Goal: Task Accomplishment & Management: Manage account settings

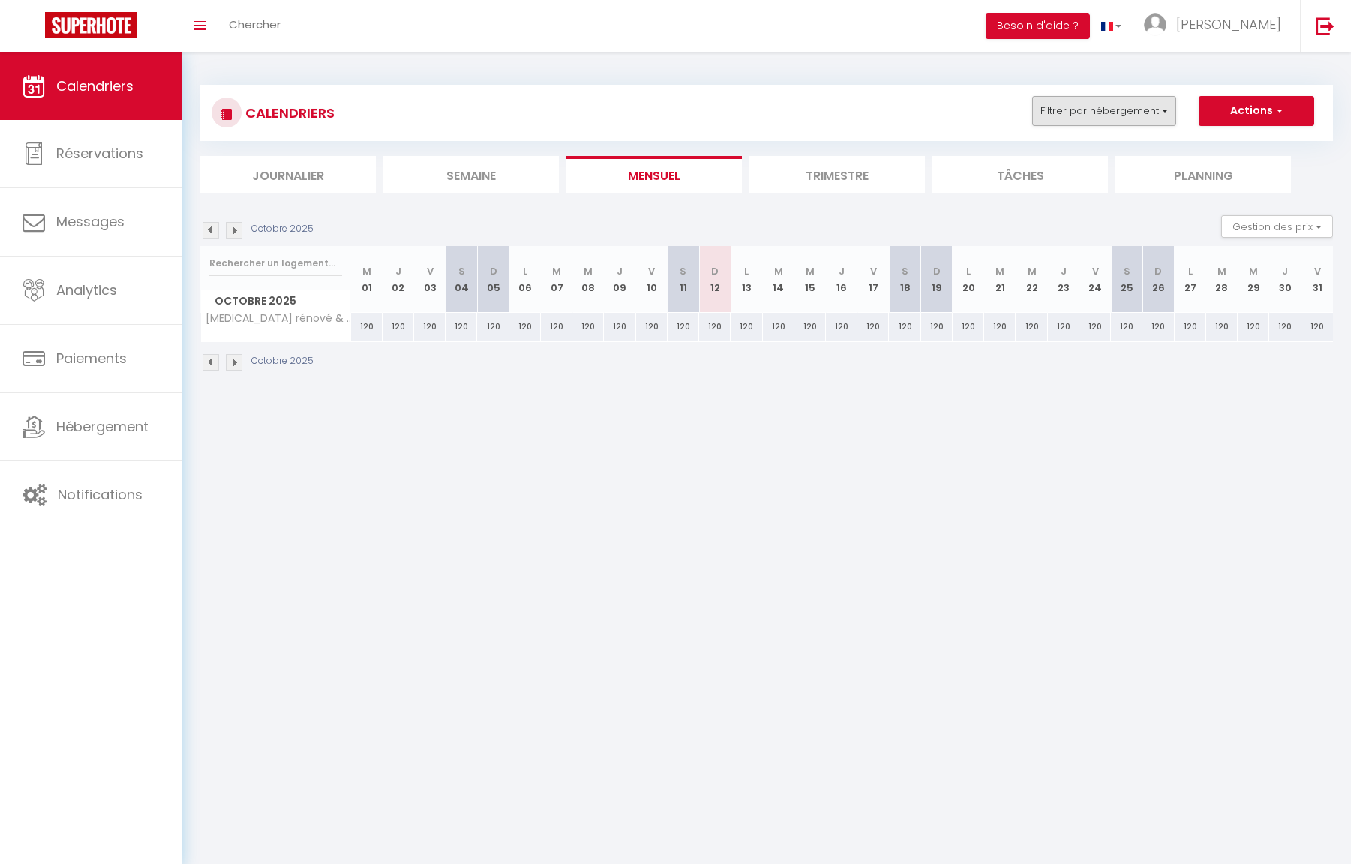
click at [1141, 123] on button "Filtrer par hébergement" at bounding box center [1104, 111] width 144 height 30
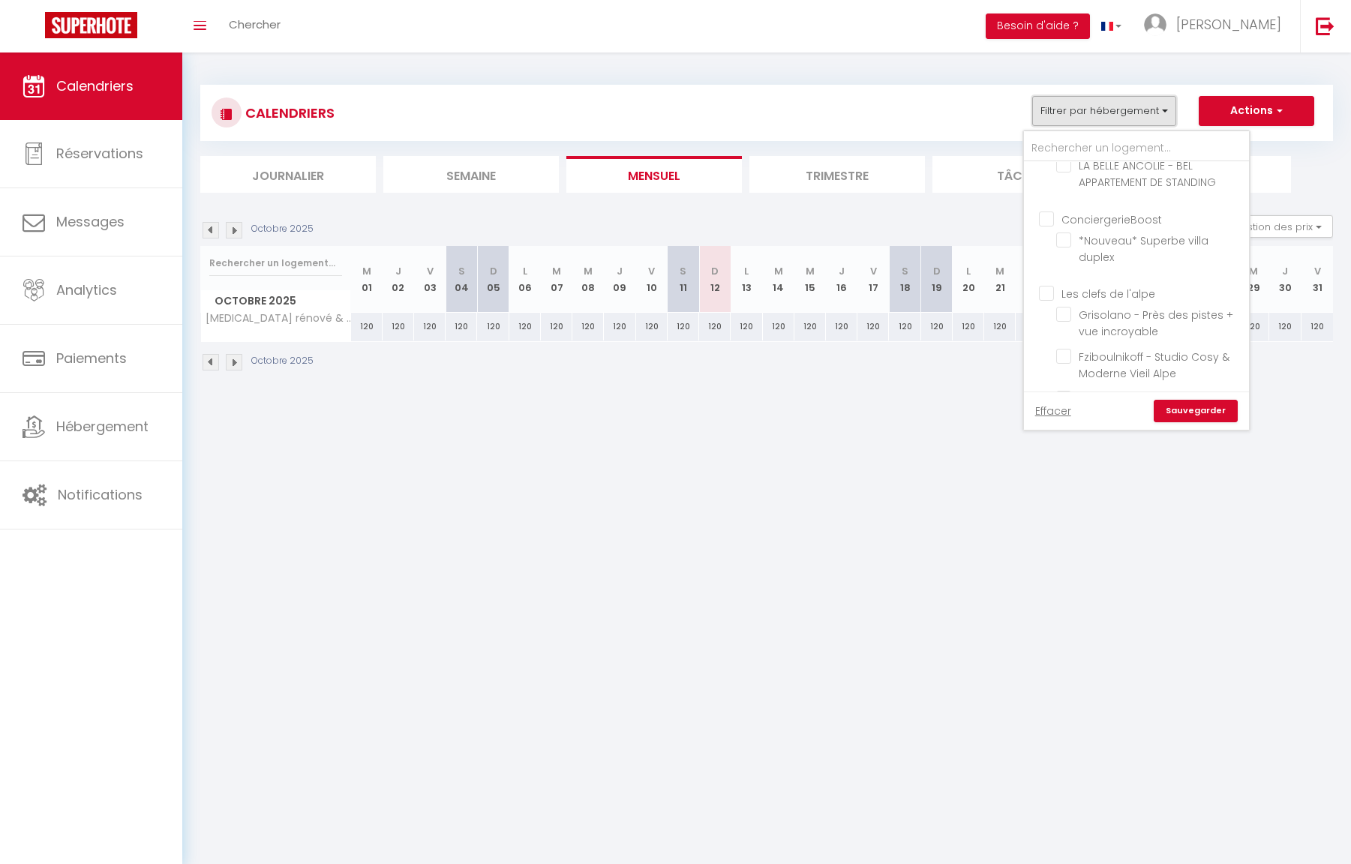
scroll to position [133, 0]
click at [1051, 287] on input "Les clefs de l'alpe" at bounding box center [1151, 294] width 225 height 15
checkbox input "true"
checkbox input "false"
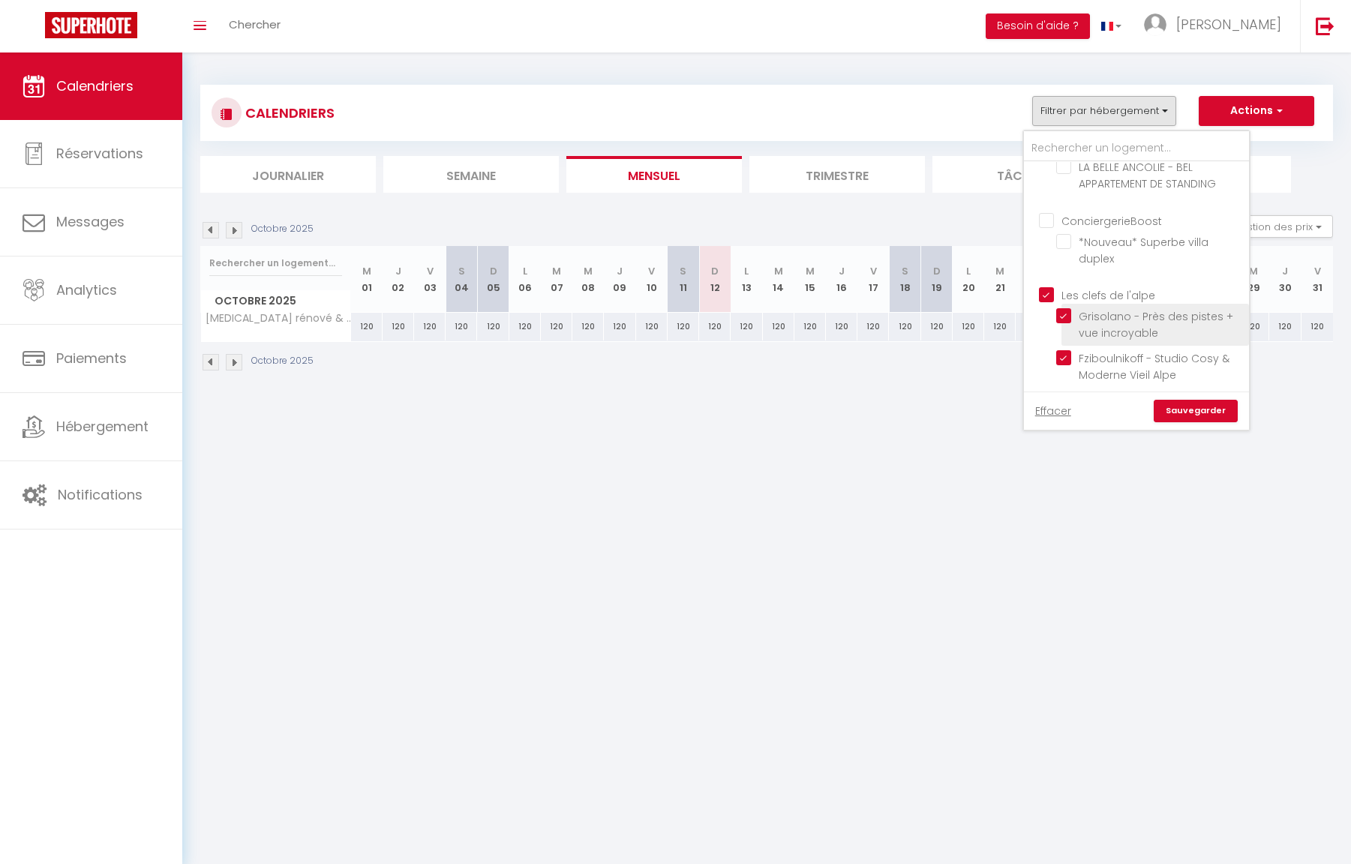
checkbox input "false"
checkbox input "true"
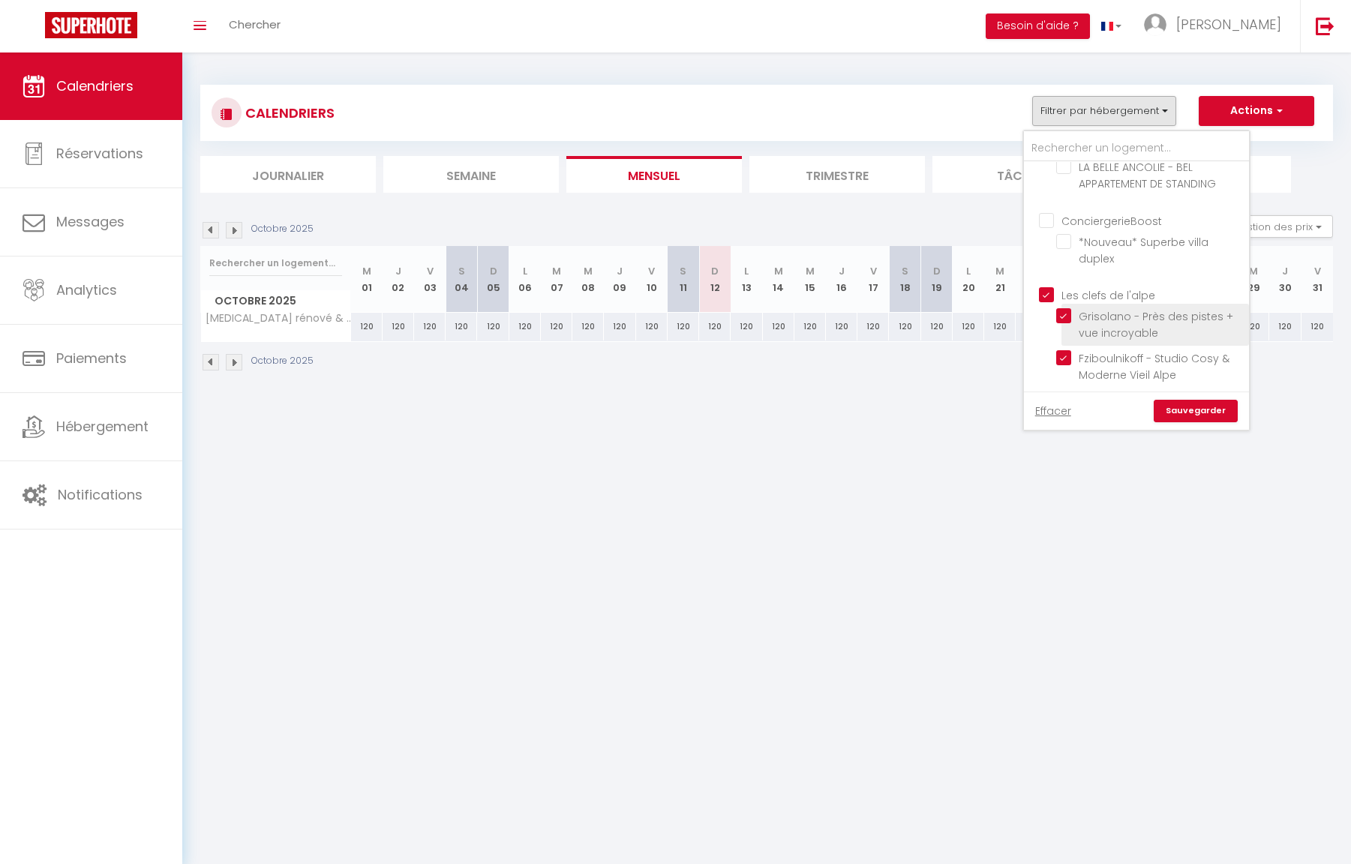
checkbox input "true"
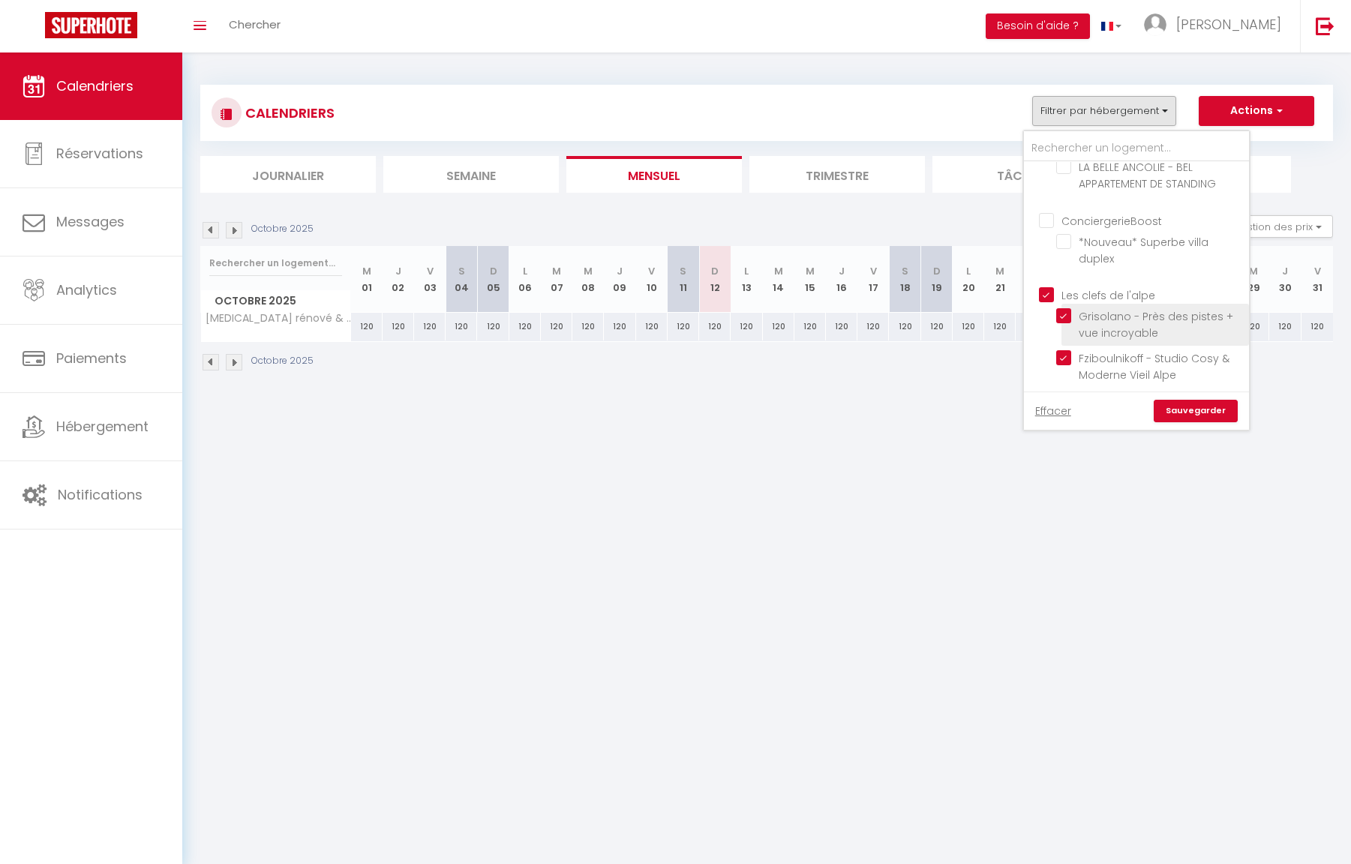
checkbox input "true"
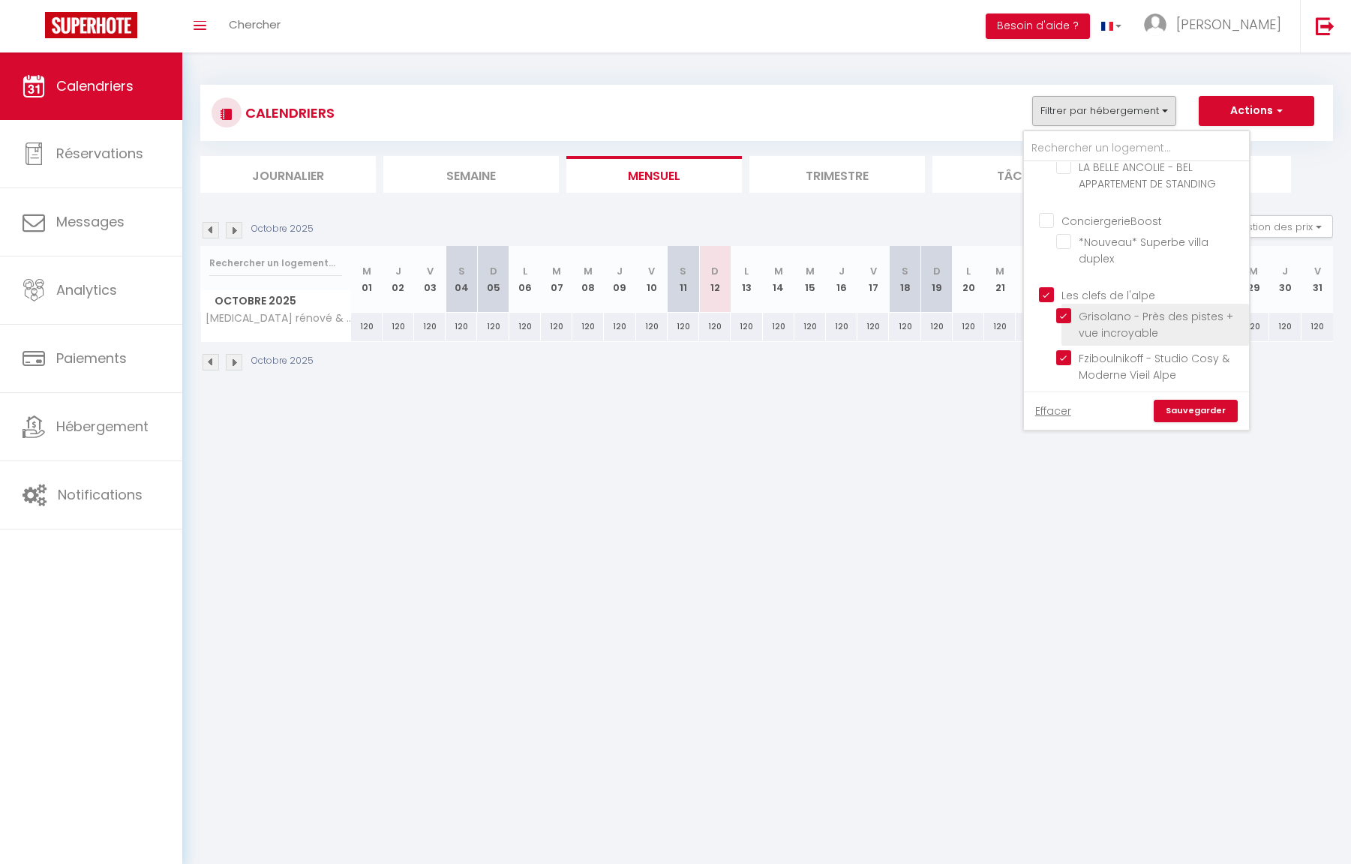
checkbox input "true"
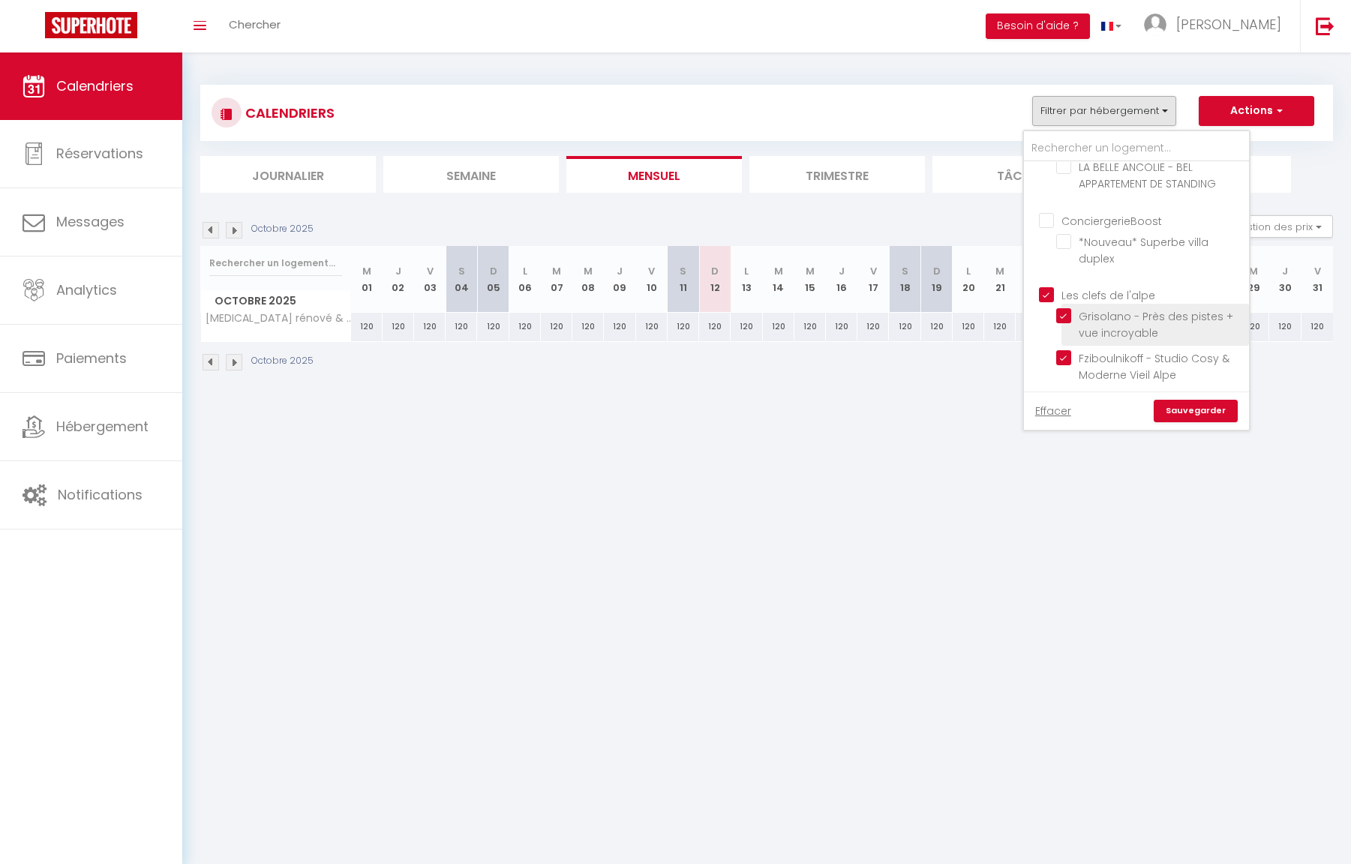
checkbox input "true"
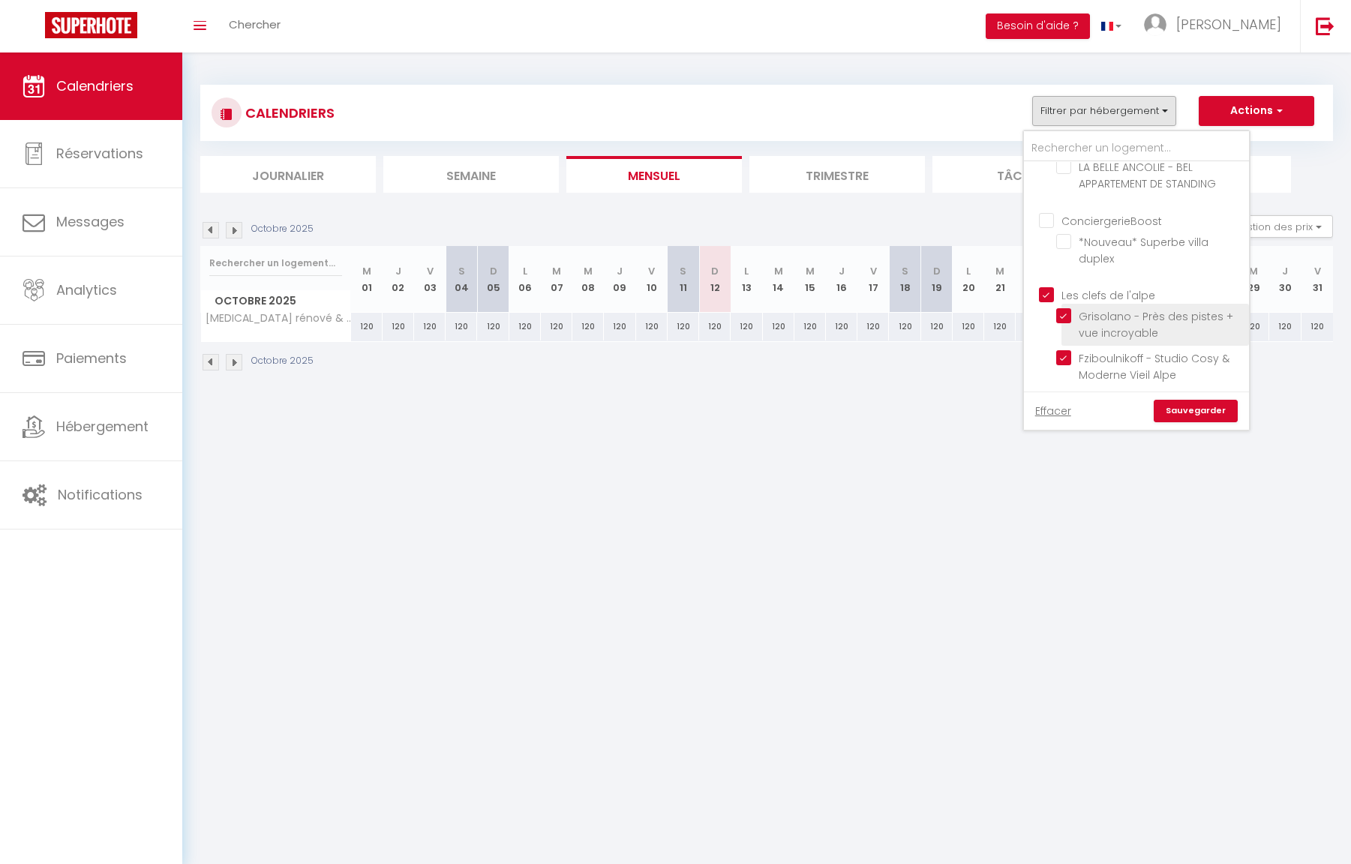
checkbox input "true"
click at [1201, 408] on link "Sauvegarder" at bounding box center [1196, 411] width 84 height 23
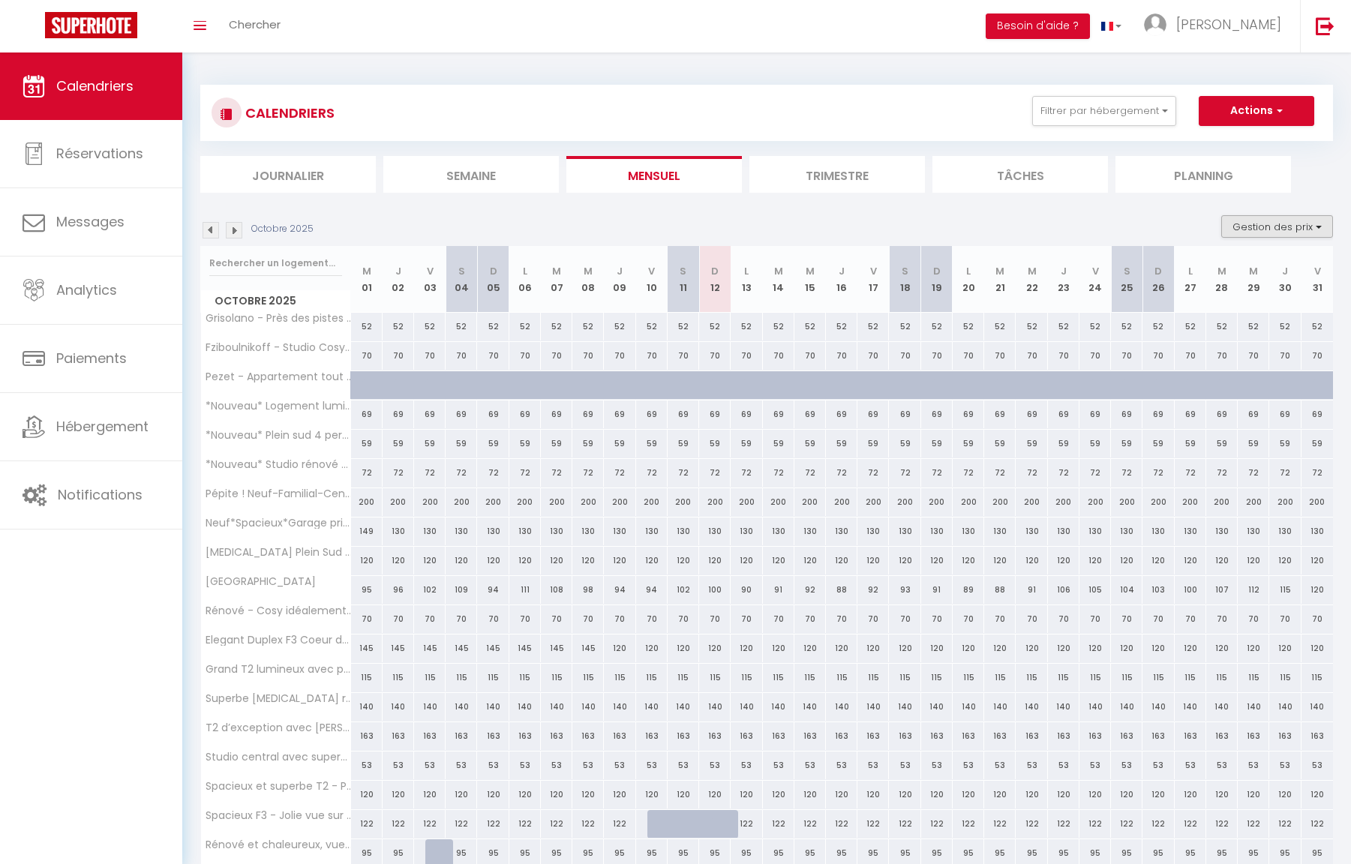
click at [1279, 236] on button "Gestion des prix" at bounding box center [1277, 226] width 112 height 23
click at [1242, 301] on input "Règles" at bounding box center [1264, 299] width 135 height 15
checkbox input "true"
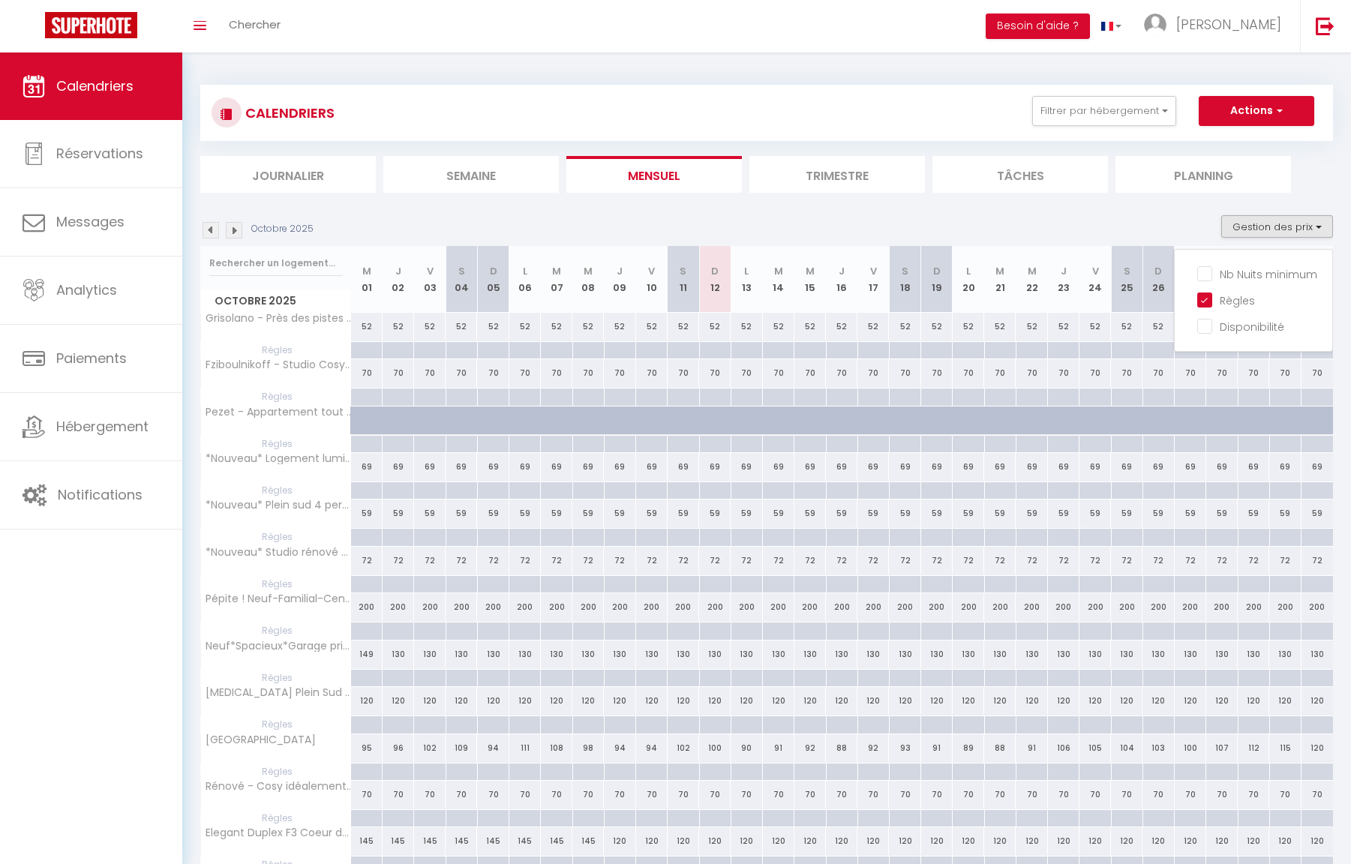
click at [233, 223] on img at bounding box center [234, 230] width 17 height 17
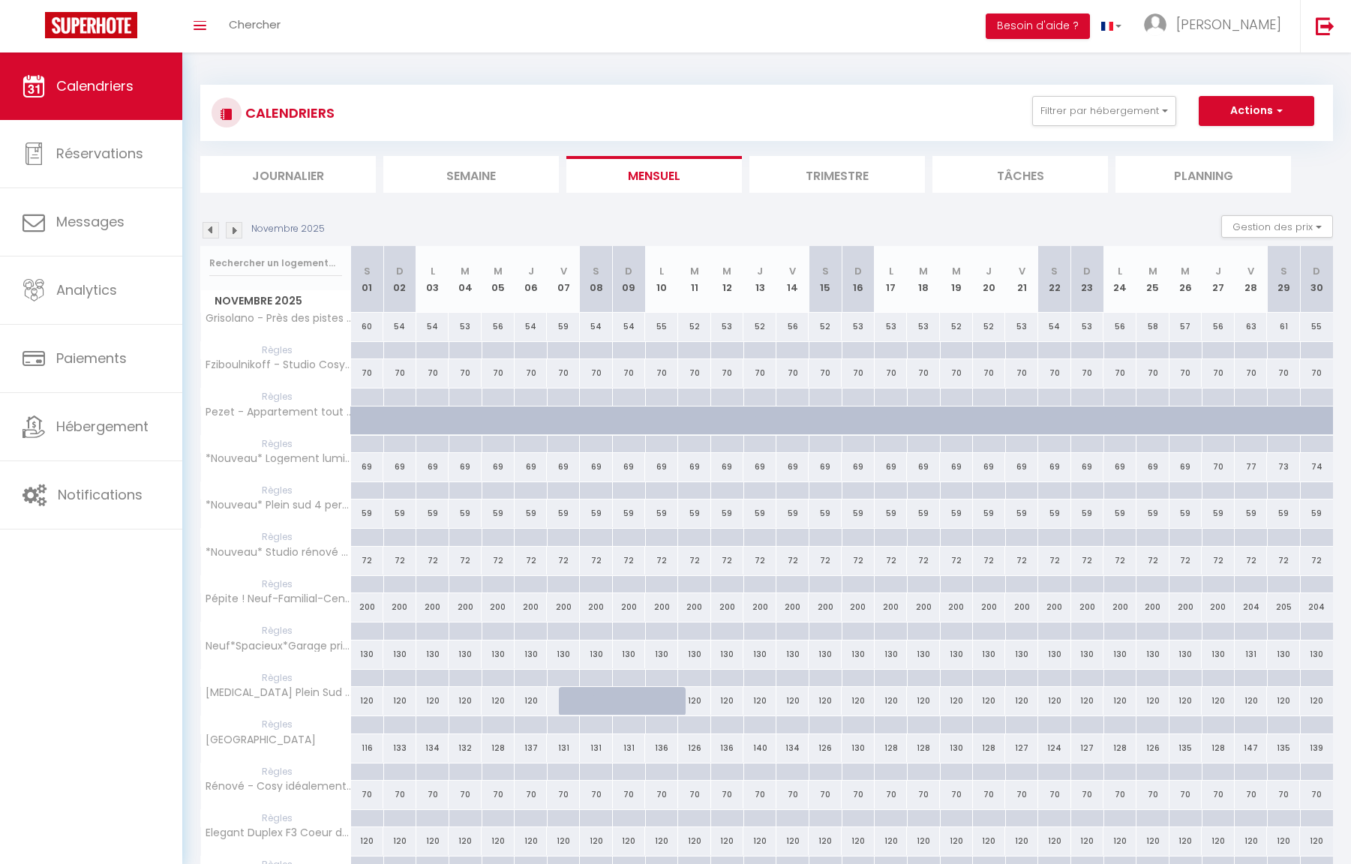
click at [232, 227] on img at bounding box center [234, 230] width 17 height 17
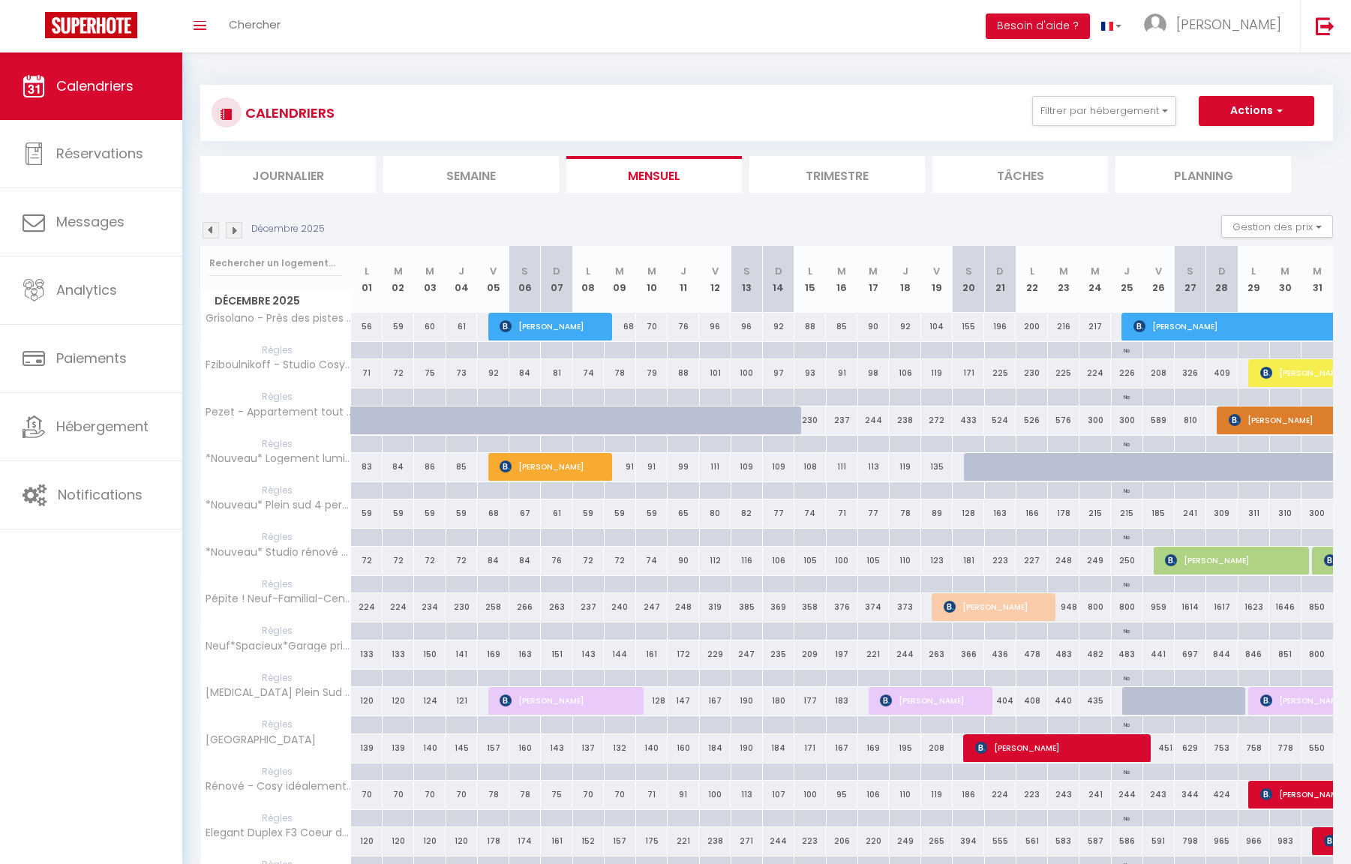
scroll to position [0, 0]
click at [1133, 351] on p "No Checkout" at bounding box center [1127, 355] width 31 height 26
type input "Jeu 25 Décembre 2025"
type input "Ven 26 Décembre 2025"
select select "2"
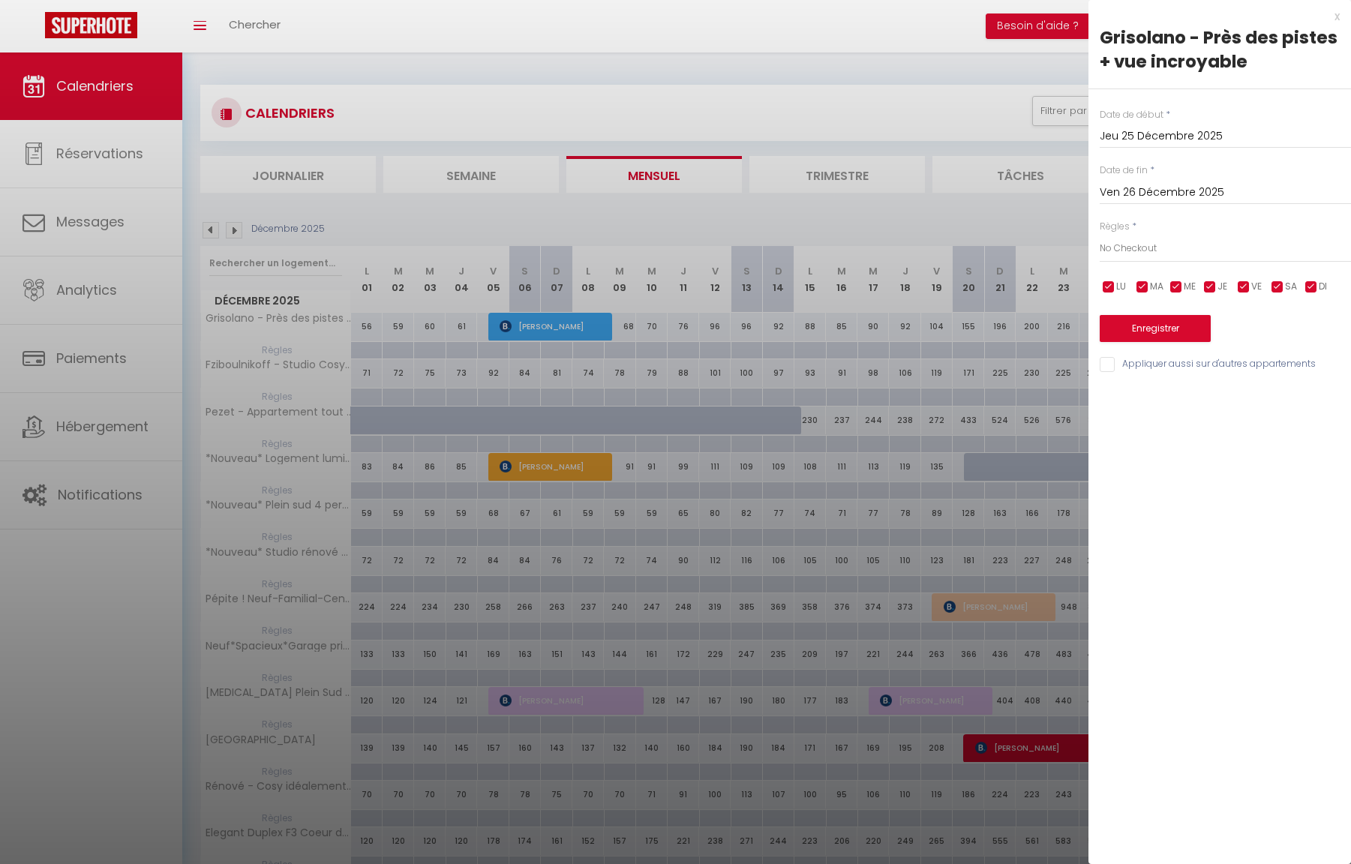
click at [1019, 224] on div at bounding box center [675, 432] width 1351 height 864
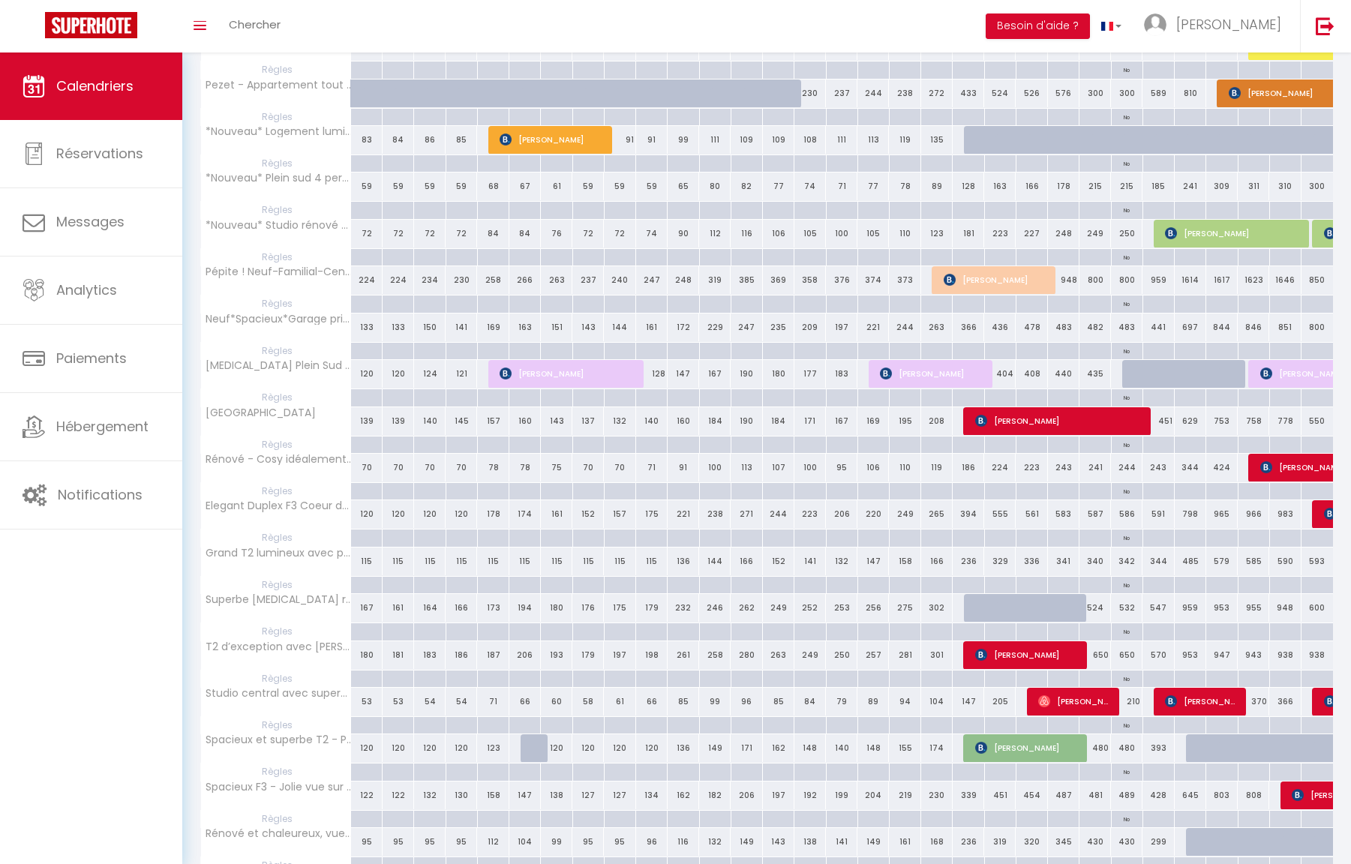
scroll to position [327, 0]
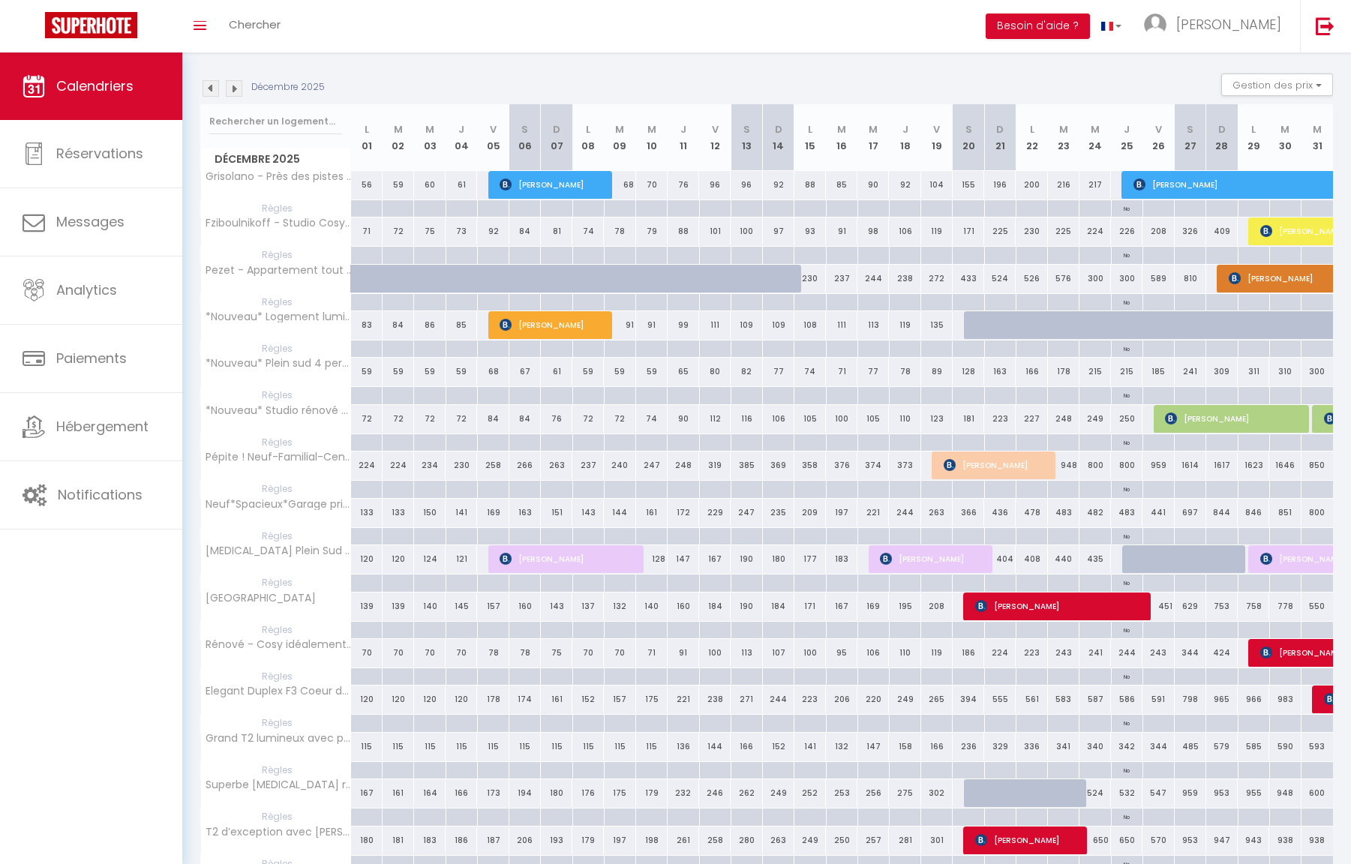
click at [236, 90] on img at bounding box center [234, 88] width 17 height 17
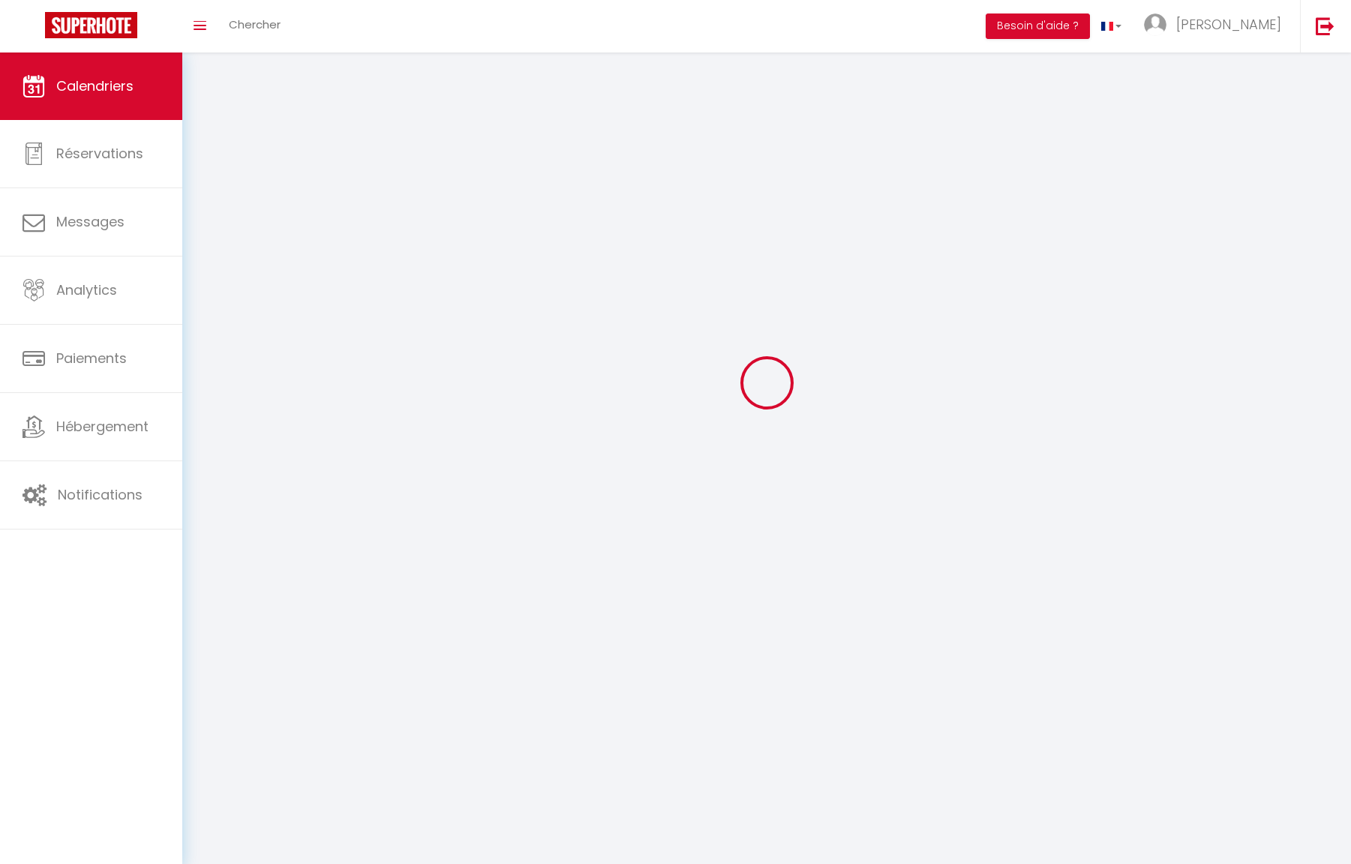
select select
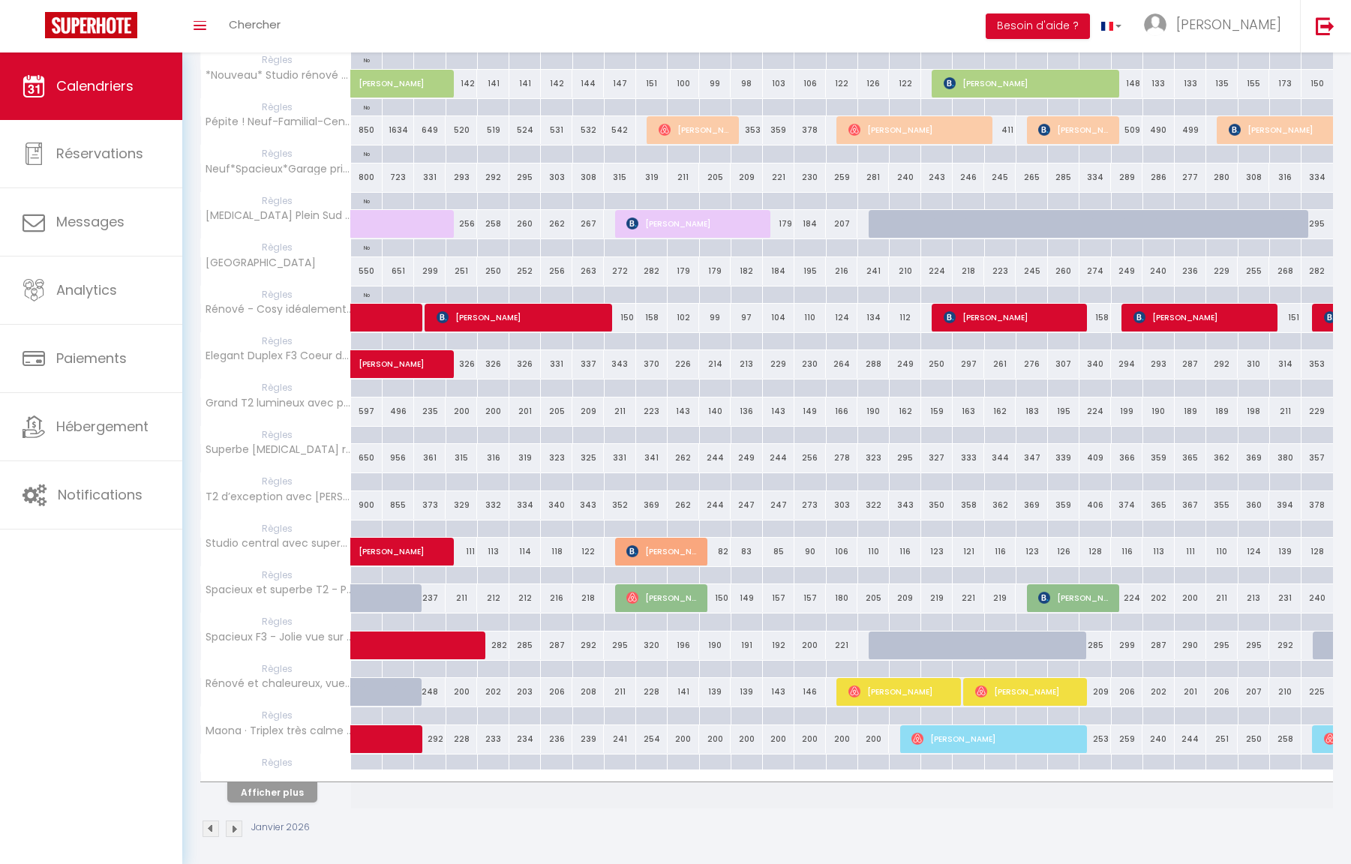
scroll to position [476, 0]
click at [365, 291] on p "No Checkout" at bounding box center [366, 300] width 31 height 26
type input "Jeu 01 Janvier 2026"
type input "Ven 02 Janvier 2026"
select select "2"
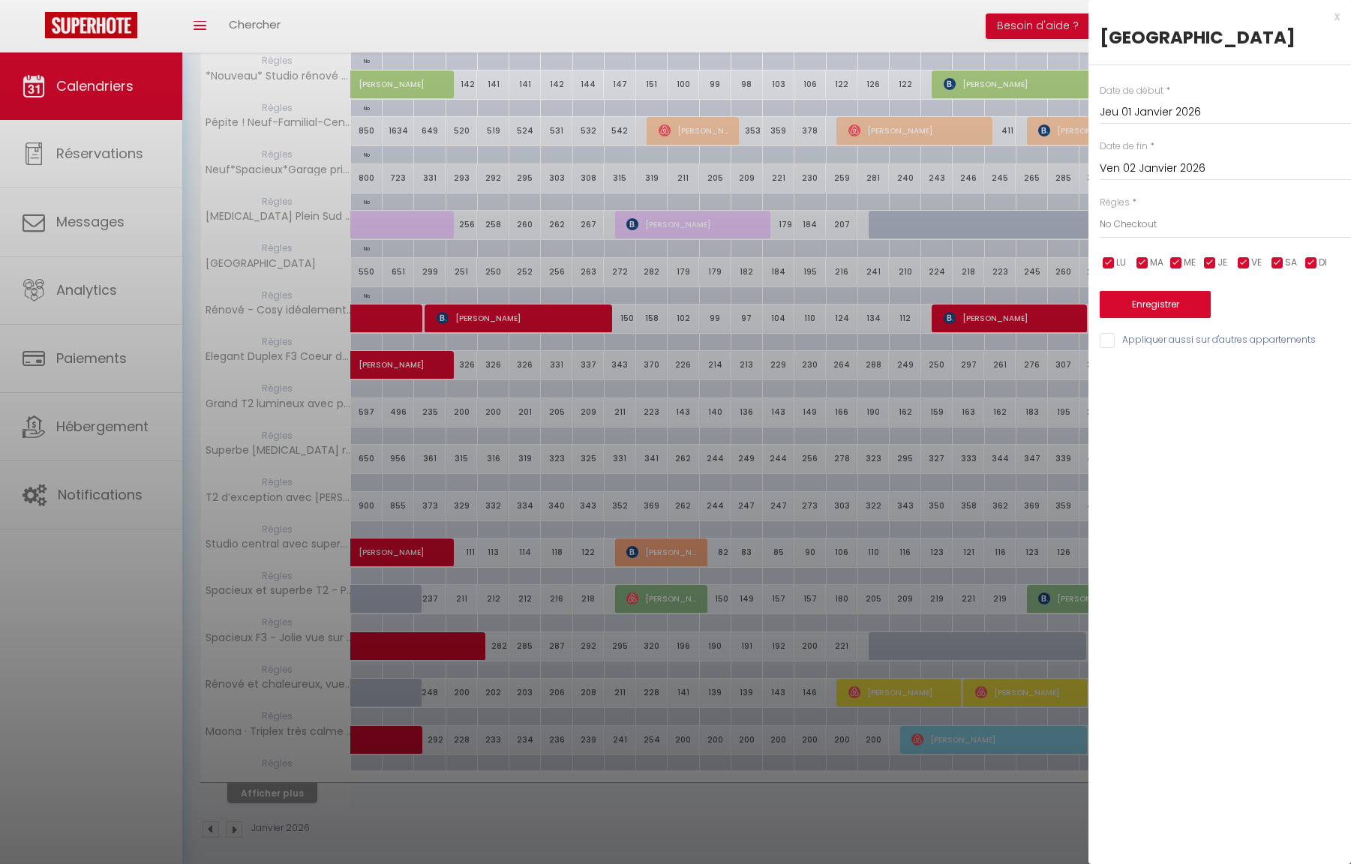
click at [1167, 179] on input "Ven 02 Janvier 2026" at bounding box center [1225, 169] width 251 height 20
click at [1246, 269] on span "1" at bounding box center [1244, 254] width 32 height 30
type input "Jeu 01 Janvier 2026"
click at [1159, 348] on input "Appliquer aussi sur d'autres appartements" at bounding box center [1225, 340] width 251 height 15
checkbox input "true"
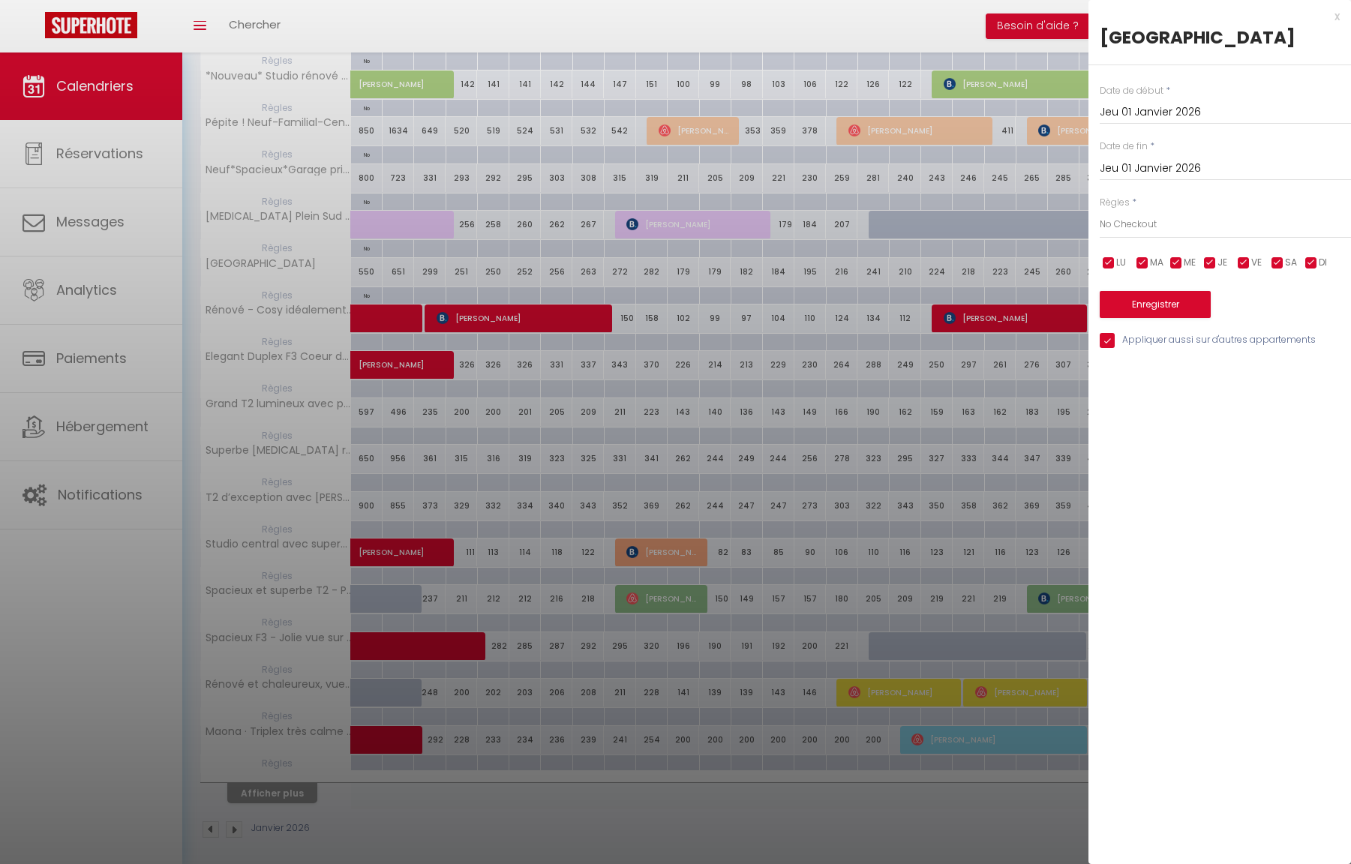
click at [1164, 318] on button "Enregistrer" at bounding box center [1155, 304] width 111 height 27
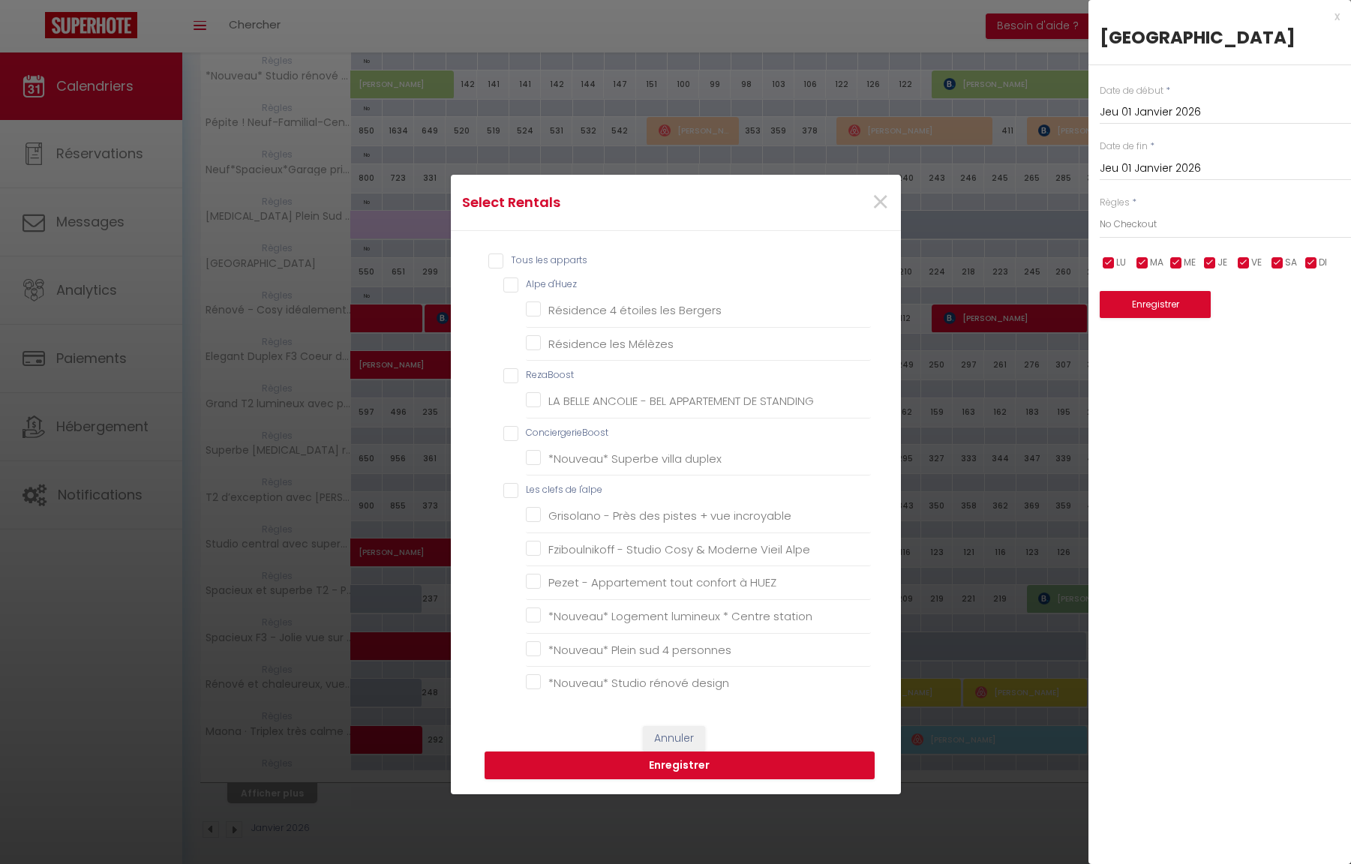
click at [511, 494] on l\'alpe "Les clefs de l'alpe" at bounding box center [687, 490] width 368 height 15
checkbox l\'alpe "true"
checkbox input "true"
checkbox d\'Huez "false"
checkbox Bergers "false"
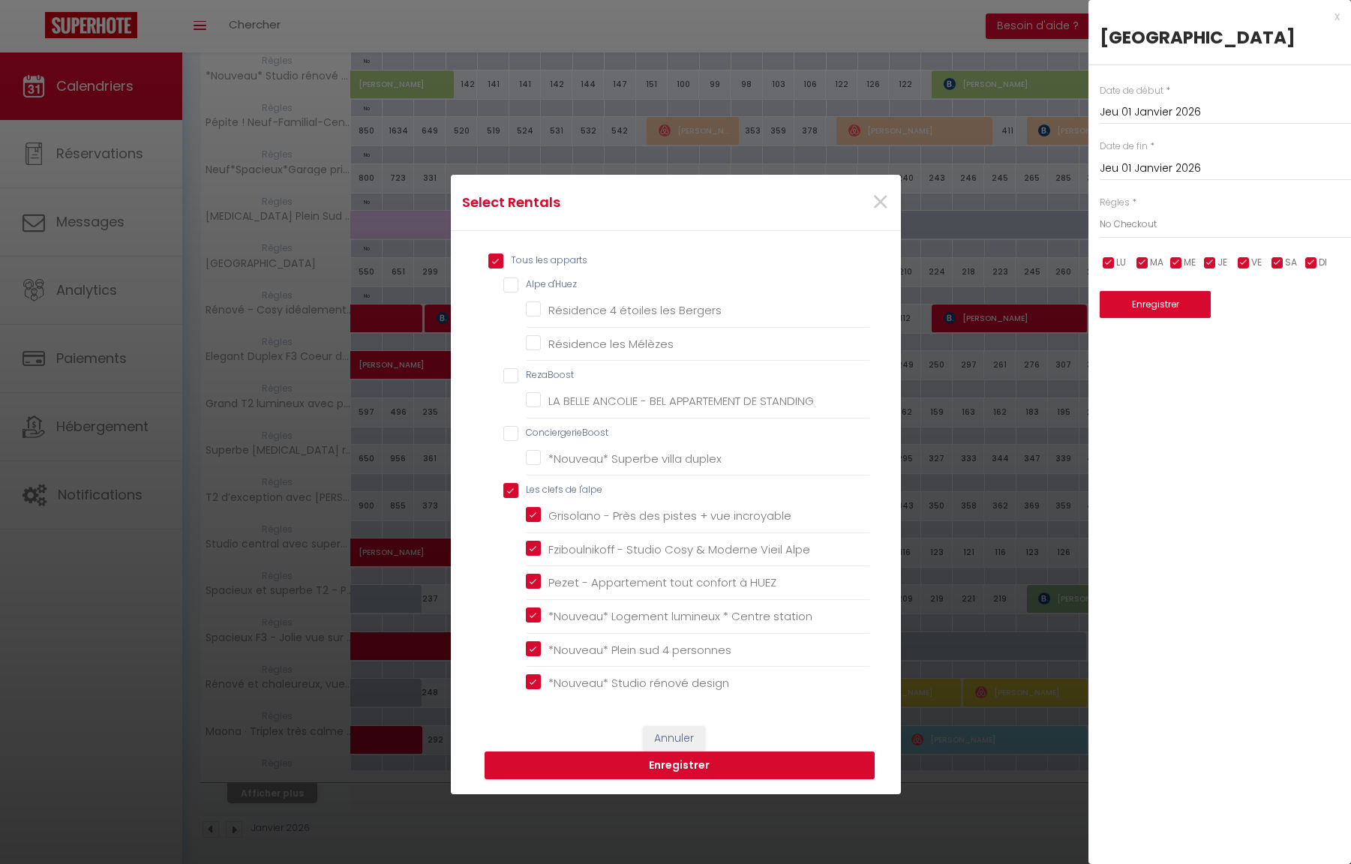
checkbox Mélèzes "false"
checkbox input "false"
checkbox STANDING "false"
checkbox input "false"
checkbox duplex "false"
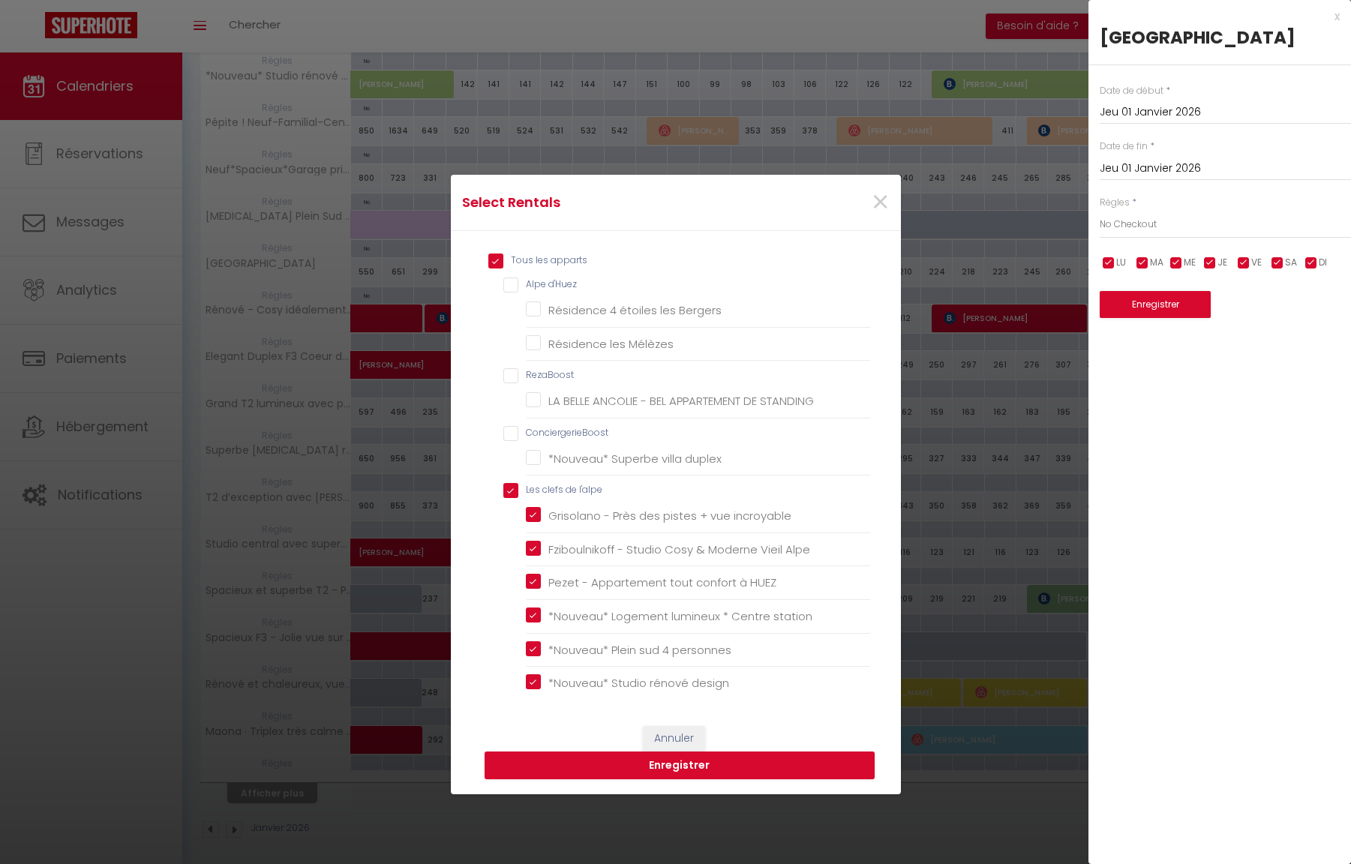
checkbox incroyable "true"
checkbox Alpe "true"
checkbox HUEZ "true"
checkbox station "true"
checkbox personnes "true"
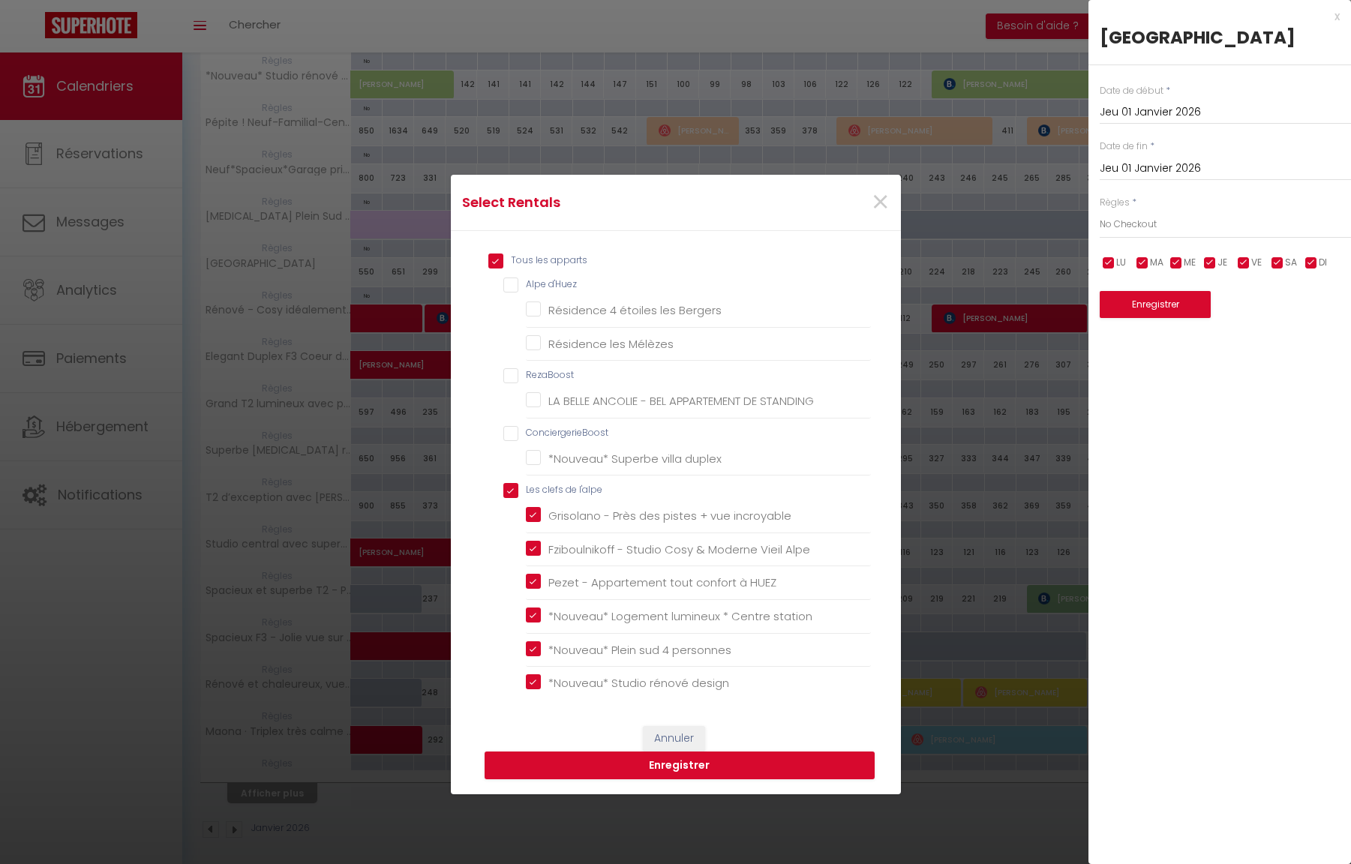
checkbox design "true"
checkbox Neuf-Familial-Central "true"
checkbox privé "true"
checkbox remontées "true"
checkbox situé "true"
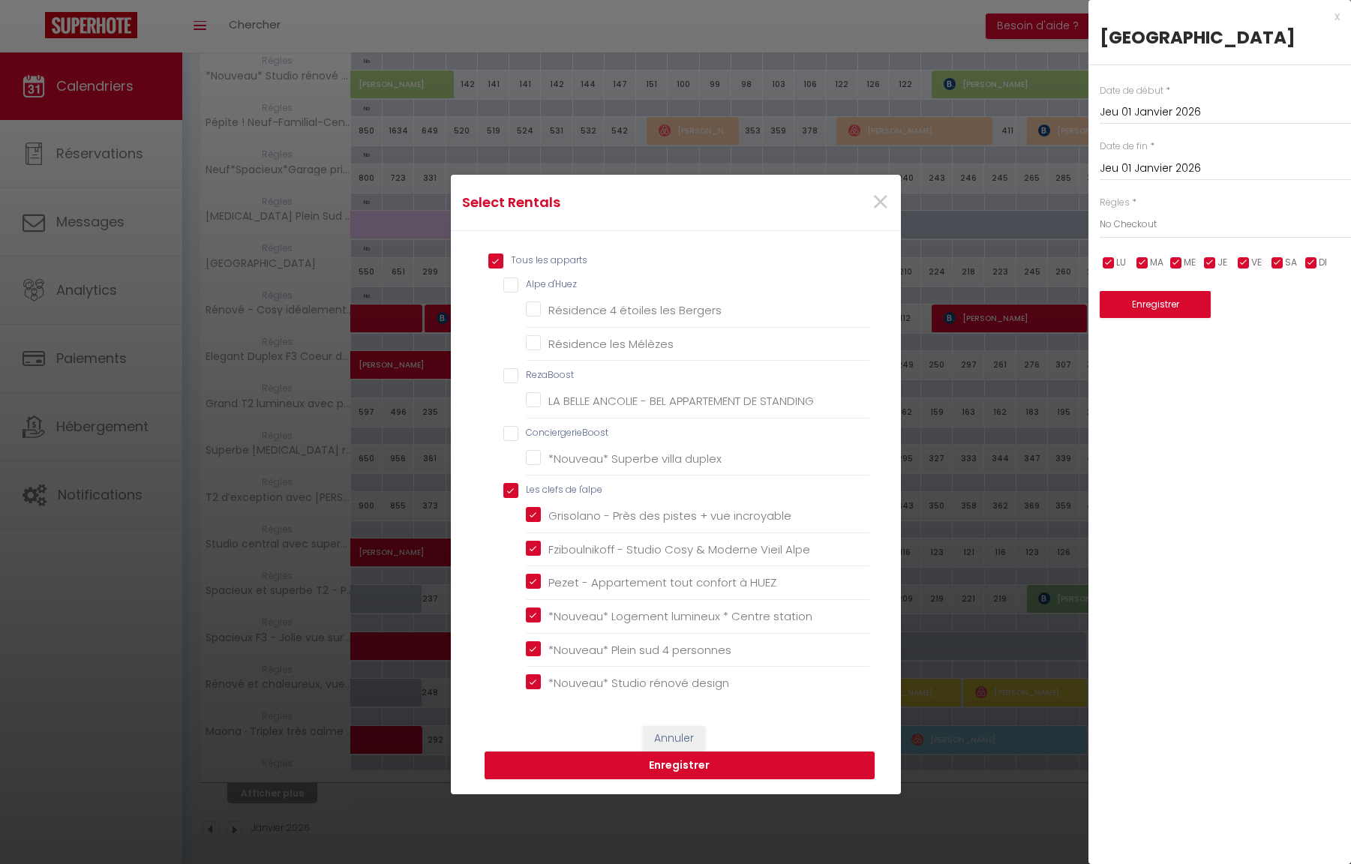
checkbox ville "true"
checkbox personnes "true"
checkbox sud "true"
checkbox privé "true"
checkbox montagnes "true"
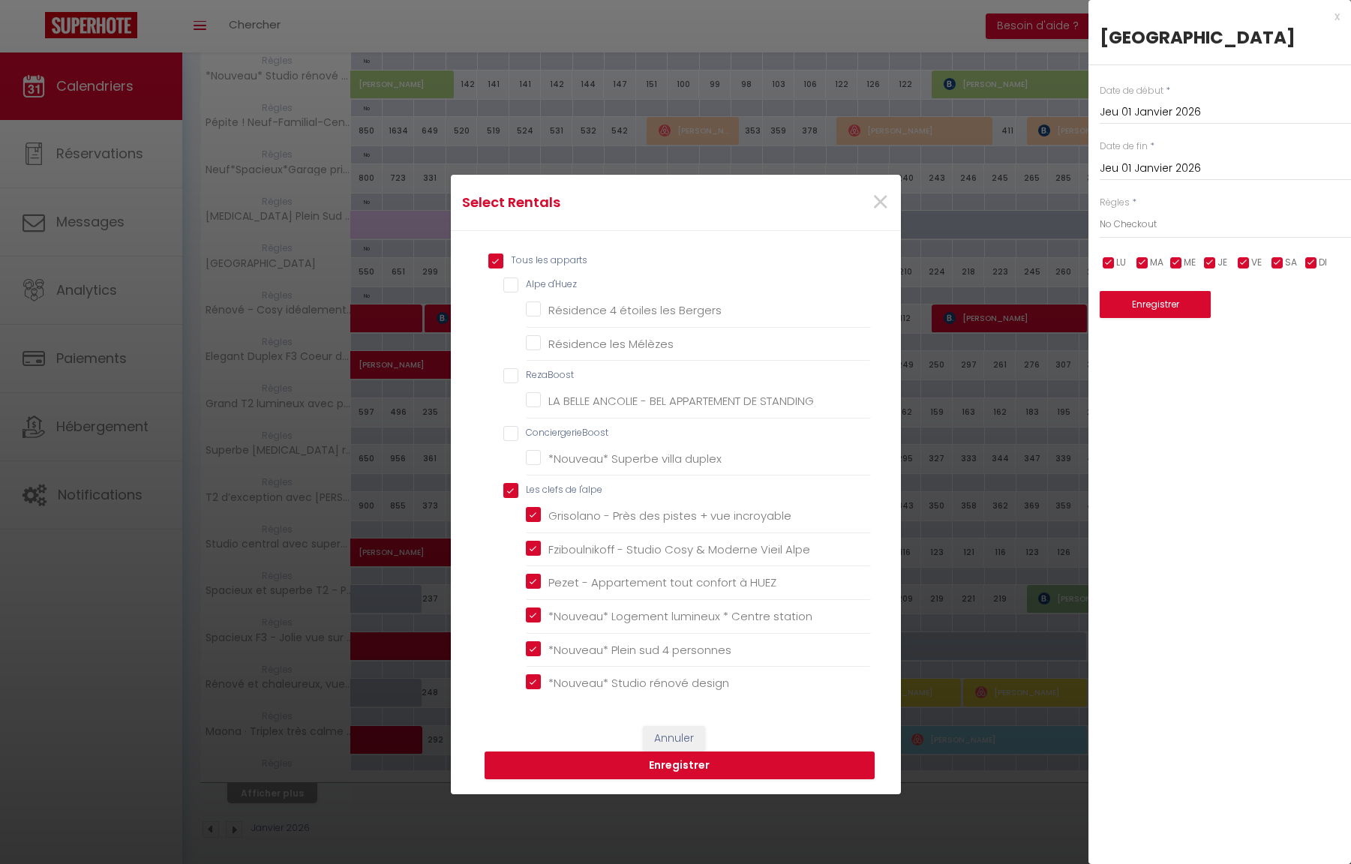
checkbox pistes "true"
checkbox montagnes "true"
checkbox massif "true"
checkbox skis "true"
checkbox panorama "true"
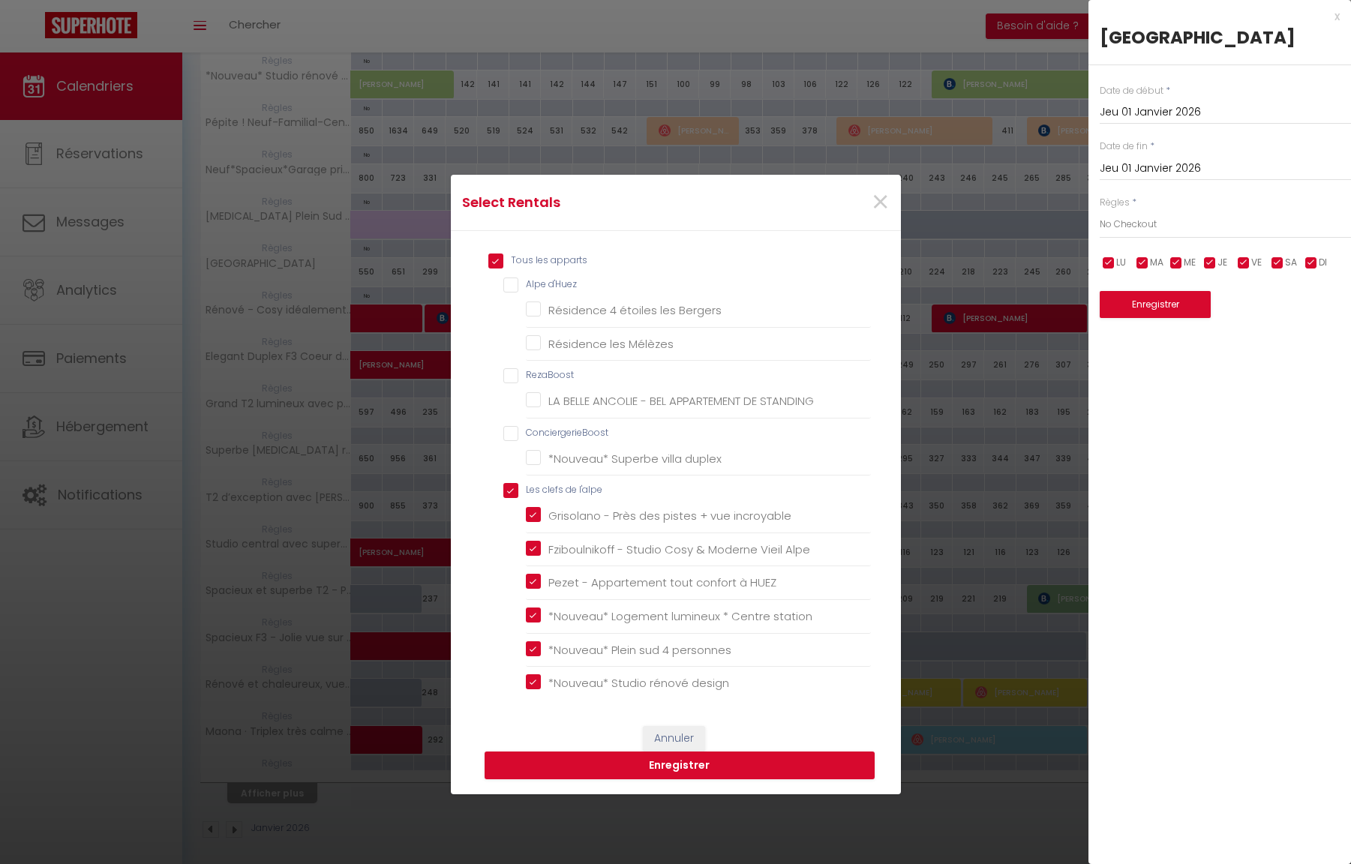
checkbox garage "true"
checkbox sud "true"
checkbox pistes "true"
checkbox station "true"
click at [515, 287] on d\'Huez "Alpe d'Huez" at bounding box center [687, 285] width 368 height 15
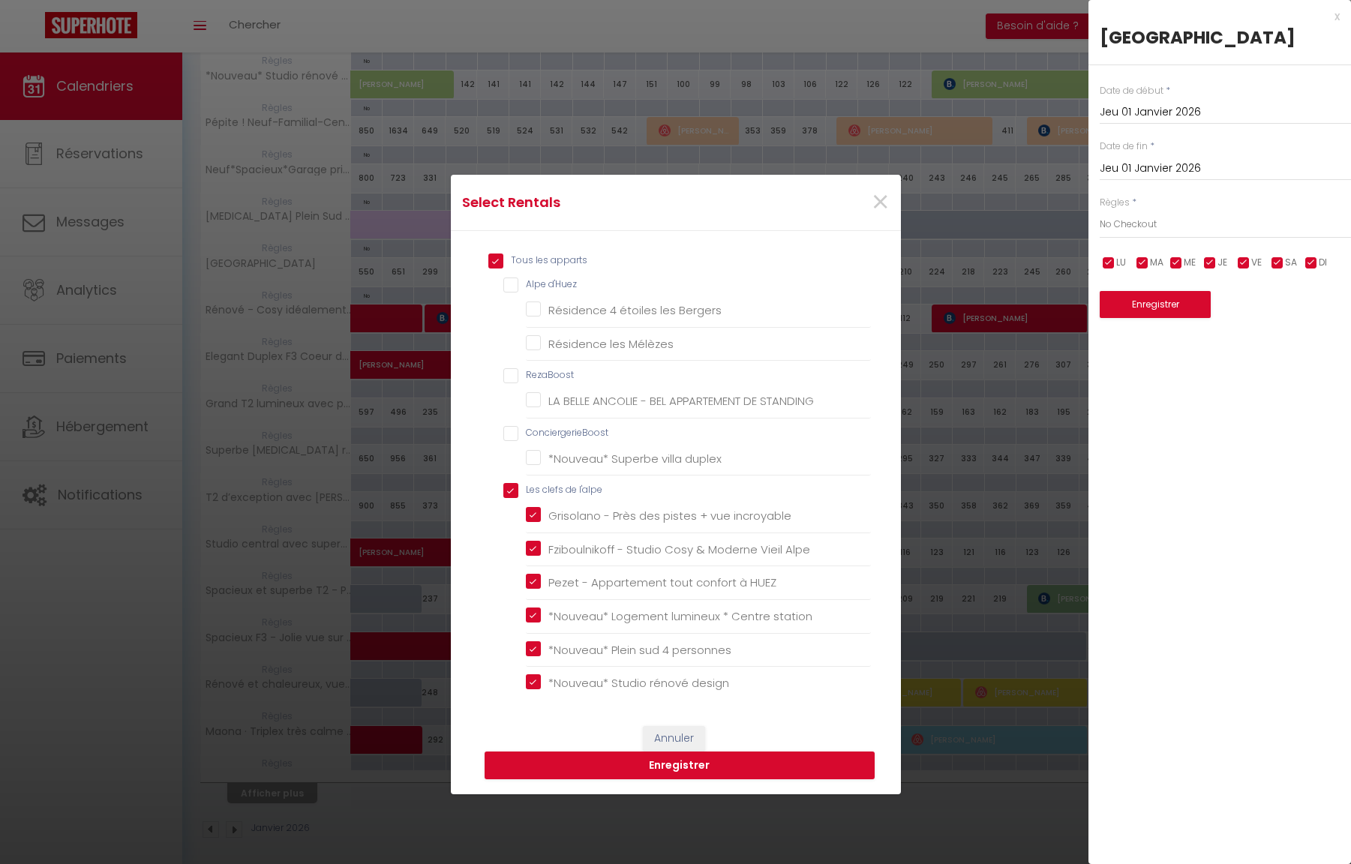
checkbox d\'Huez "true"
checkbox Bergers "true"
checkbox Mélèzes "true"
checkbox input "false"
checkbox STANDING "false"
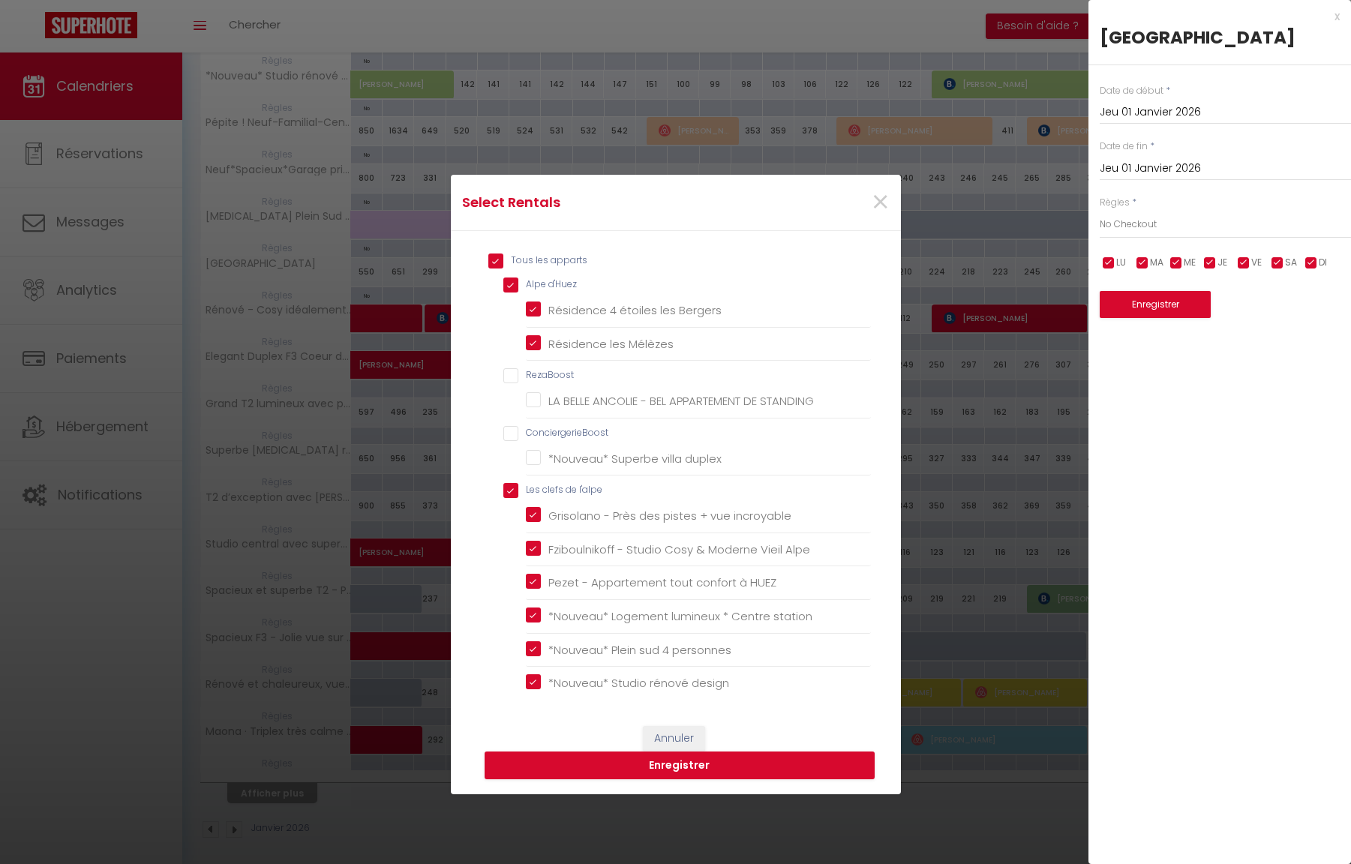
checkbox input "false"
checkbox duplex "false"
click at [626, 764] on button "Enregistrer" at bounding box center [680, 766] width 390 height 29
type input "Ven 02 Janvier 2026"
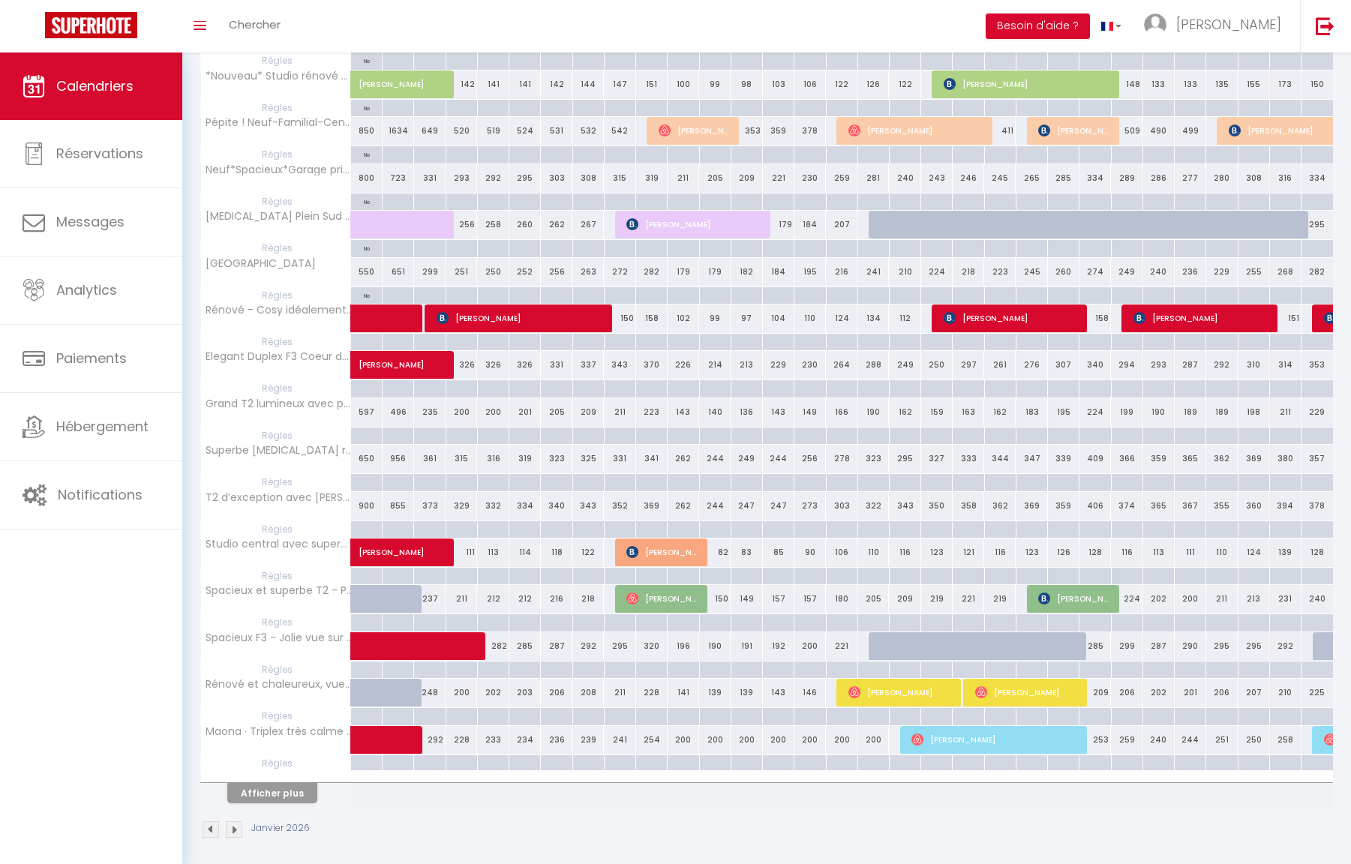
click at [371, 384] on div at bounding box center [366, 388] width 32 height 17
type input "Jeu 01 Janvier 2026"
type input "Ven 02 Janvier 2026"
select select
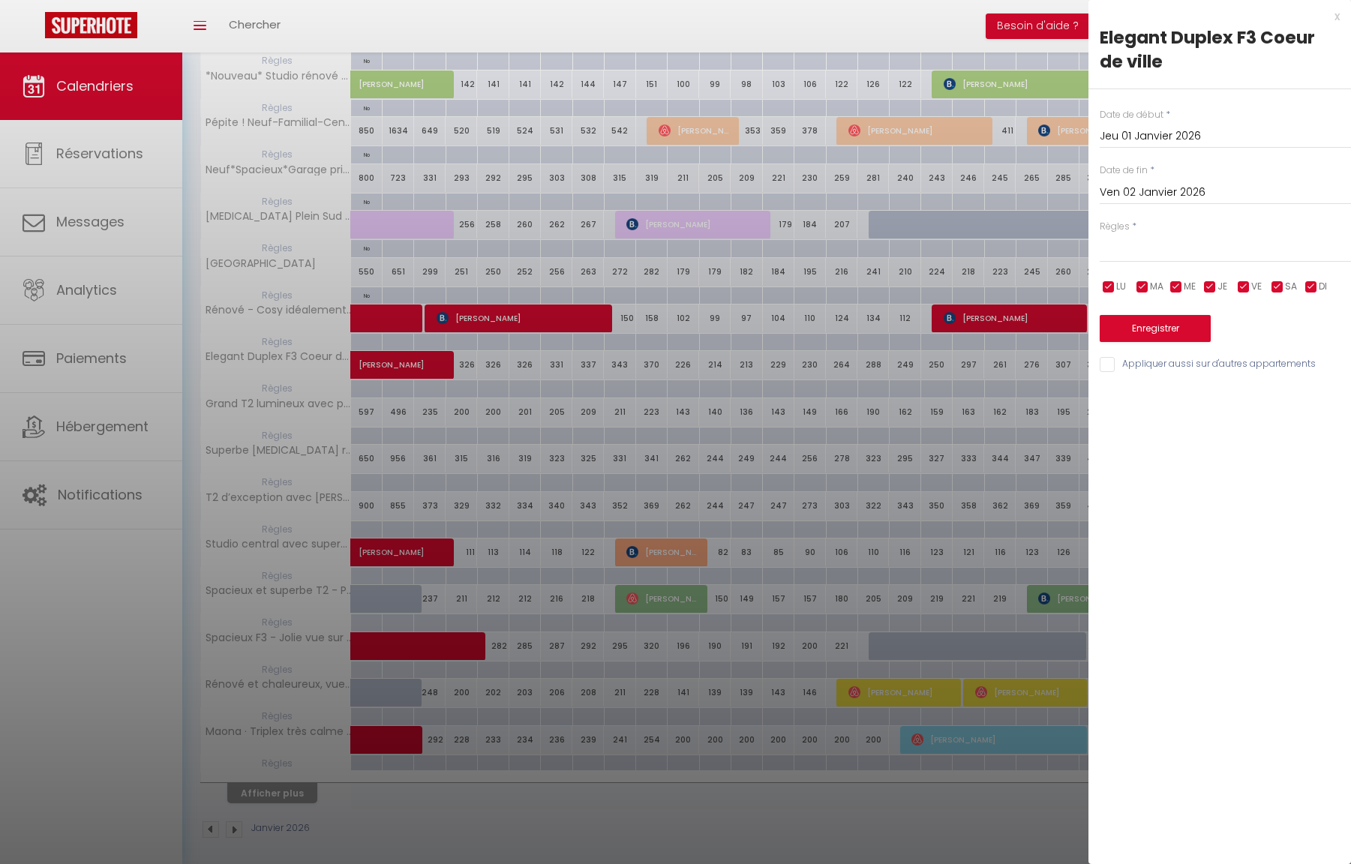
click at [1158, 188] on input "Ven 02 Janvier 2026" at bounding box center [1225, 193] width 251 height 20
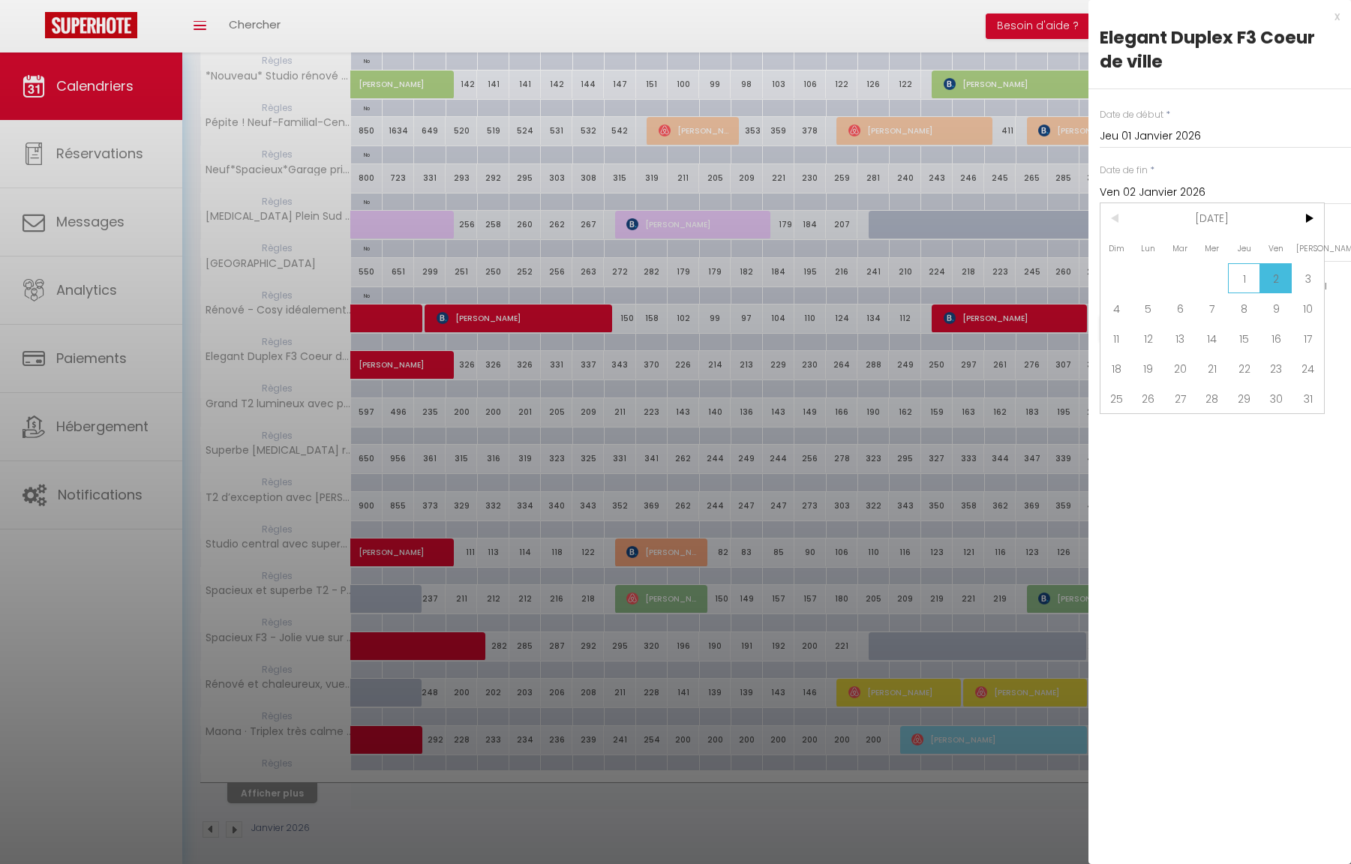
click at [1249, 280] on span "1" at bounding box center [1244, 278] width 32 height 30
type input "Jeu 01 Janvier 2026"
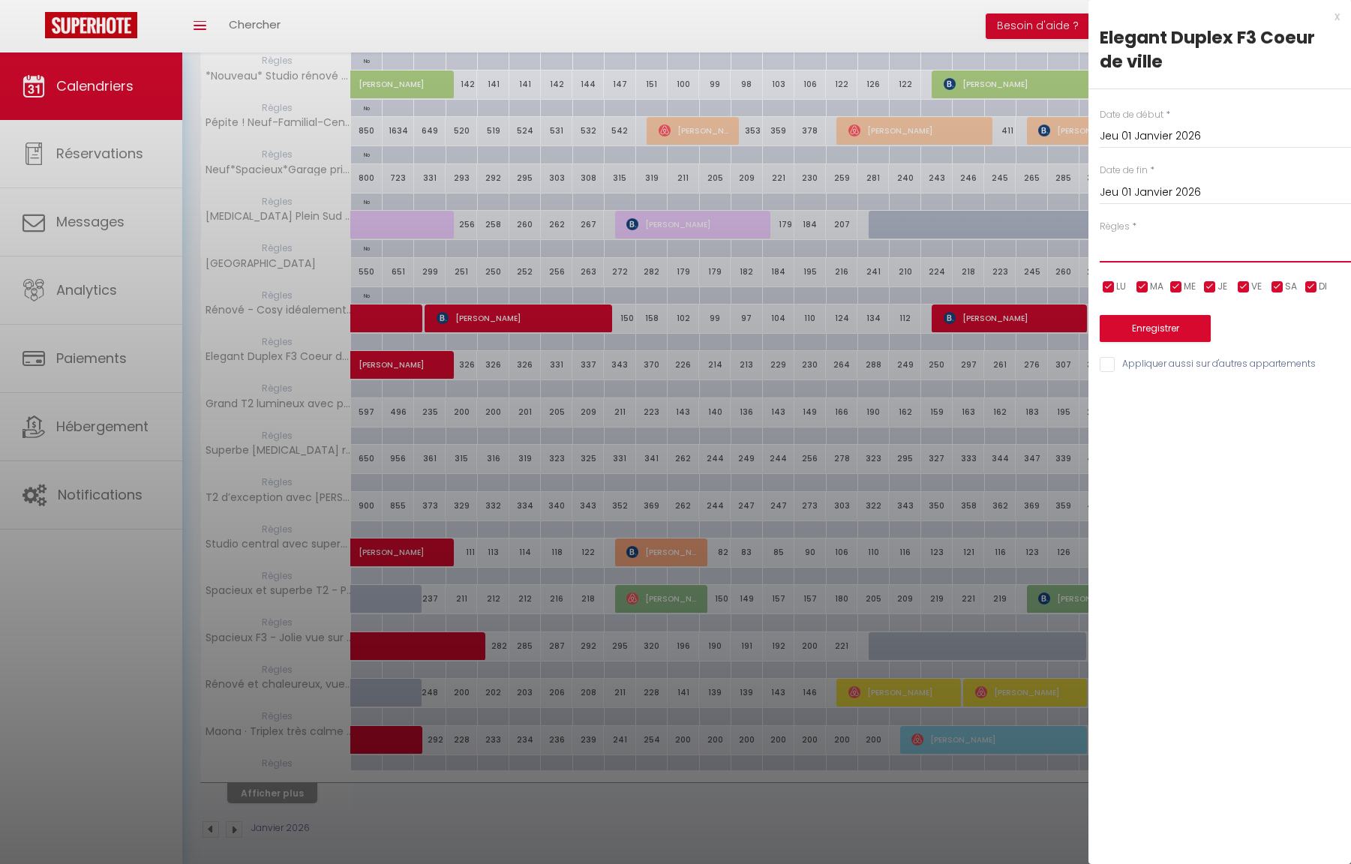
select select "2"
click at [1149, 323] on button "Enregistrer" at bounding box center [1155, 328] width 111 height 27
type input "Ven 02 Janvier 2026"
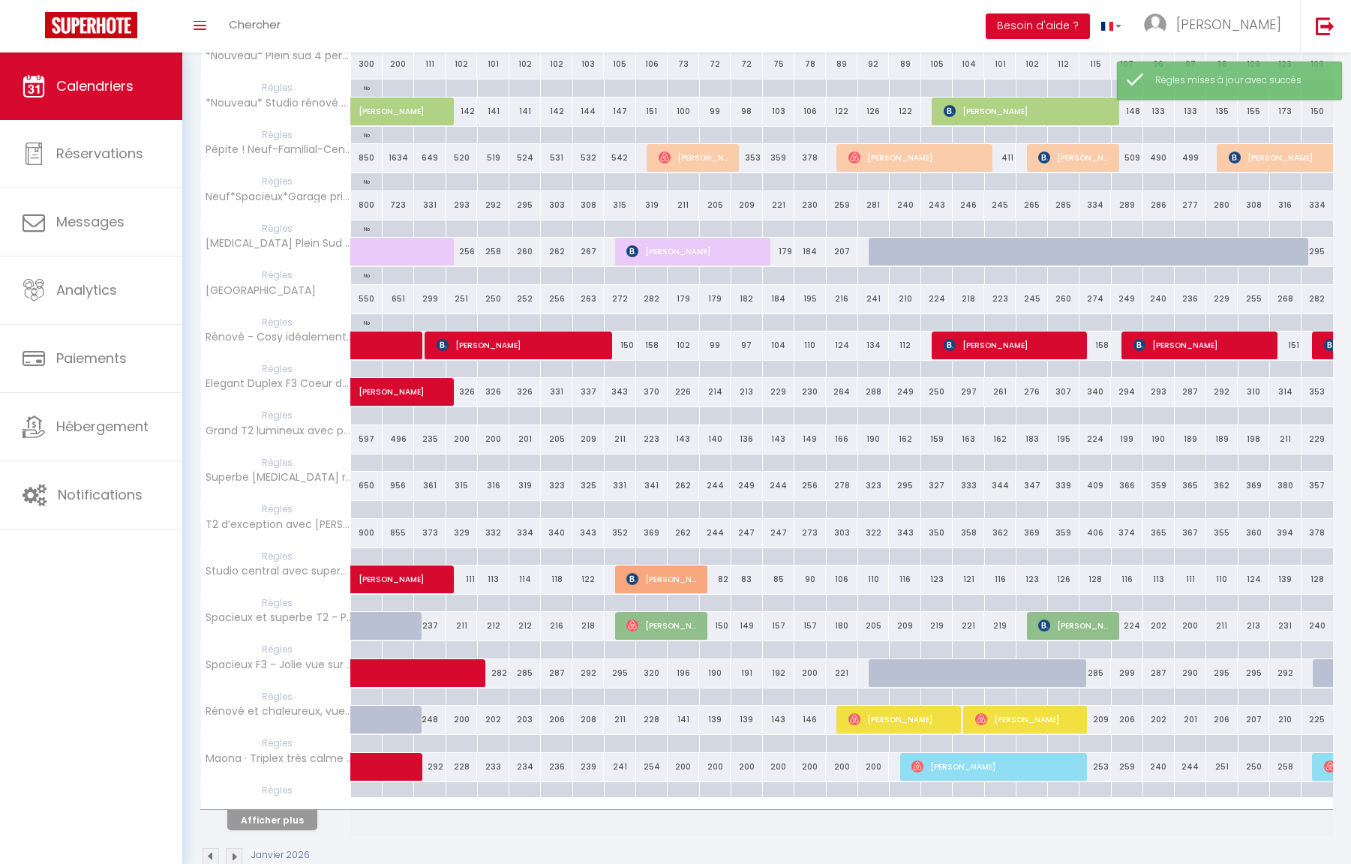
scroll to position [425, 0]
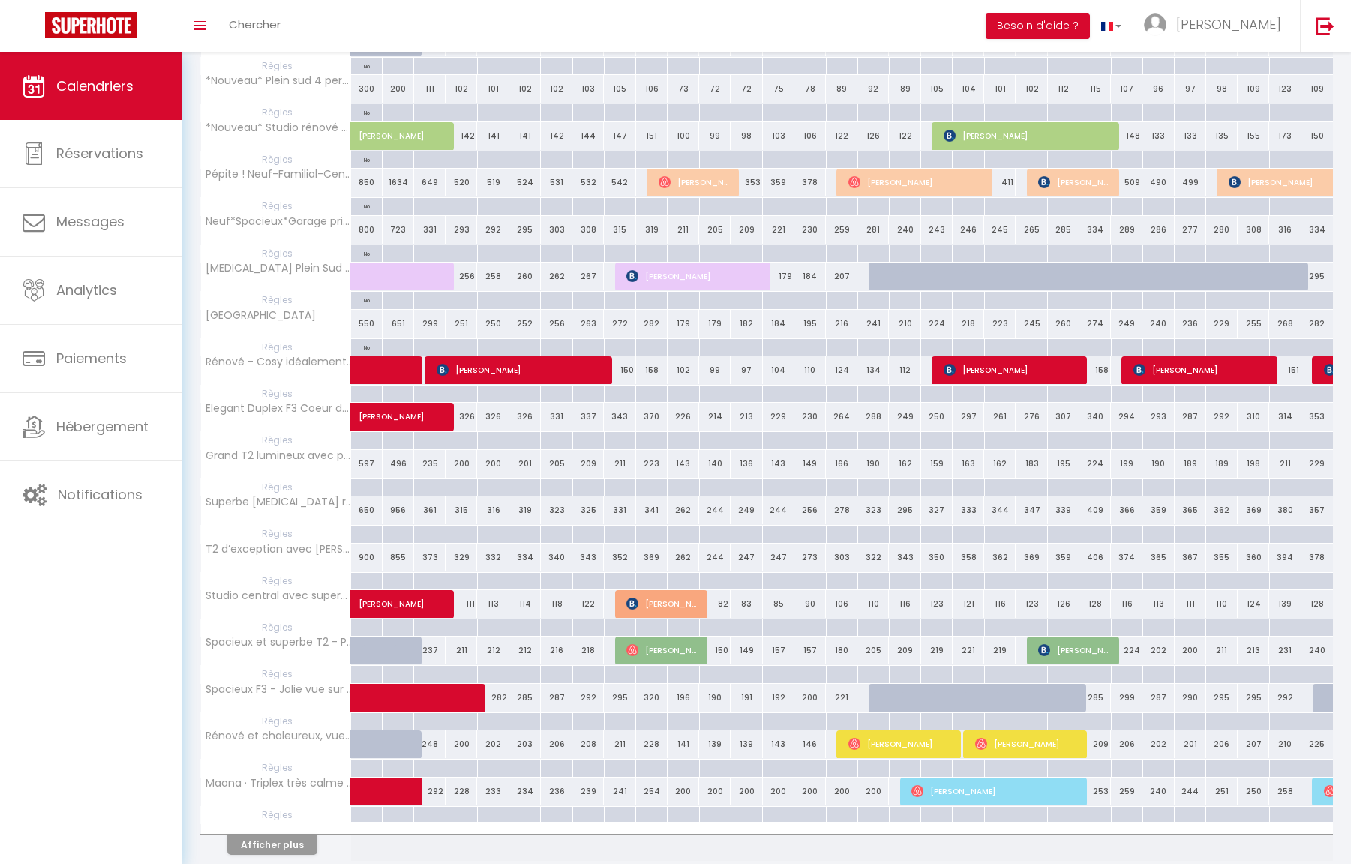
click at [371, 526] on div at bounding box center [366, 534] width 32 height 17
type input "Jeu 01 Janvier 2026"
type input "Ven 02 Janvier 2026"
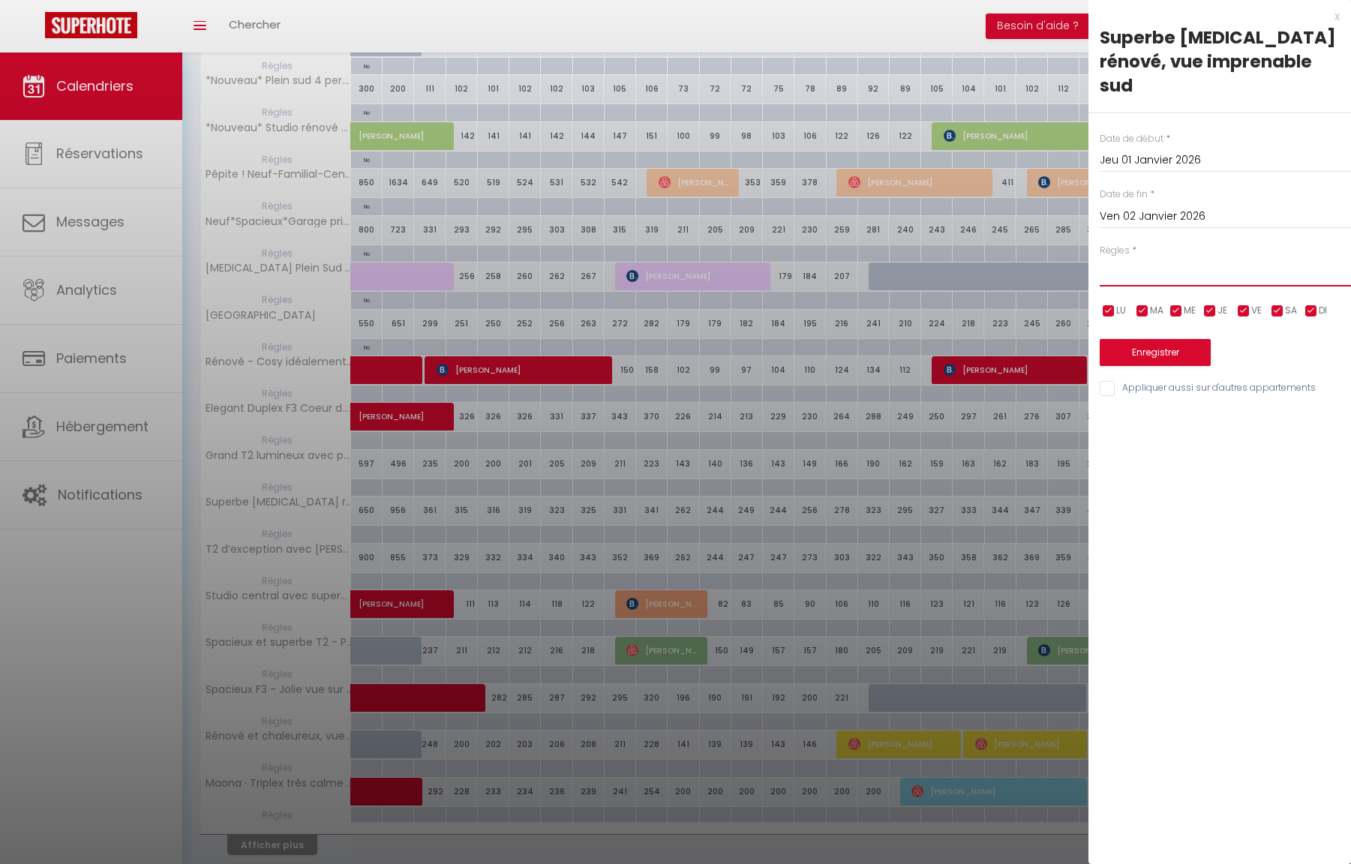
select select "2"
click at [1160, 207] on input "Ven 02 Janvier 2026" at bounding box center [1225, 217] width 251 height 20
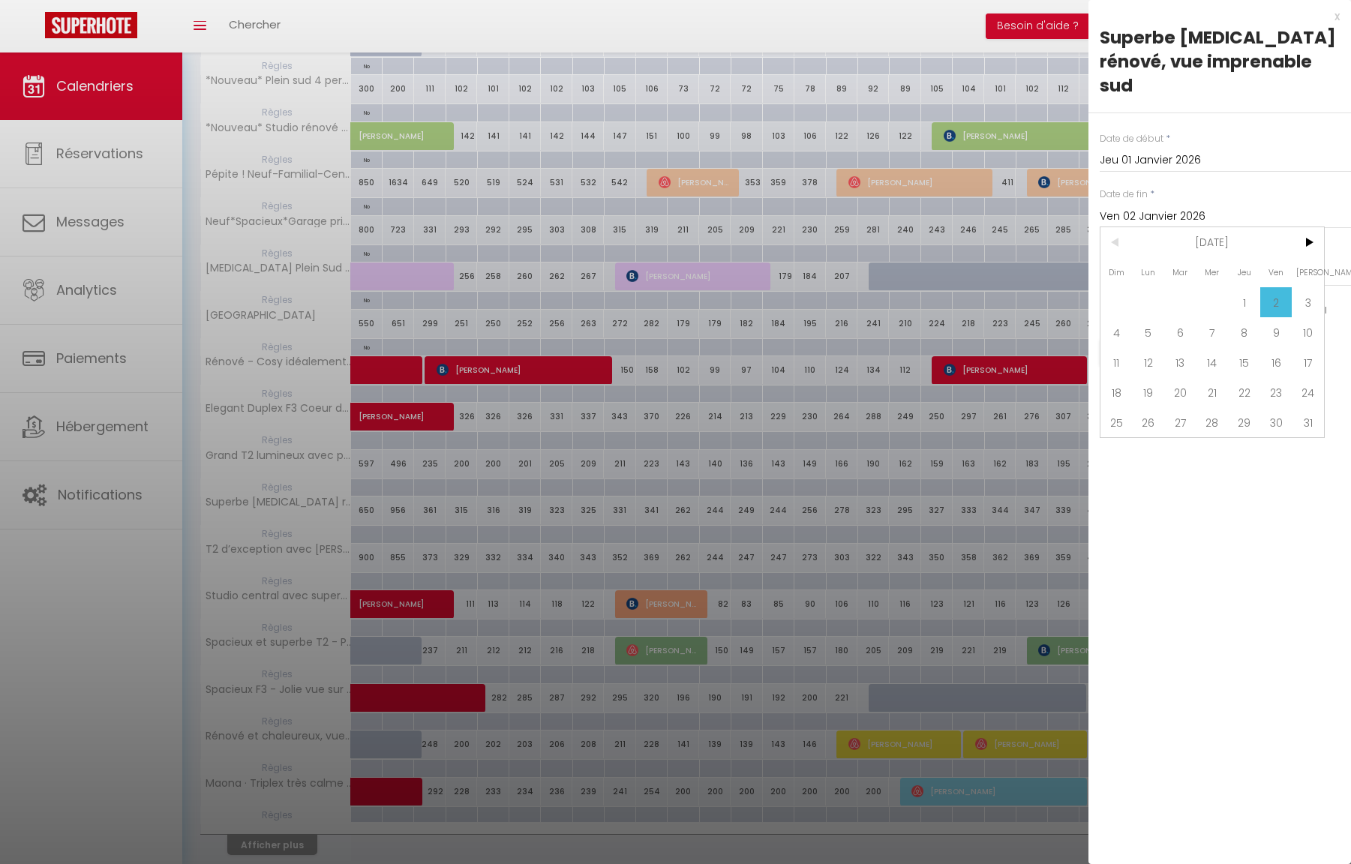
drag, startPoint x: 1245, startPoint y: 278, endPoint x: 1223, endPoint y: 298, distance: 29.2
click at [1245, 287] on span "1" at bounding box center [1244, 302] width 32 height 30
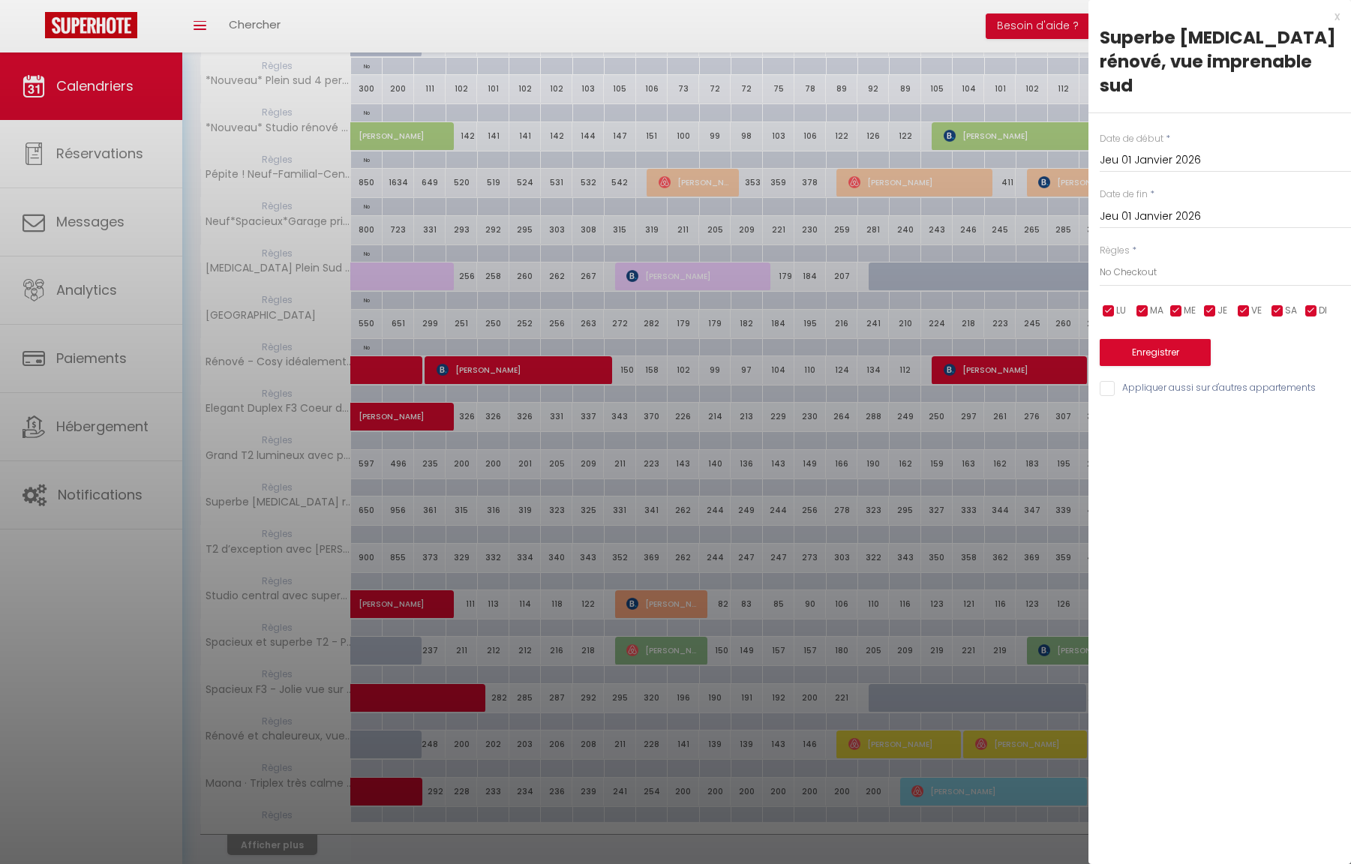
click at [1180, 339] on button "Enregistrer" at bounding box center [1155, 352] width 111 height 27
type input "Ven 02 Janvier 2026"
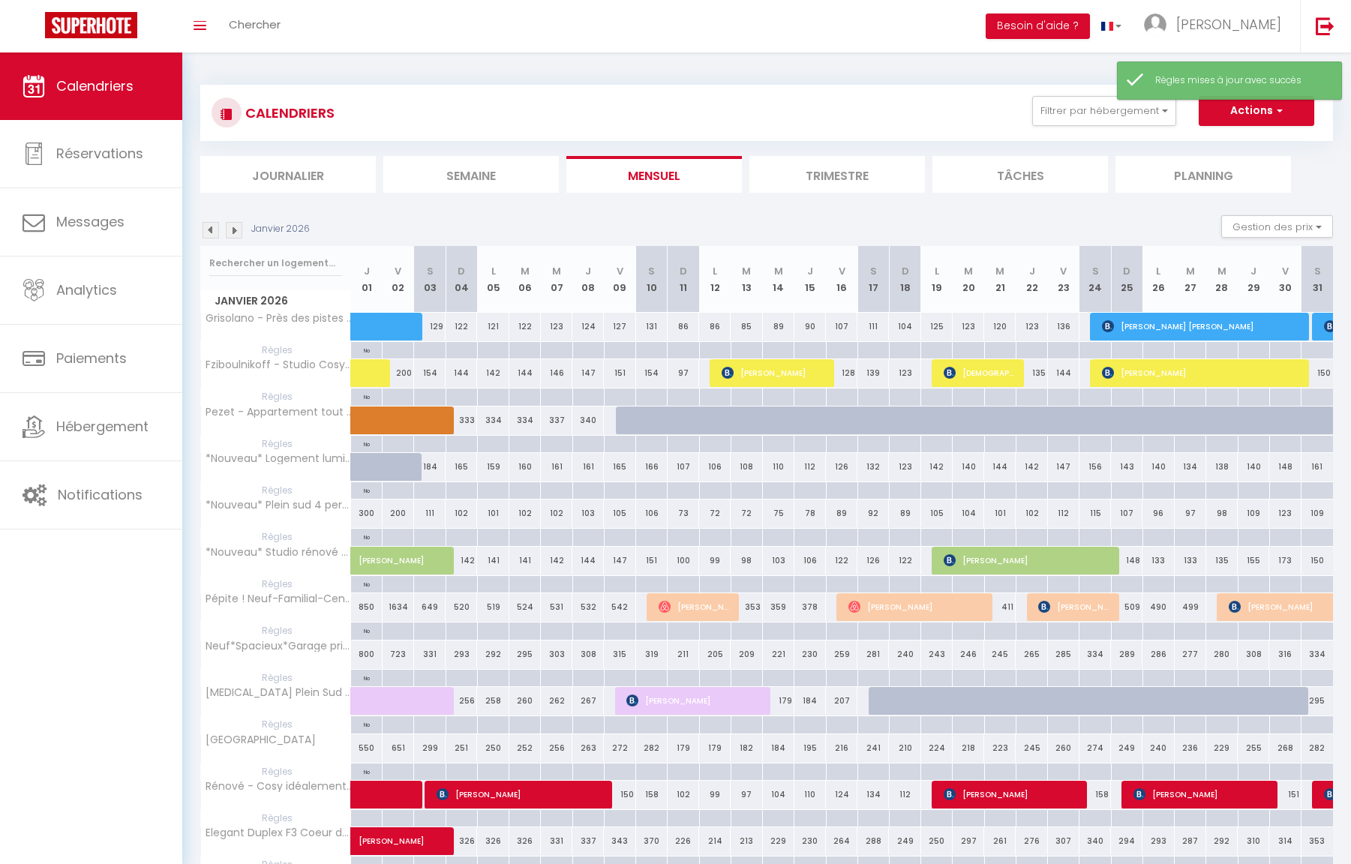
scroll to position [0, 0]
click at [232, 230] on img at bounding box center [234, 230] width 17 height 17
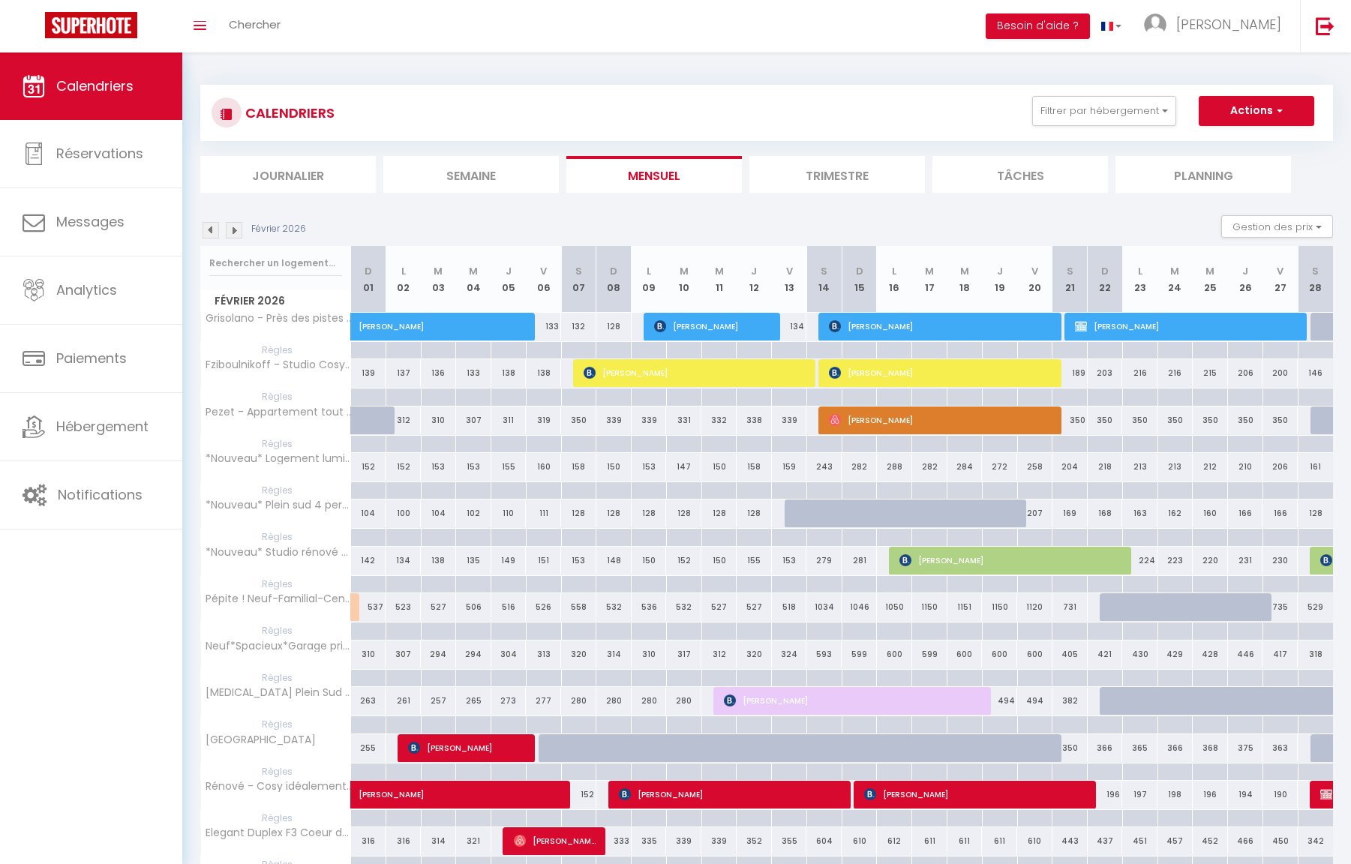
click at [232, 230] on img at bounding box center [234, 230] width 17 height 17
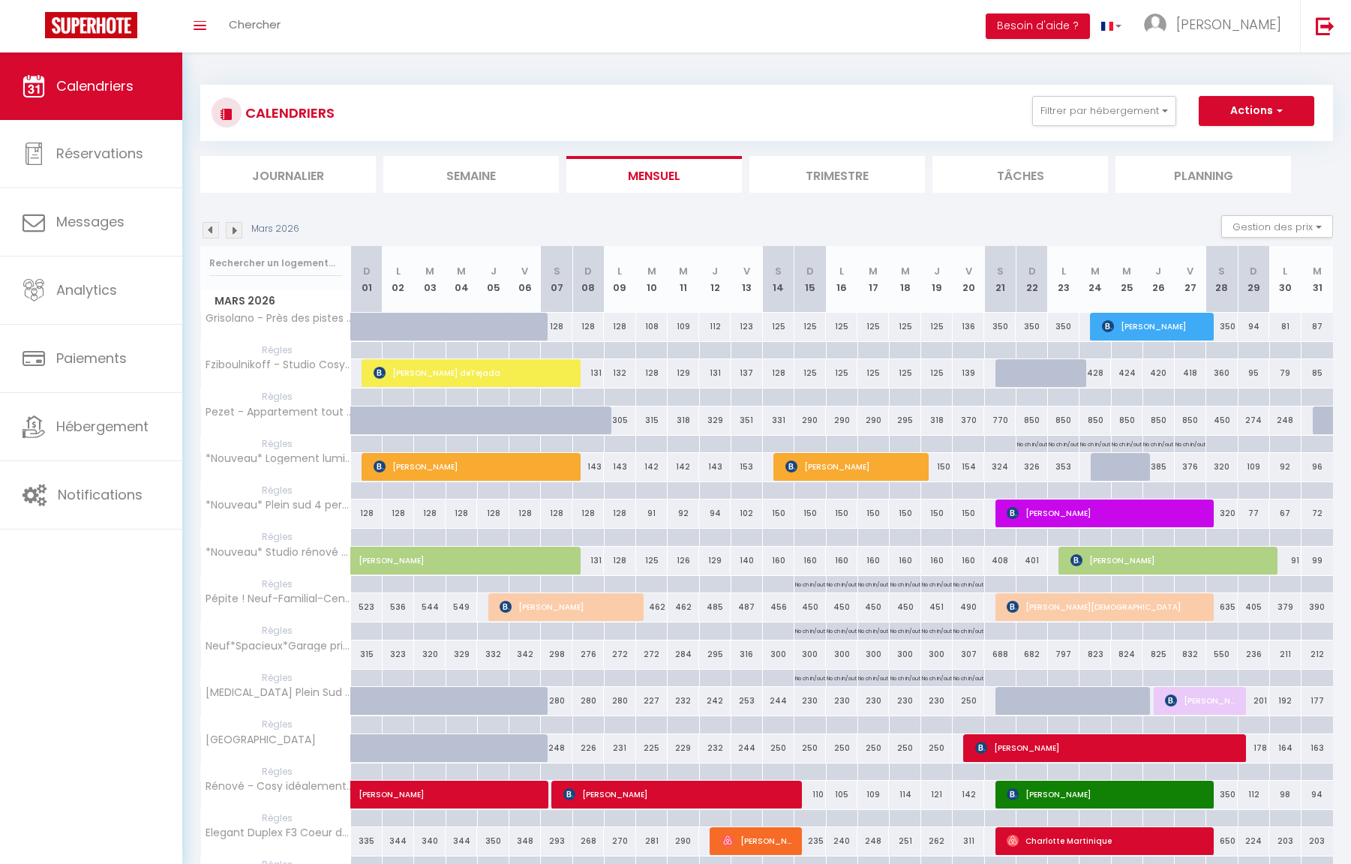
click at [232, 230] on img at bounding box center [234, 230] width 17 height 17
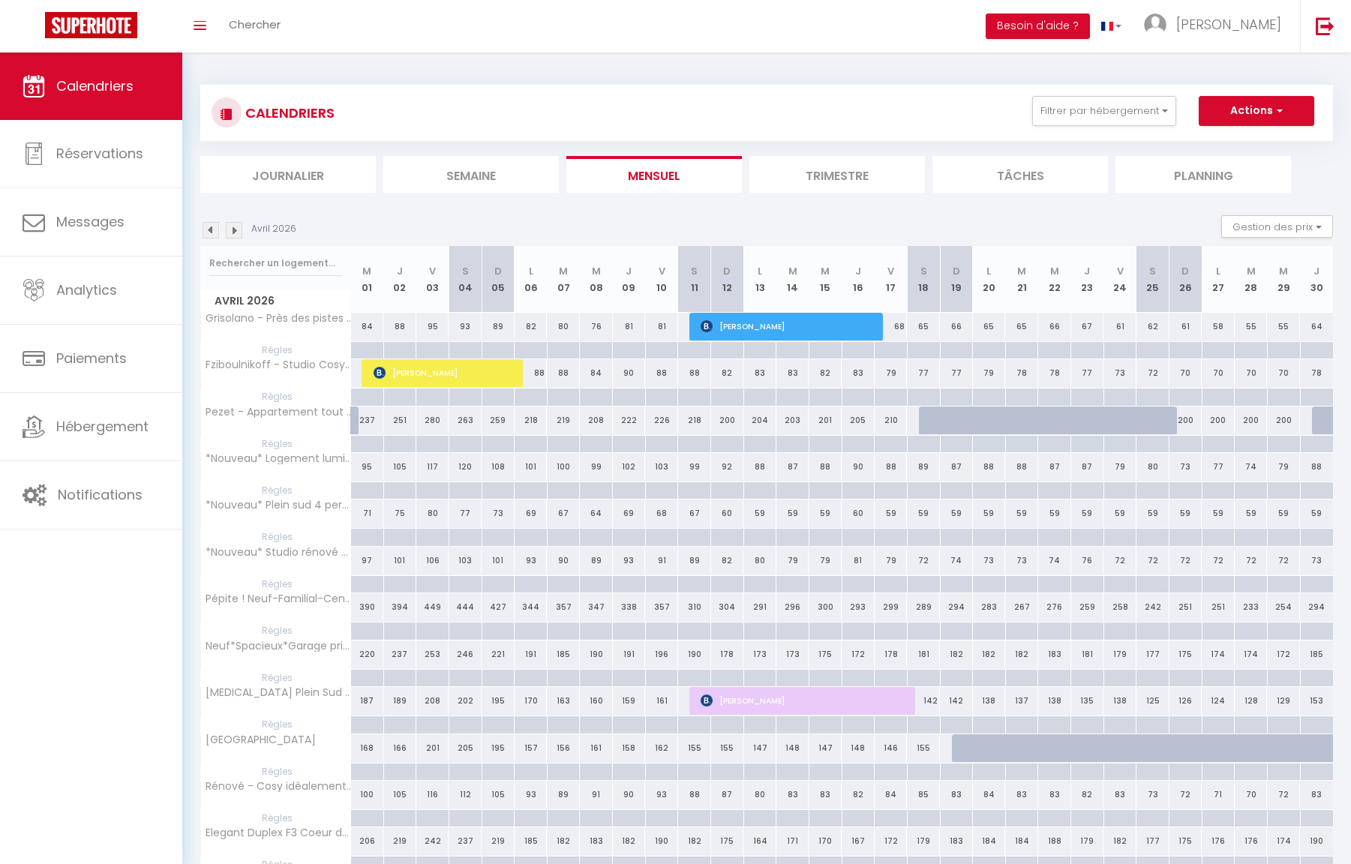
click at [232, 230] on img at bounding box center [234, 230] width 17 height 17
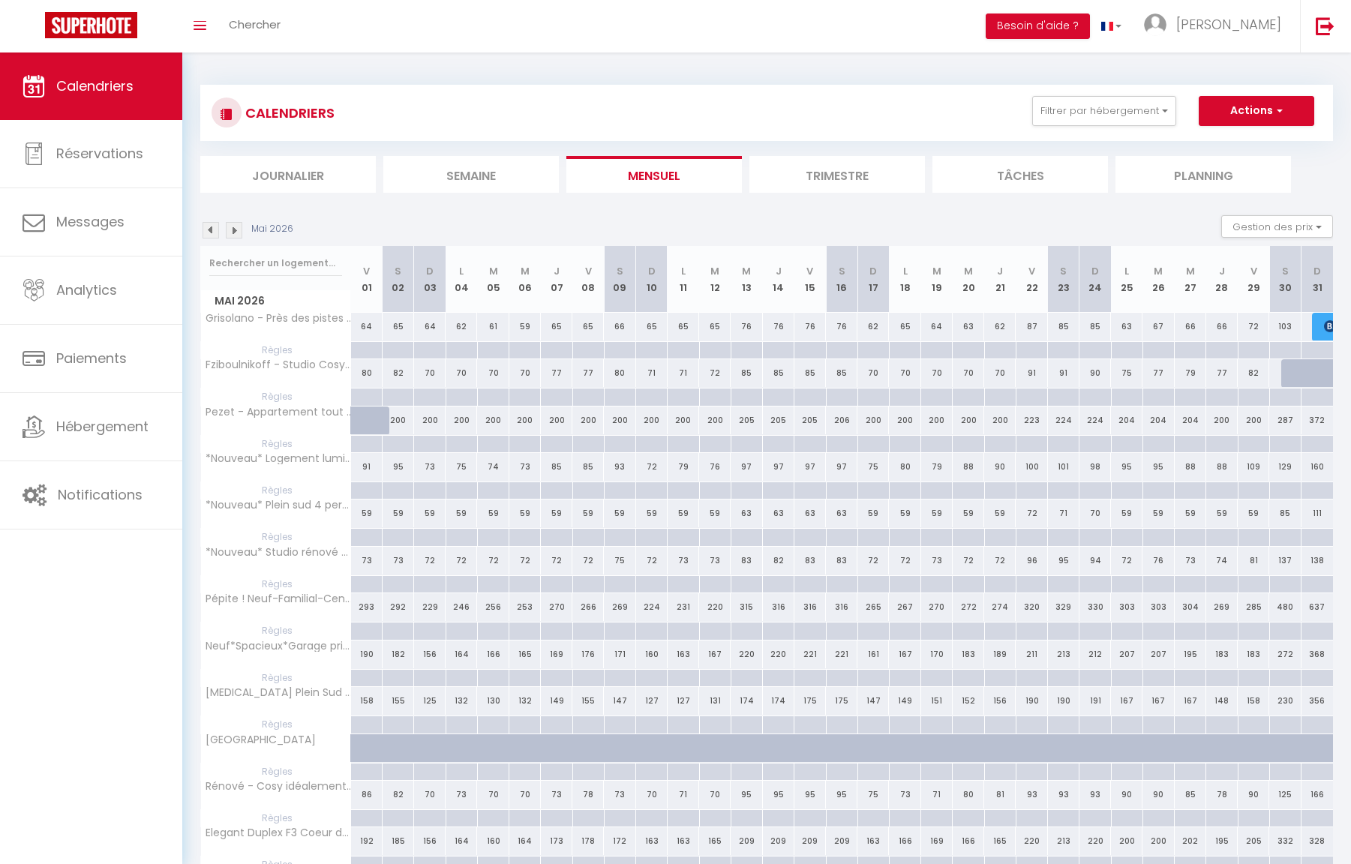
click at [232, 230] on img at bounding box center [234, 230] width 17 height 17
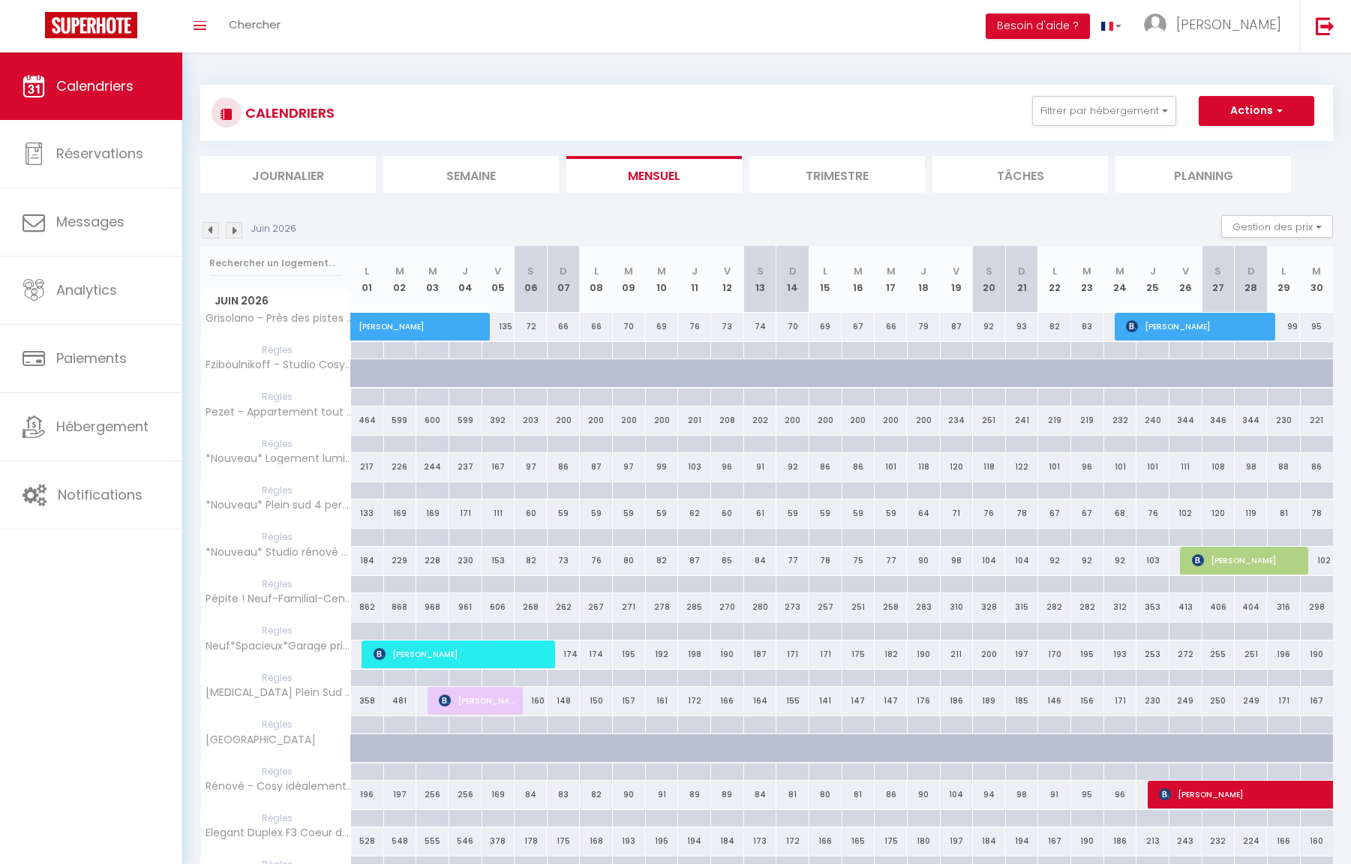
click at [232, 230] on img at bounding box center [234, 230] width 17 height 17
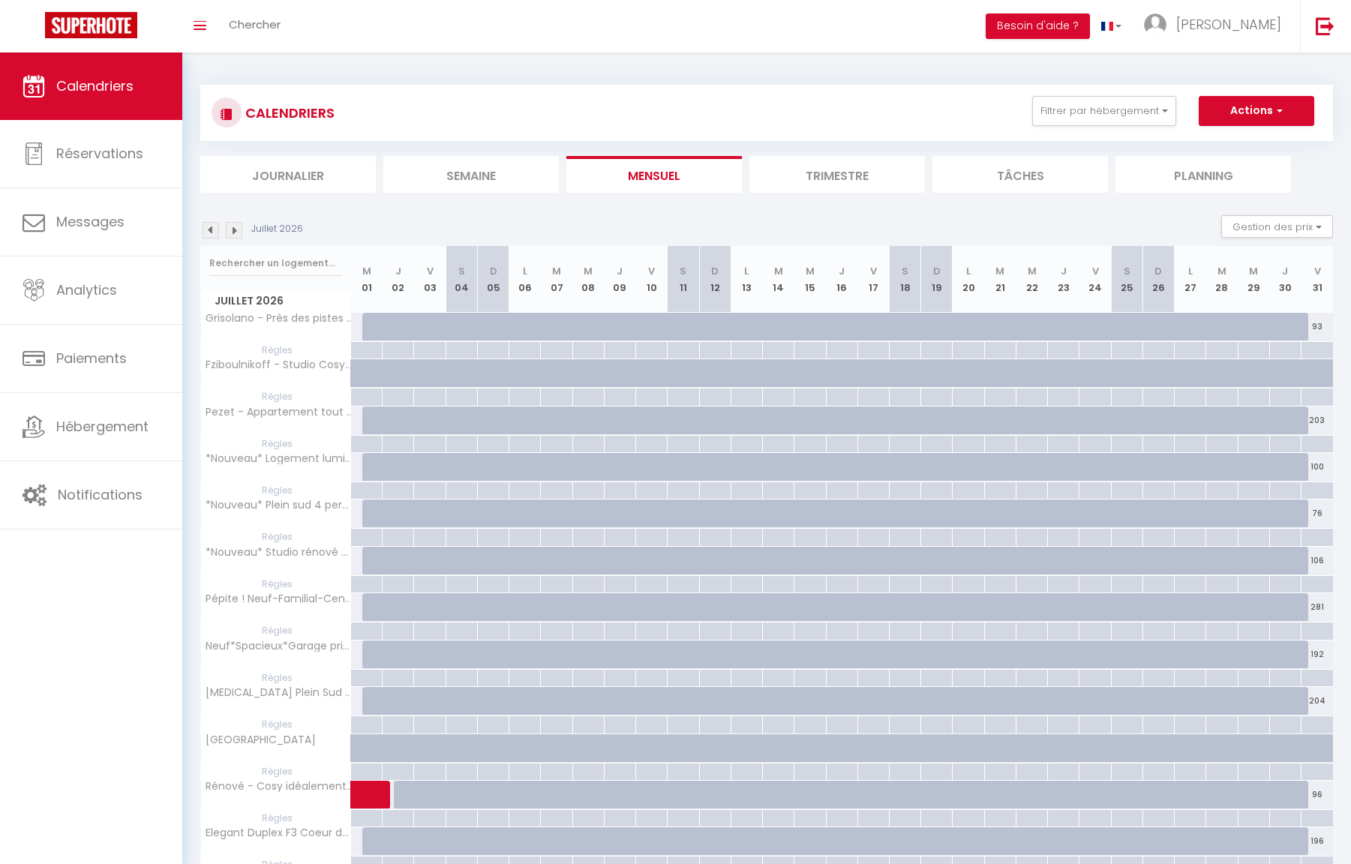
click at [232, 230] on img at bounding box center [234, 230] width 17 height 17
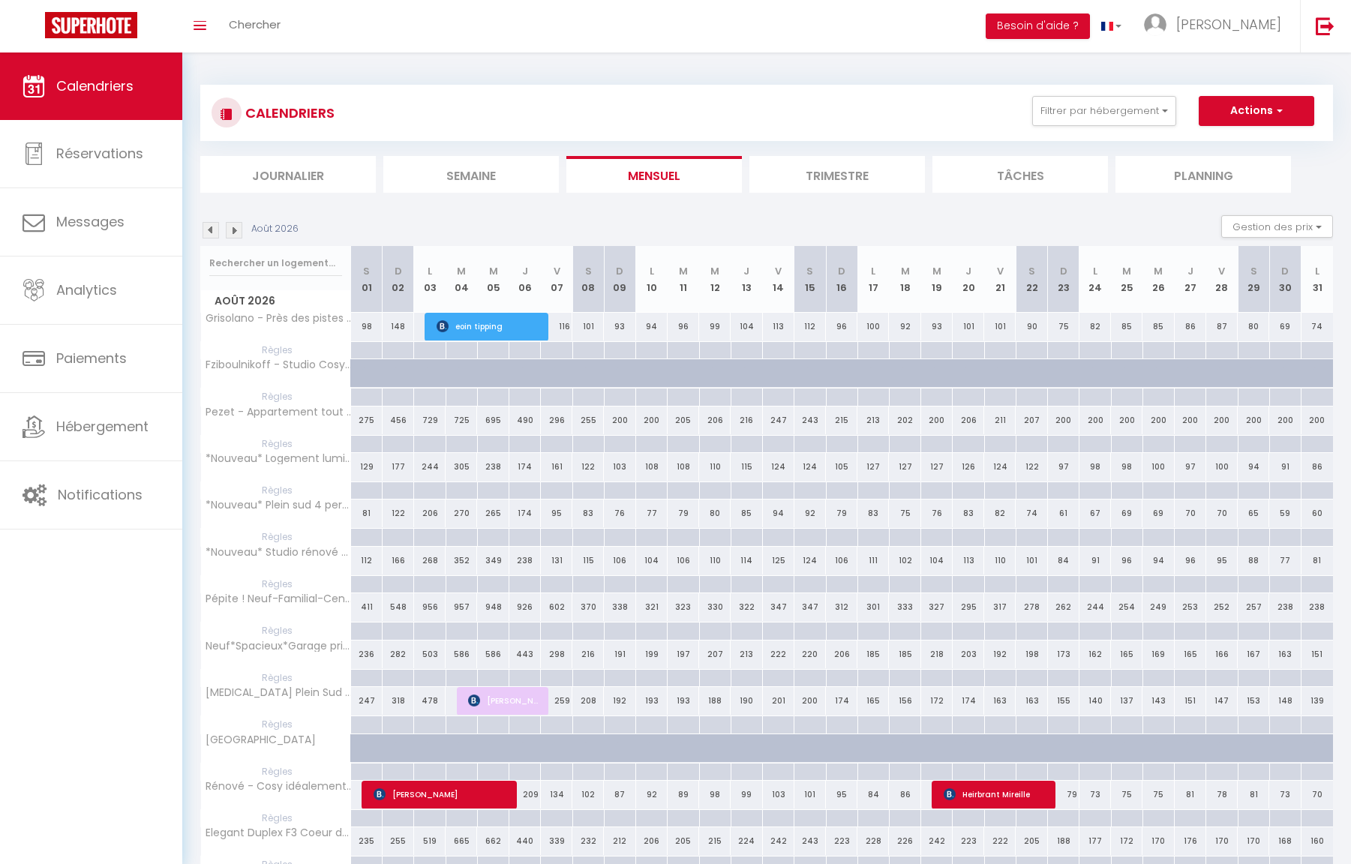
click at [232, 230] on img at bounding box center [234, 230] width 17 height 17
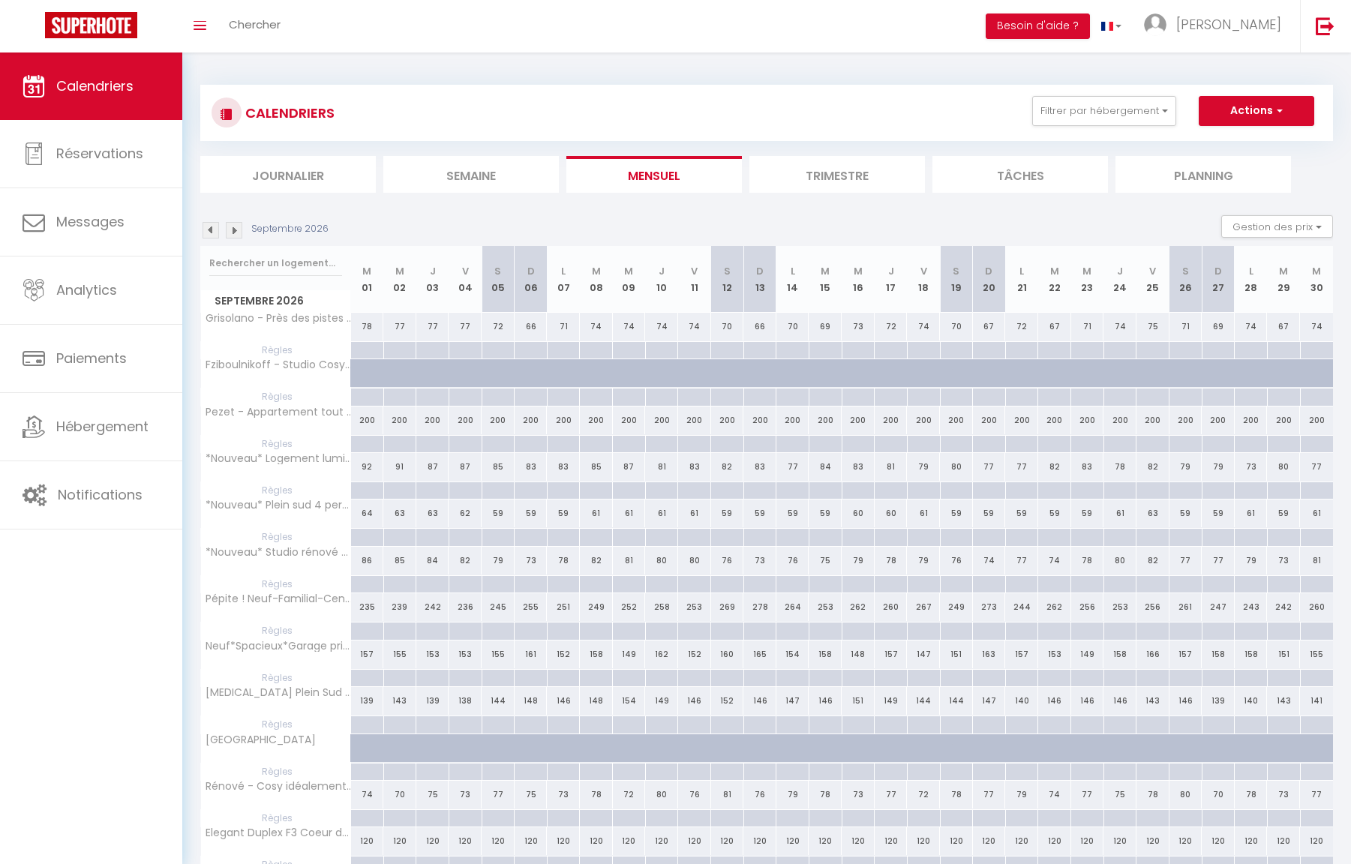
click at [232, 230] on img at bounding box center [234, 230] width 17 height 17
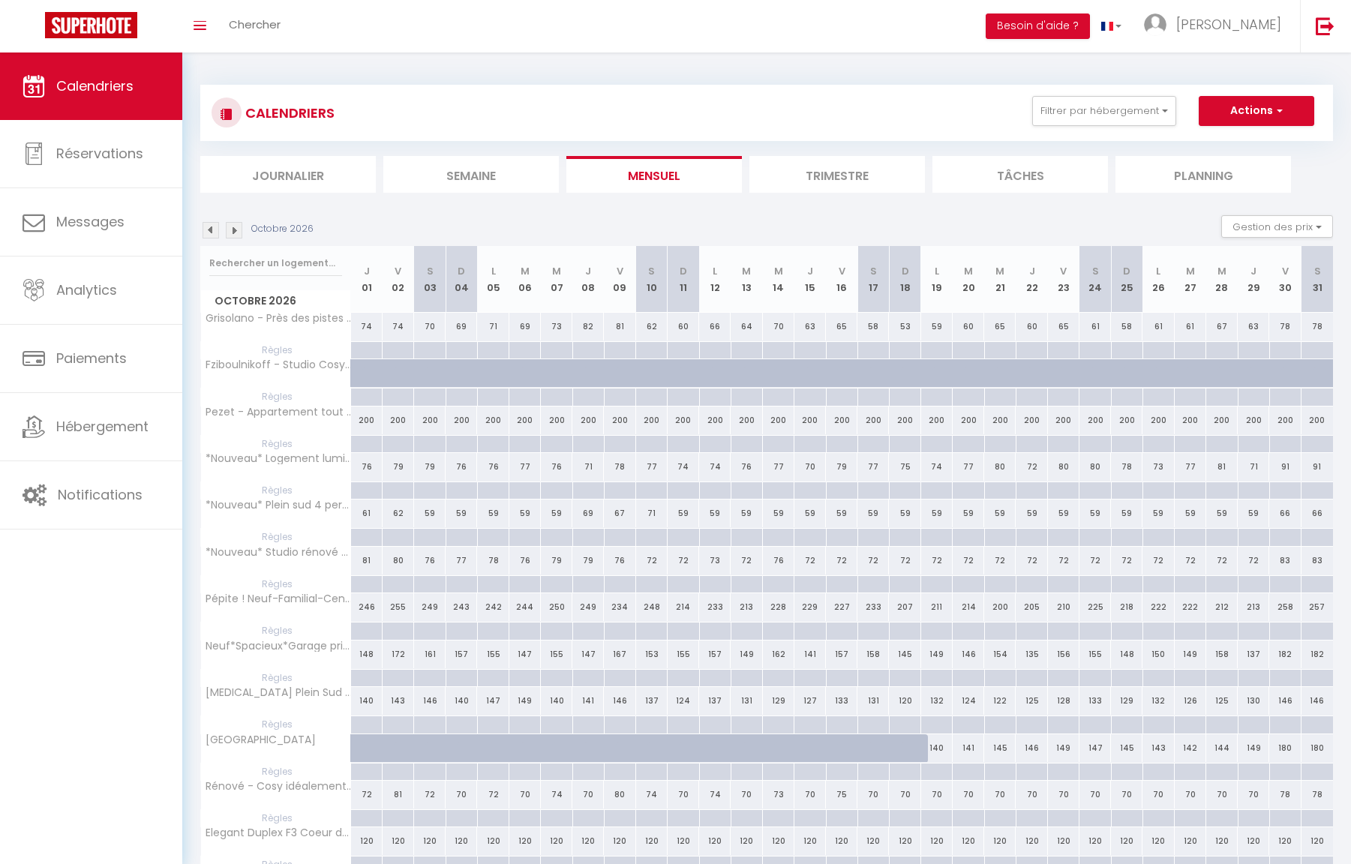
click at [232, 230] on img at bounding box center [234, 230] width 17 height 17
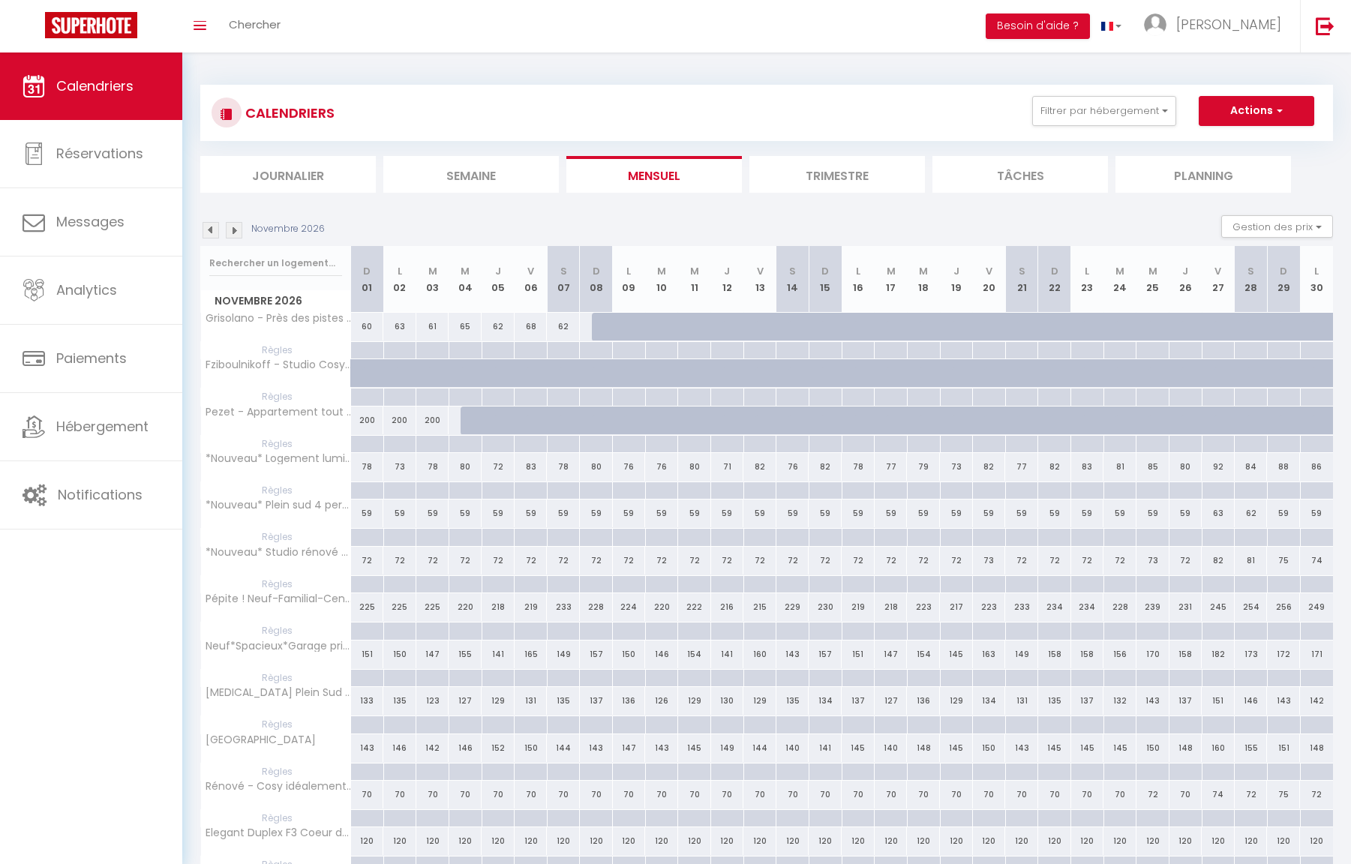
click at [232, 230] on img at bounding box center [234, 230] width 17 height 17
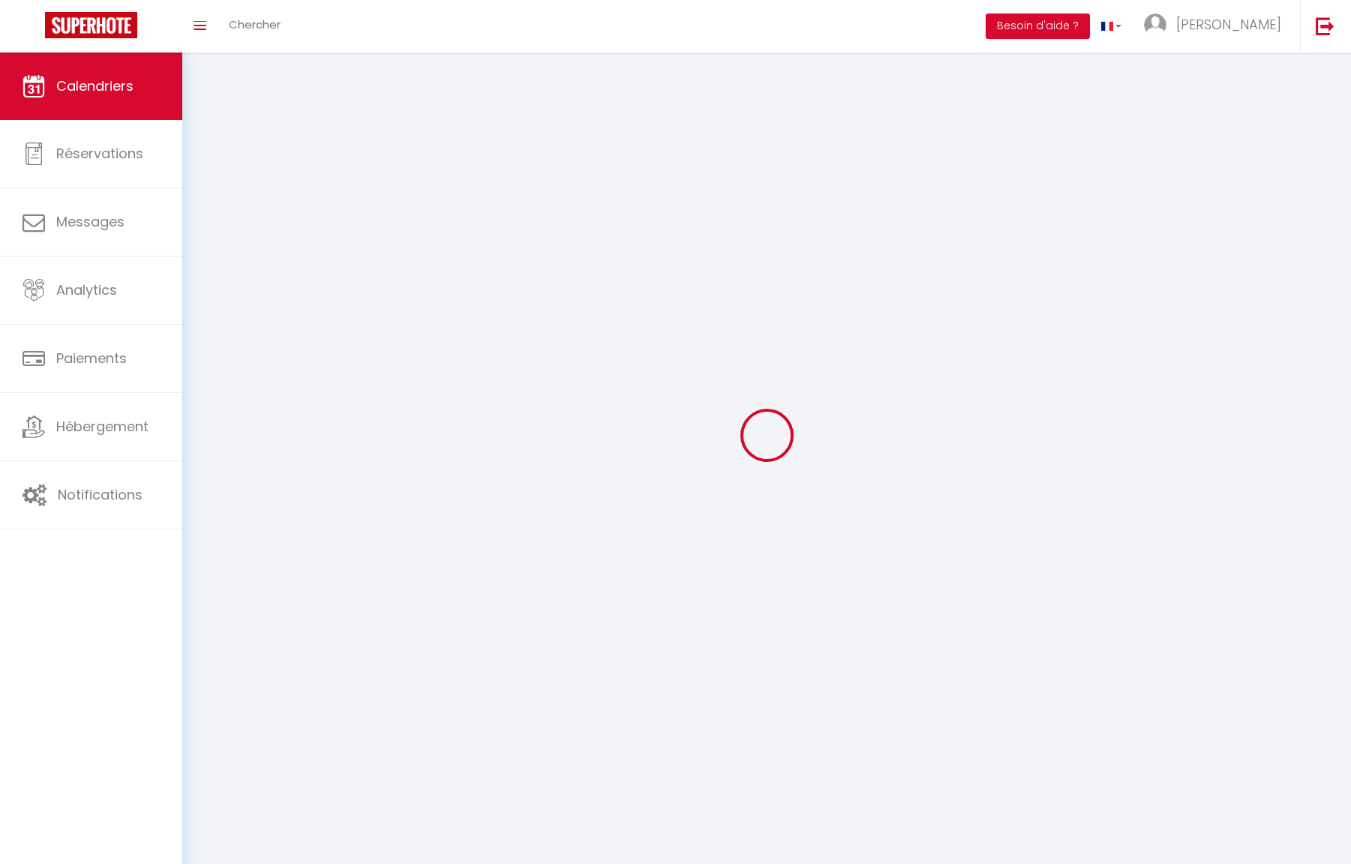
select select
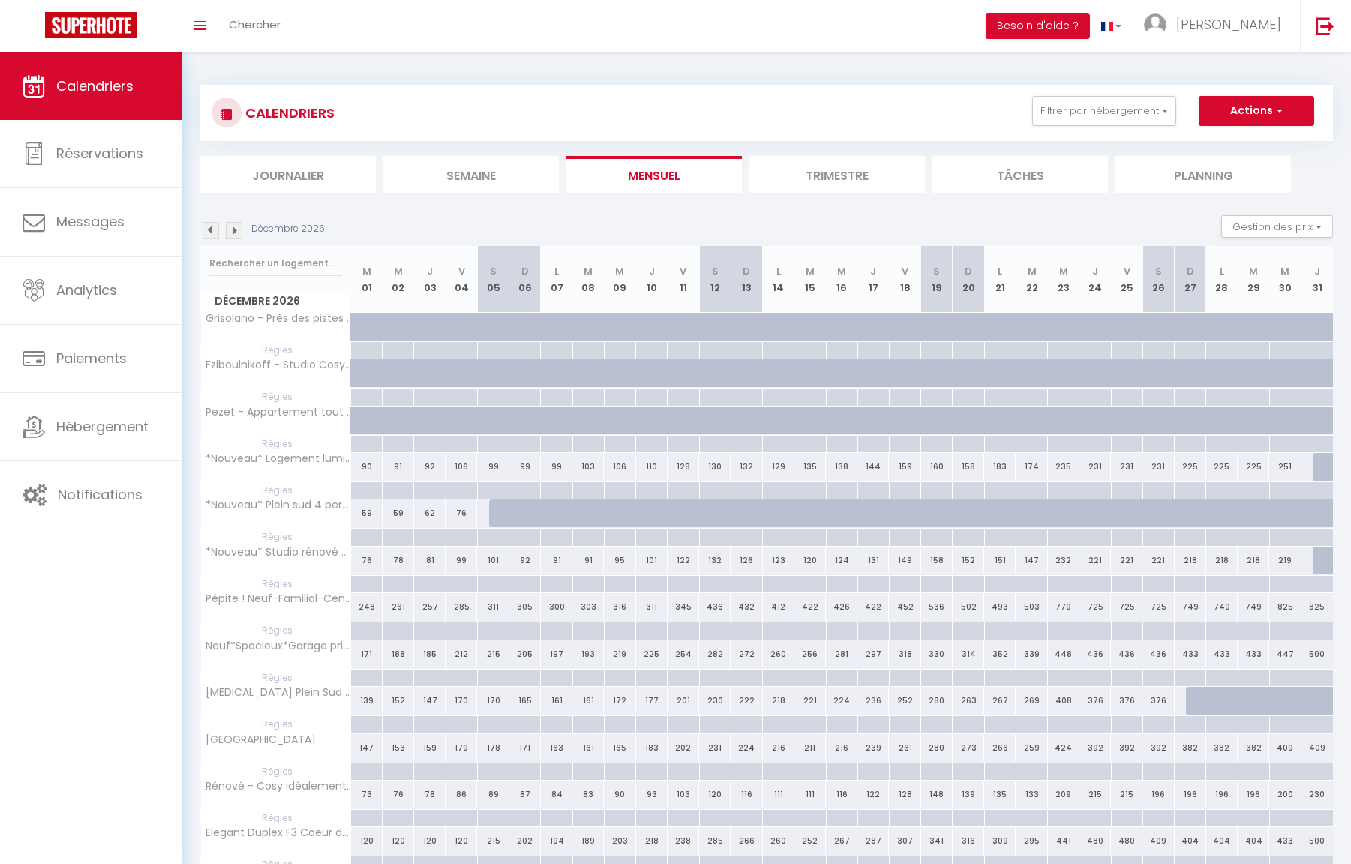
click at [1131, 579] on div at bounding box center [1127, 584] width 32 height 17
type input "Ven 25 Décembre 2026"
type input "[PERSON_NAME] 26 Décembre 2026"
select select
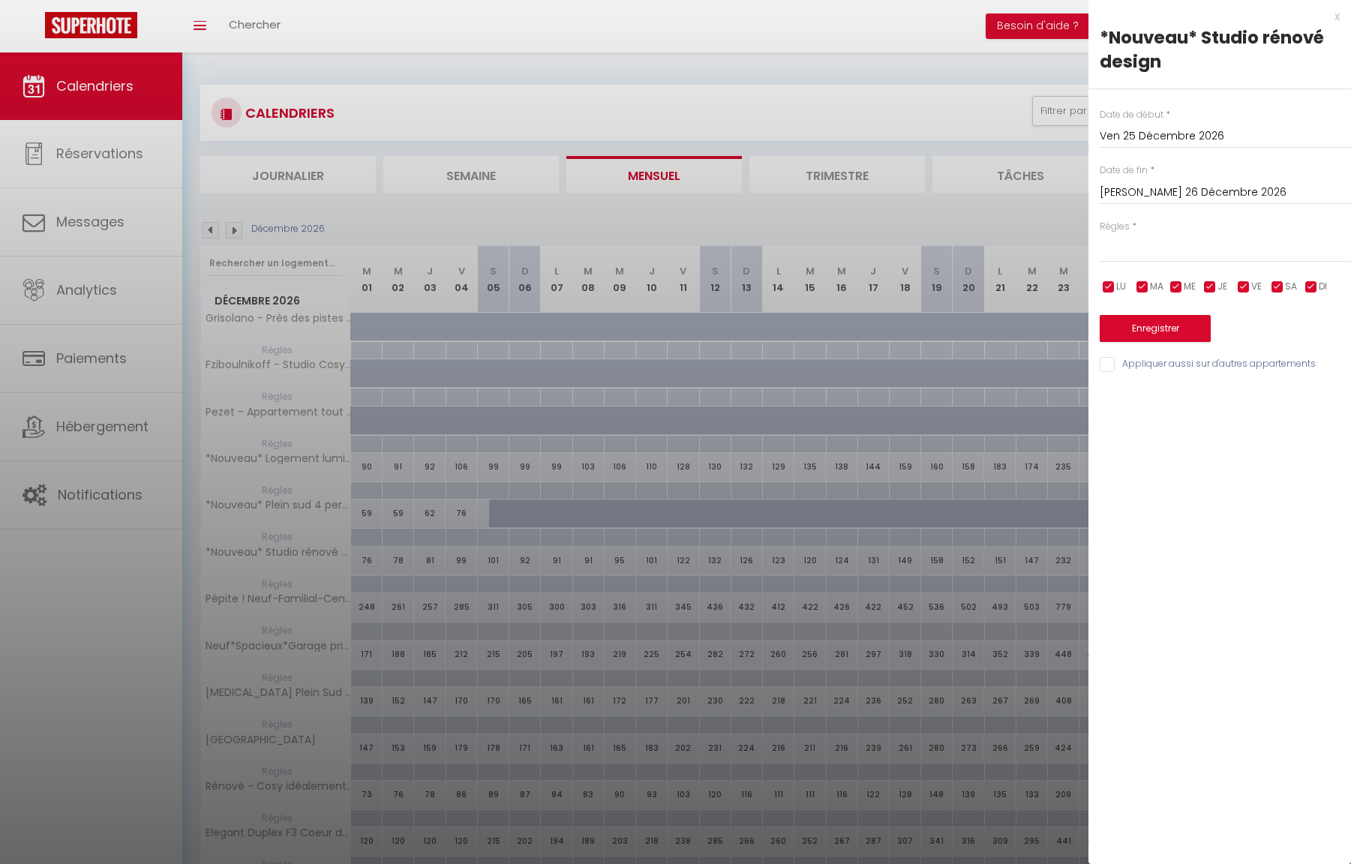
click at [1173, 198] on input "[PERSON_NAME] 26 Décembre 2026" at bounding box center [1225, 193] width 251 height 20
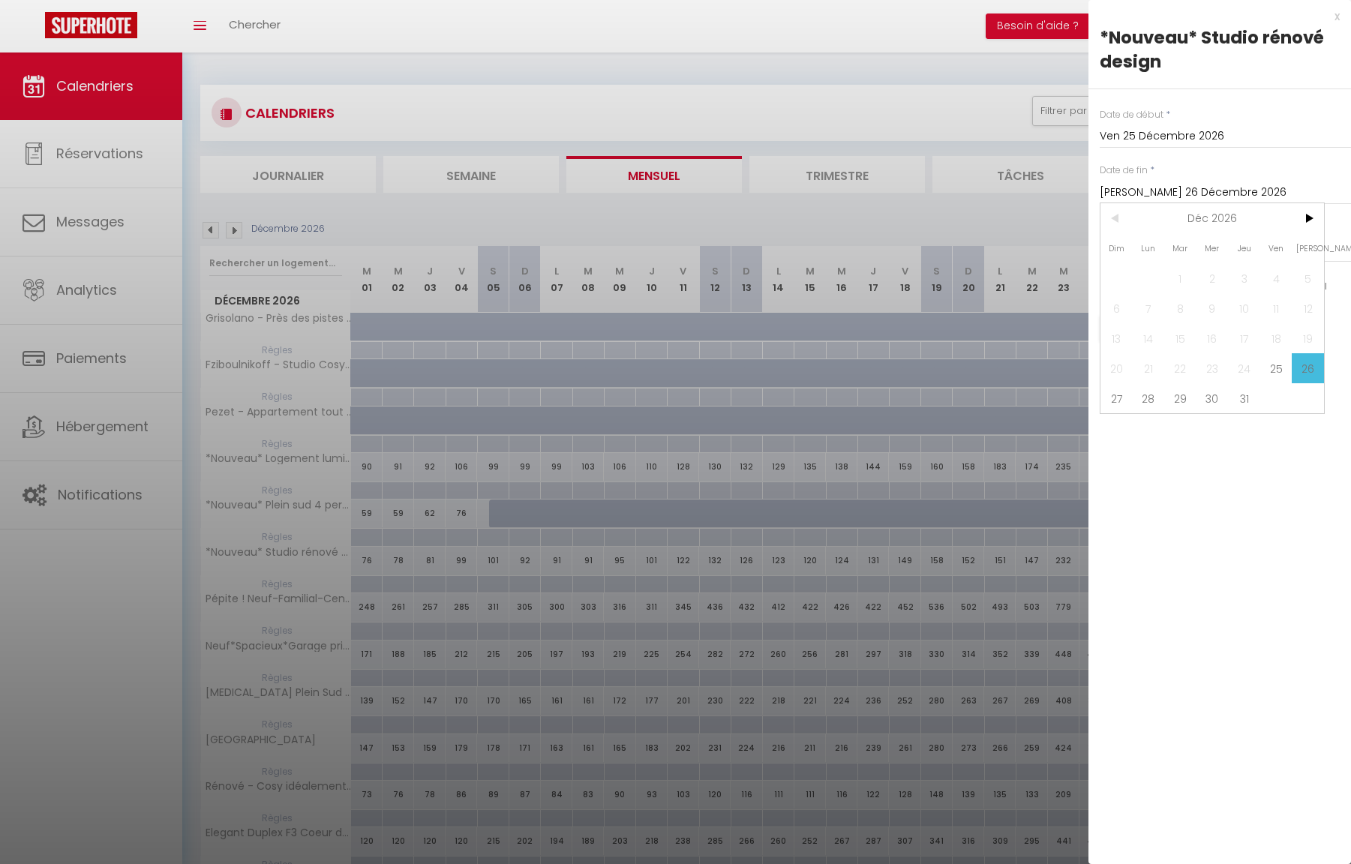
click at [1275, 373] on span "25" at bounding box center [1276, 368] width 32 height 30
type input "Ven 25 Décembre 2026"
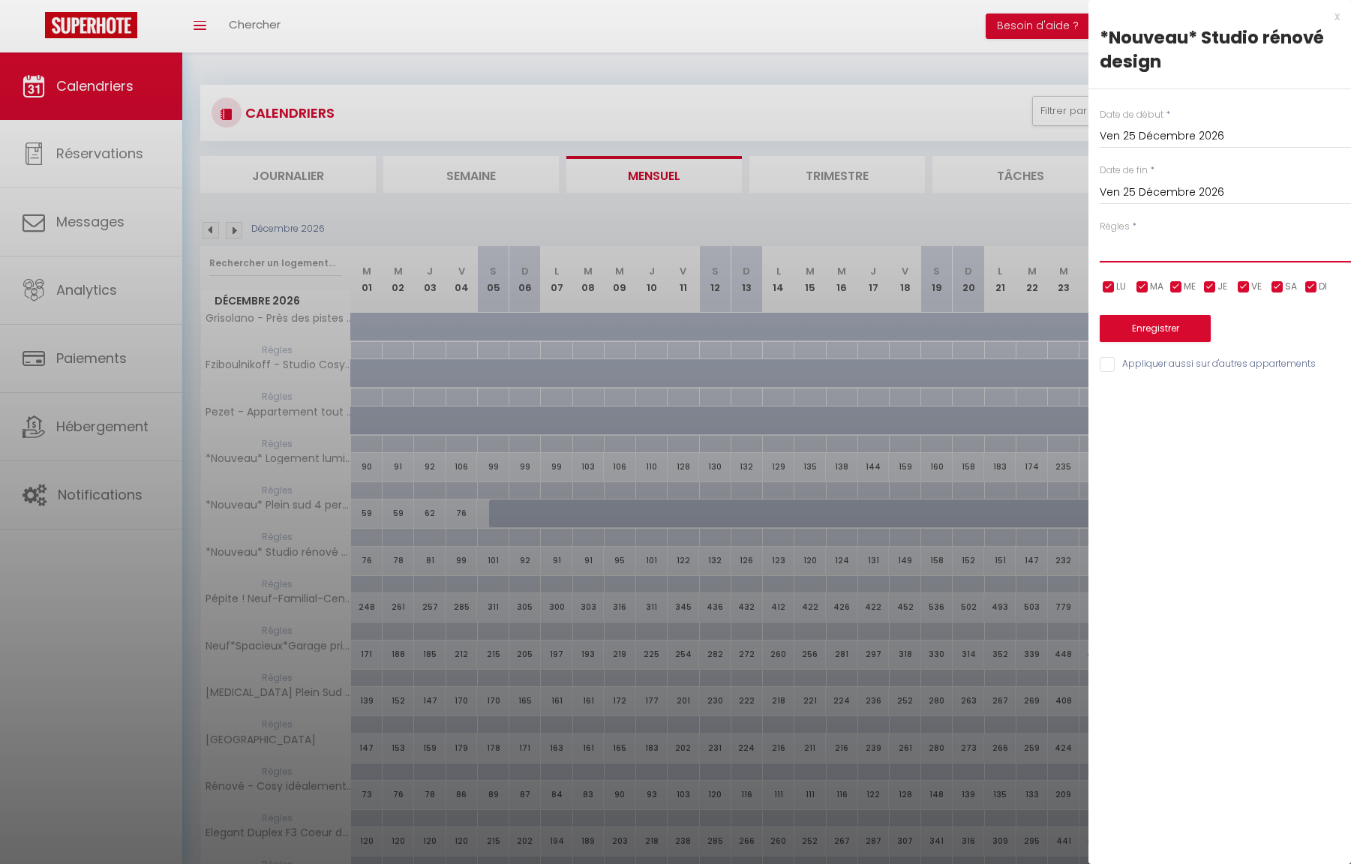
select select "2"
drag, startPoint x: 1154, startPoint y: 362, endPoint x: 1163, endPoint y: 339, distance: 24.2
click at [1154, 359] on input "Appliquer aussi sur d'autres appartements" at bounding box center [1225, 364] width 251 height 15
checkbox input "true"
click at [1164, 330] on button "Enregistrer" at bounding box center [1155, 328] width 111 height 27
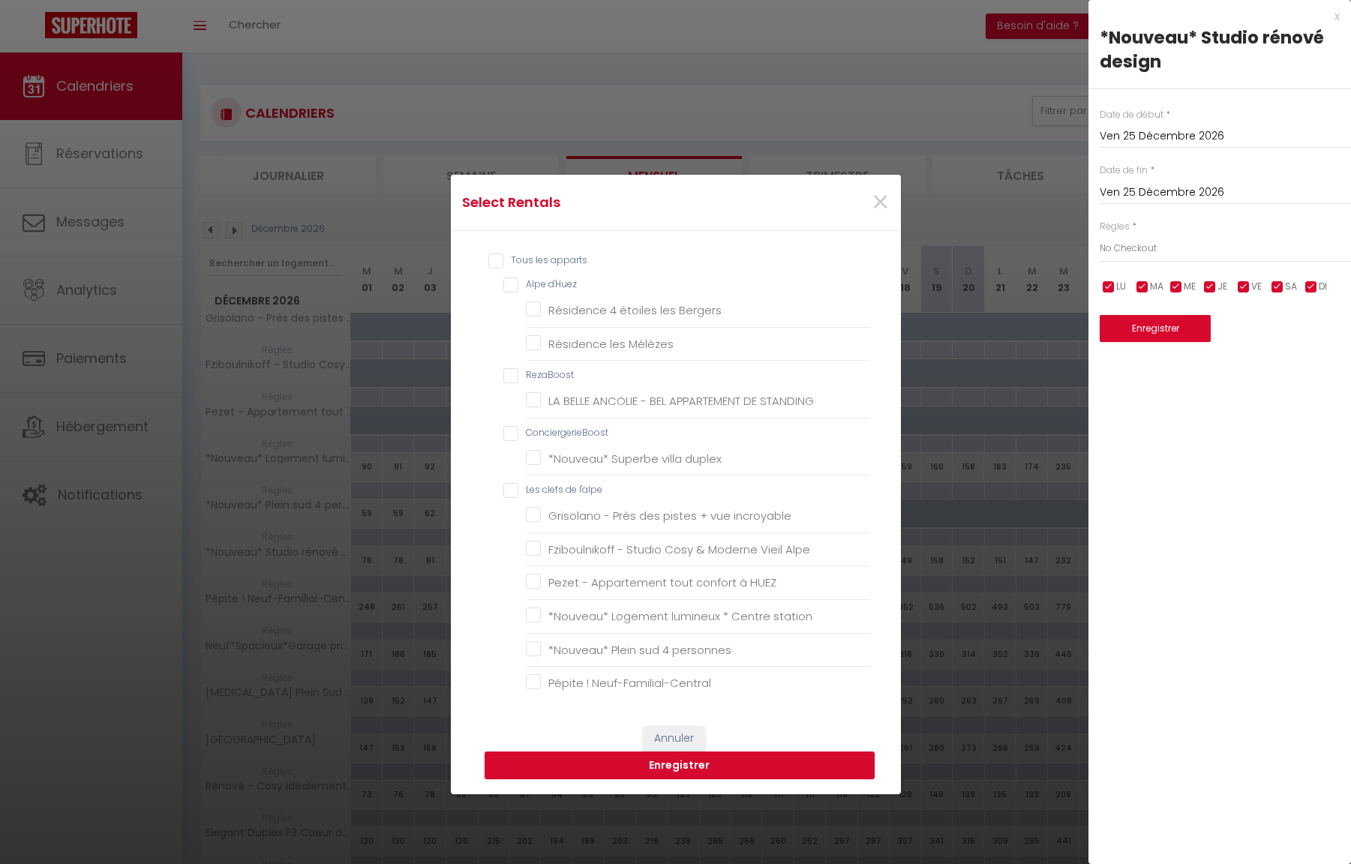
click at [511, 288] on d\'Huez "Alpe d'Huez" at bounding box center [687, 285] width 368 height 15
checkbox d\'Huez "true"
checkbox Bergers "true"
checkbox Mélèzes "true"
checkbox input "false"
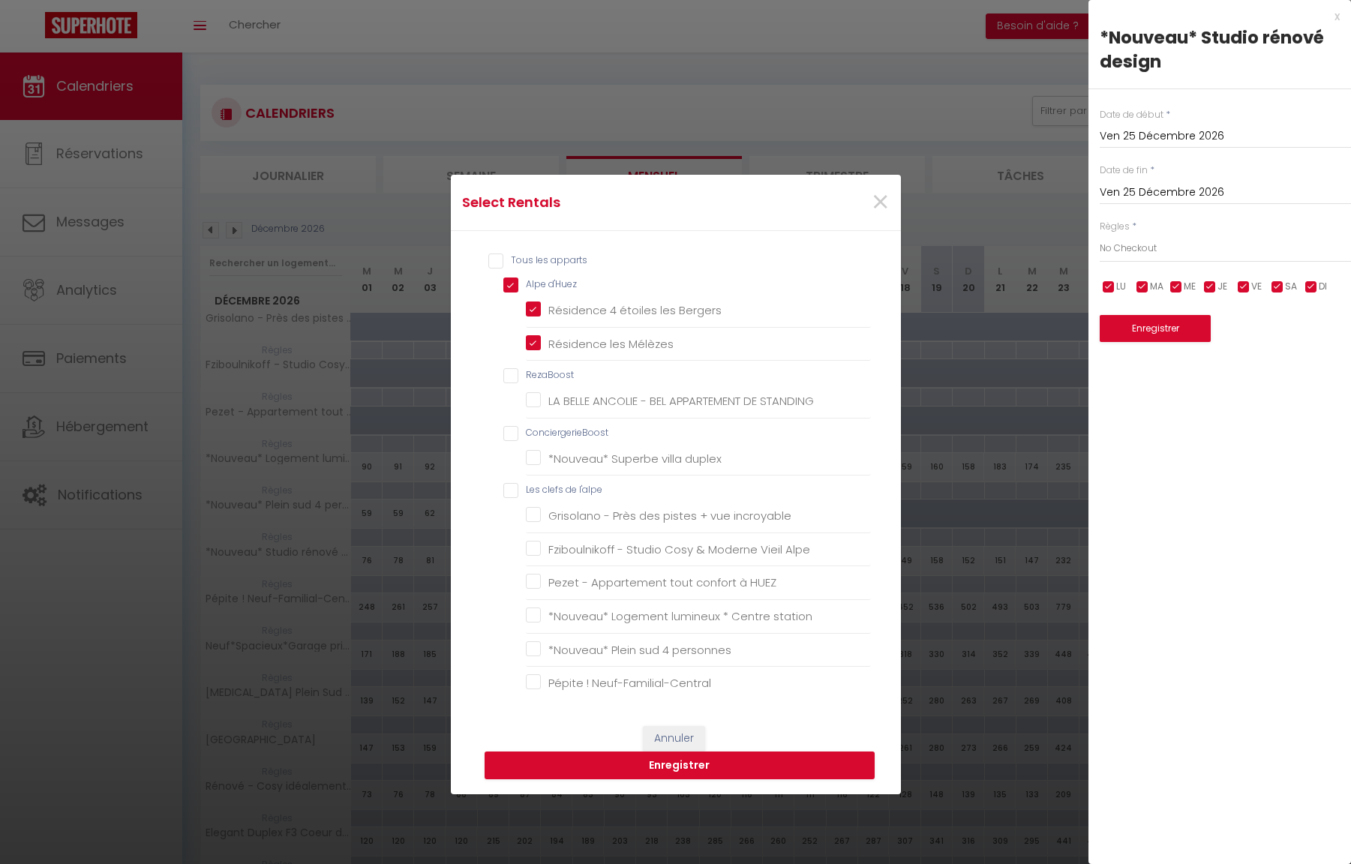
checkbox STANDING "false"
checkbox input "false"
checkbox duplex "false"
checkbox l\'alpe "false"
checkbox incroyable "false"
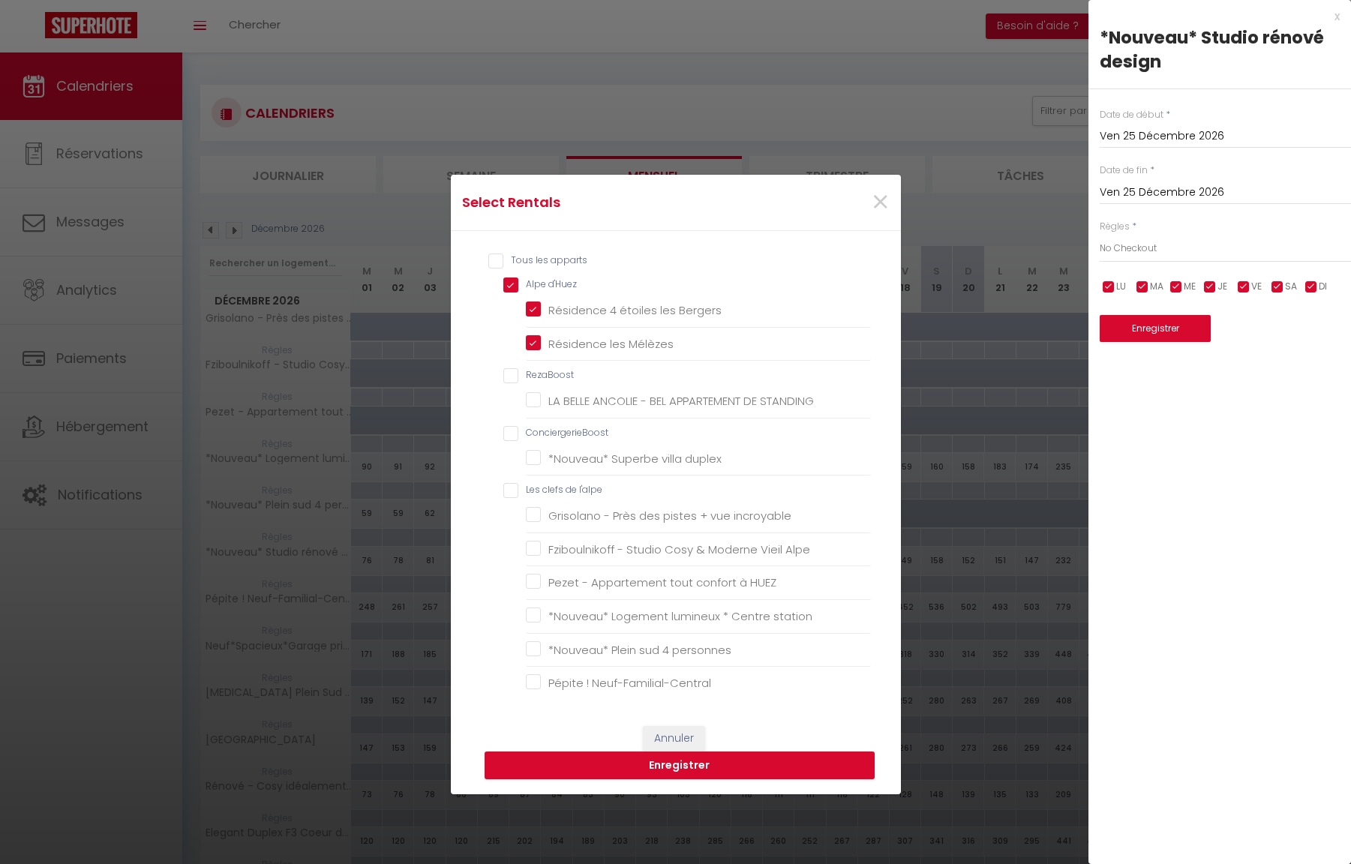
checkbox Alpe "false"
checkbox HUEZ "false"
checkbox station "false"
checkbox personnes "false"
checkbox Neuf-Familial-Central "false"
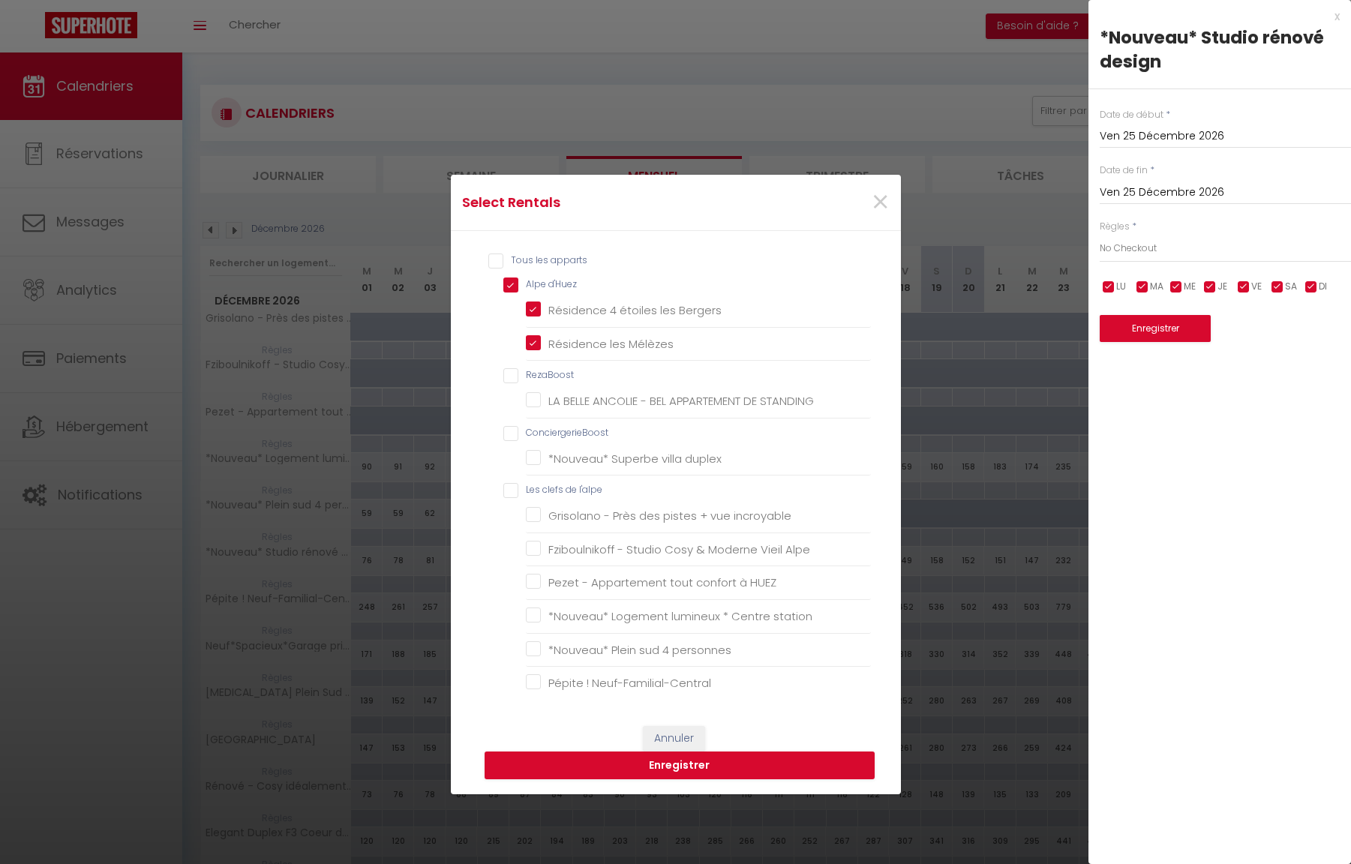
checkbox privé "false"
checkbox remontées "false"
checkbox station "false"
checkbox situé "false"
checkbox ville "false"
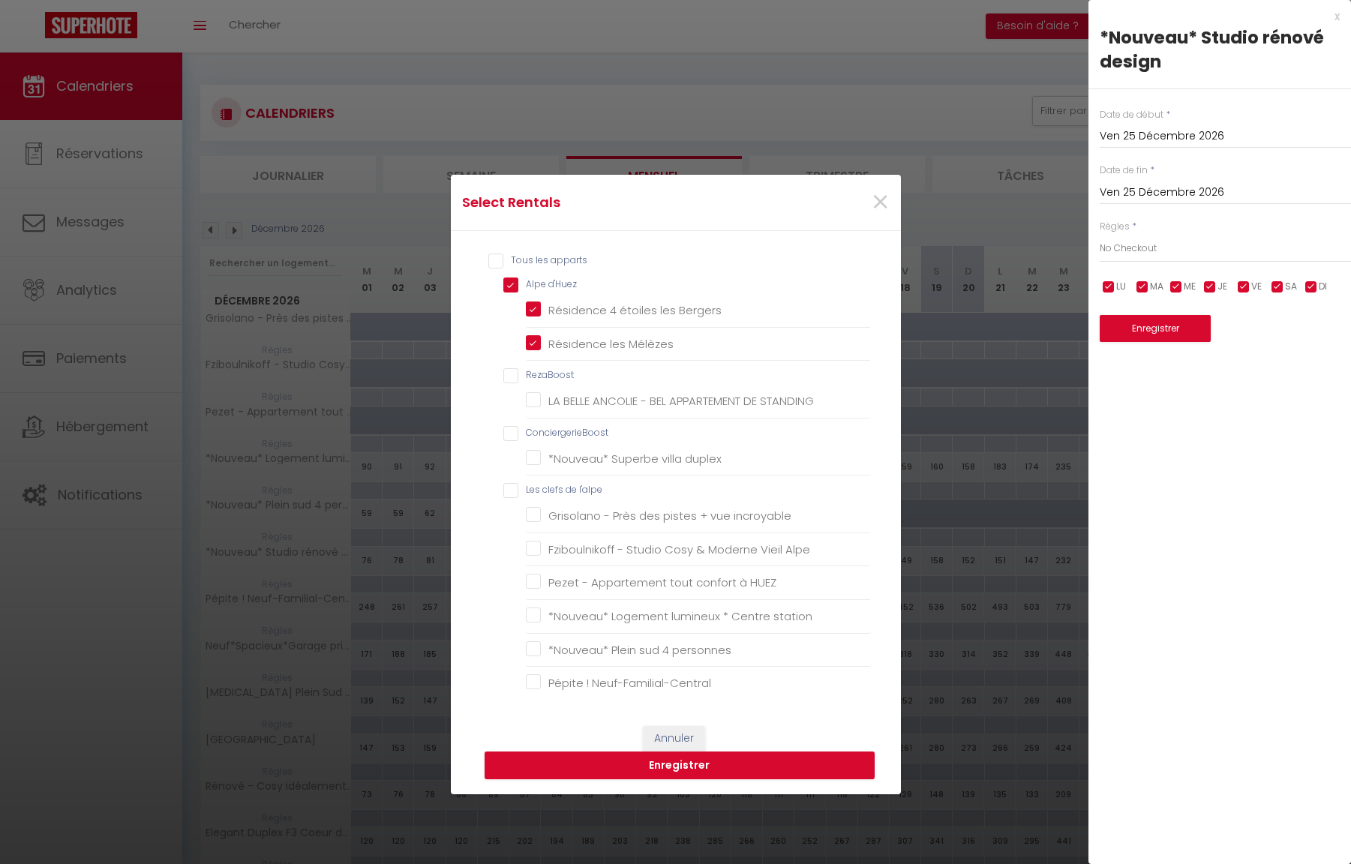
checkbox personnes "false"
checkbox sud "false"
checkbox privé "false"
checkbox montagnes "false"
checkbox pistes "false"
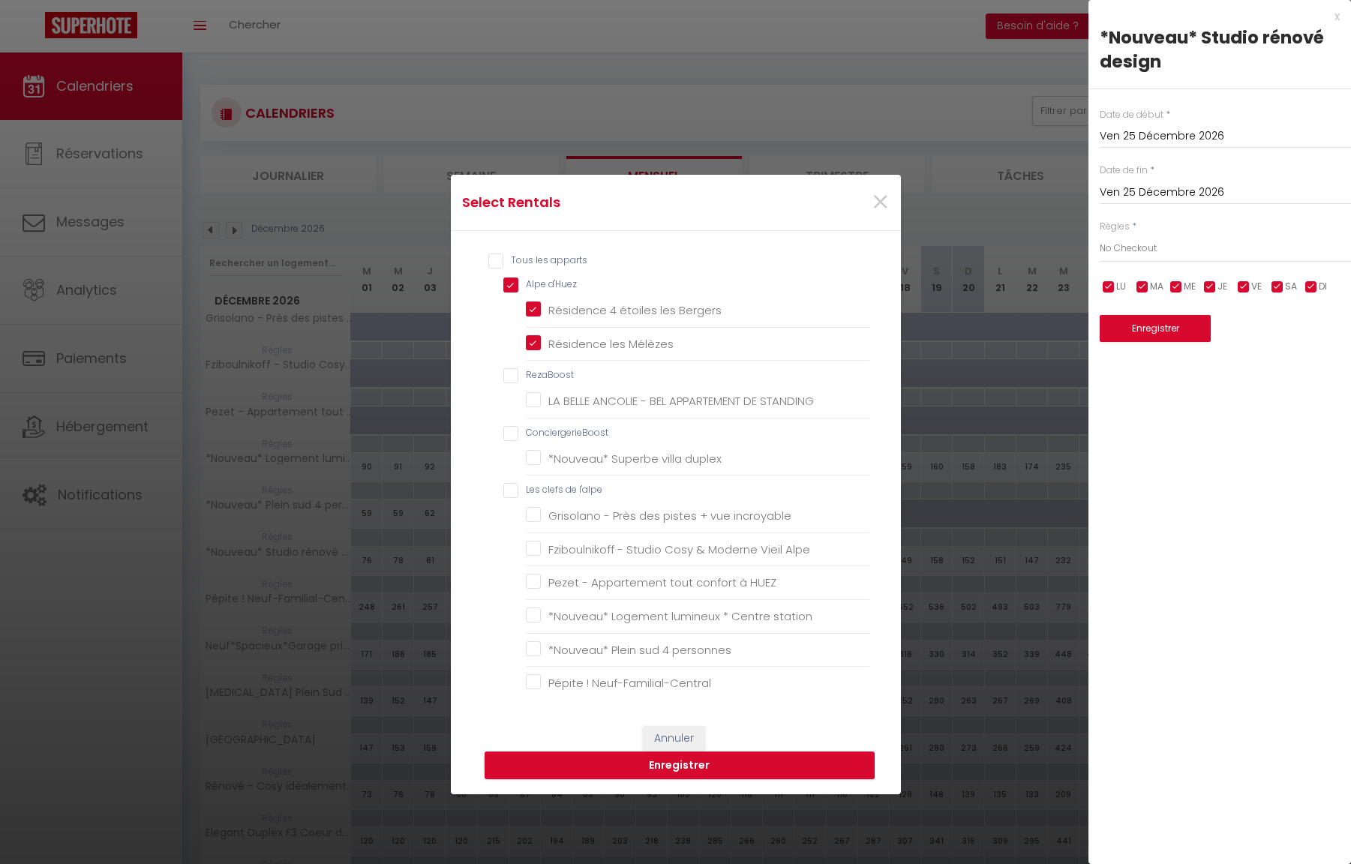
checkbox montagnes "false"
checkbox massif "false"
checkbox skis "false"
checkbox panorama "false"
checkbox garage "false"
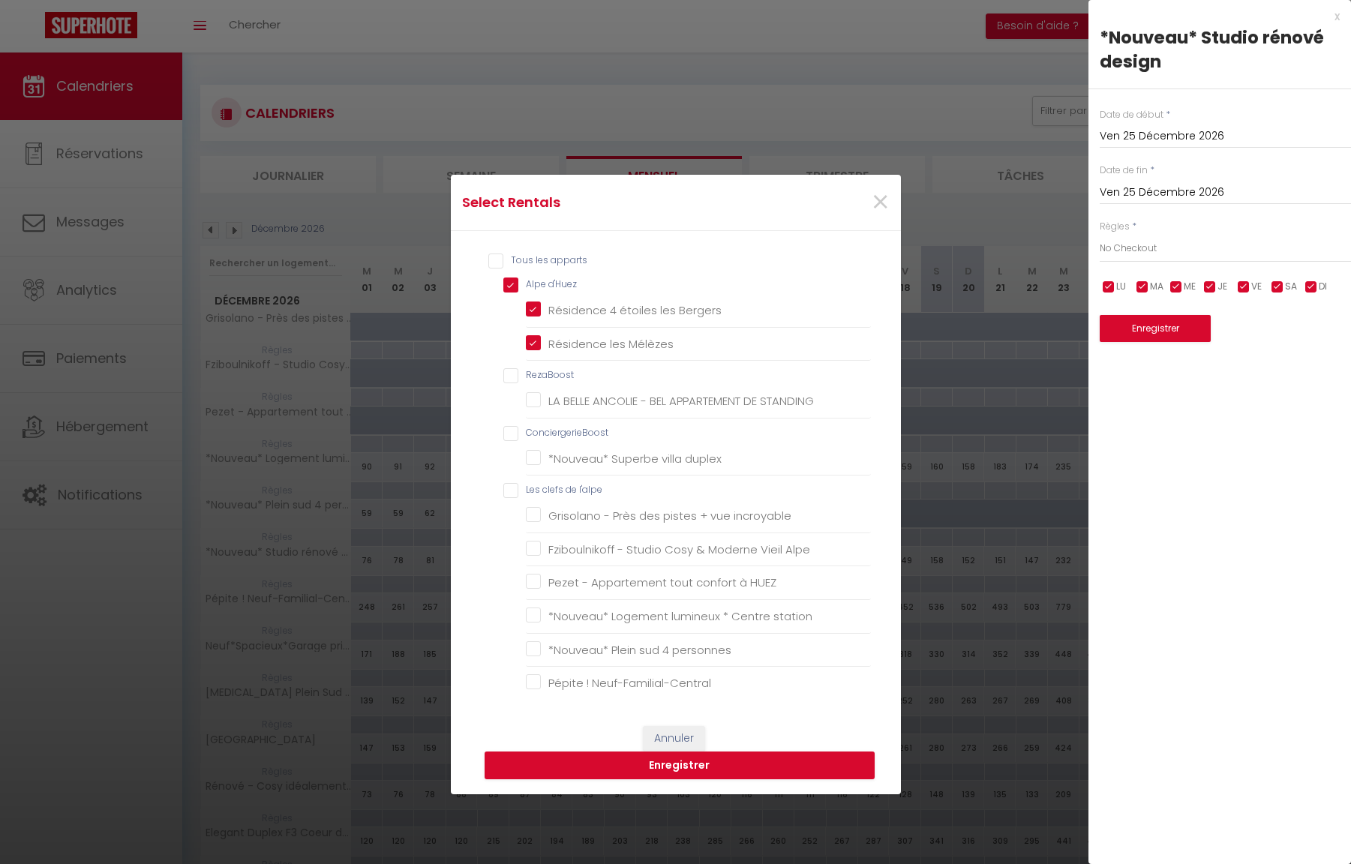
checkbox sud "false"
checkbox pistes "false"
checkbox station "false"
click at [507, 492] on l\'alpe "Les clefs de l'alpe" at bounding box center [687, 490] width 368 height 15
checkbox l\'alpe "true"
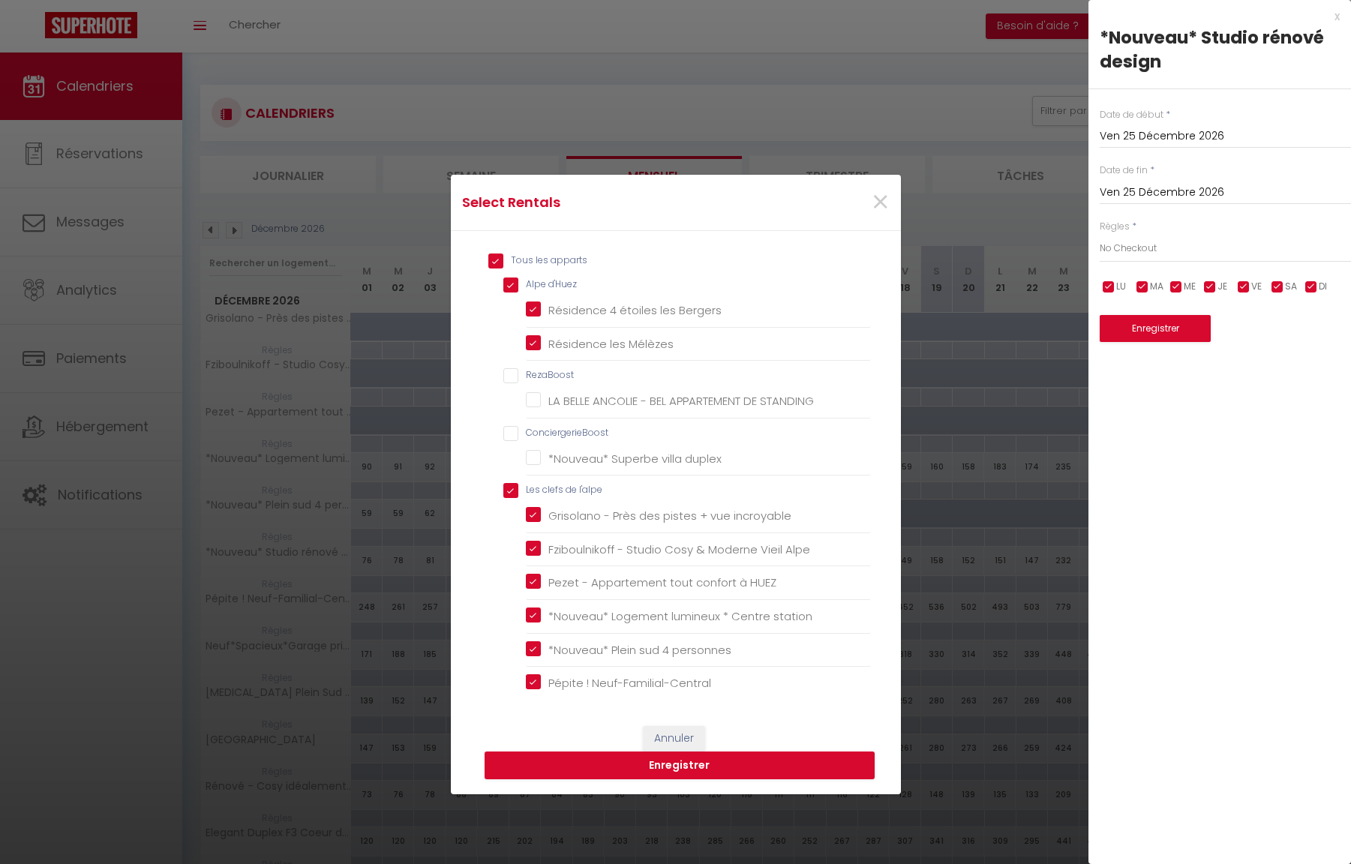
checkbox input "true"
checkbox input "false"
checkbox STANDING "false"
checkbox input "false"
checkbox duplex "false"
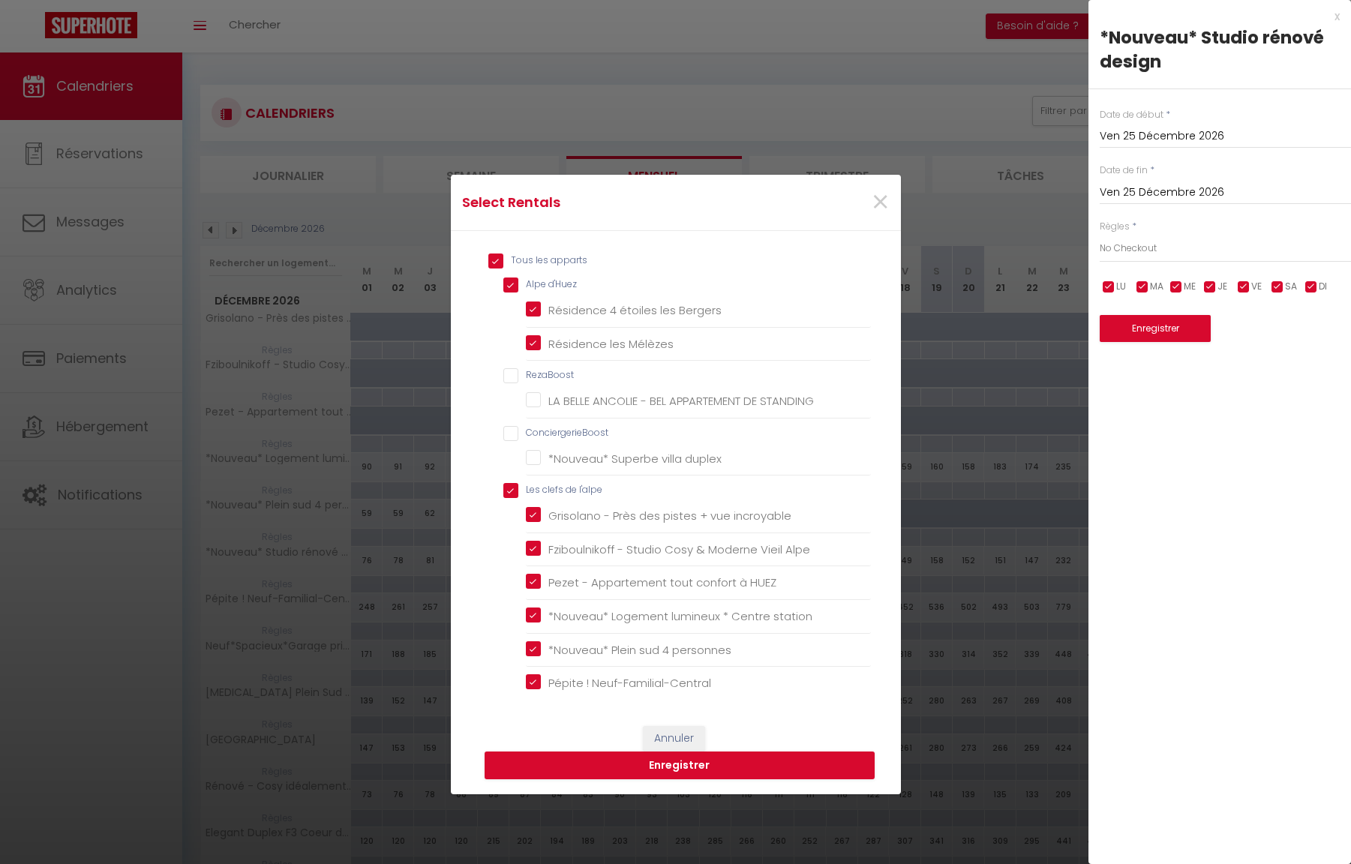
checkbox incroyable "true"
checkbox Alpe "true"
checkbox HUEZ "true"
checkbox station "true"
checkbox personnes "true"
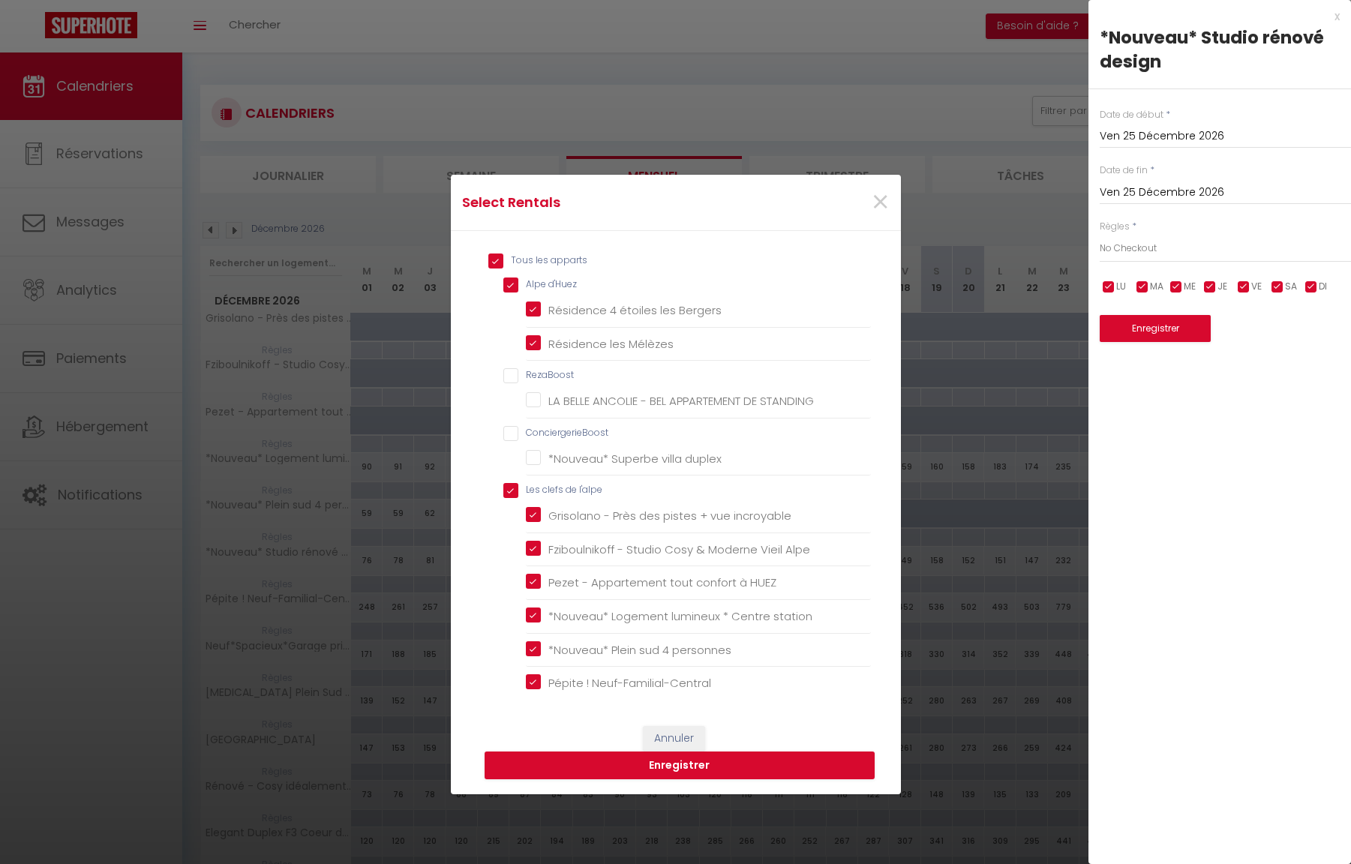
checkbox Neuf-Familial-Central "true"
checkbox privé "true"
checkbox remontées "true"
checkbox station "true"
checkbox situé "true"
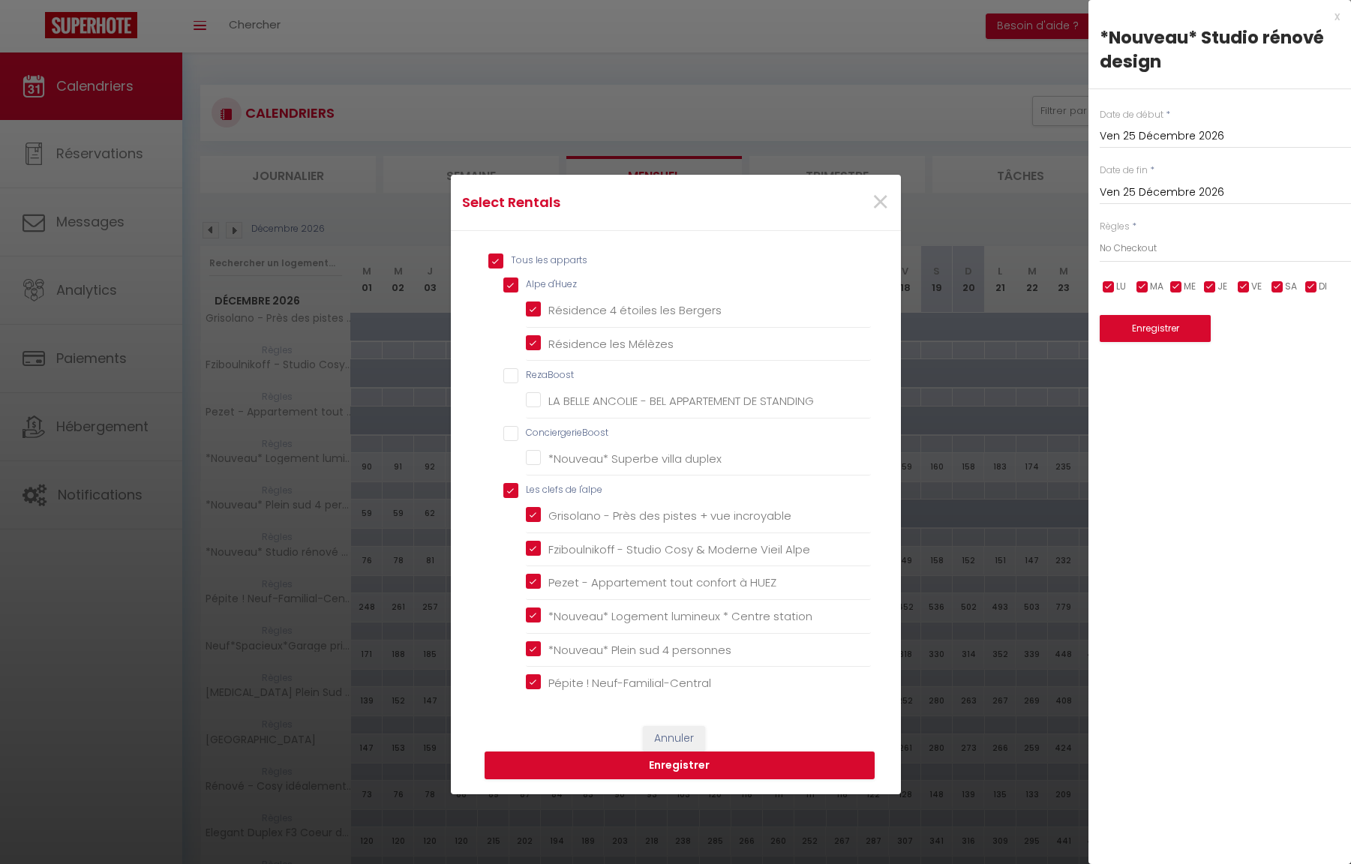
checkbox ville "true"
checkbox personnes "true"
checkbox sud "true"
checkbox privé "true"
checkbox montagnes "true"
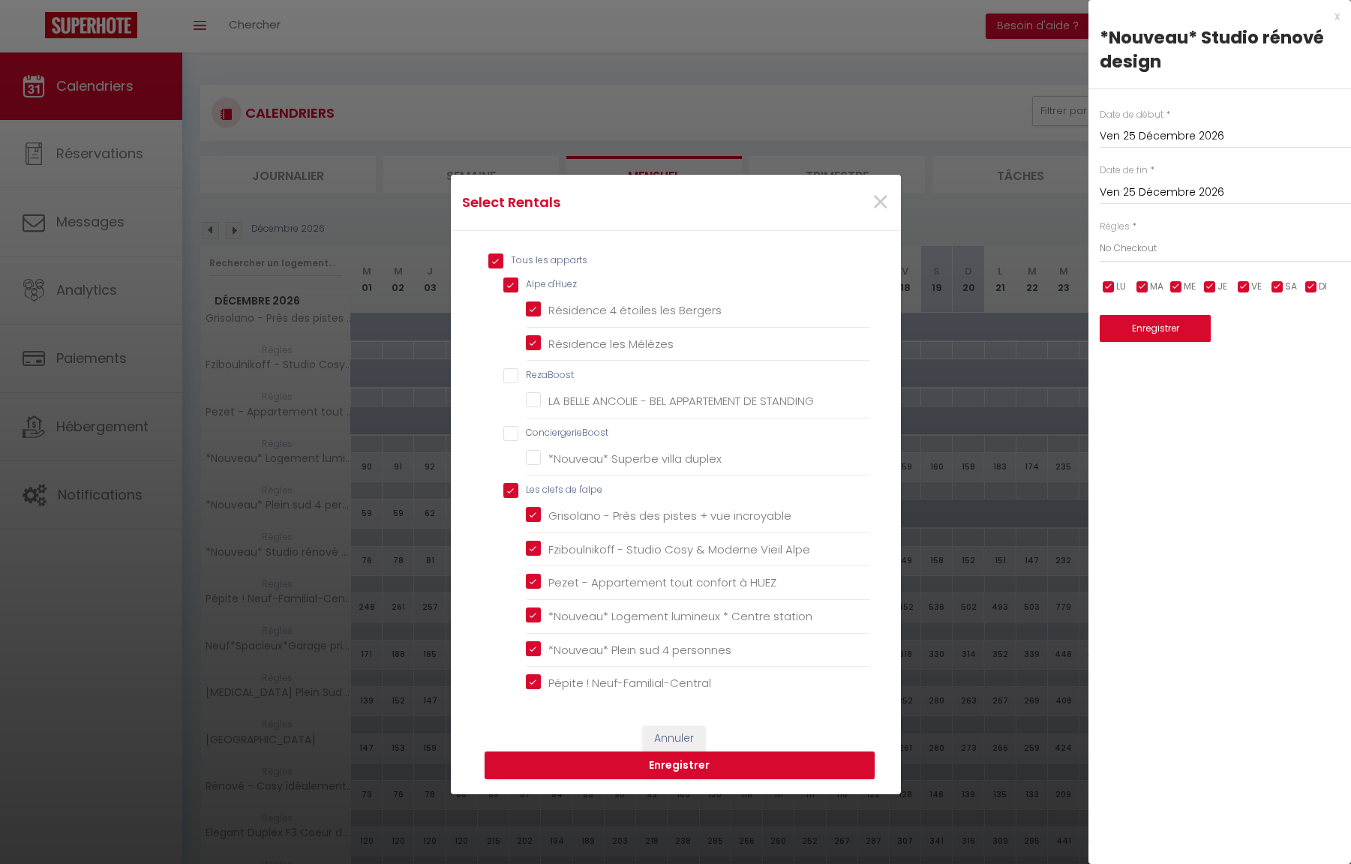
checkbox pistes "true"
checkbox montagnes "true"
checkbox massif "true"
checkbox skis "true"
checkbox panorama "true"
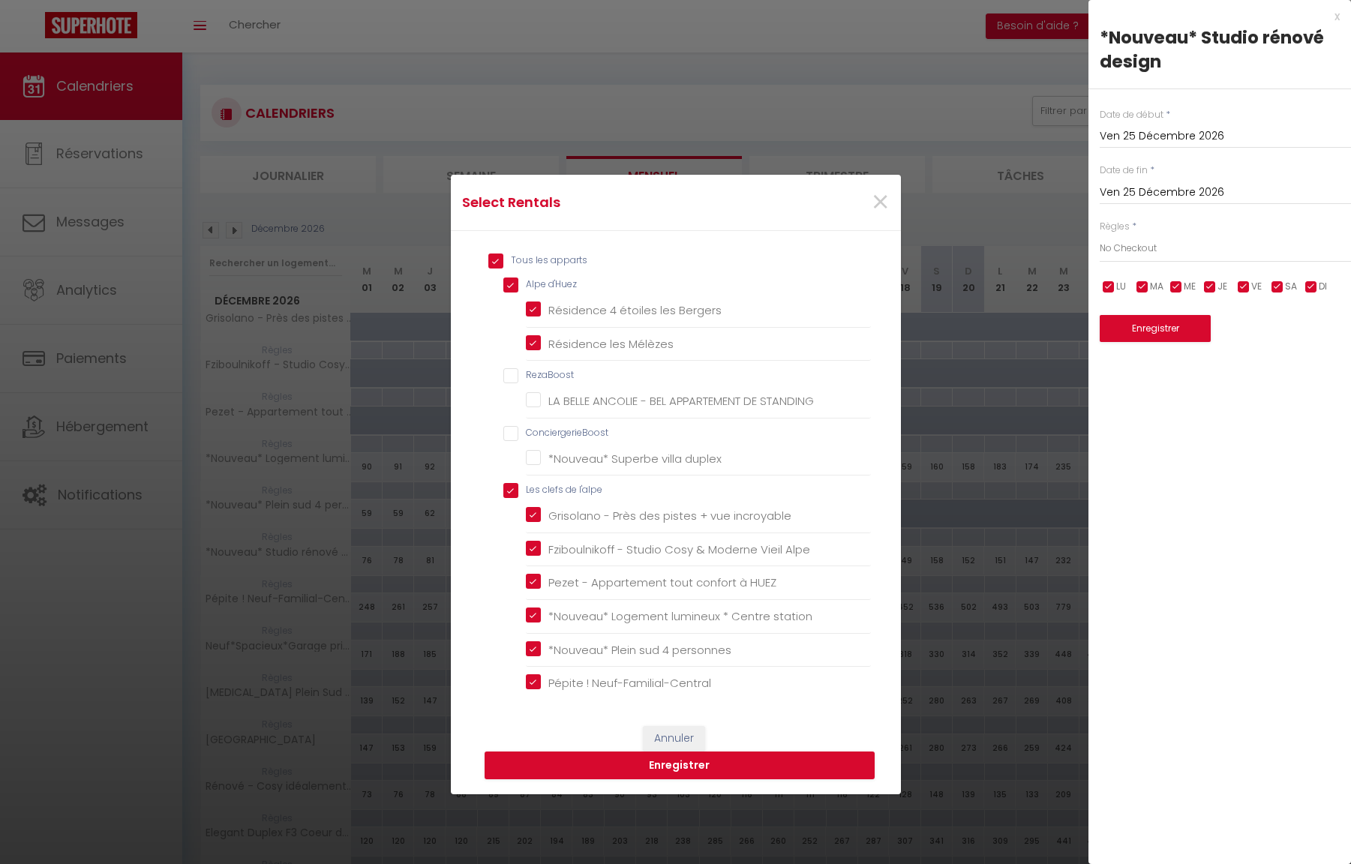
checkbox garage "true"
checkbox sud "true"
checkbox pistes "true"
checkbox station "true"
click at [652, 767] on button "Enregistrer" at bounding box center [680, 766] width 390 height 29
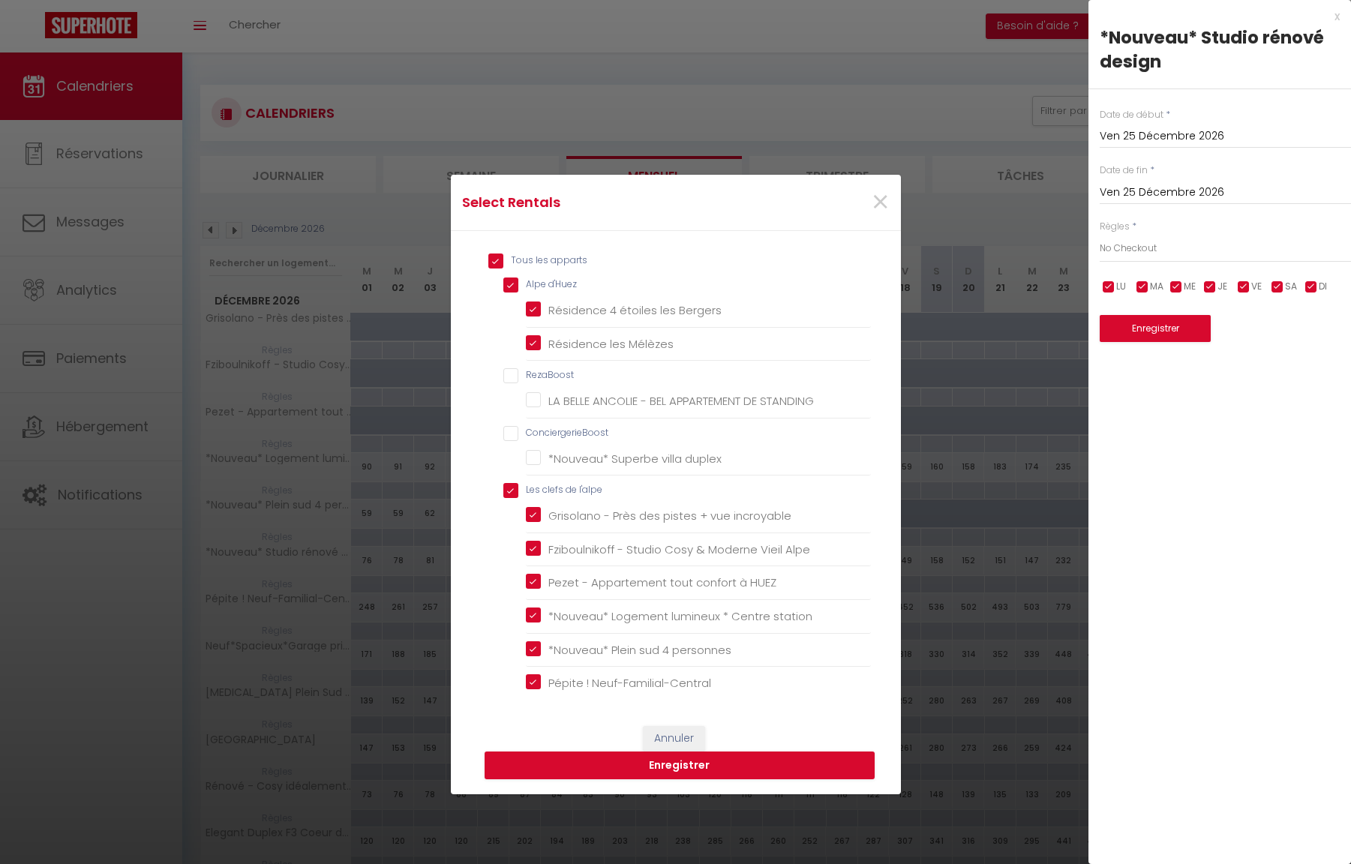
type input "[PERSON_NAME] 26 Décembre 2026"
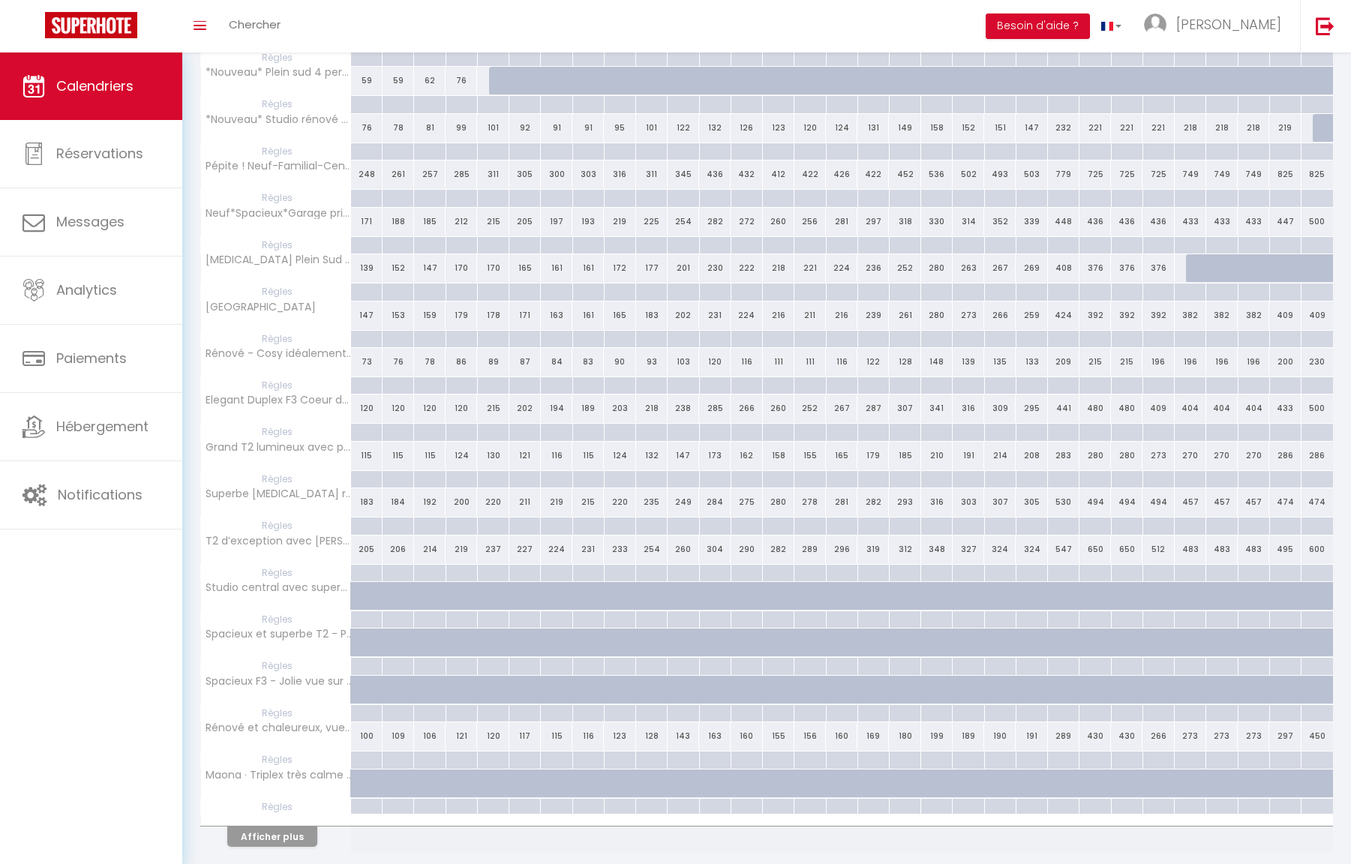
scroll to position [433, 0]
click at [85, 140] on link "Réservations" at bounding box center [91, 154] width 182 height 68
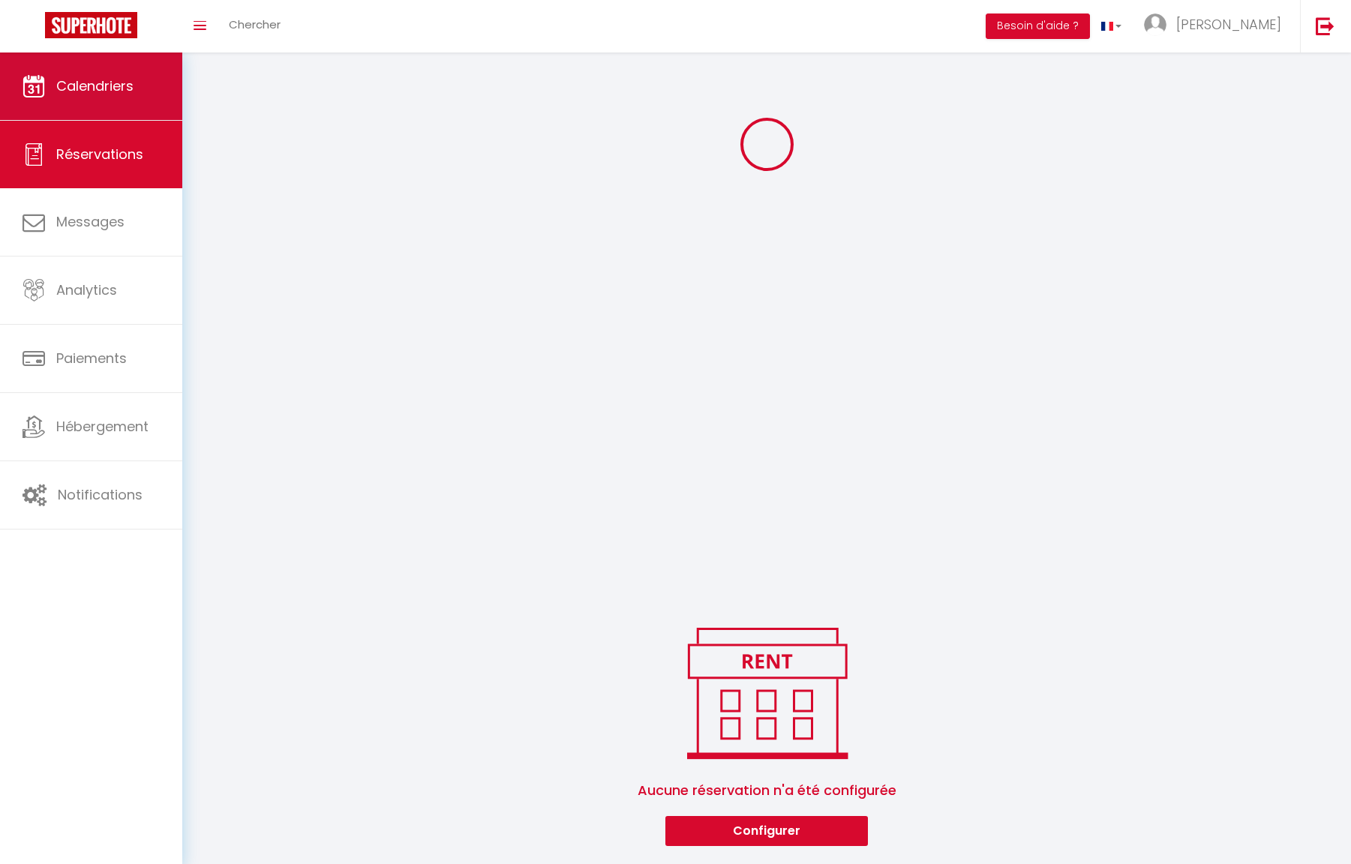
scroll to position [239, 0]
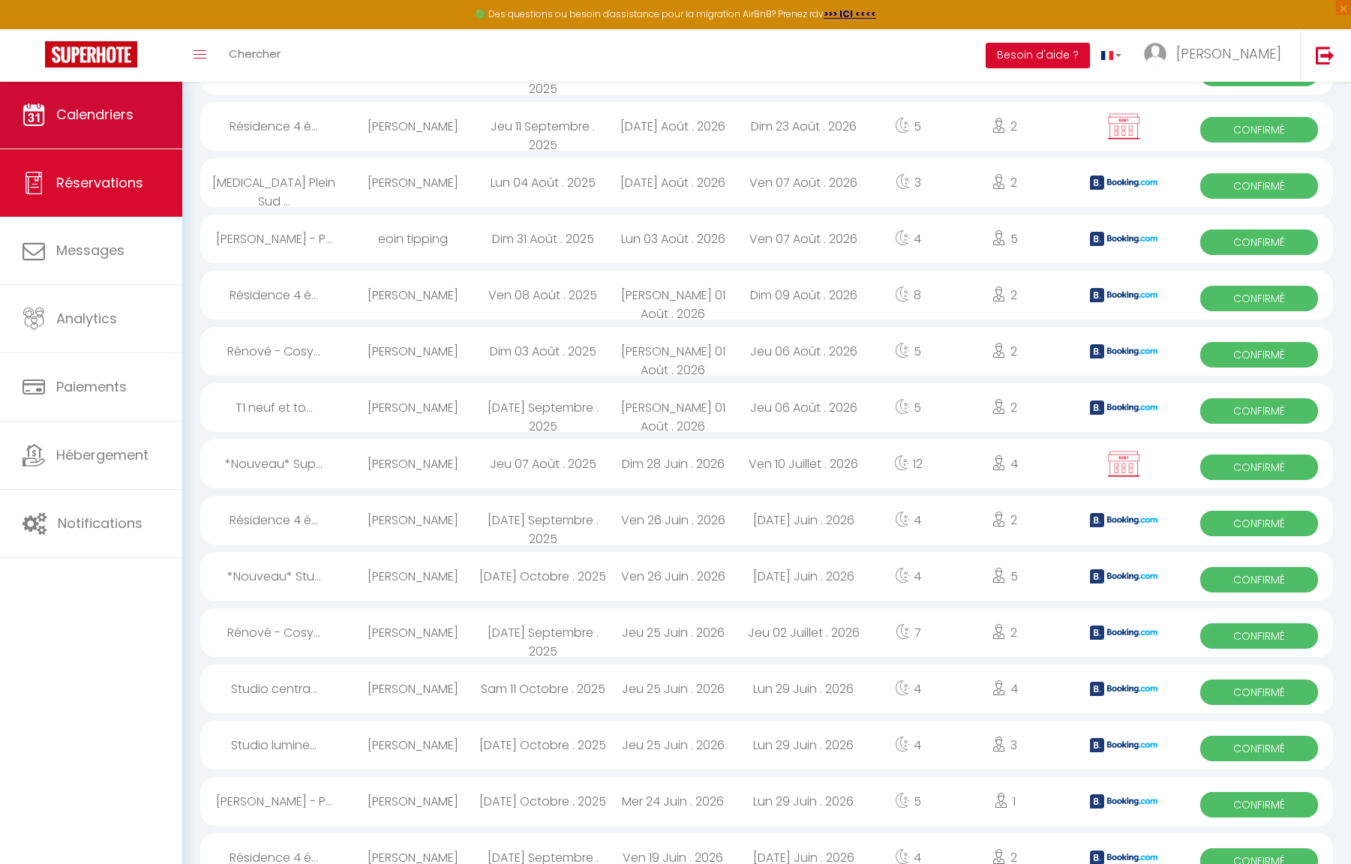
click at [100, 107] on span "Calendriers" at bounding box center [94, 114] width 77 height 19
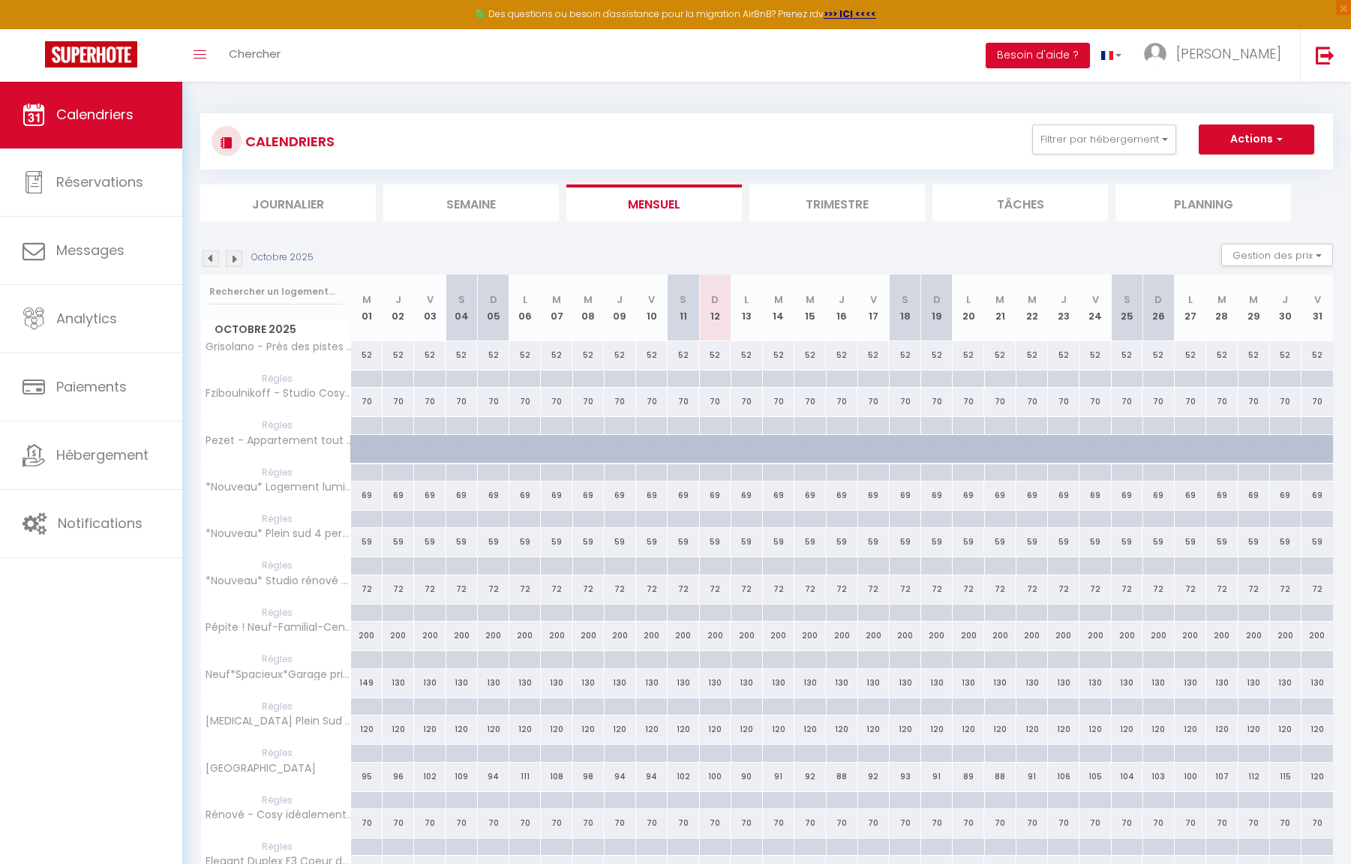
click at [232, 260] on img at bounding box center [234, 259] width 17 height 17
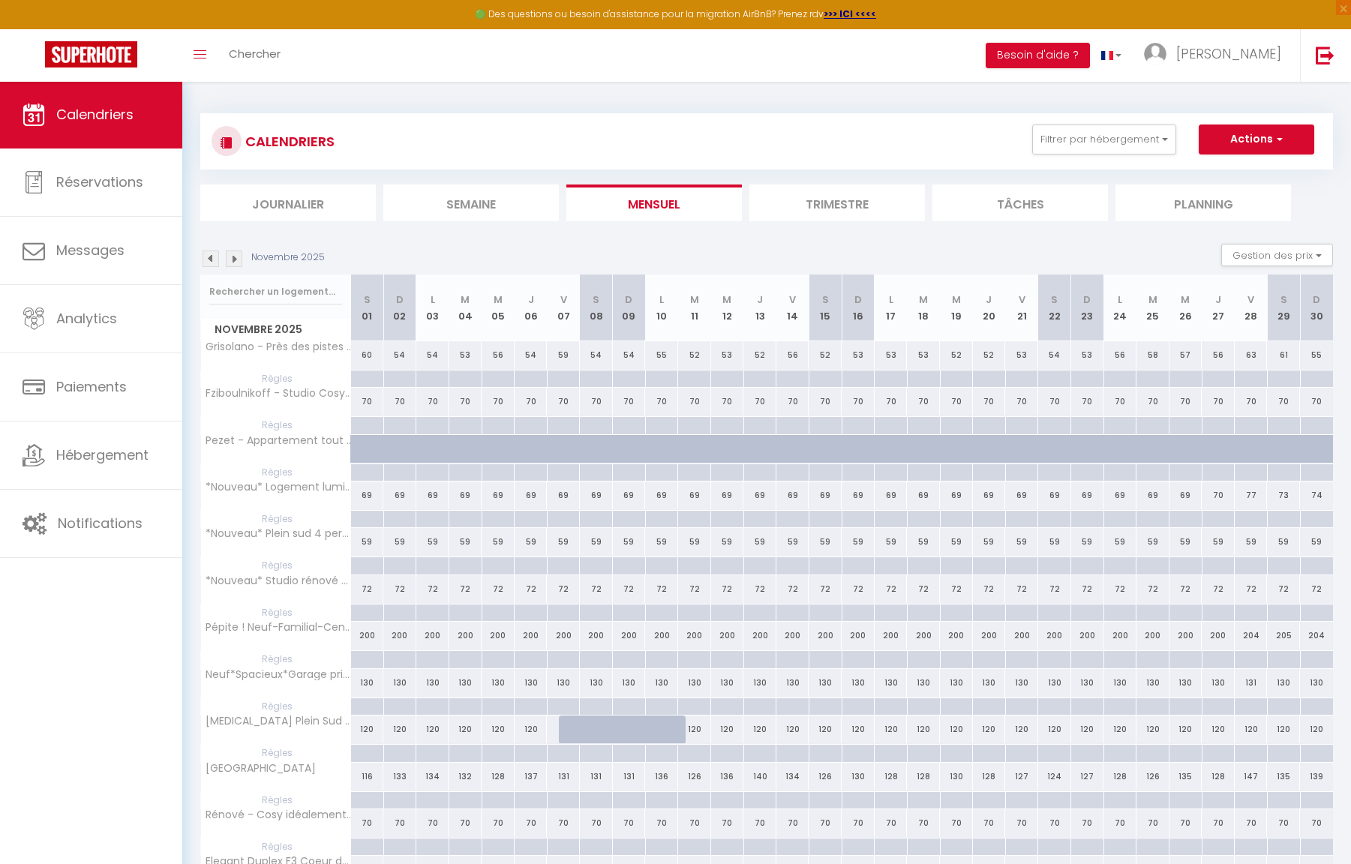
click at [233, 258] on img at bounding box center [234, 259] width 17 height 17
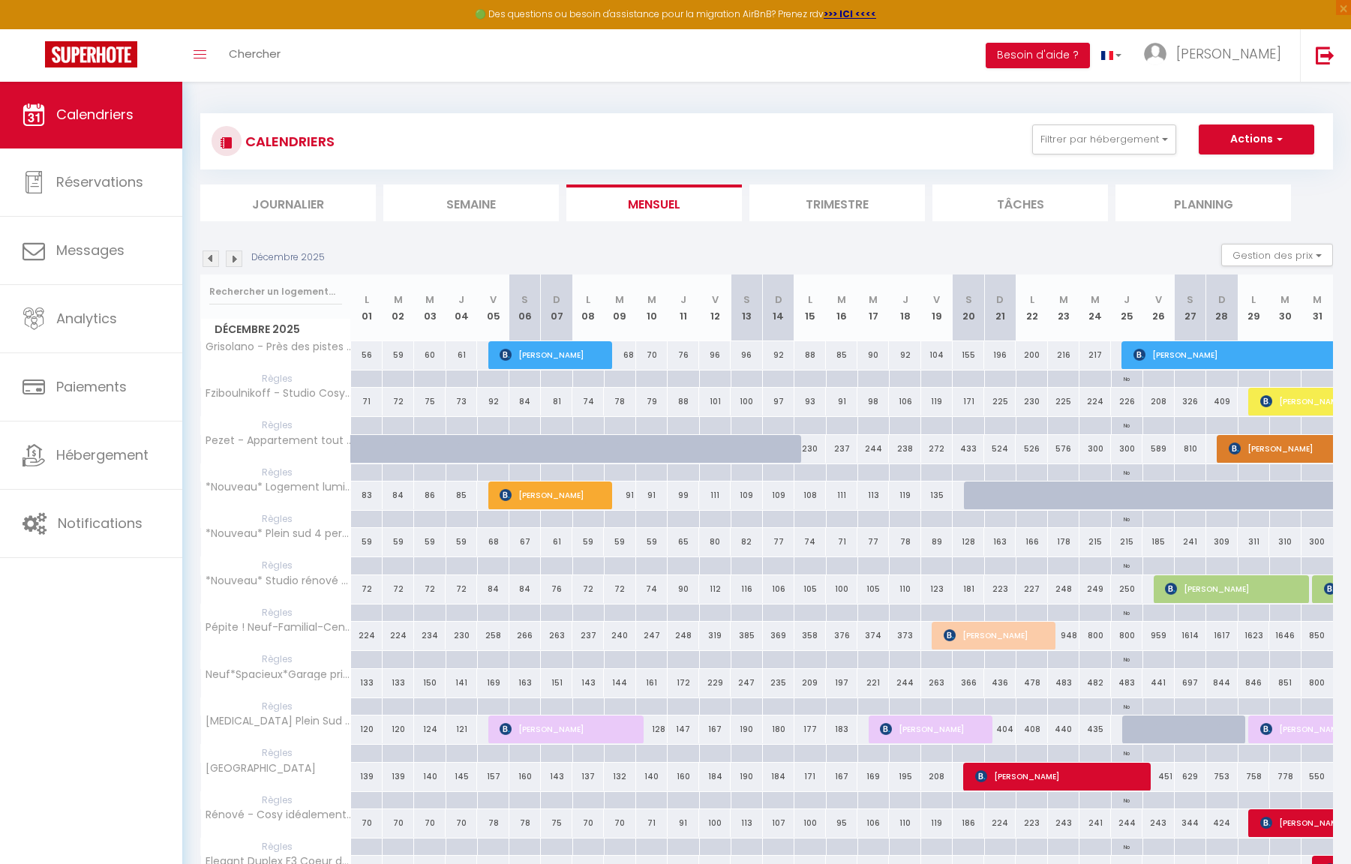
click at [232, 257] on img at bounding box center [234, 259] width 17 height 17
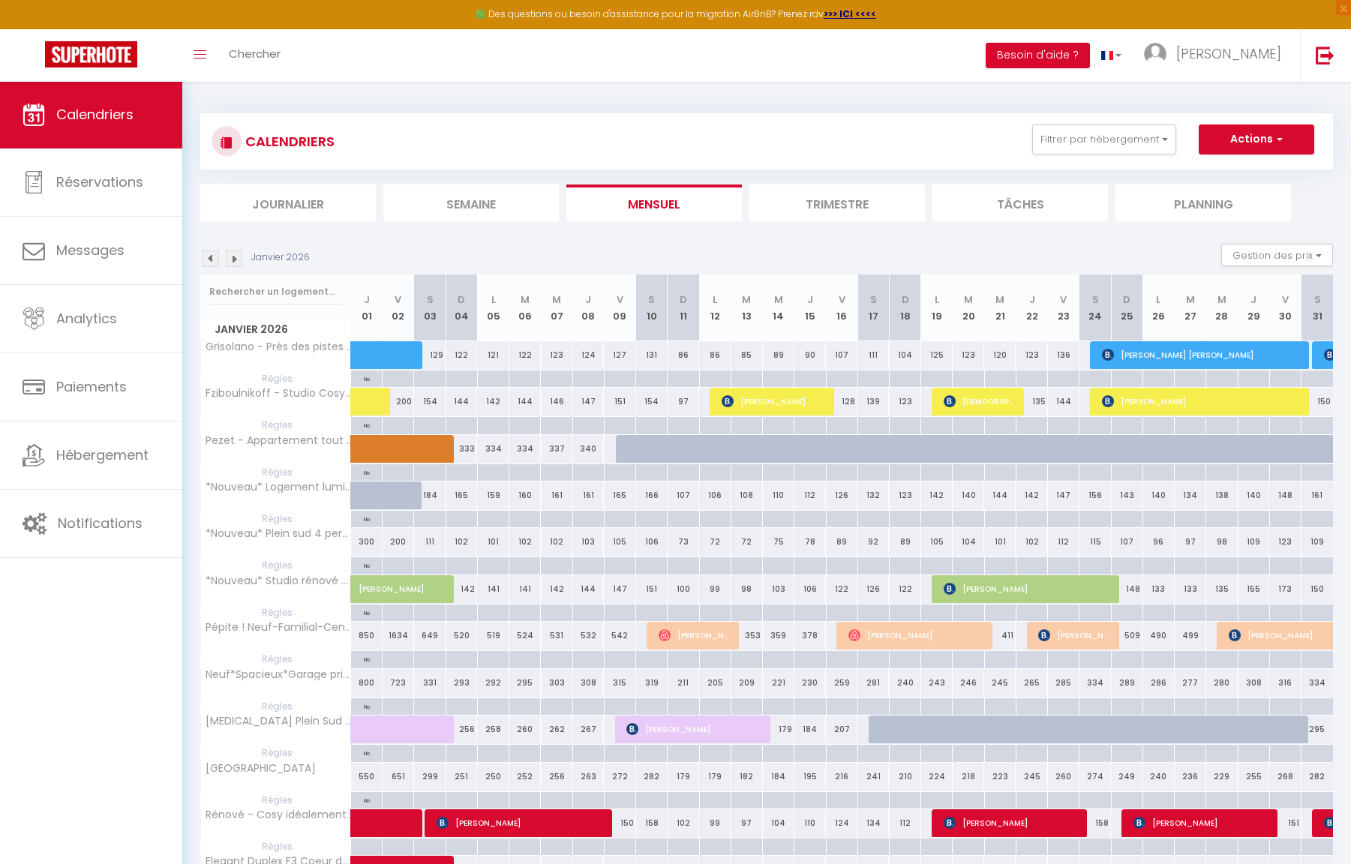
click at [232, 257] on img at bounding box center [234, 259] width 17 height 17
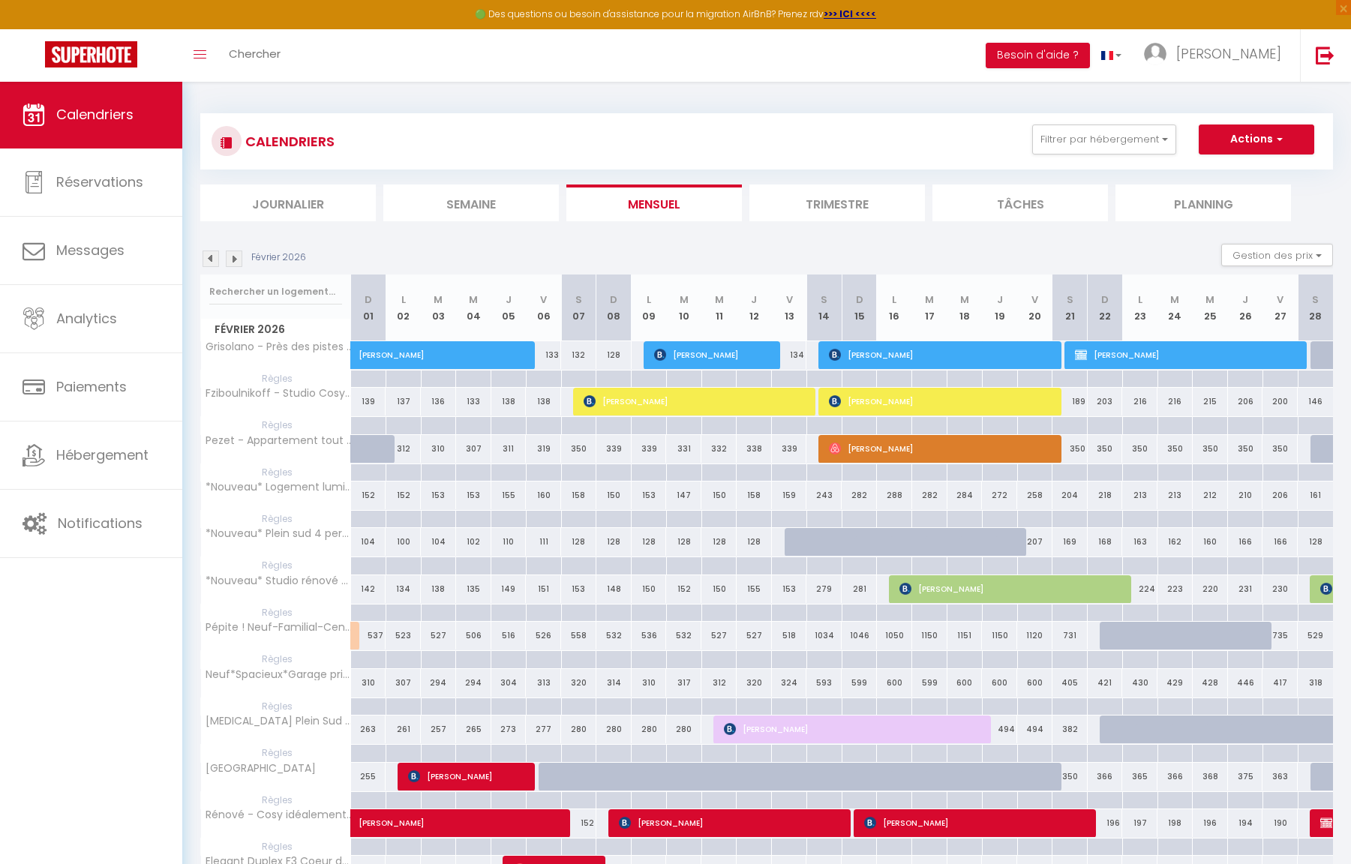
click at [232, 257] on img at bounding box center [234, 259] width 17 height 17
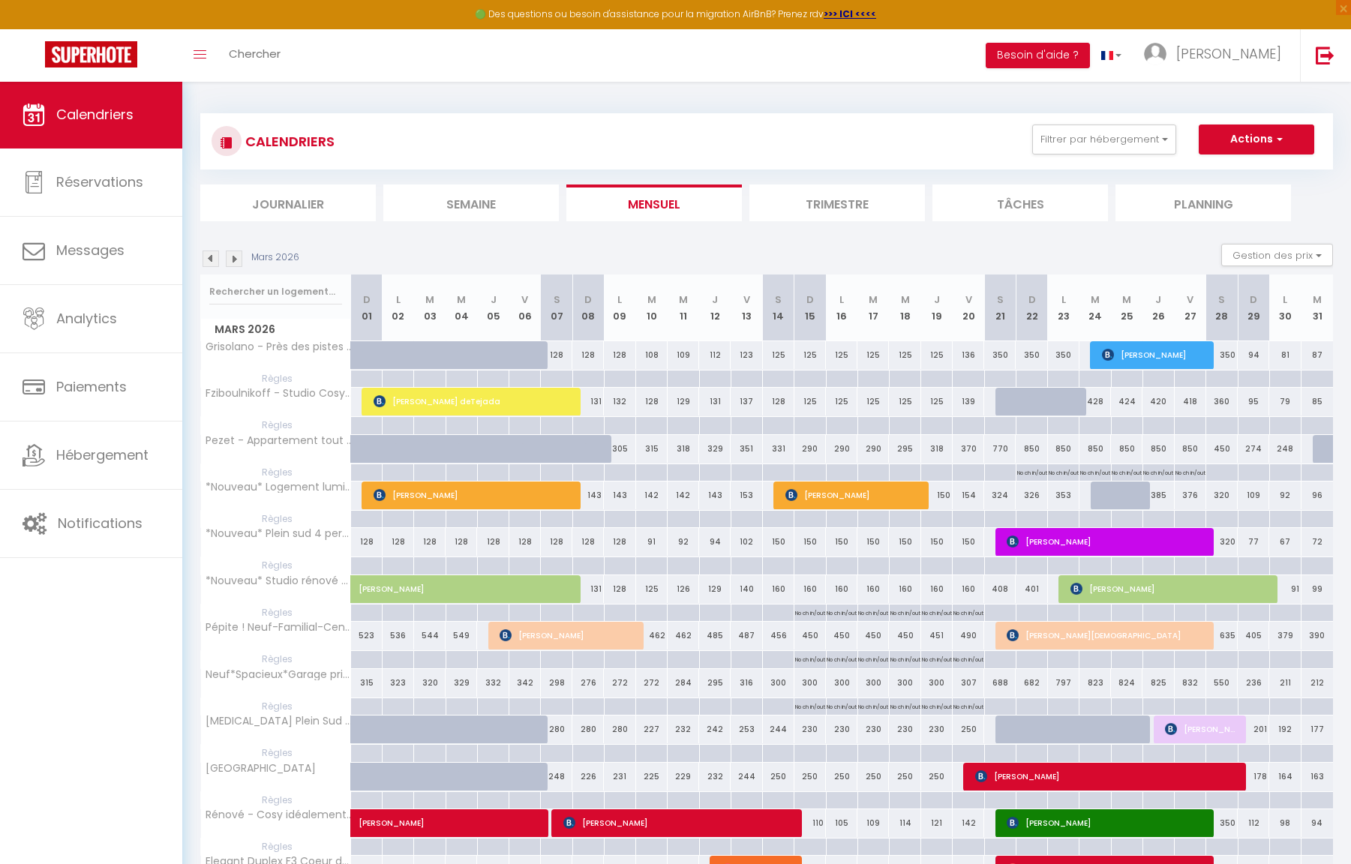
click at [232, 257] on img at bounding box center [234, 259] width 17 height 17
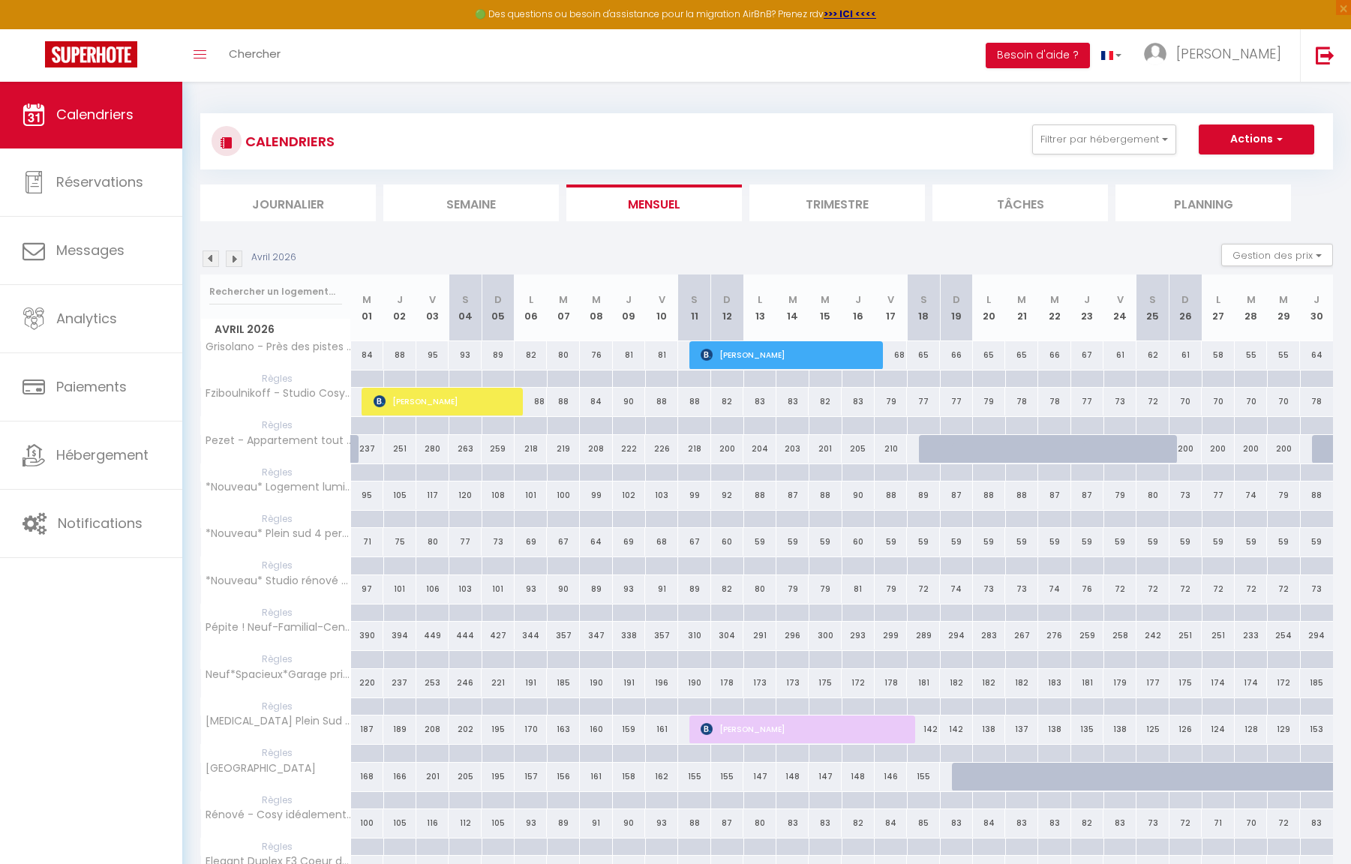
click at [232, 257] on img at bounding box center [234, 259] width 17 height 17
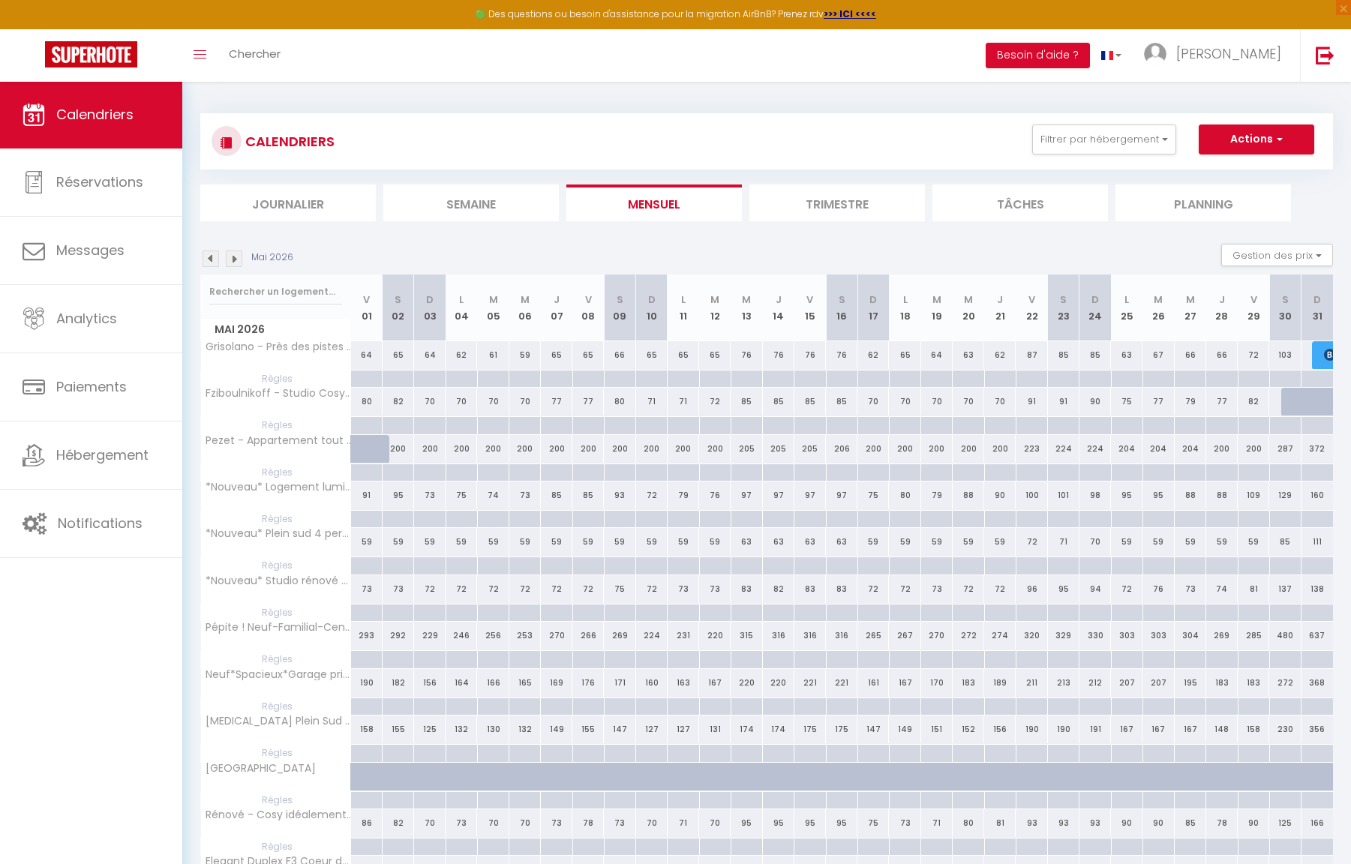
click at [232, 257] on img at bounding box center [234, 259] width 17 height 17
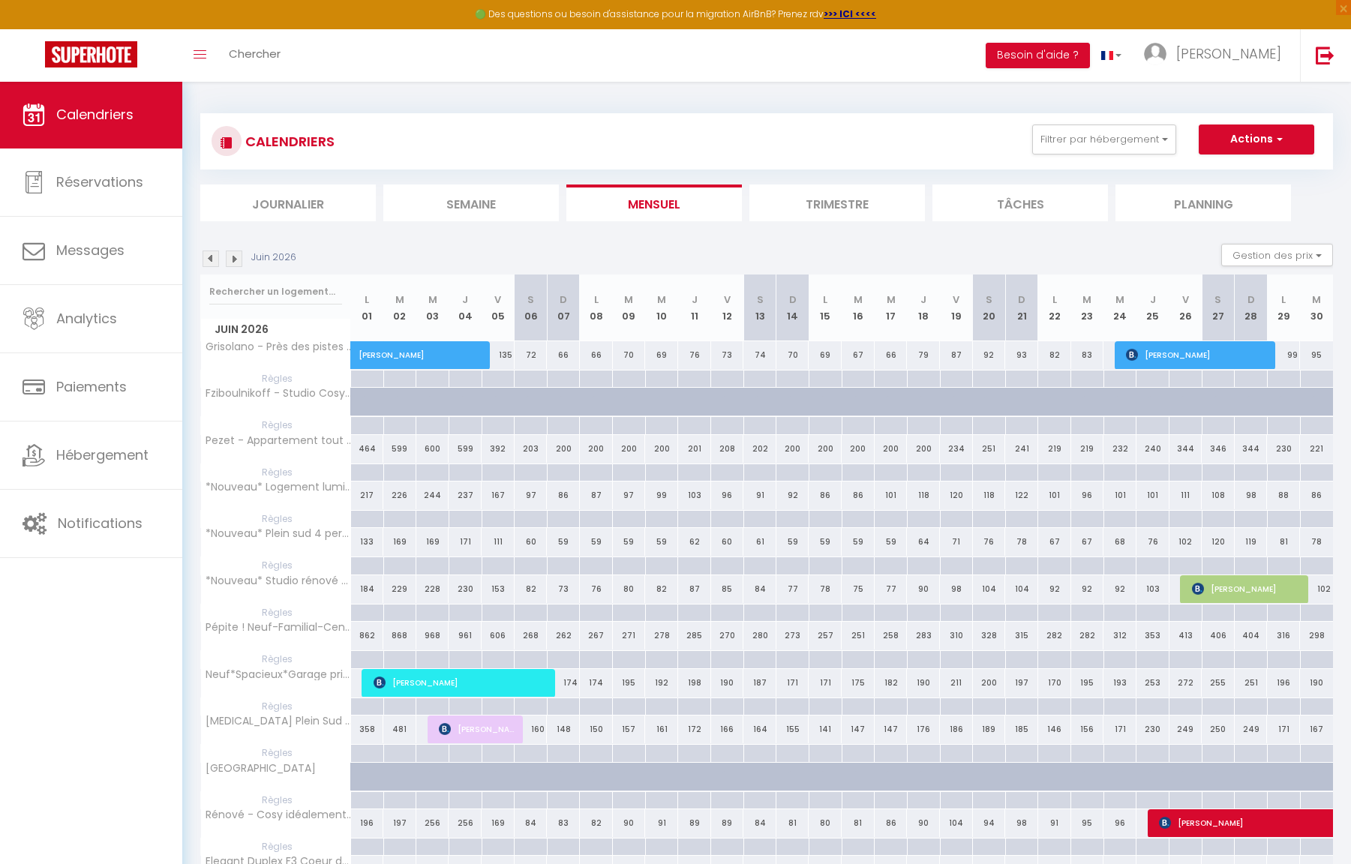
click at [232, 257] on img at bounding box center [234, 259] width 17 height 17
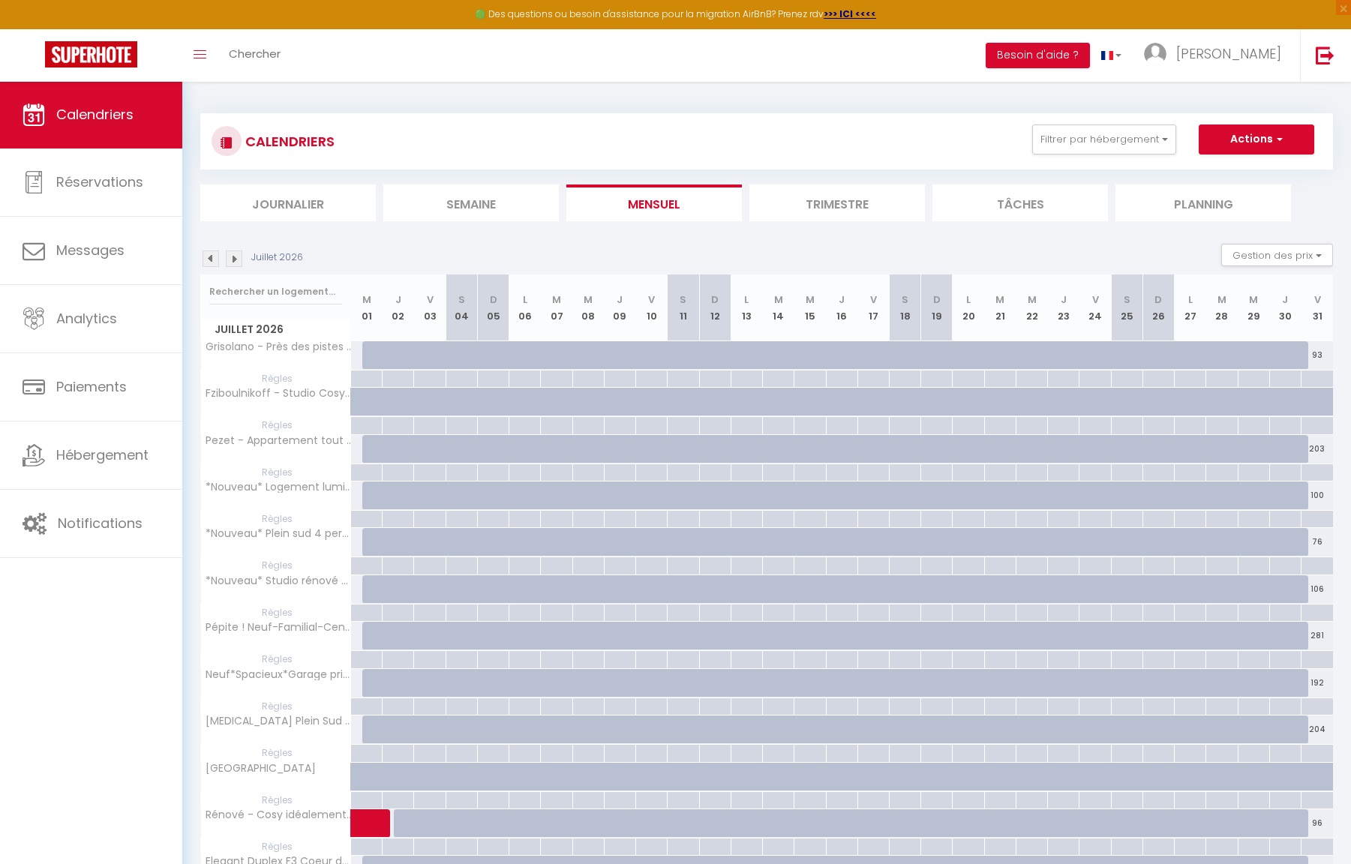
click at [232, 257] on img at bounding box center [234, 259] width 17 height 17
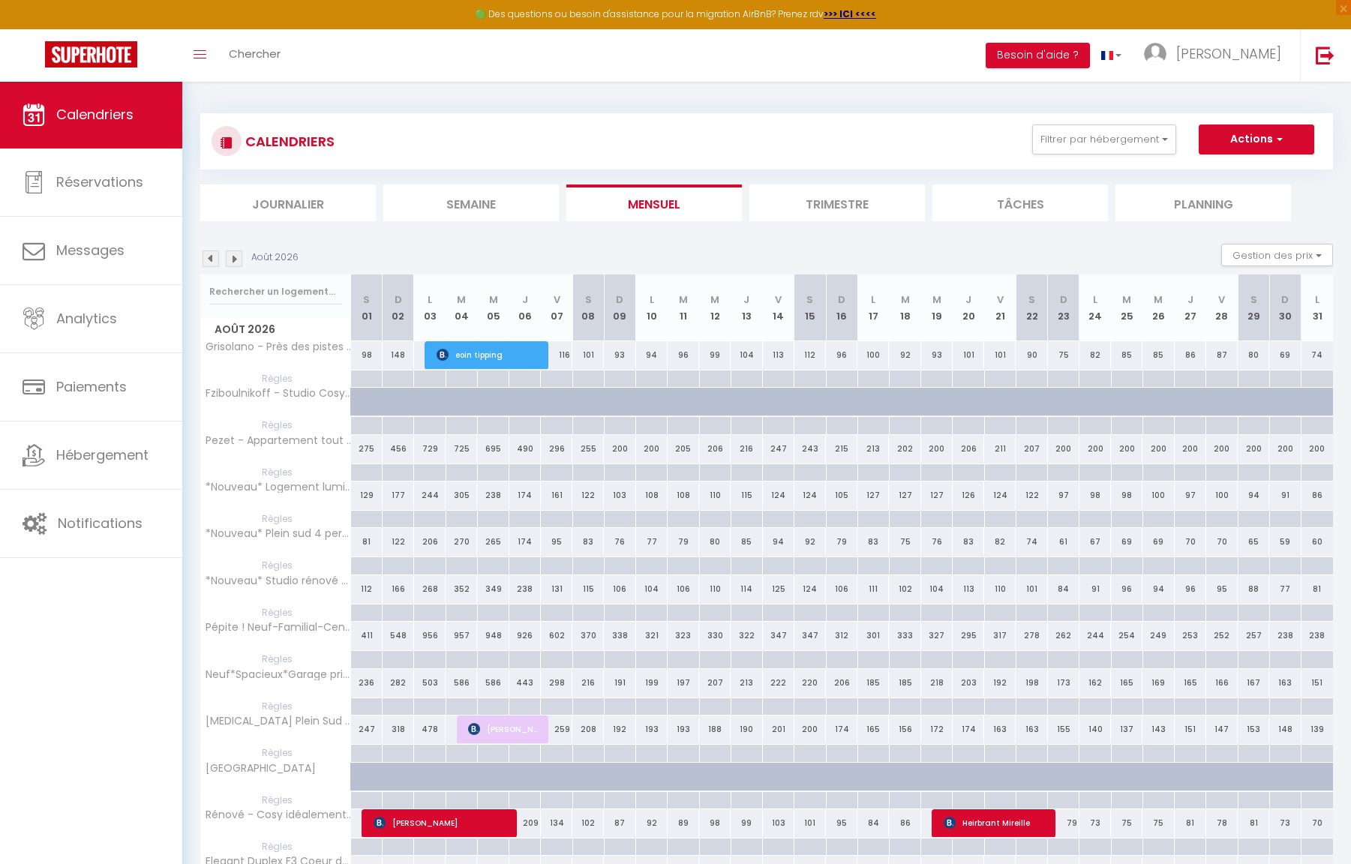
click at [232, 257] on img at bounding box center [234, 259] width 17 height 17
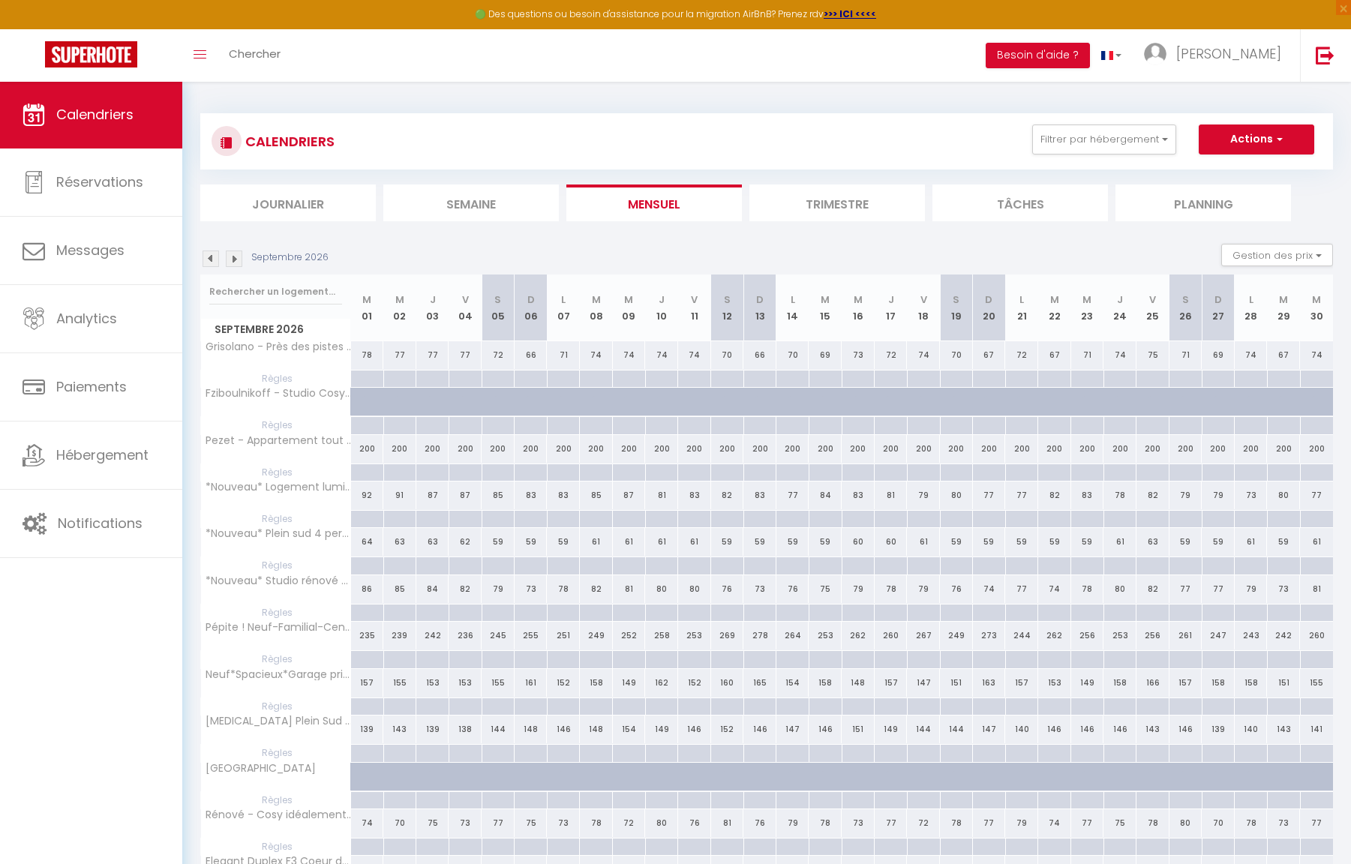
click at [232, 257] on img at bounding box center [234, 259] width 17 height 17
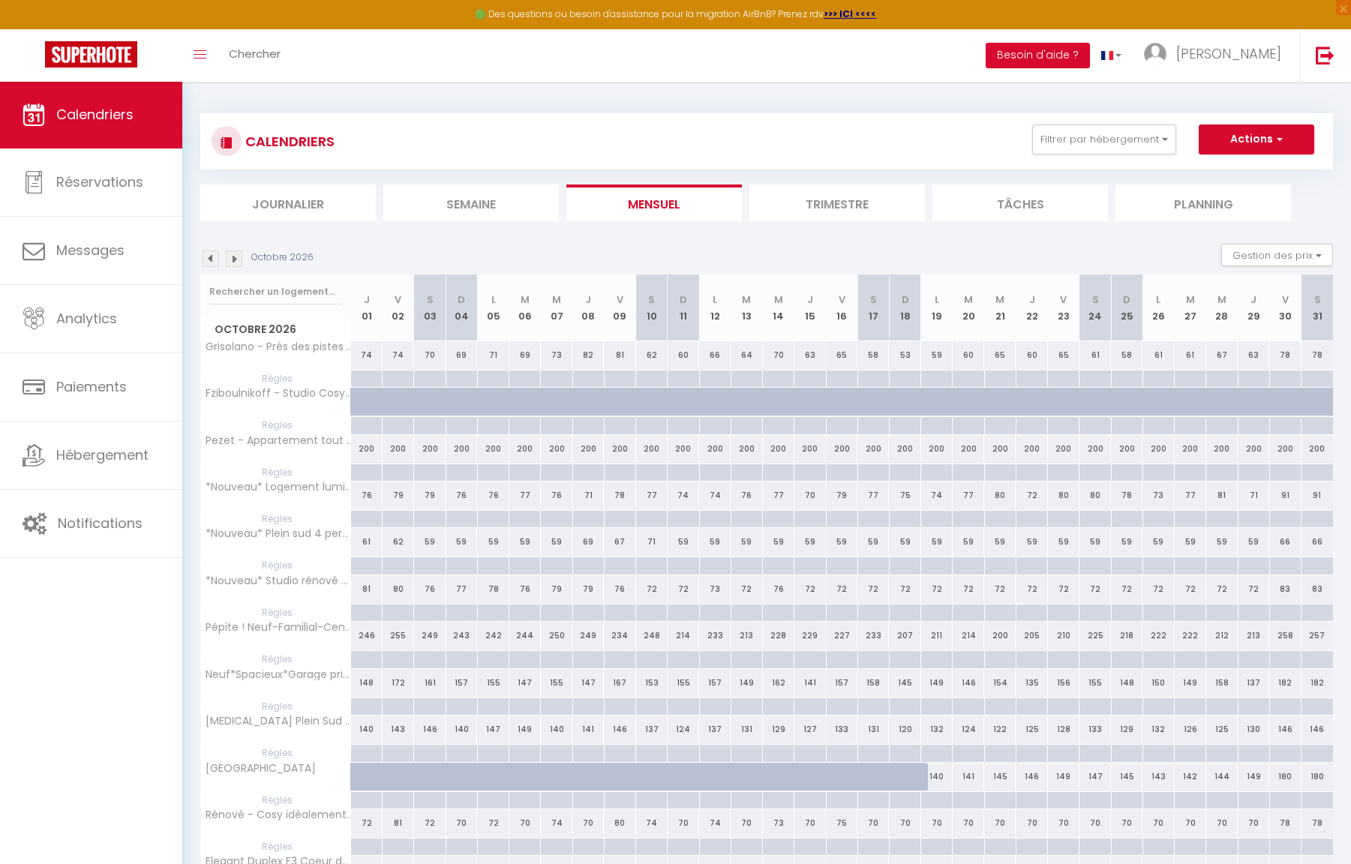
click at [232, 257] on img at bounding box center [234, 259] width 17 height 17
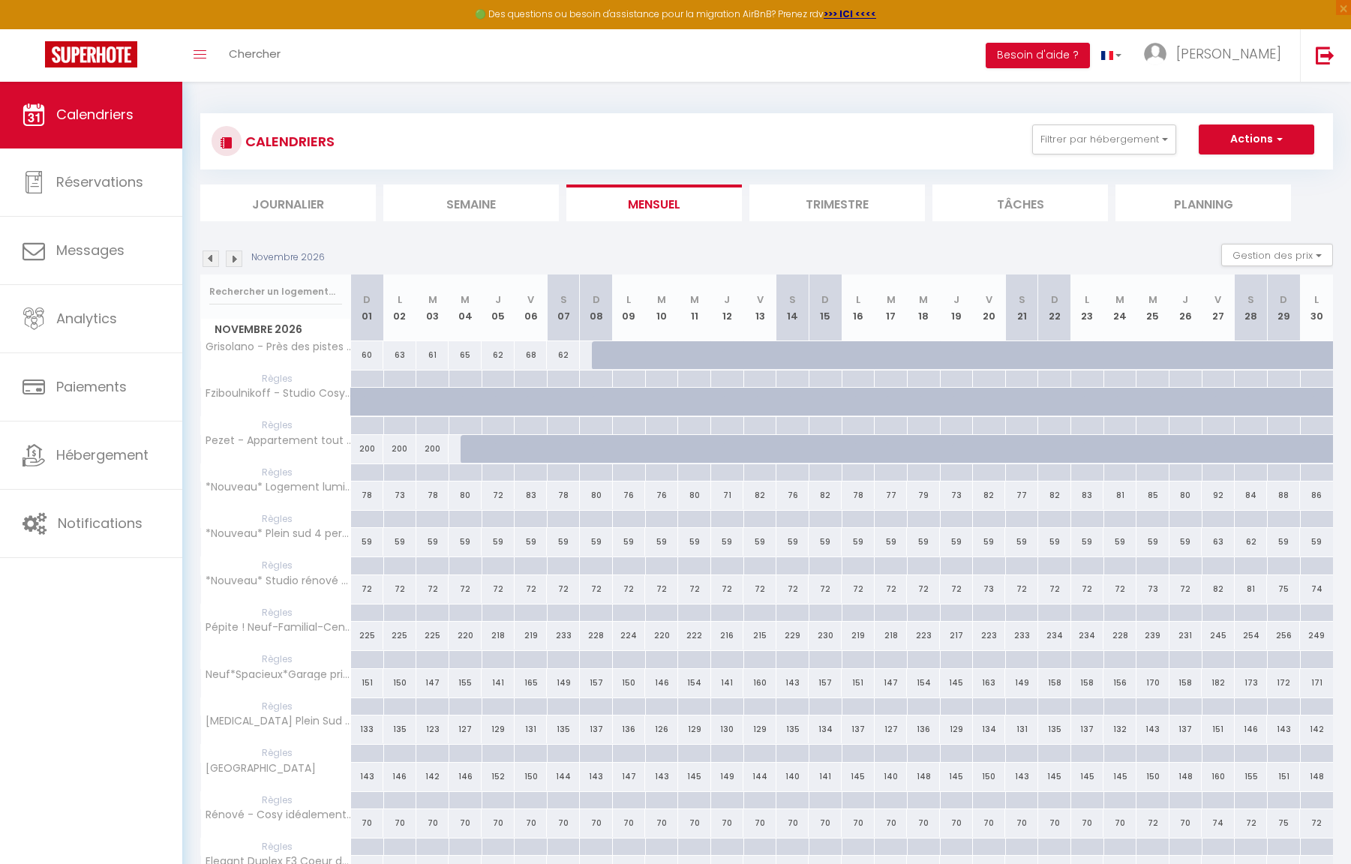
click at [232, 257] on img at bounding box center [234, 259] width 17 height 17
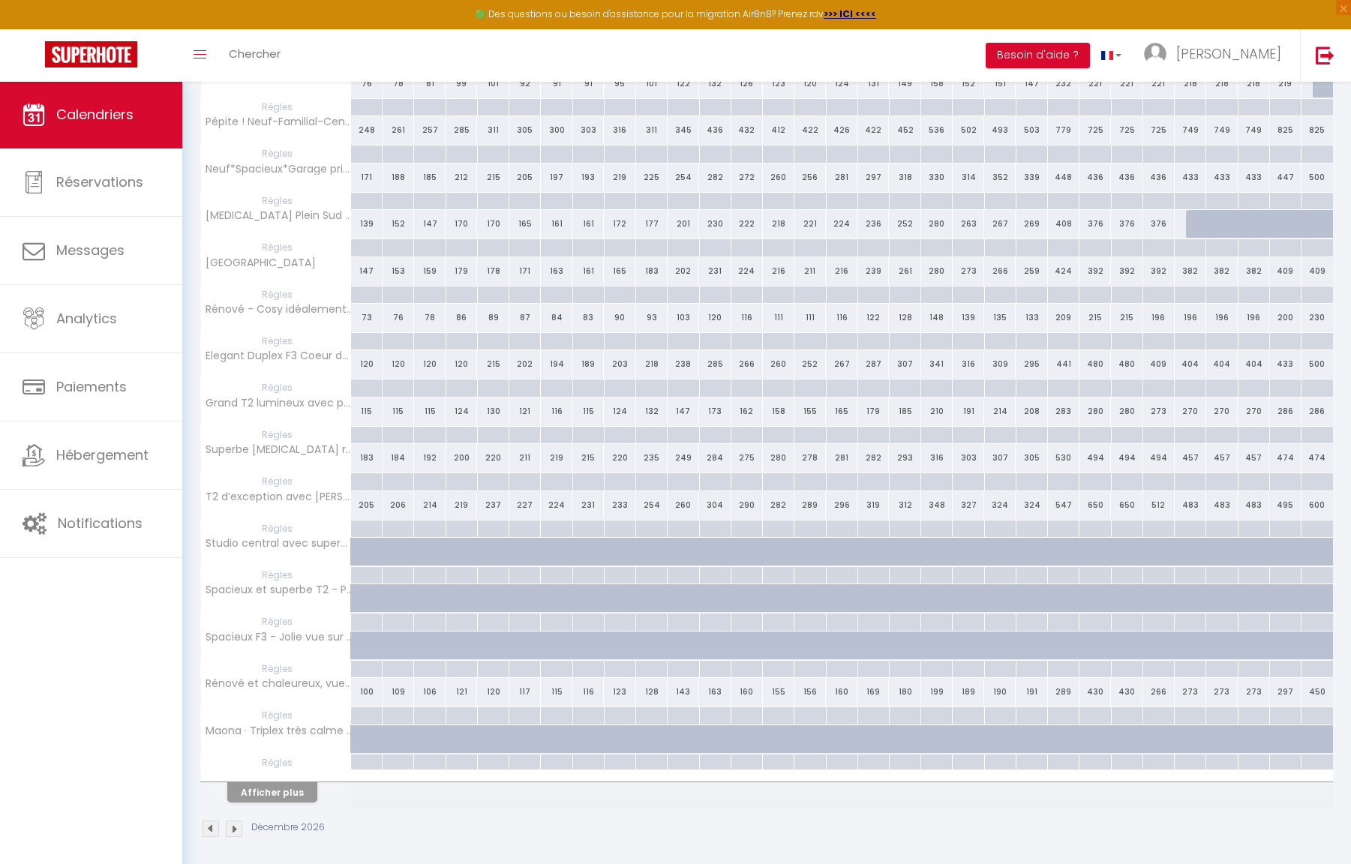
scroll to position [505, 0]
click at [232, 828] on img at bounding box center [234, 829] width 17 height 17
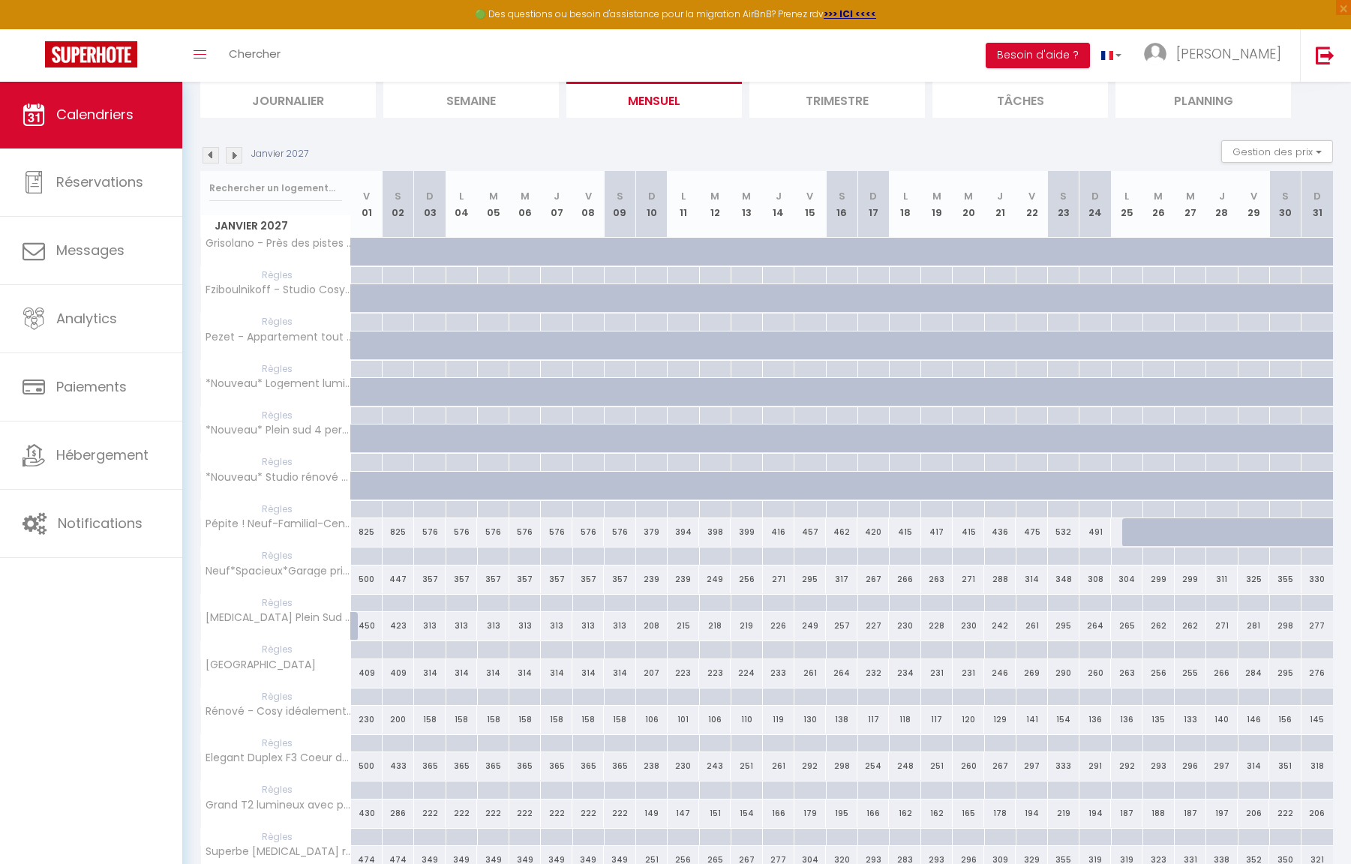
scroll to position [104, 0]
click at [367, 509] on div at bounding box center [366, 508] width 32 height 17
type input "Ven 01 Janvier 2027"
type input "[PERSON_NAME] 02 Janvier 2027"
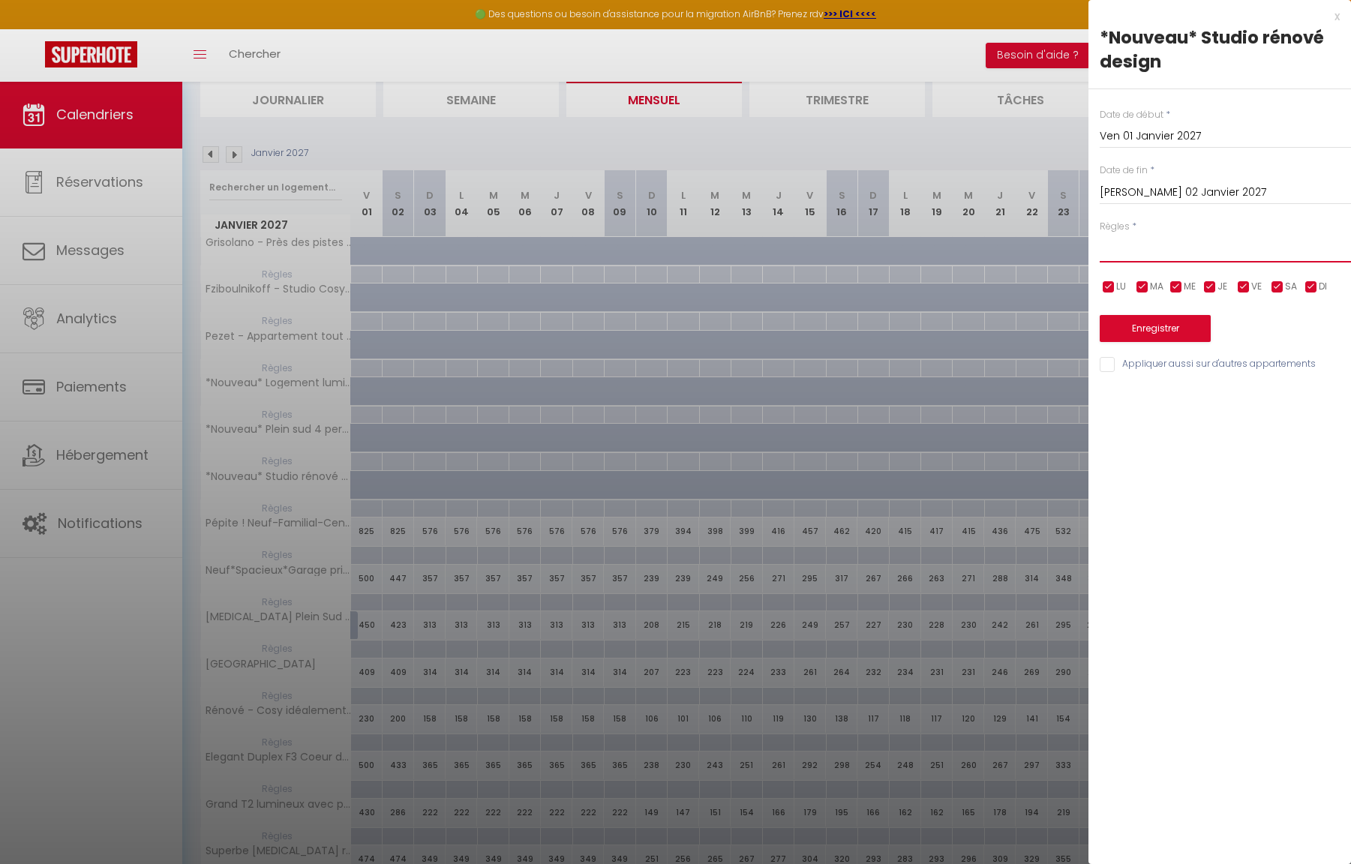
select select "2"
click at [1146, 331] on button "Enregistrer" at bounding box center [1155, 328] width 111 height 27
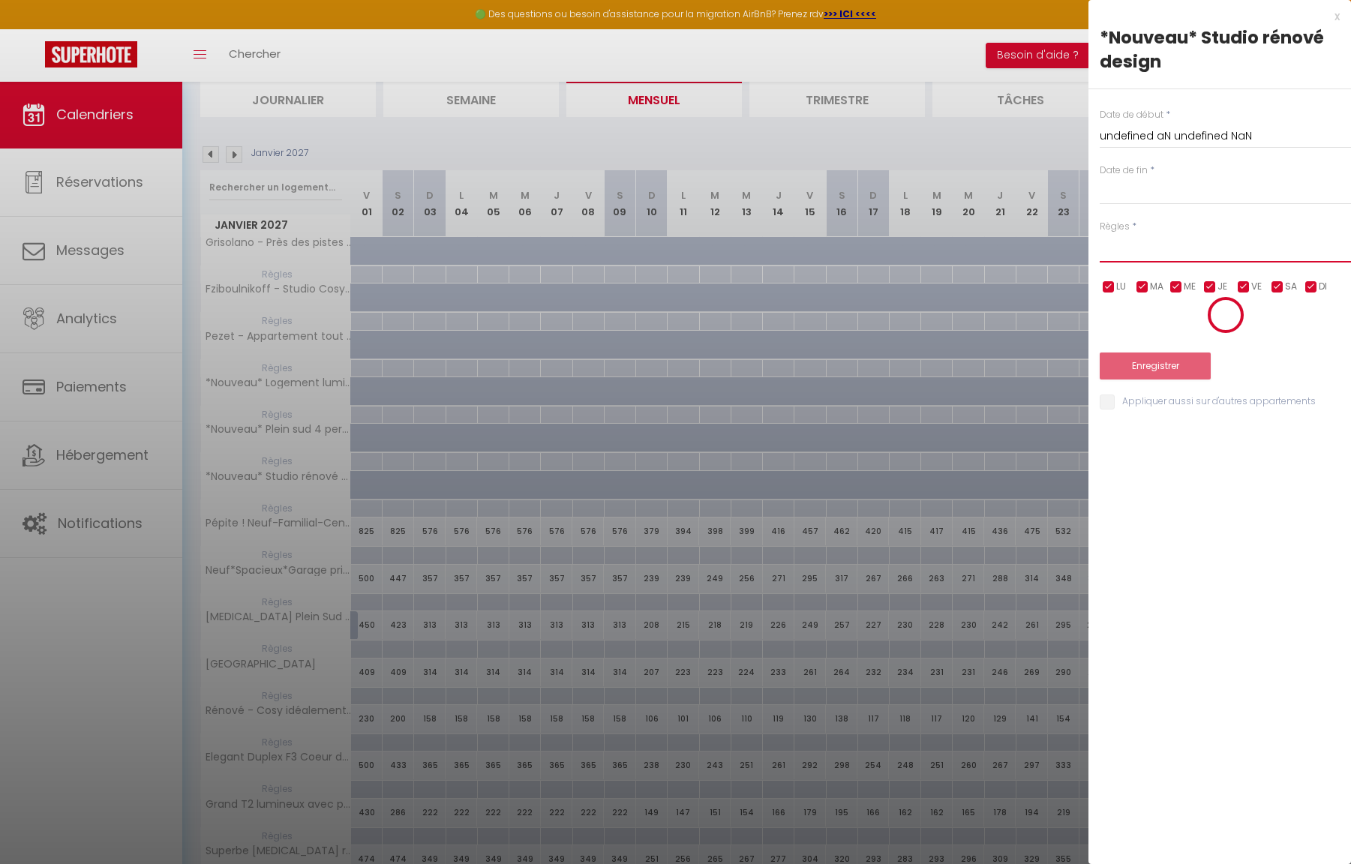
scroll to position [81, 0]
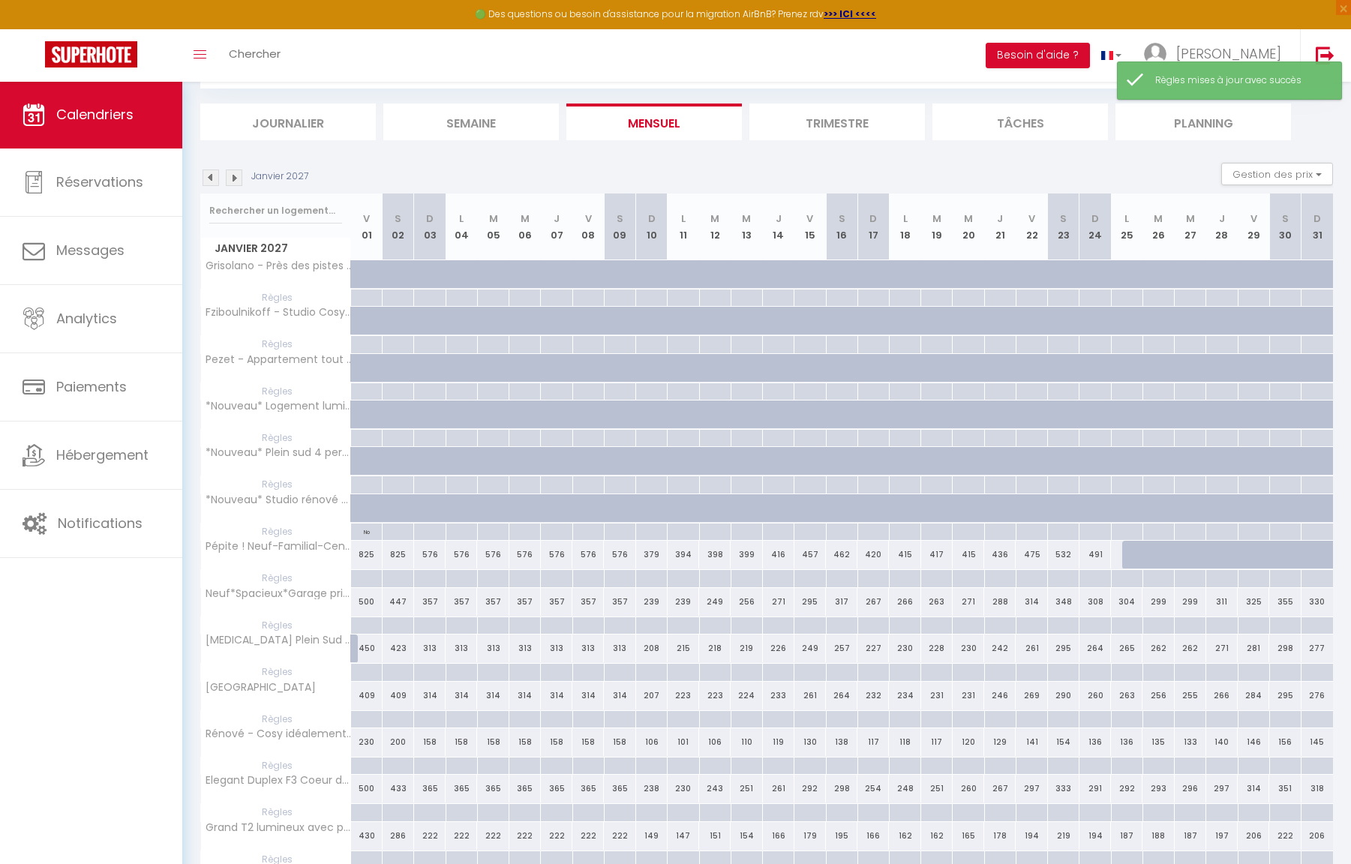
click at [368, 577] on div at bounding box center [366, 578] width 32 height 17
type input "Ven 01 Janvier 2027"
type input "[PERSON_NAME] 02 Janvier 2027"
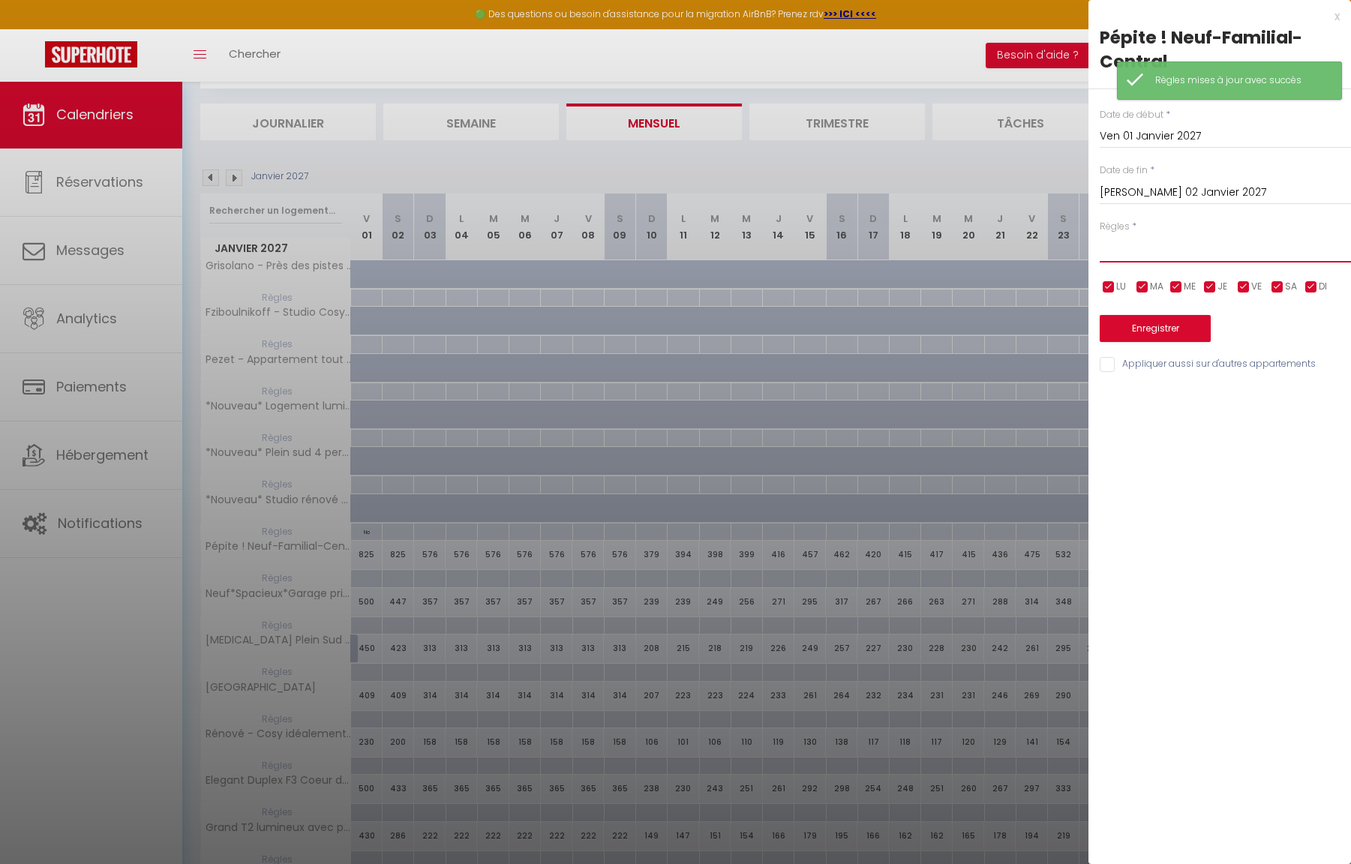
select select "2"
click at [1149, 323] on button "Enregistrer" at bounding box center [1155, 328] width 111 height 27
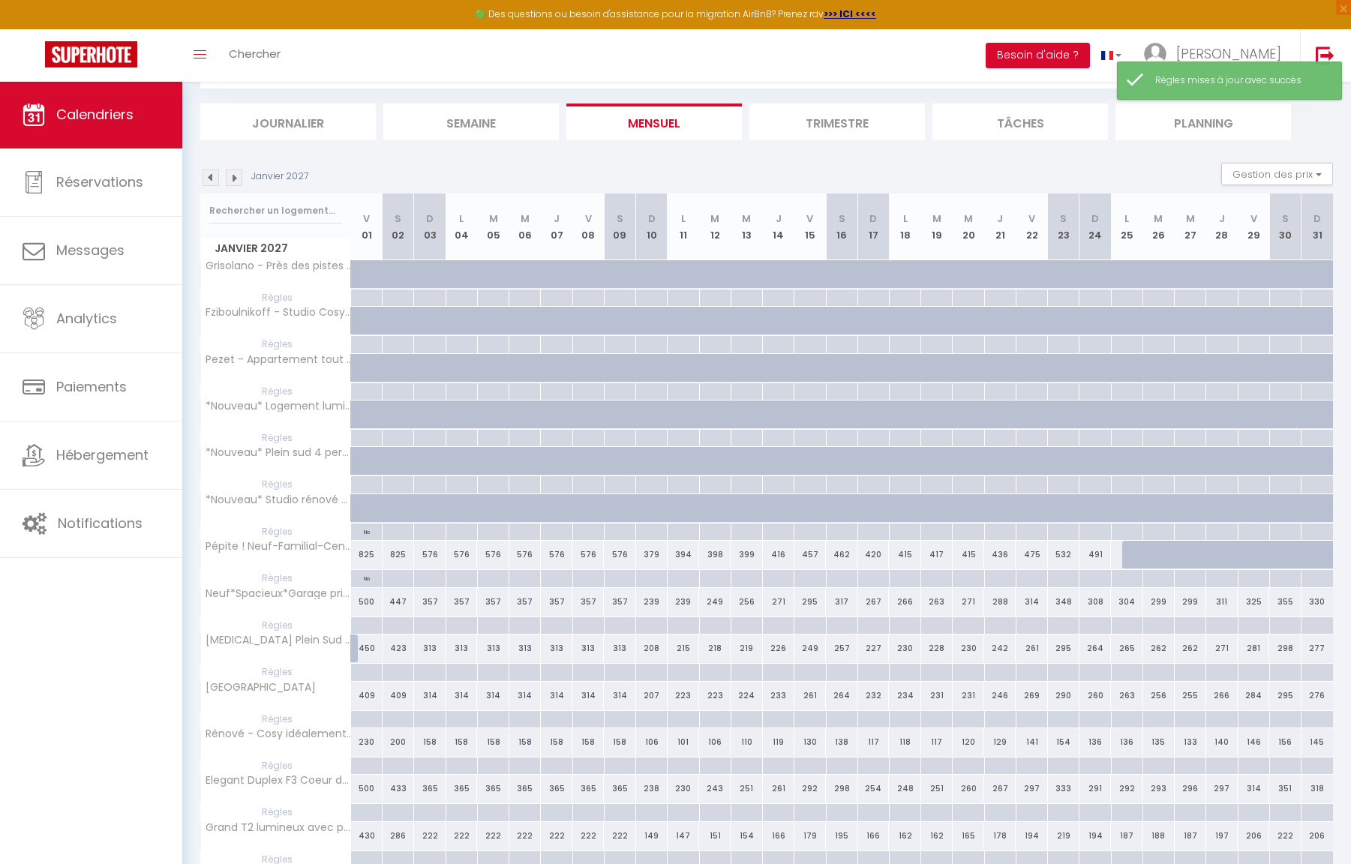
click at [373, 623] on div at bounding box center [366, 625] width 32 height 17
type input "Ven 01 Janvier 2027"
type input "[PERSON_NAME] 02 Janvier 2027"
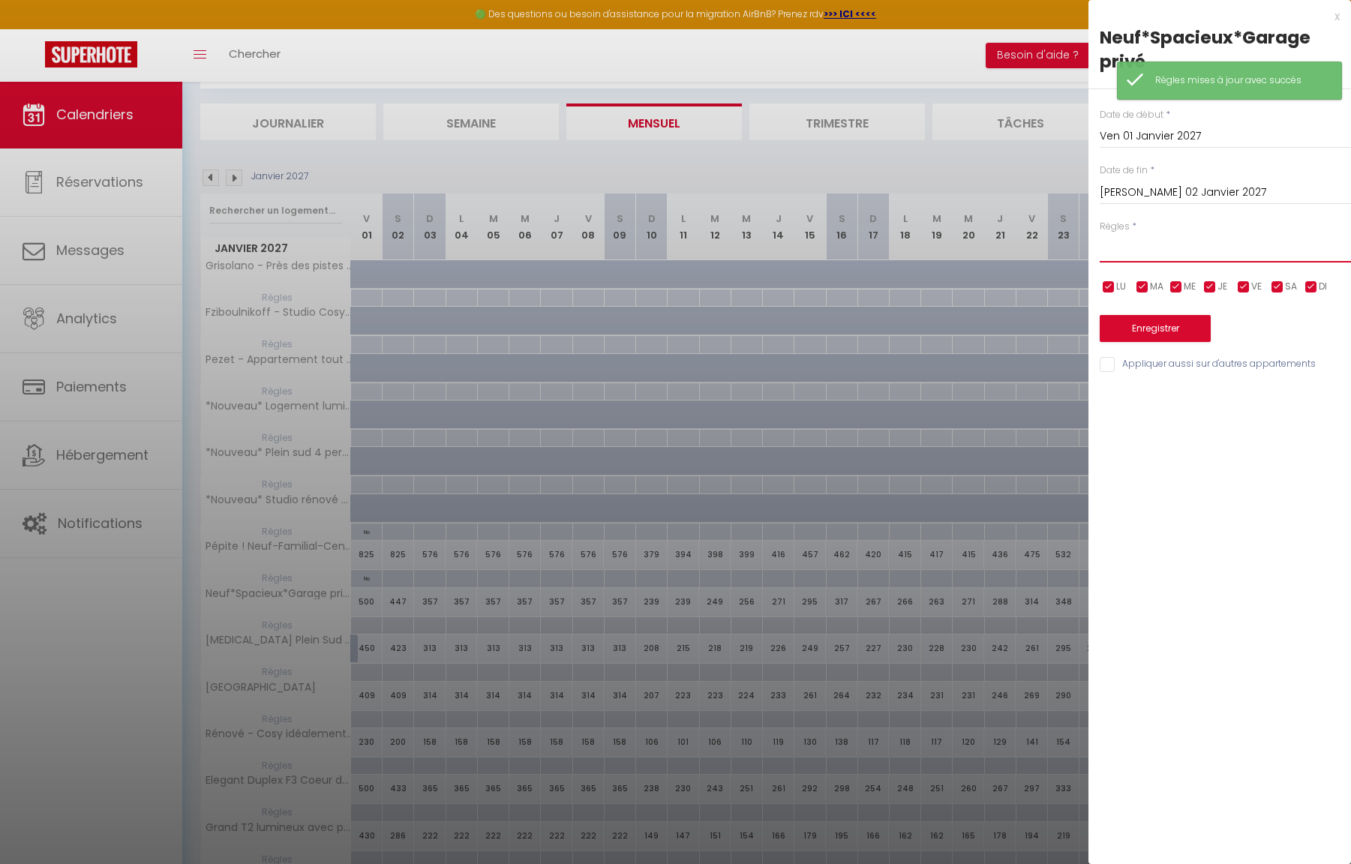
select select "1"
click at [1155, 325] on button "Enregistrer" at bounding box center [1155, 328] width 111 height 27
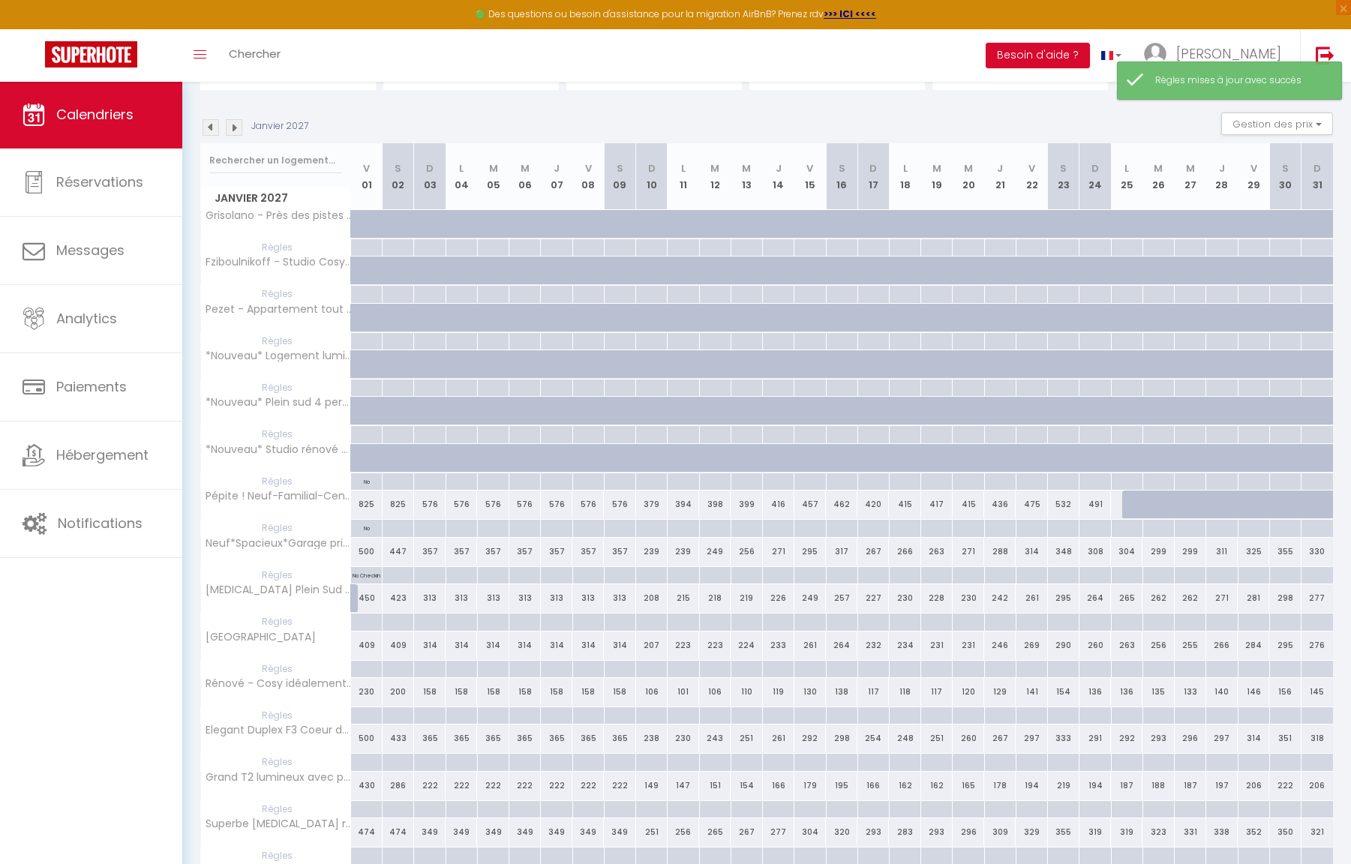
scroll to position [131, 0]
click at [375, 573] on p "No Checkin" at bounding box center [367, 574] width 28 height 14
type input "Ven 01 Janvier 2027"
type input "[PERSON_NAME] 02 Janvier 2027"
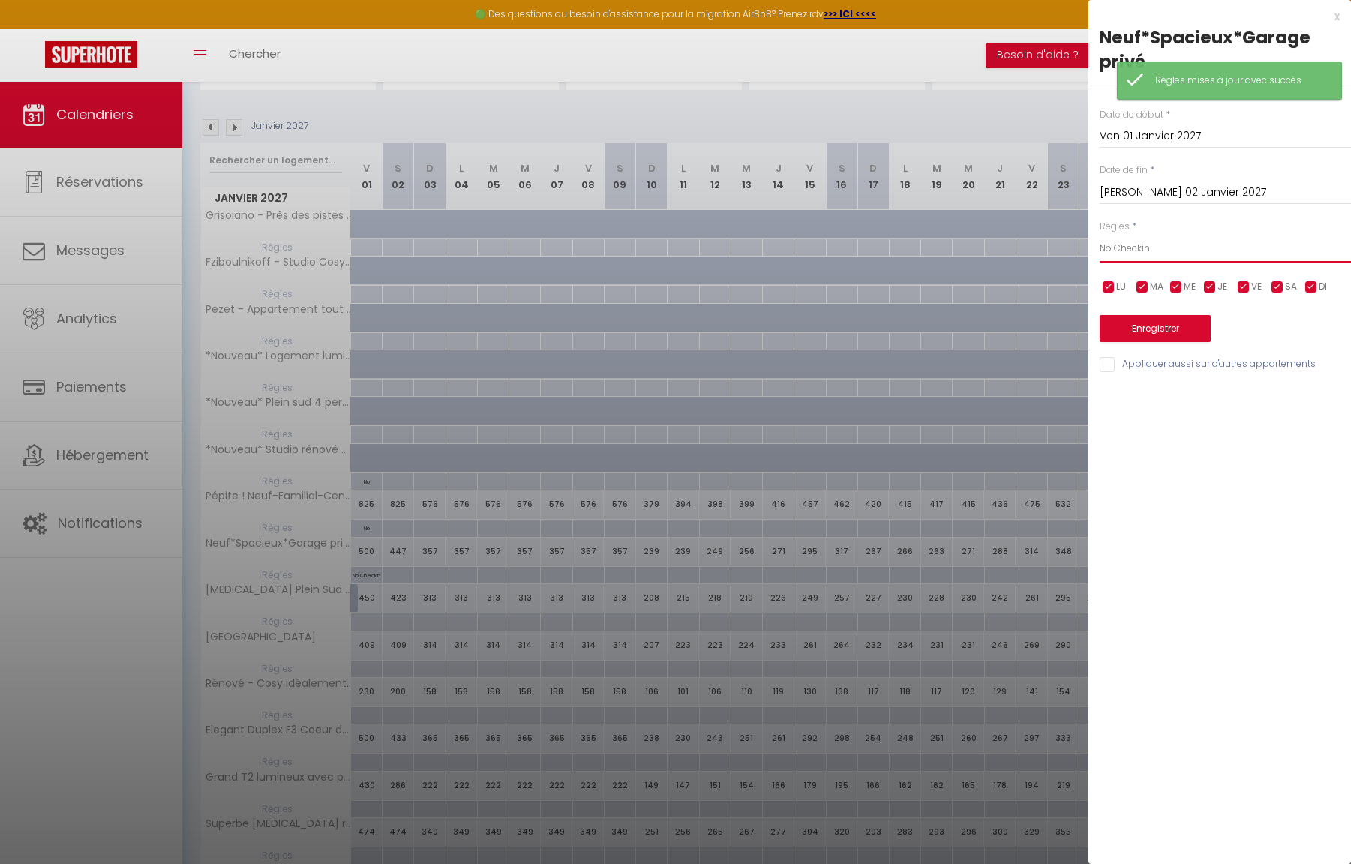
select select "2"
click at [1146, 332] on button "Enregistrer" at bounding box center [1155, 328] width 111 height 27
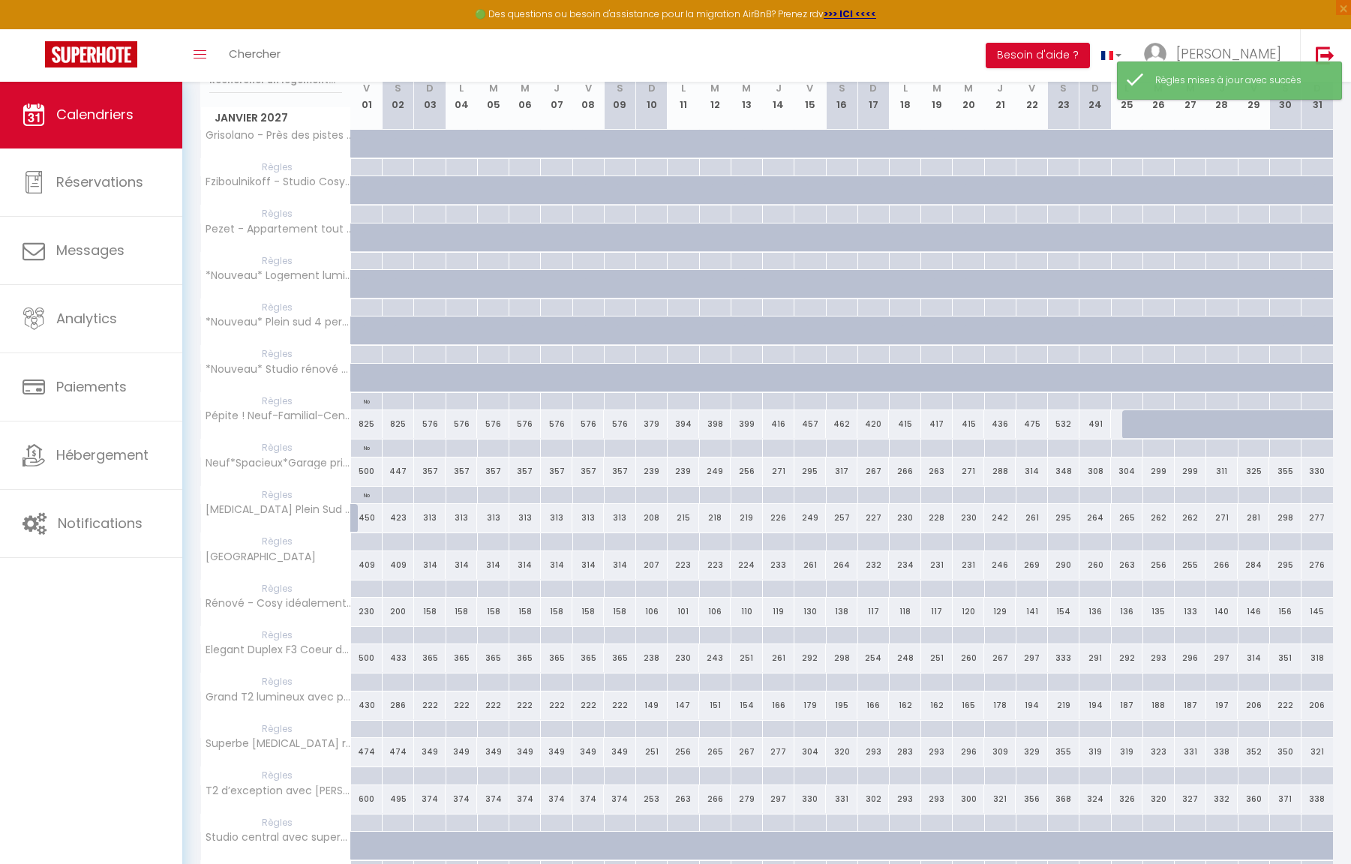
scroll to position [212, 0]
click at [371, 537] on div at bounding box center [366, 541] width 32 height 17
type input "Ven 01 Janvier 2027"
type input "[PERSON_NAME] 02 Janvier 2027"
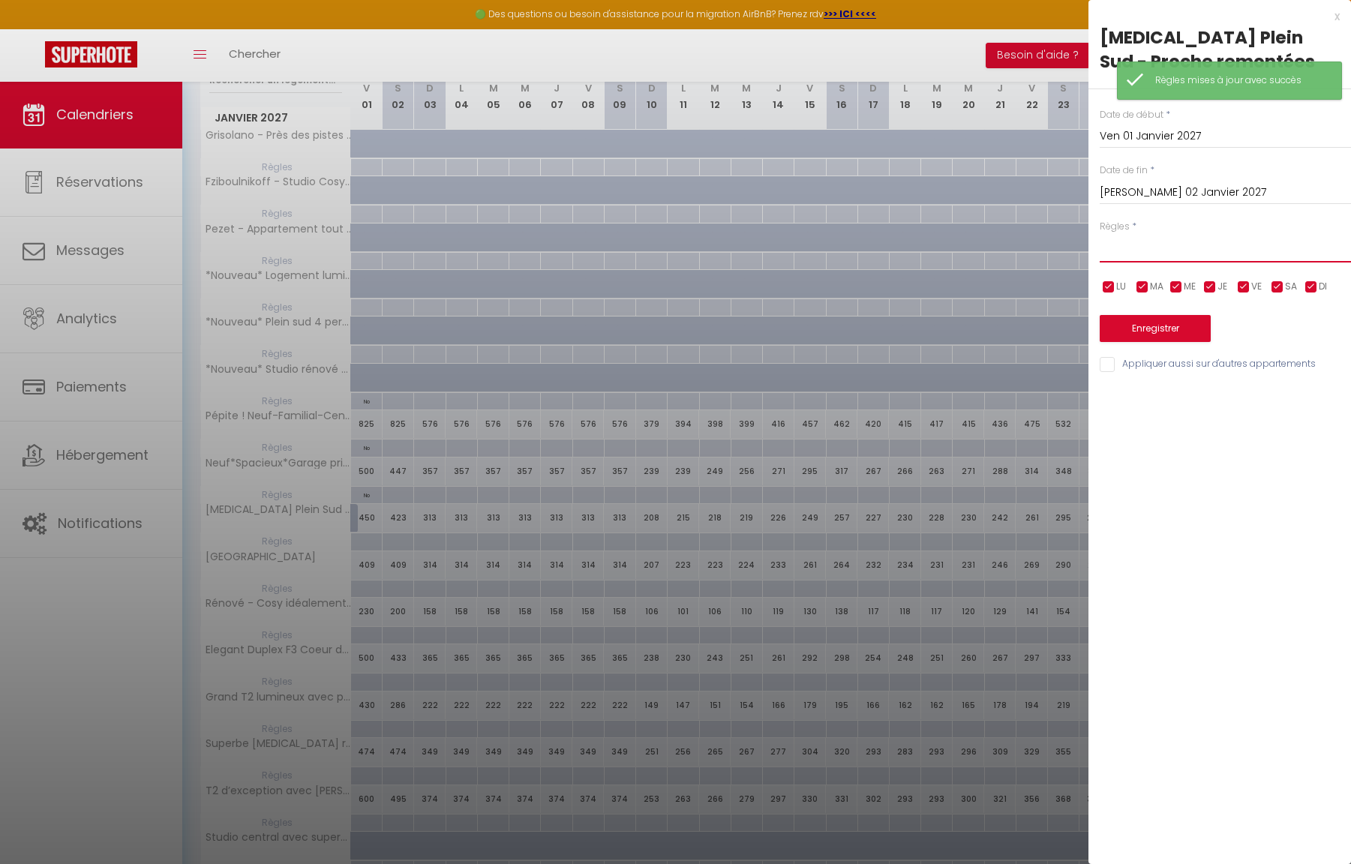
select select "2"
click at [1149, 325] on button "Enregistrer" at bounding box center [1155, 328] width 111 height 27
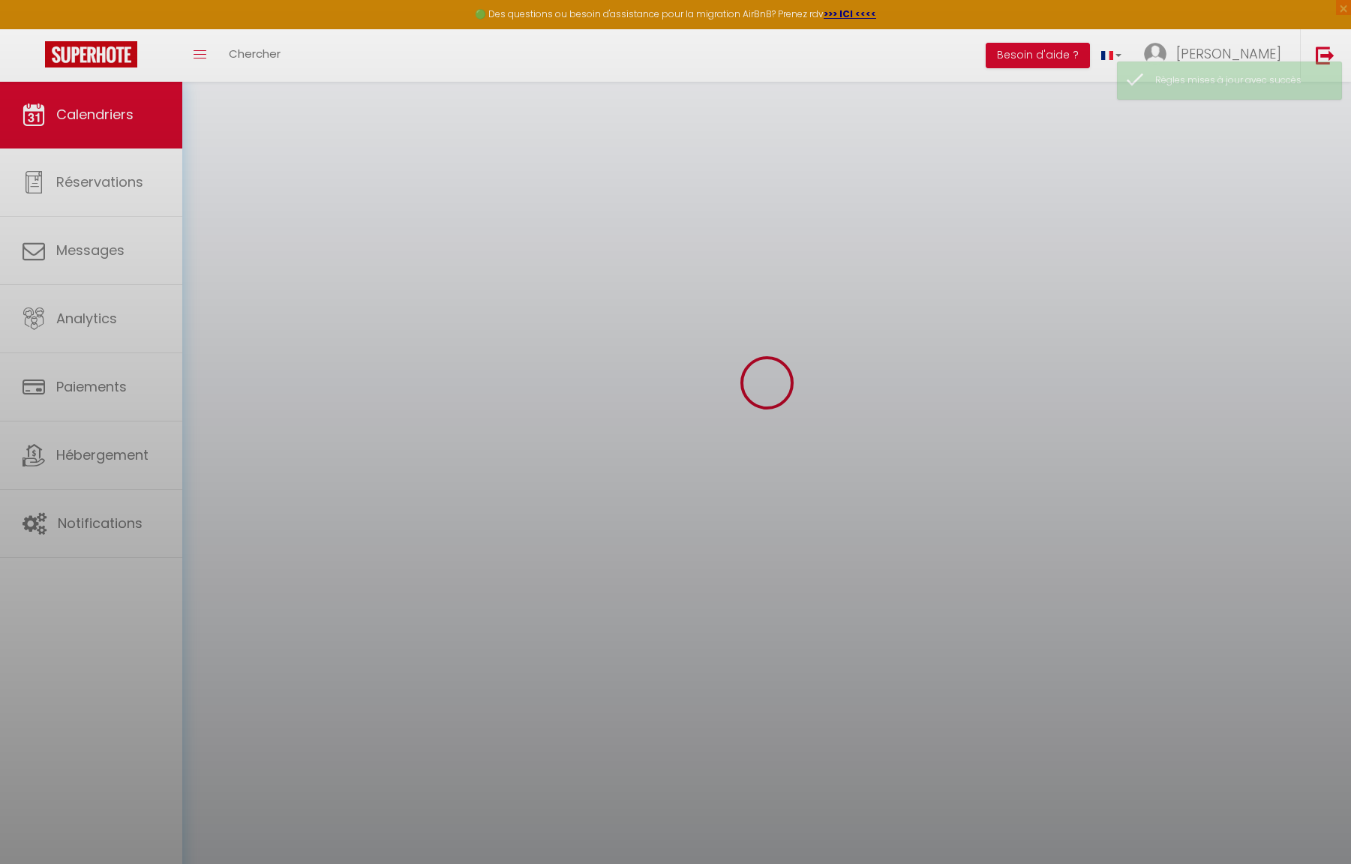
scroll to position [81, 0]
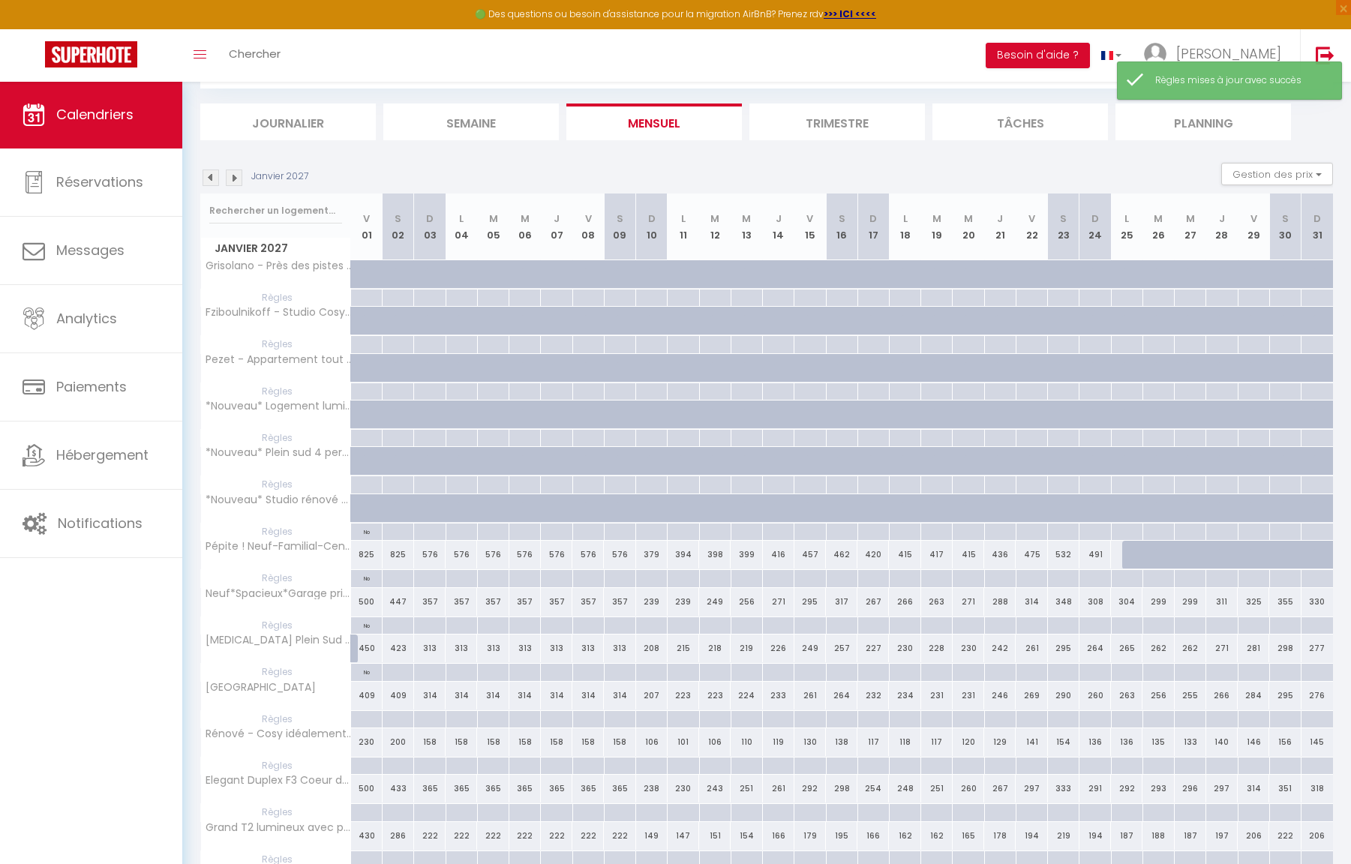
click at [363, 718] on div at bounding box center [366, 719] width 32 height 17
type input "Ven 01 Janvier 2027"
type input "[PERSON_NAME] 02 Janvier 2027"
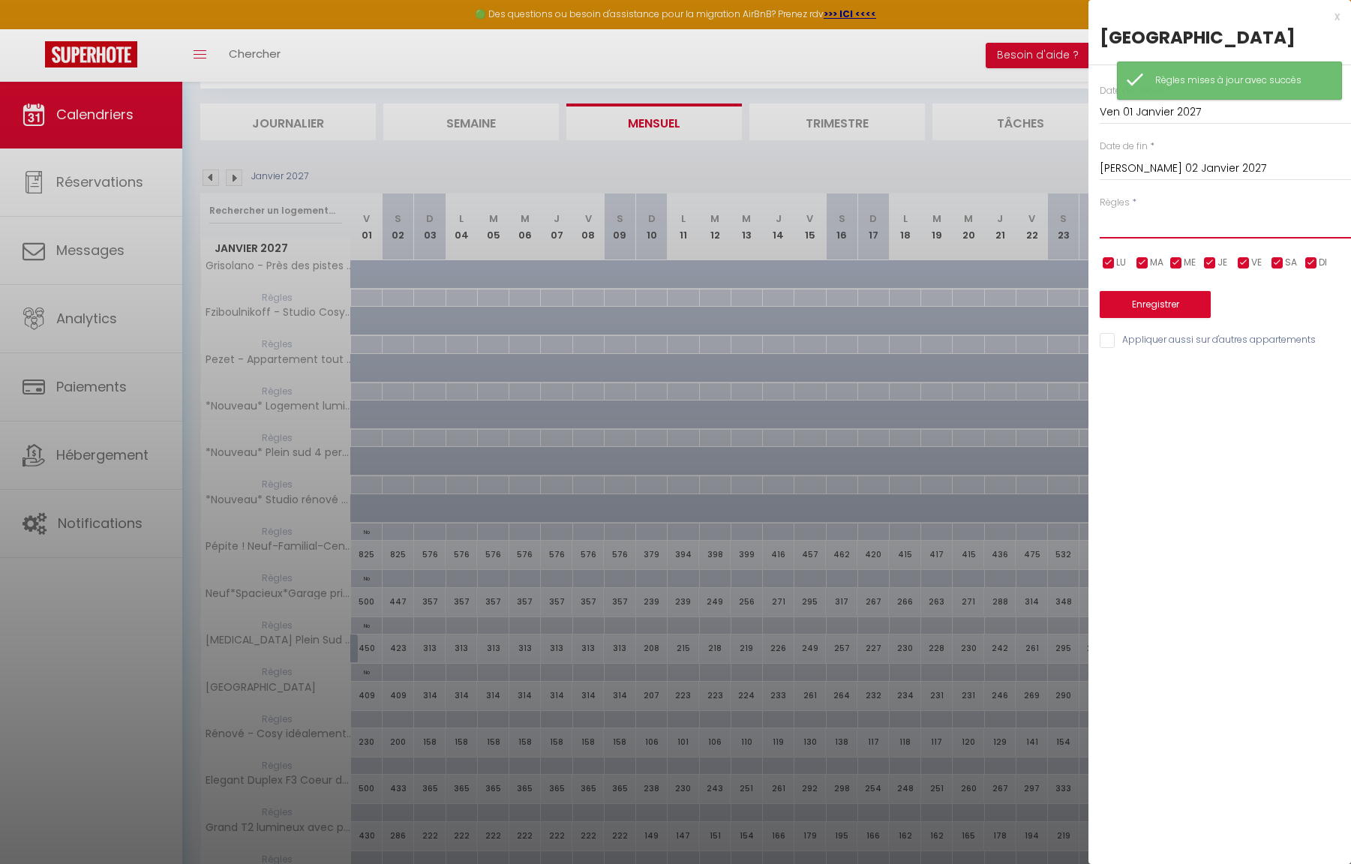
select select "2"
click at [1134, 318] on button "Enregistrer" at bounding box center [1155, 304] width 111 height 27
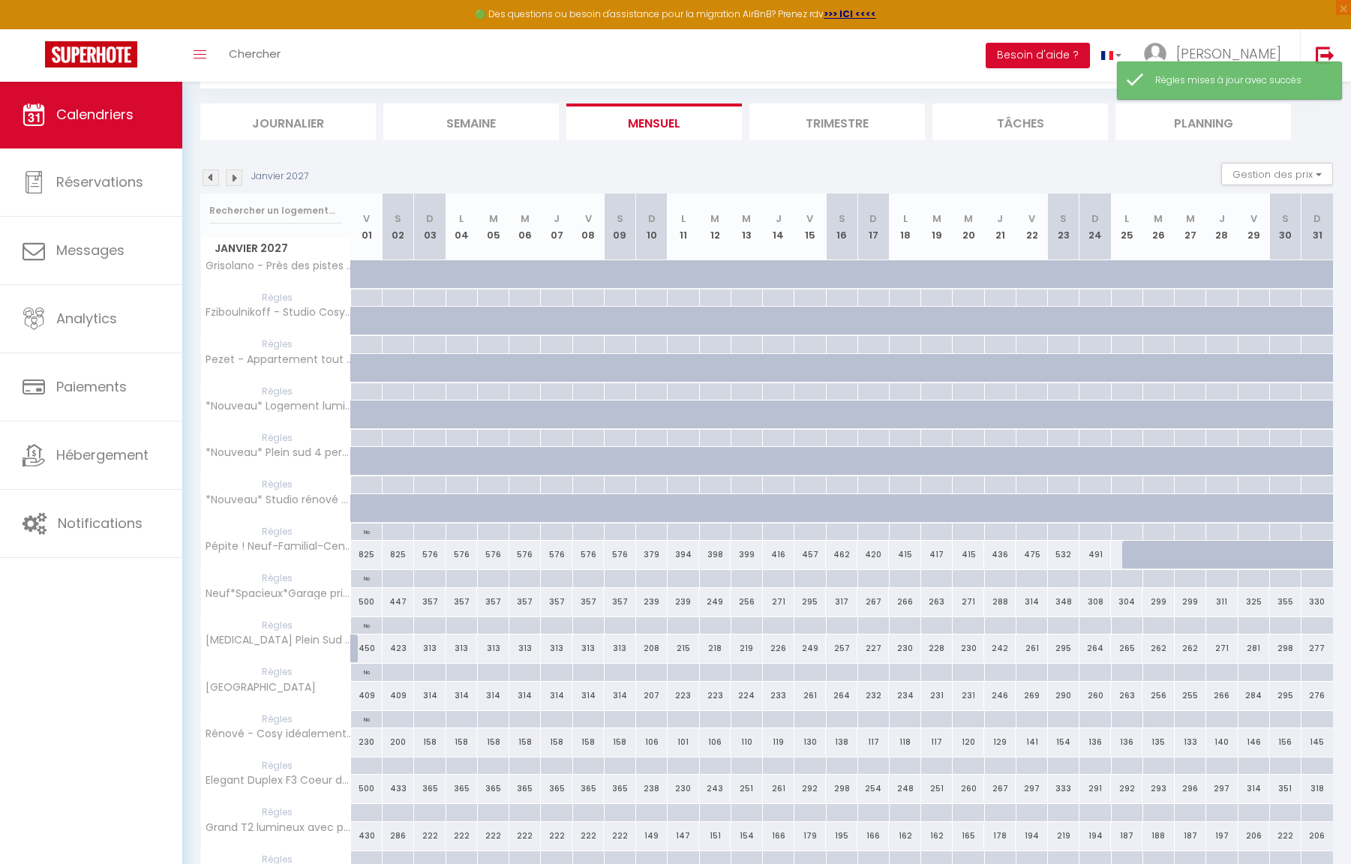
drag, startPoint x: 370, startPoint y: 299, endPoint x: 379, endPoint y: 303, distance: 10.1
click at [369, 299] on div at bounding box center [366, 298] width 32 height 17
type input "Ven 01 Janvier 2027"
type input "[PERSON_NAME] 02 Janvier 2027"
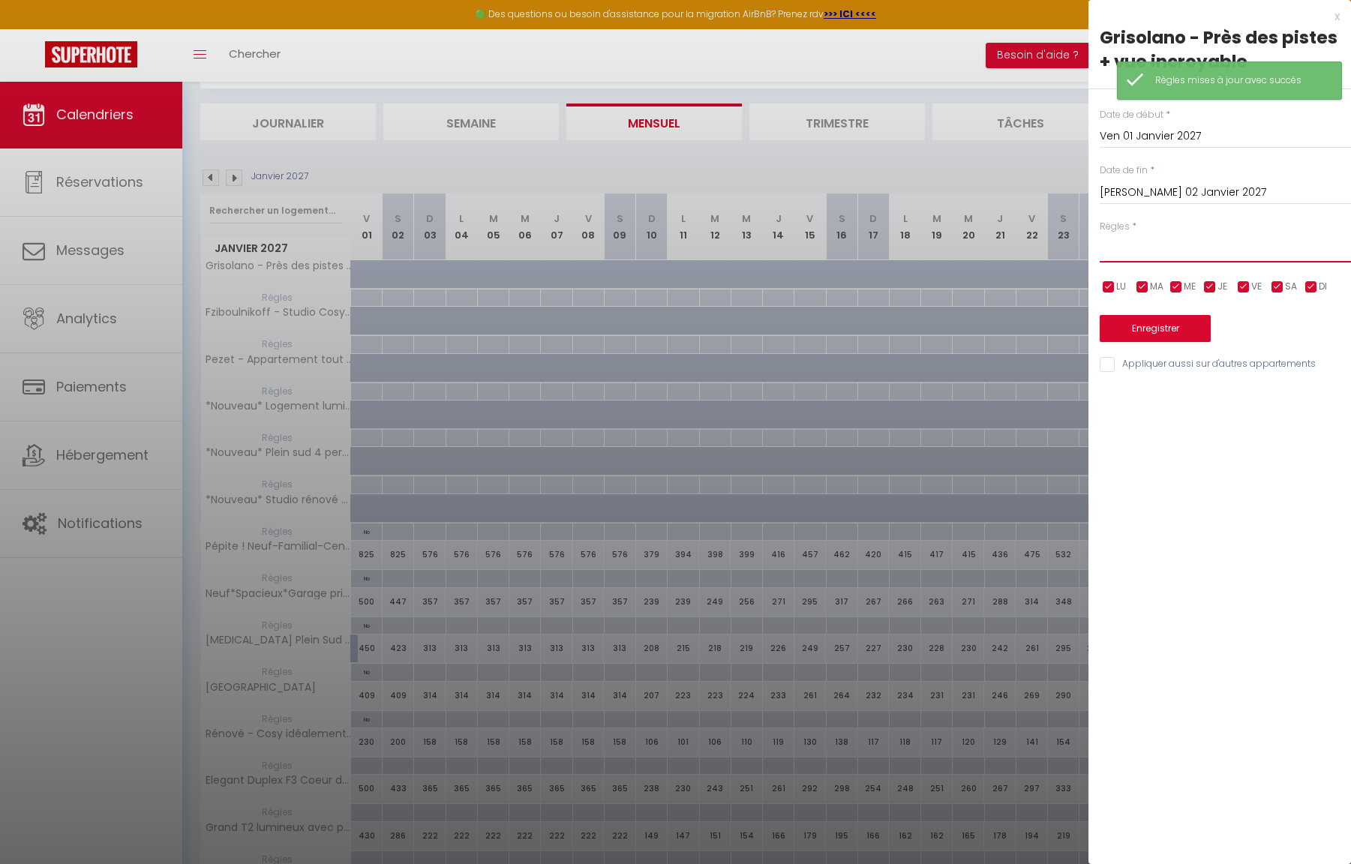
select select "2"
click at [1146, 324] on button "Enregistrer" at bounding box center [1155, 328] width 111 height 27
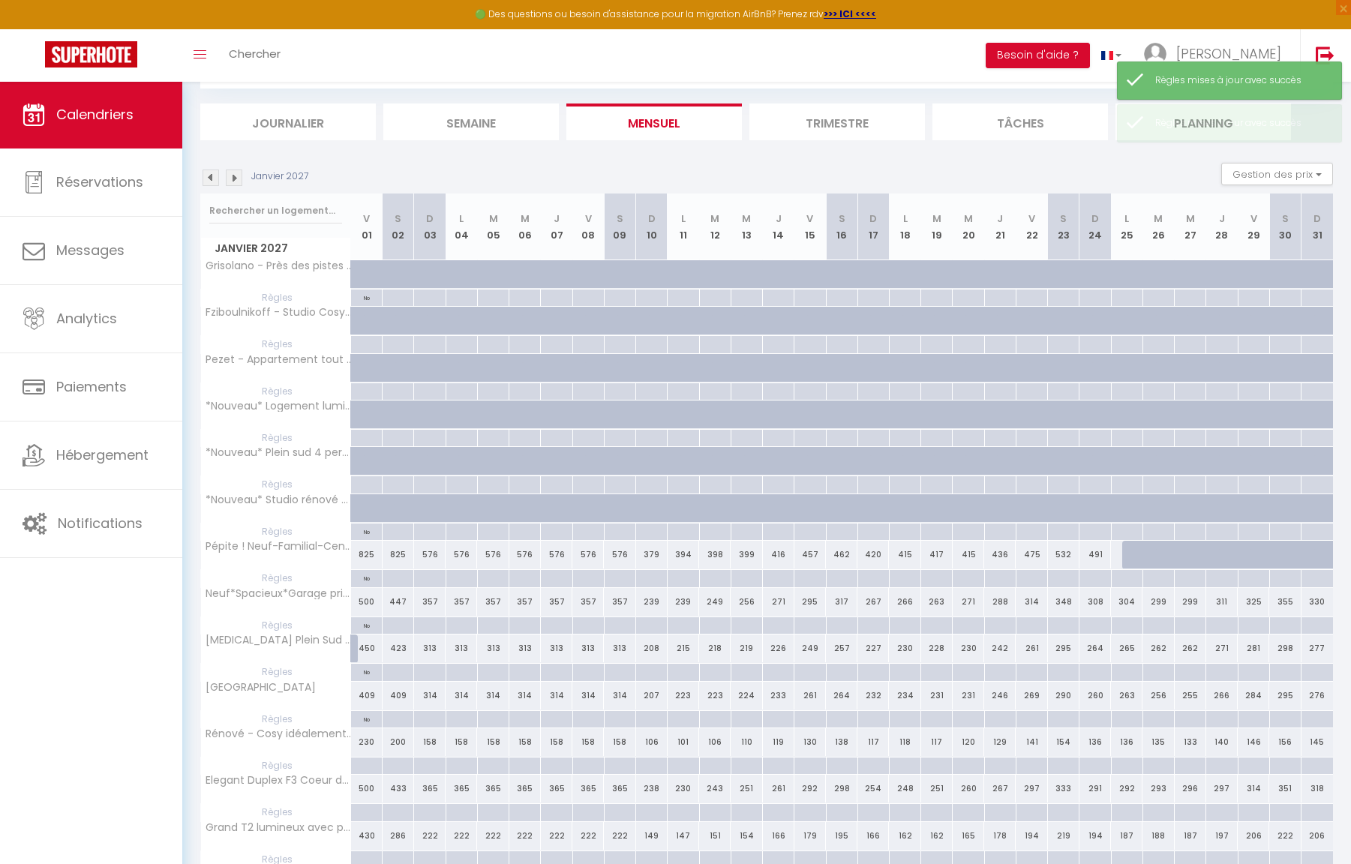
click at [368, 341] on div at bounding box center [366, 344] width 32 height 17
type input "Ven 01 Janvier 2027"
type input "[PERSON_NAME] 02 Janvier 2027"
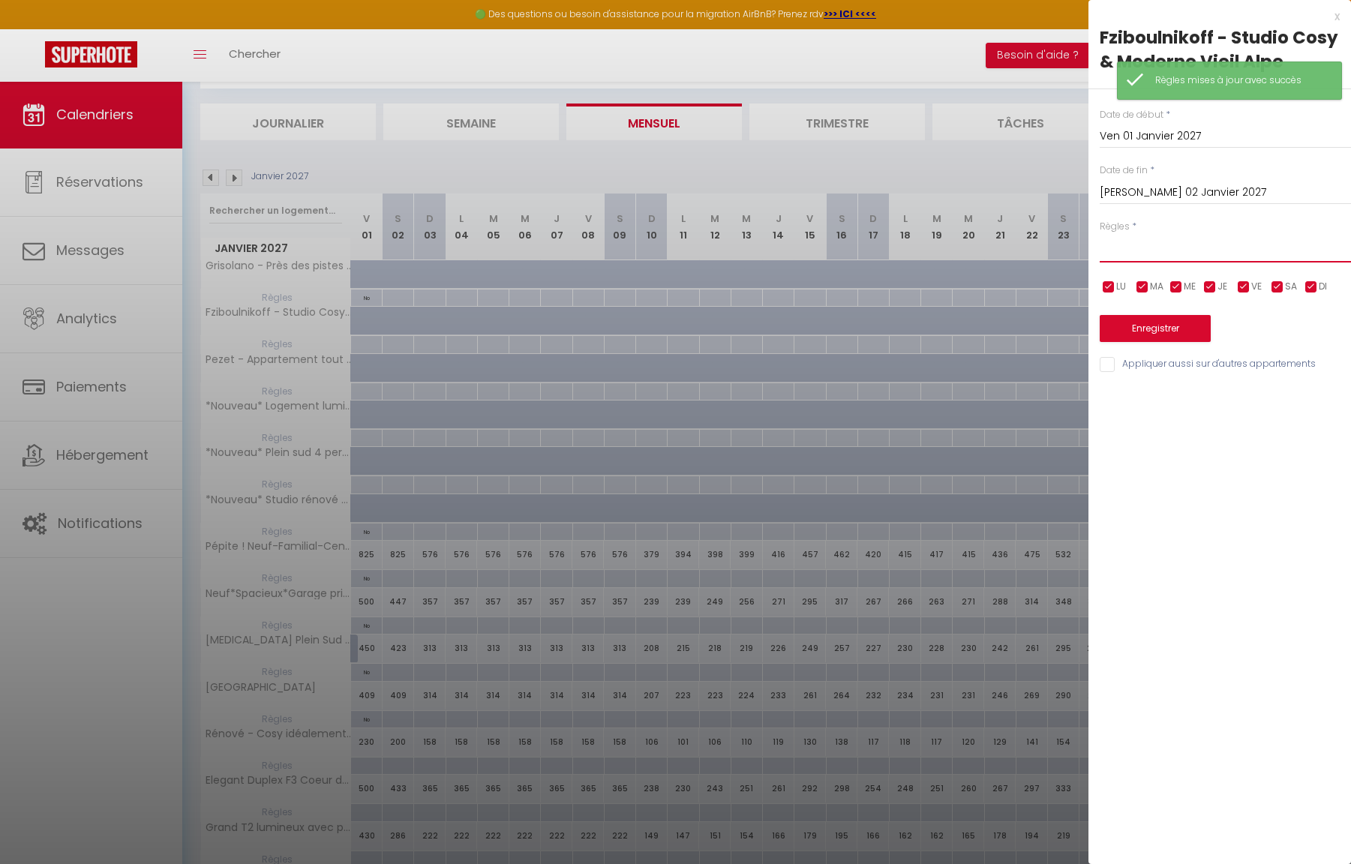
select select "2"
click at [1138, 330] on button "Enregistrer" at bounding box center [1155, 328] width 111 height 27
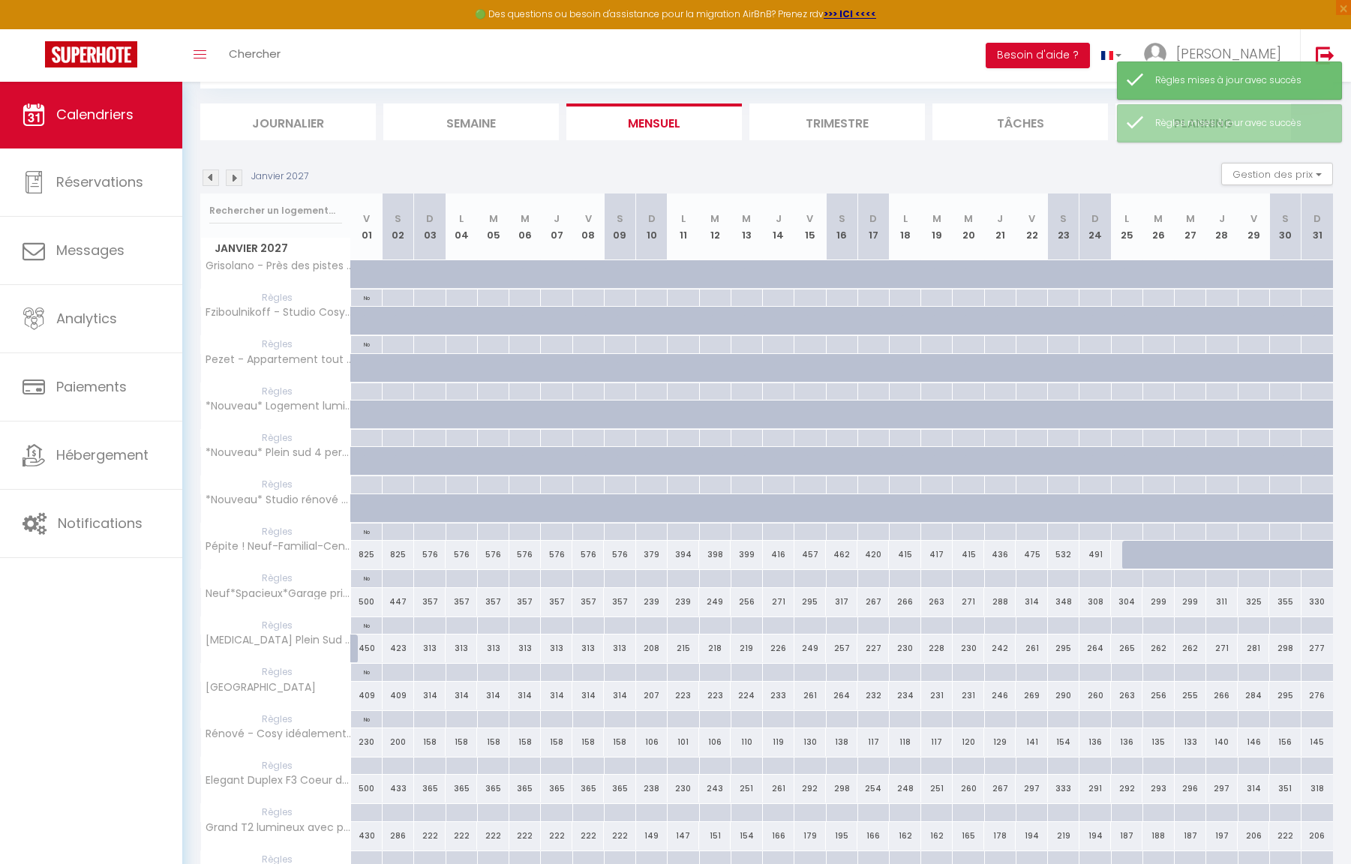
click at [365, 390] on div at bounding box center [366, 391] width 32 height 17
type input "Ven 01 Janvier 2027"
type input "[PERSON_NAME] 02 Janvier 2027"
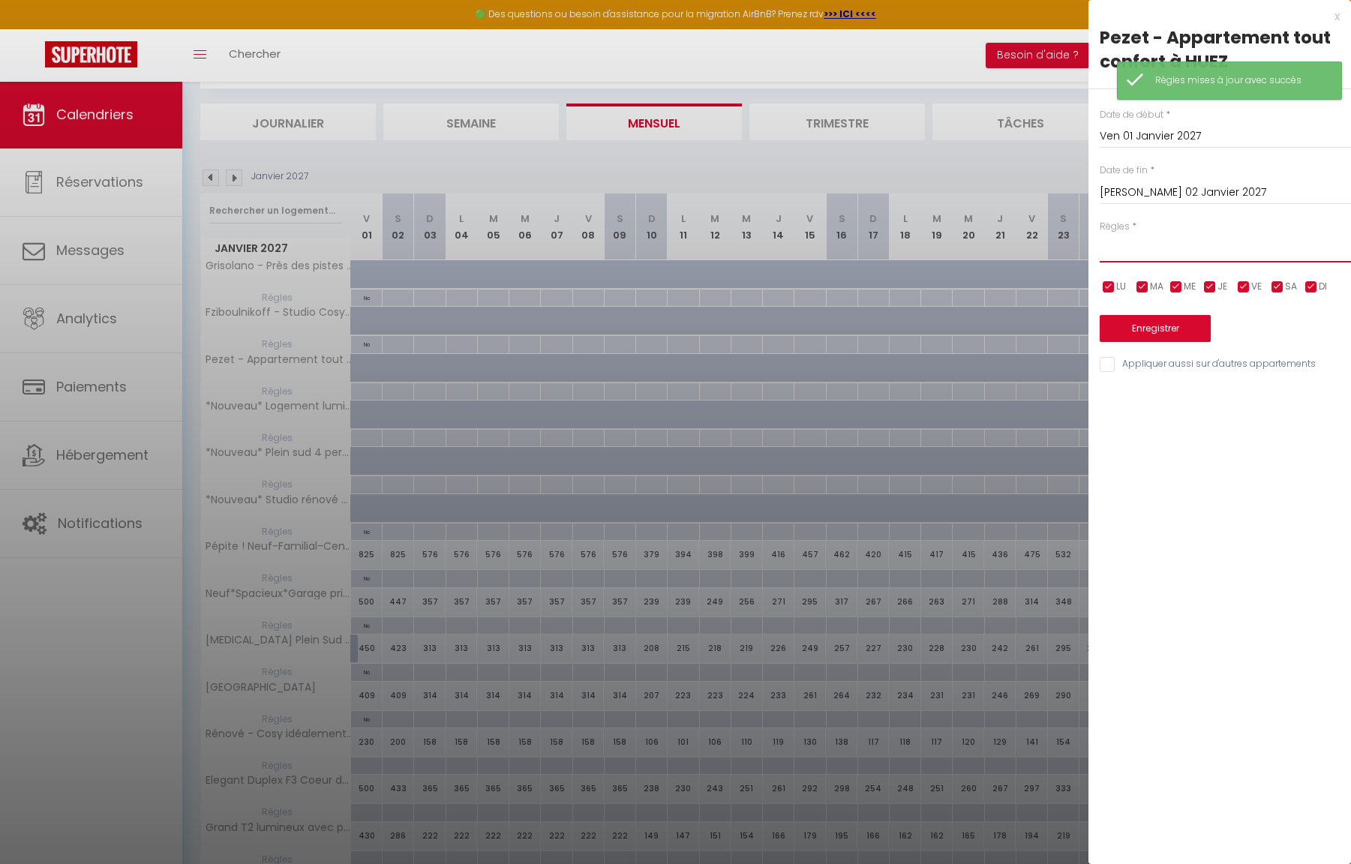
select select "2"
click at [1137, 332] on button "Enregistrer" at bounding box center [1155, 328] width 111 height 27
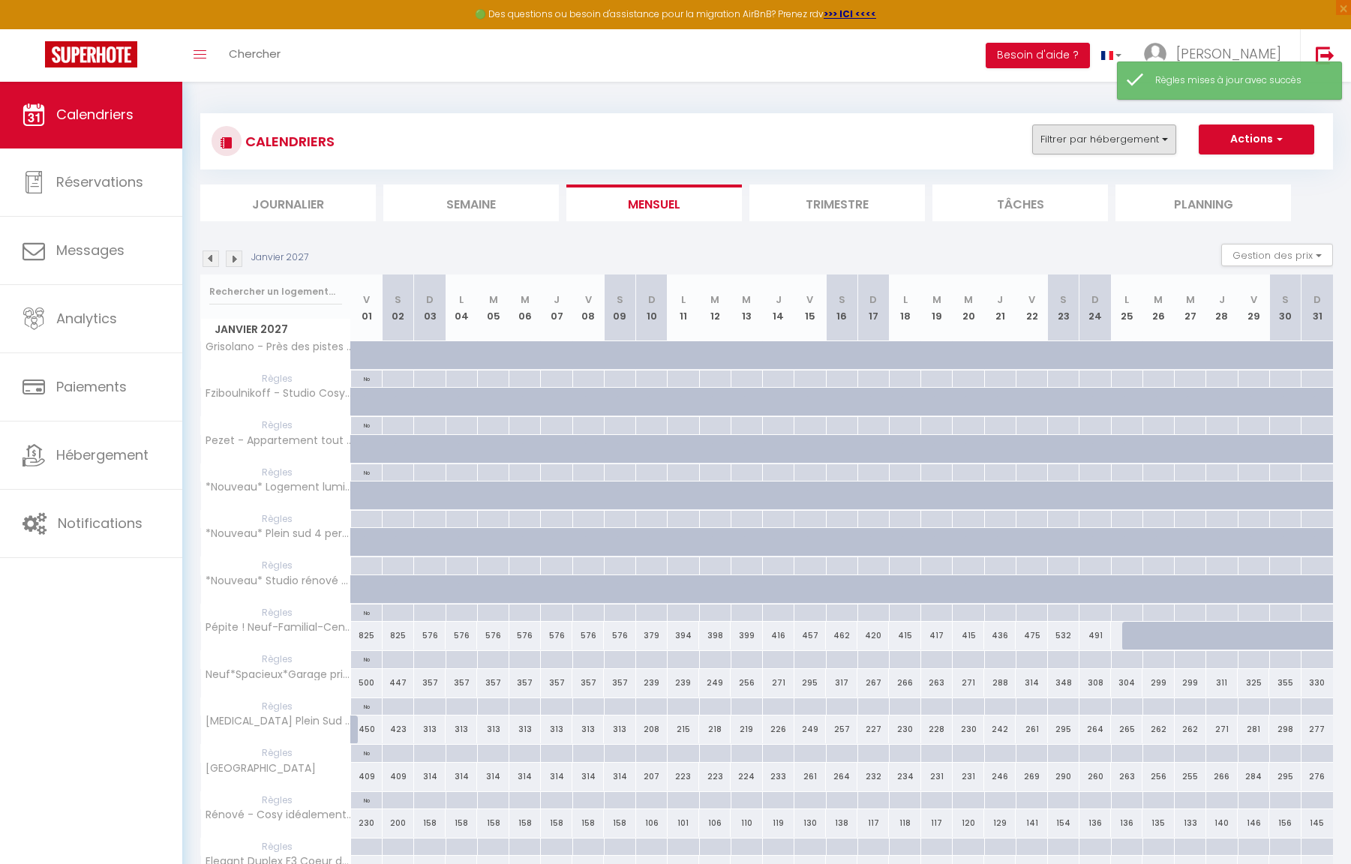
scroll to position [0, 0]
click at [1102, 146] on button "Filtrer par hébergement" at bounding box center [1104, 140] width 144 height 30
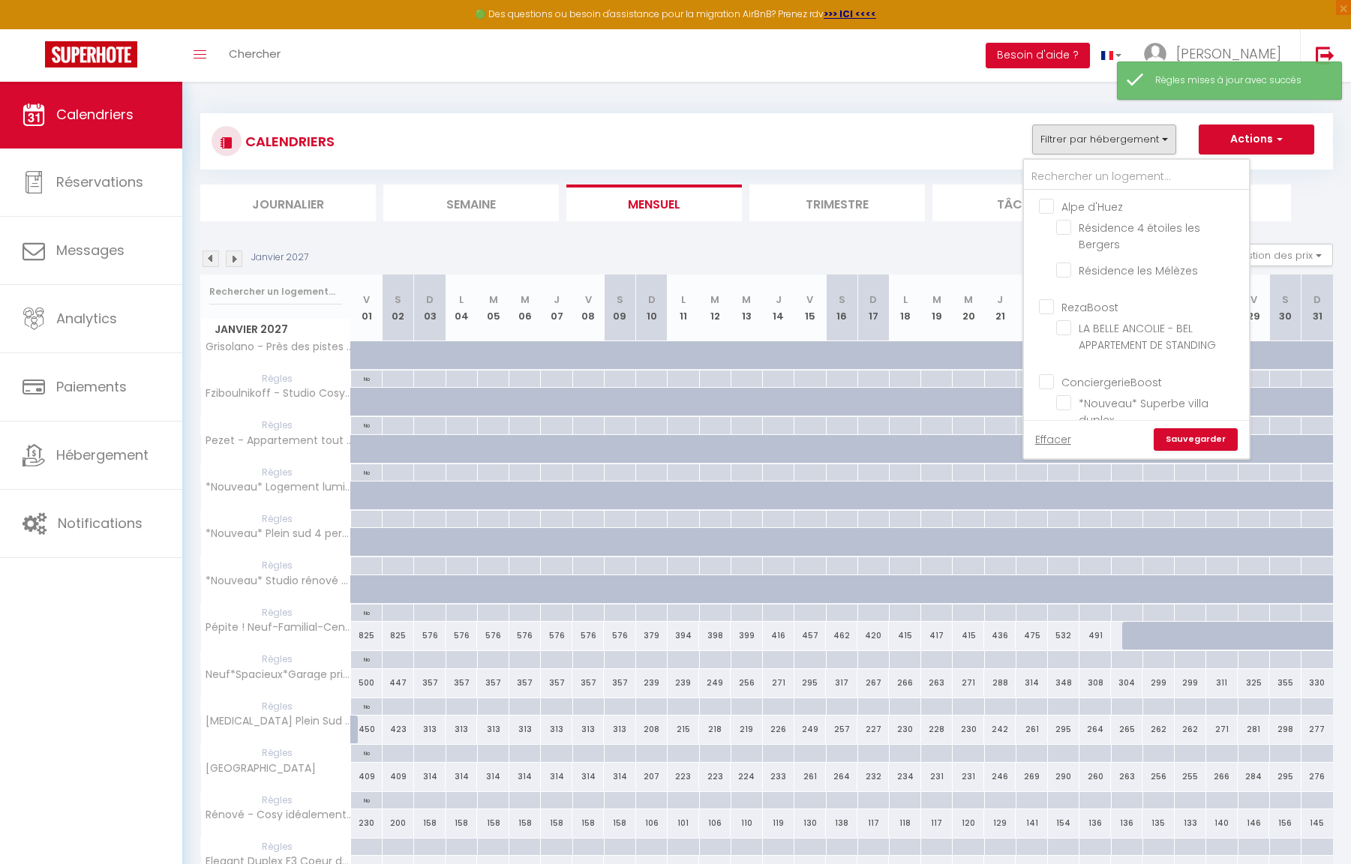
click at [1049, 207] on input "Alpe d'Huez" at bounding box center [1151, 205] width 225 height 15
checkbox input "true"
checkbox input "false"
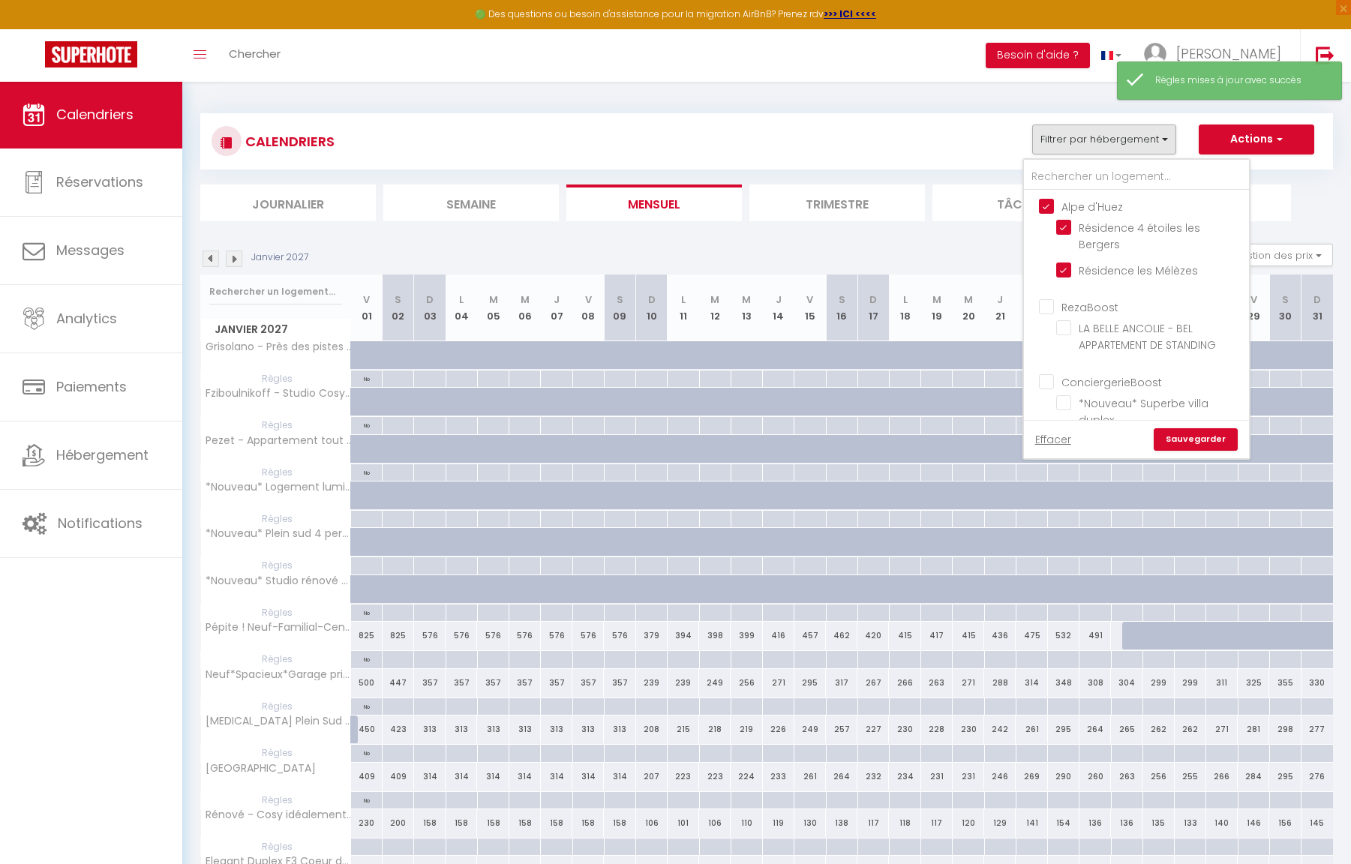
checkbox input "false"
click at [1201, 440] on link "Sauvegarder" at bounding box center [1196, 439] width 84 height 23
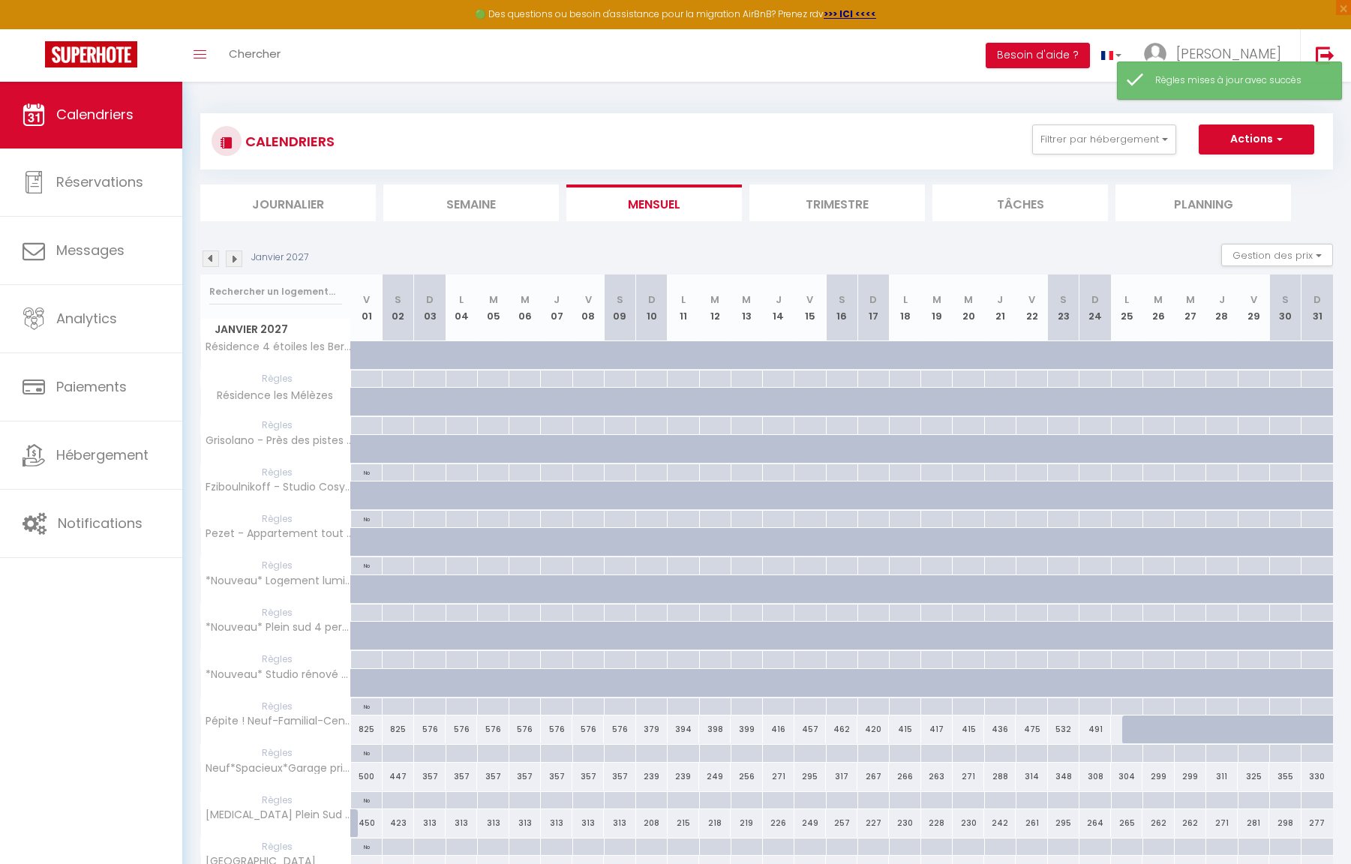
drag, startPoint x: 364, startPoint y: 380, endPoint x: 380, endPoint y: 380, distance: 16.5
click at [364, 380] on div at bounding box center [366, 379] width 32 height 17
type input "Ven 01 Janvier 2027"
type input "[PERSON_NAME] 02 Janvier 2027"
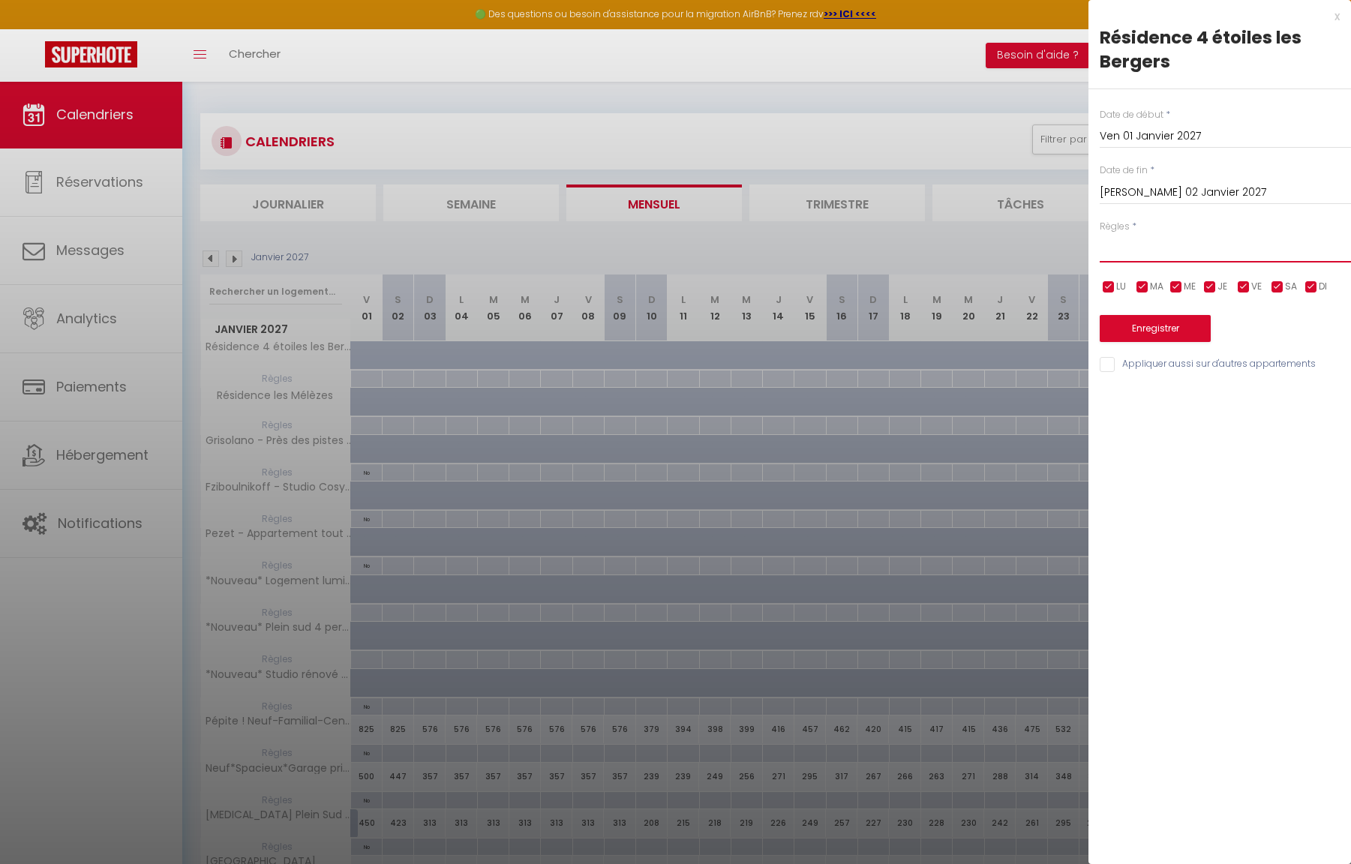
select select "2"
click at [1142, 328] on button "Enregistrer" at bounding box center [1155, 328] width 111 height 27
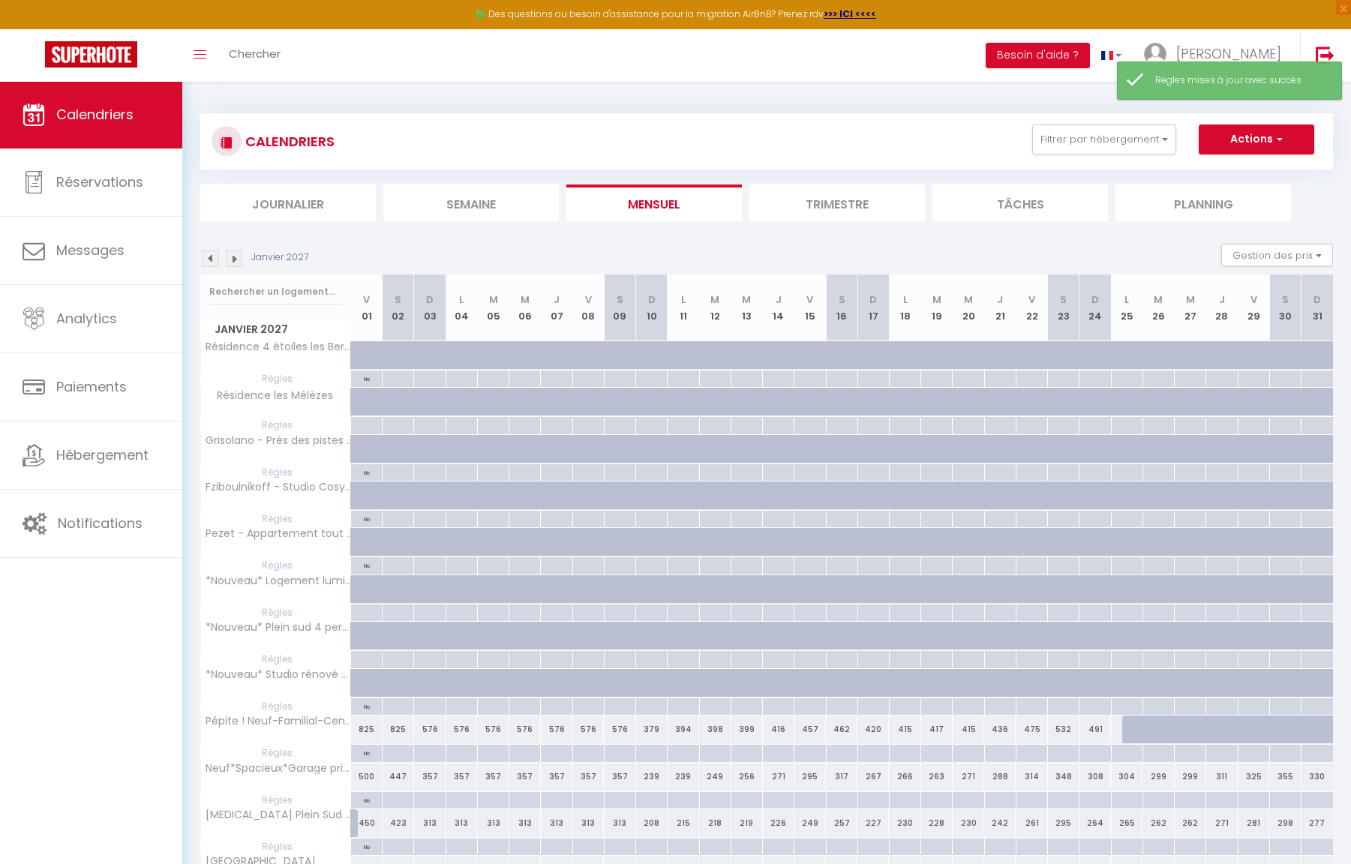
click at [371, 421] on div at bounding box center [366, 425] width 32 height 17
type input "Ven 01 Janvier 2027"
type input "[PERSON_NAME] 02 Janvier 2027"
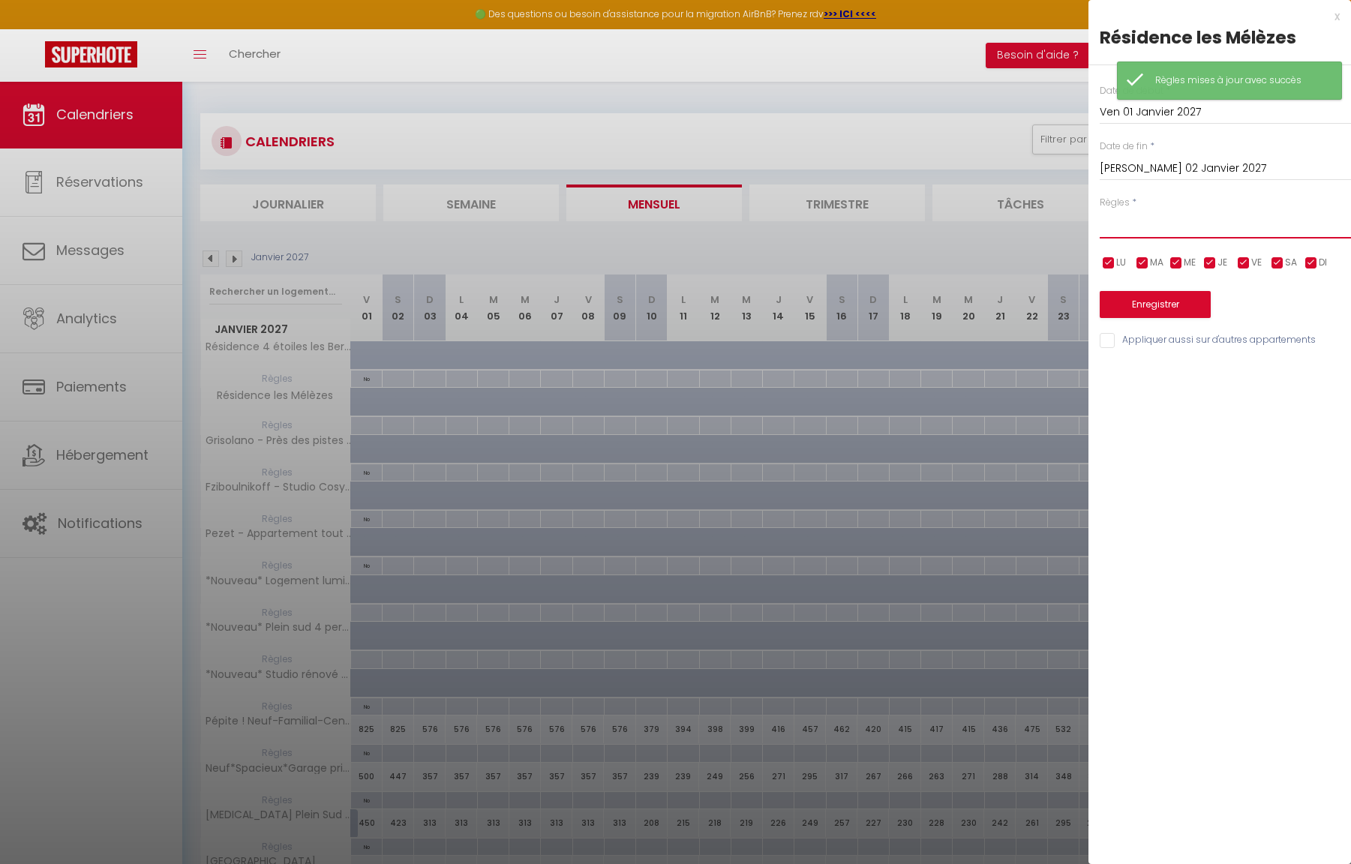
select select "2"
click at [1143, 302] on button "Enregistrer" at bounding box center [1155, 304] width 111 height 27
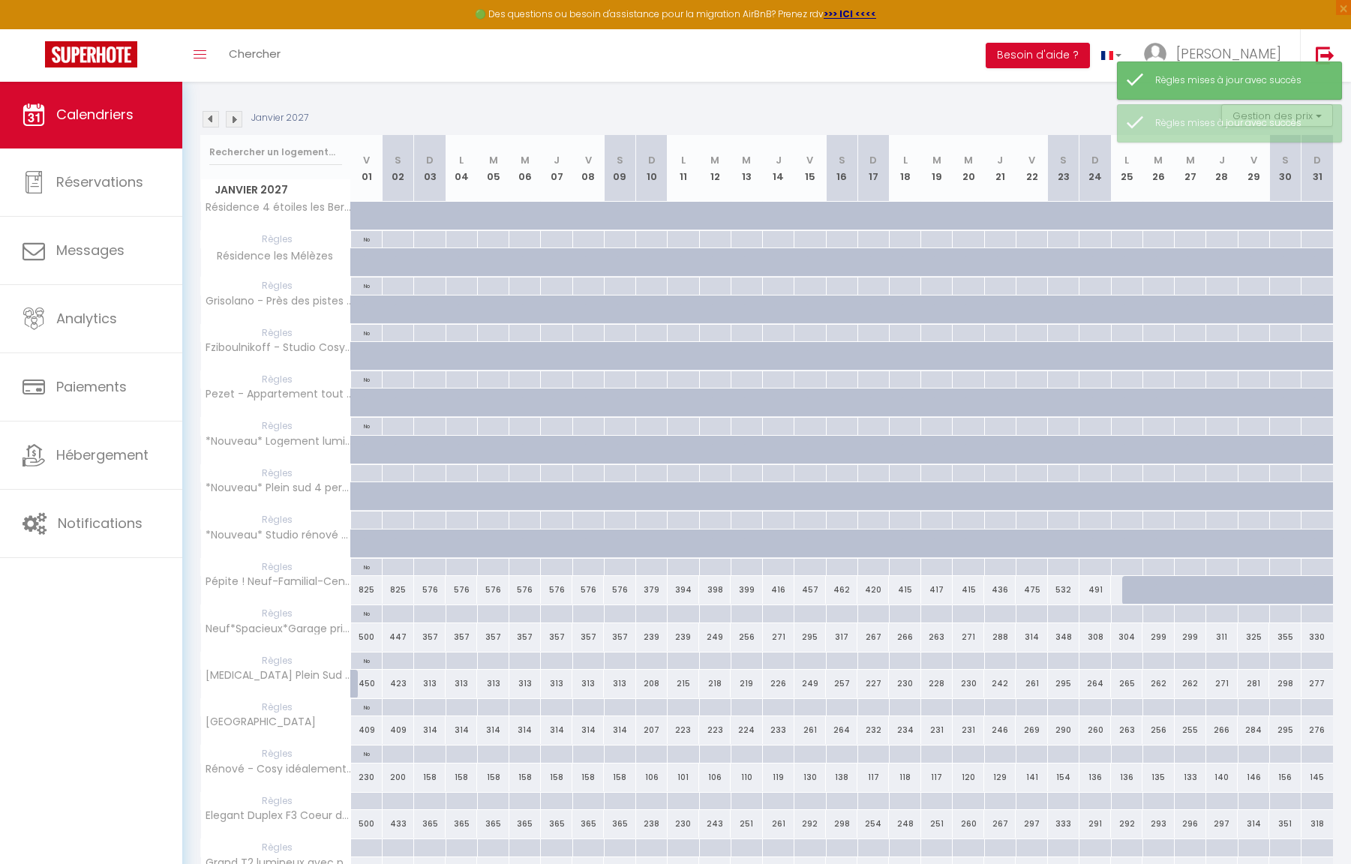
scroll to position [140, 0]
drag, startPoint x: 365, startPoint y: 468, endPoint x: 398, endPoint y: 460, distance: 34.8
click at [365, 468] on div at bounding box center [366, 472] width 32 height 17
type input "Ven 01 Janvier 2027"
type input "[PERSON_NAME] 02 Janvier 2027"
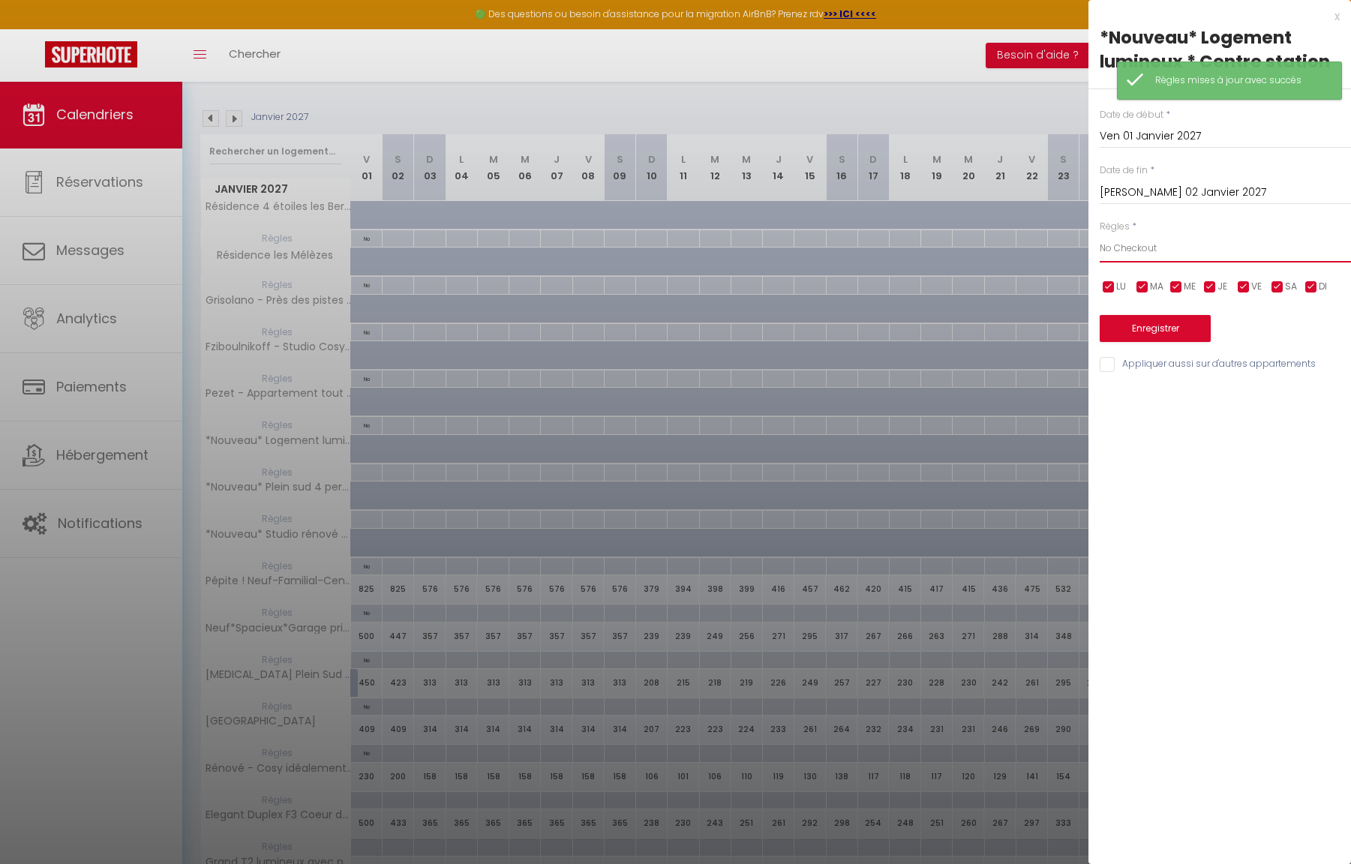
click at [1140, 329] on button "Enregistrer" at bounding box center [1155, 328] width 111 height 27
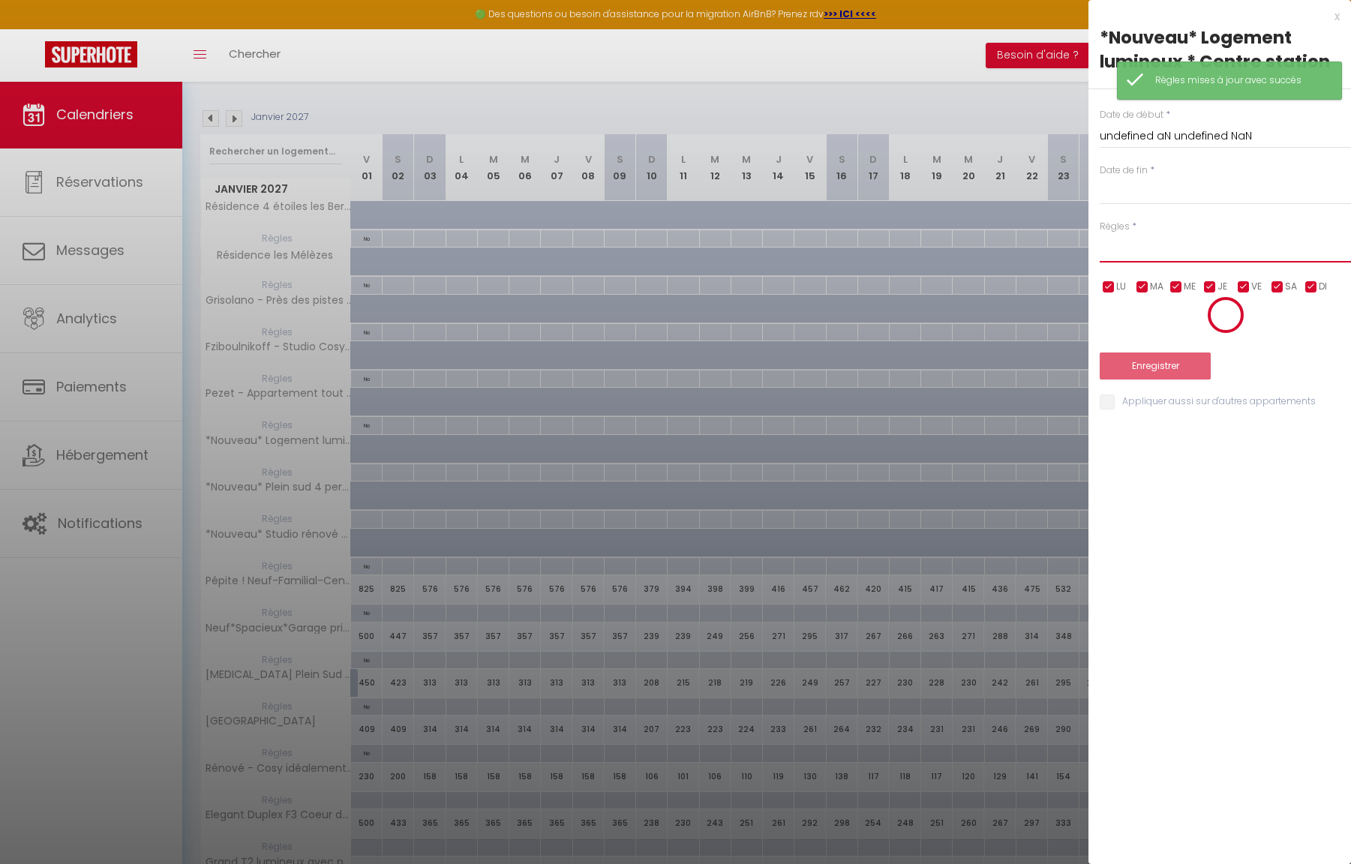
scroll to position [81, 0]
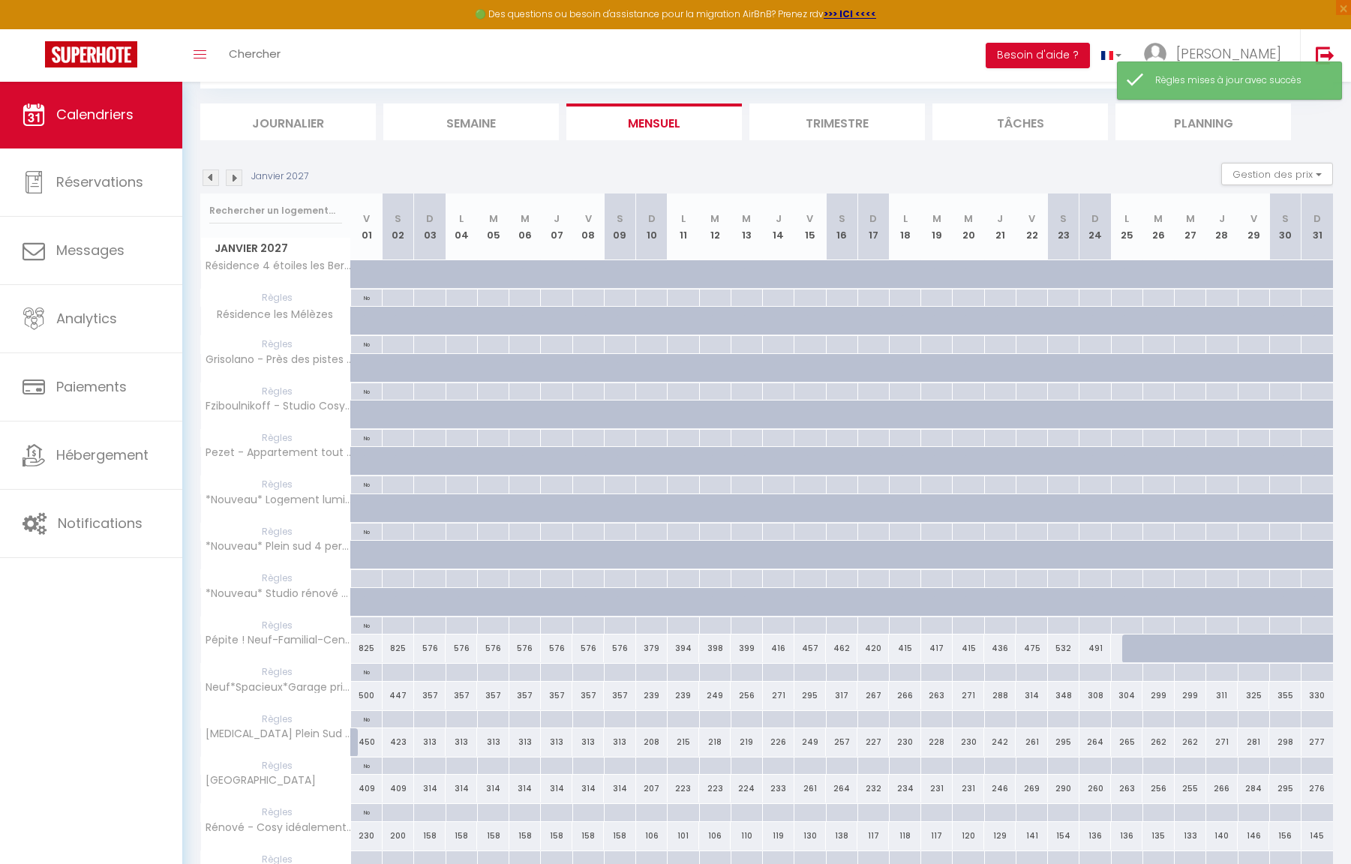
drag, startPoint x: 370, startPoint y: 572, endPoint x: 509, endPoint y: 541, distance: 142.2
click at [370, 572] on div at bounding box center [366, 578] width 32 height 17
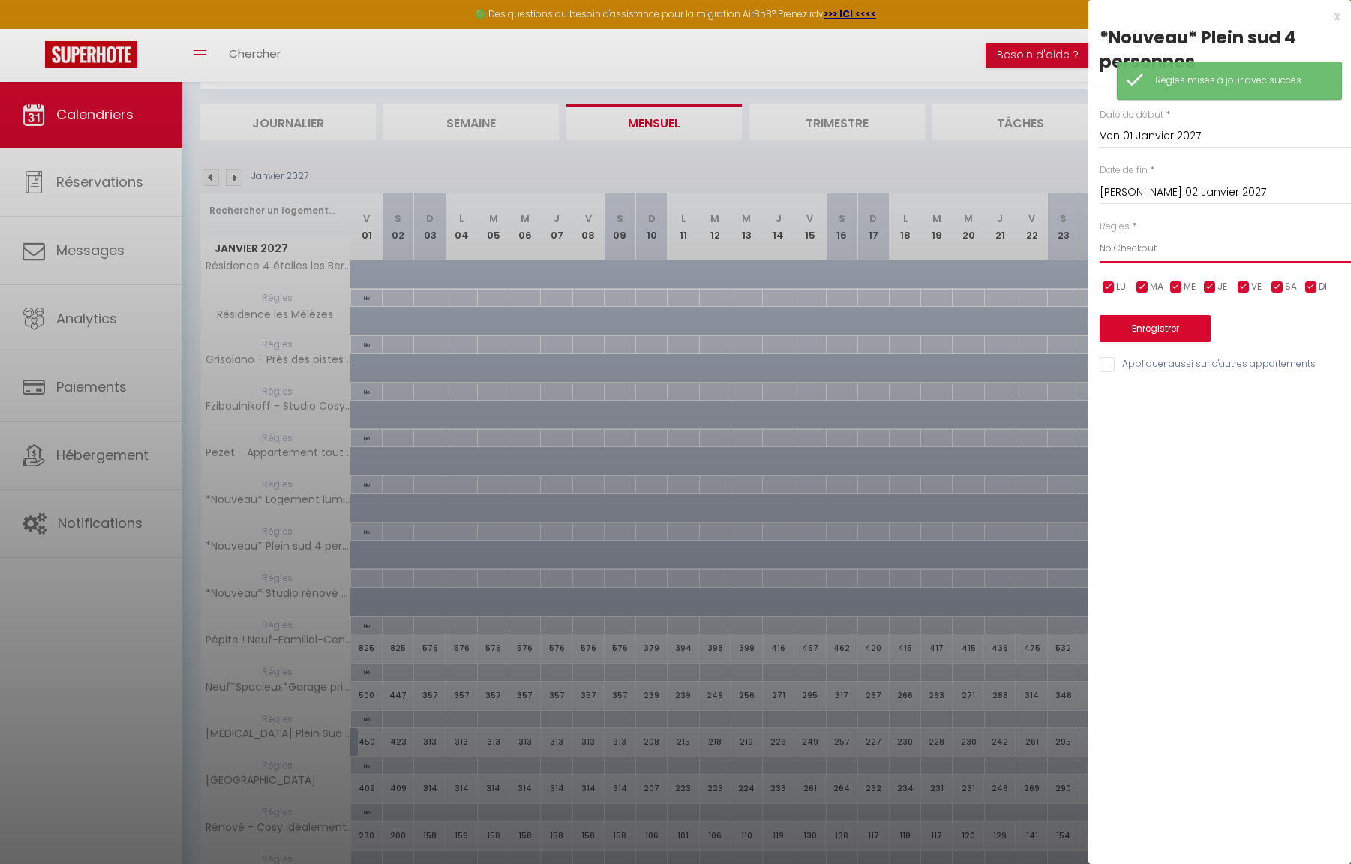
click at [1133, 322] on button "Enregistrer" at bounding box center [1155, 328] width 111 height 27
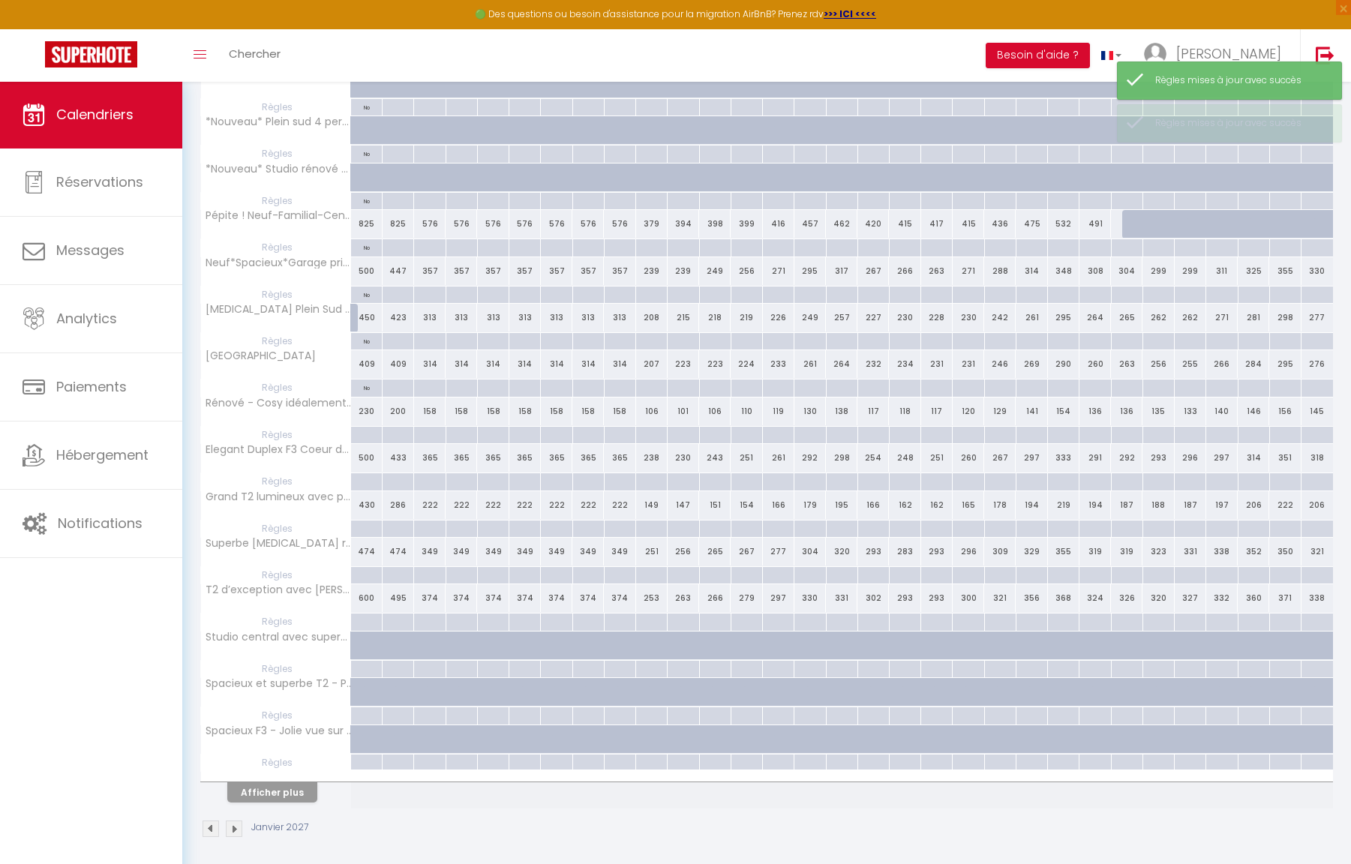
scroll to position [505, 0]
drag, startPoint x: 371, startPoint y: 429, endPoint x: 391, endPoint y: 427, distance: 20.4
click at [371, 429] on div at bounding box center [366, 436] width 32 height 17
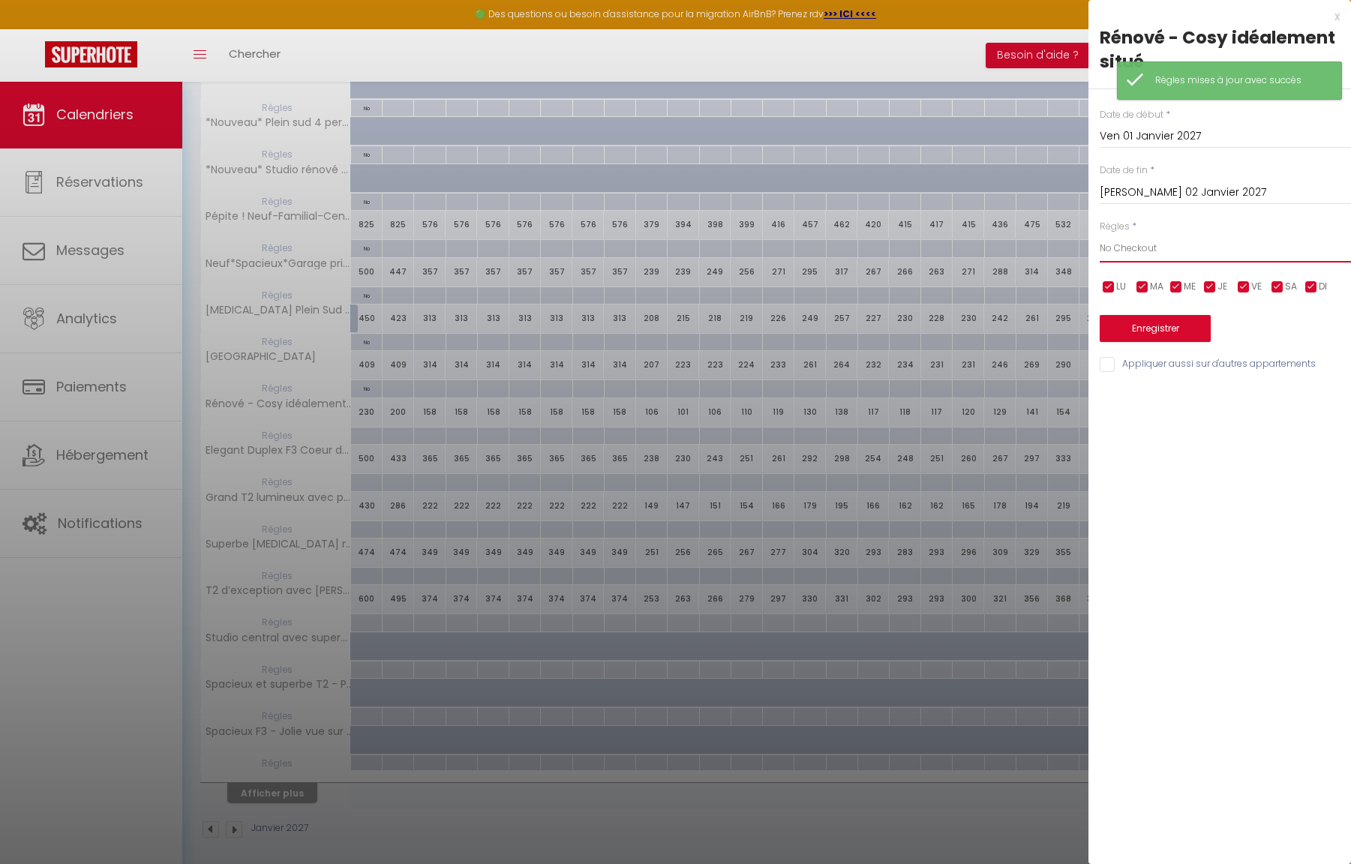
click at [1162, 326] on button "Enregistrer" at bounding box center [1155, 328] width 111 height 27
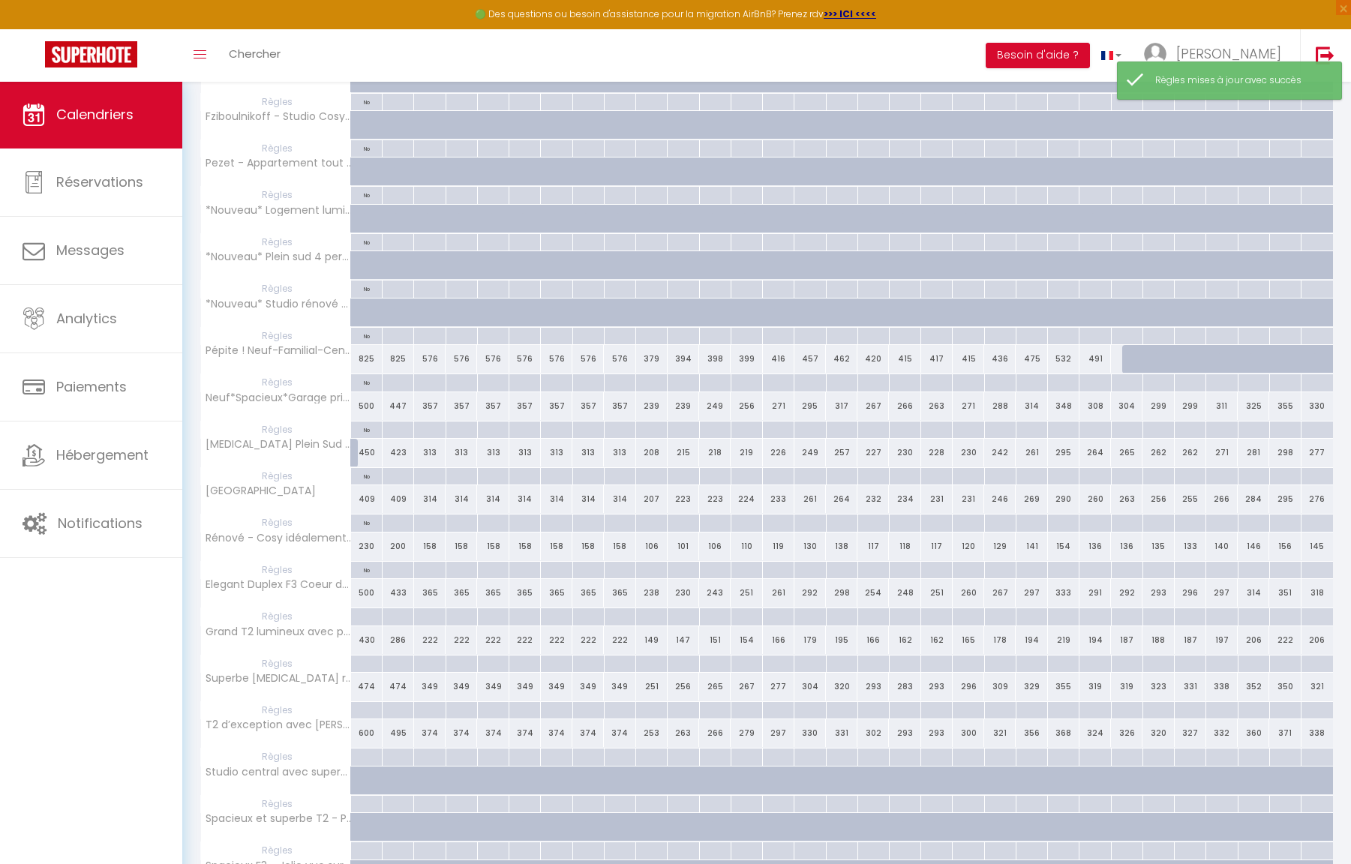
scroll to position [371, 0]
click at [371, 608] on div at bounding box center [366, 616] width 32 height 17
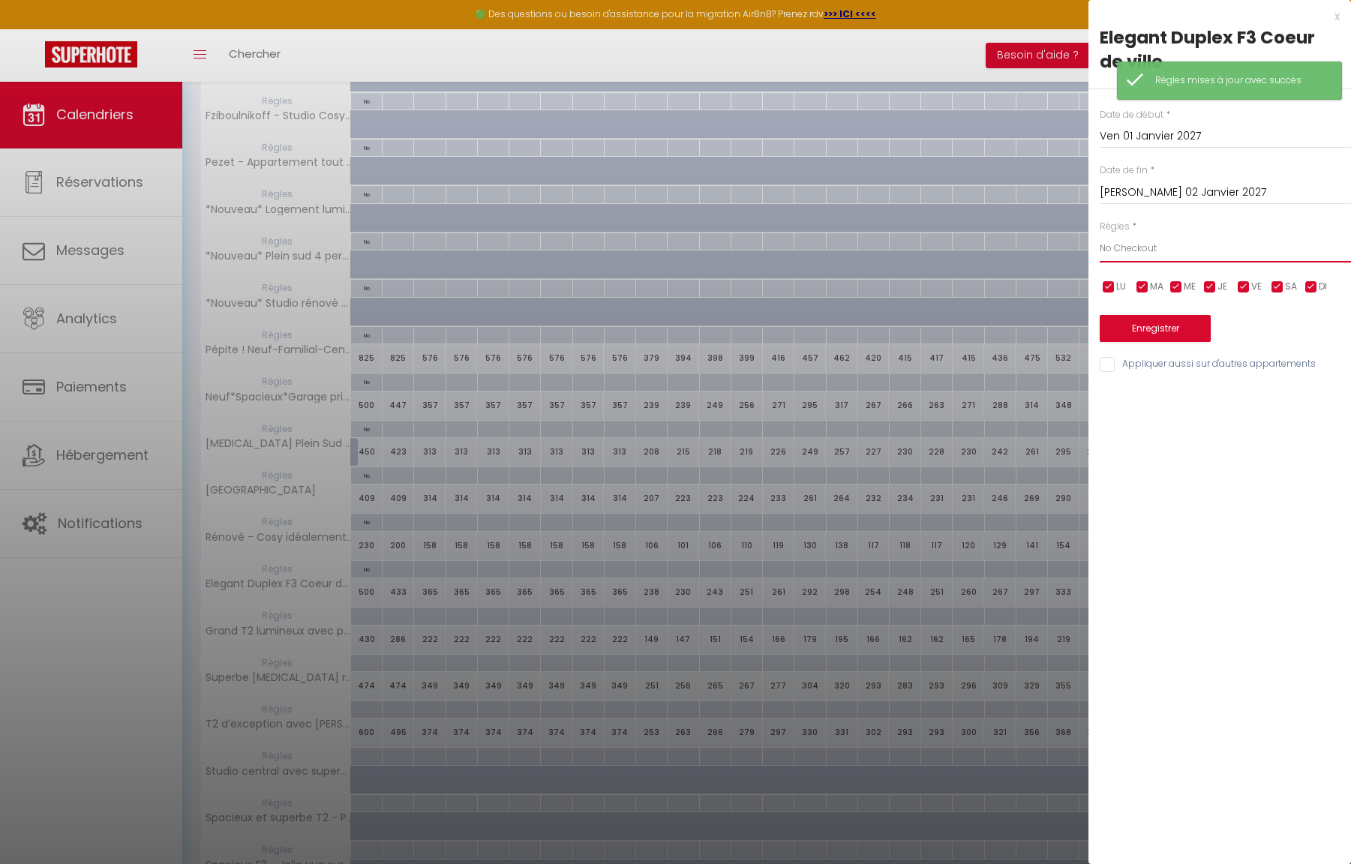
click at [1150, 323] on button "Enregistrer" at bounding box center [1155, 328] width 111 height 27
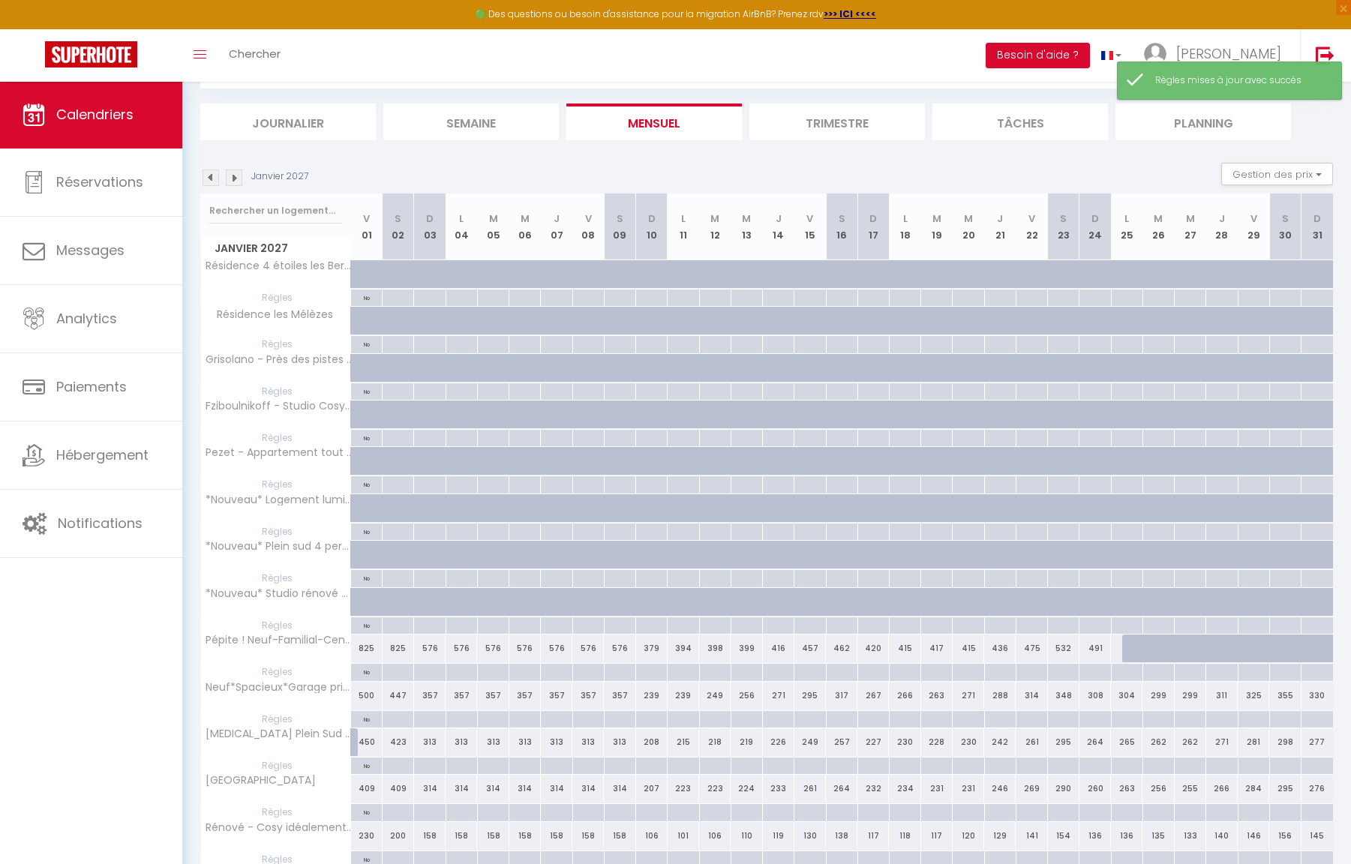
scroll to position [304, 0]
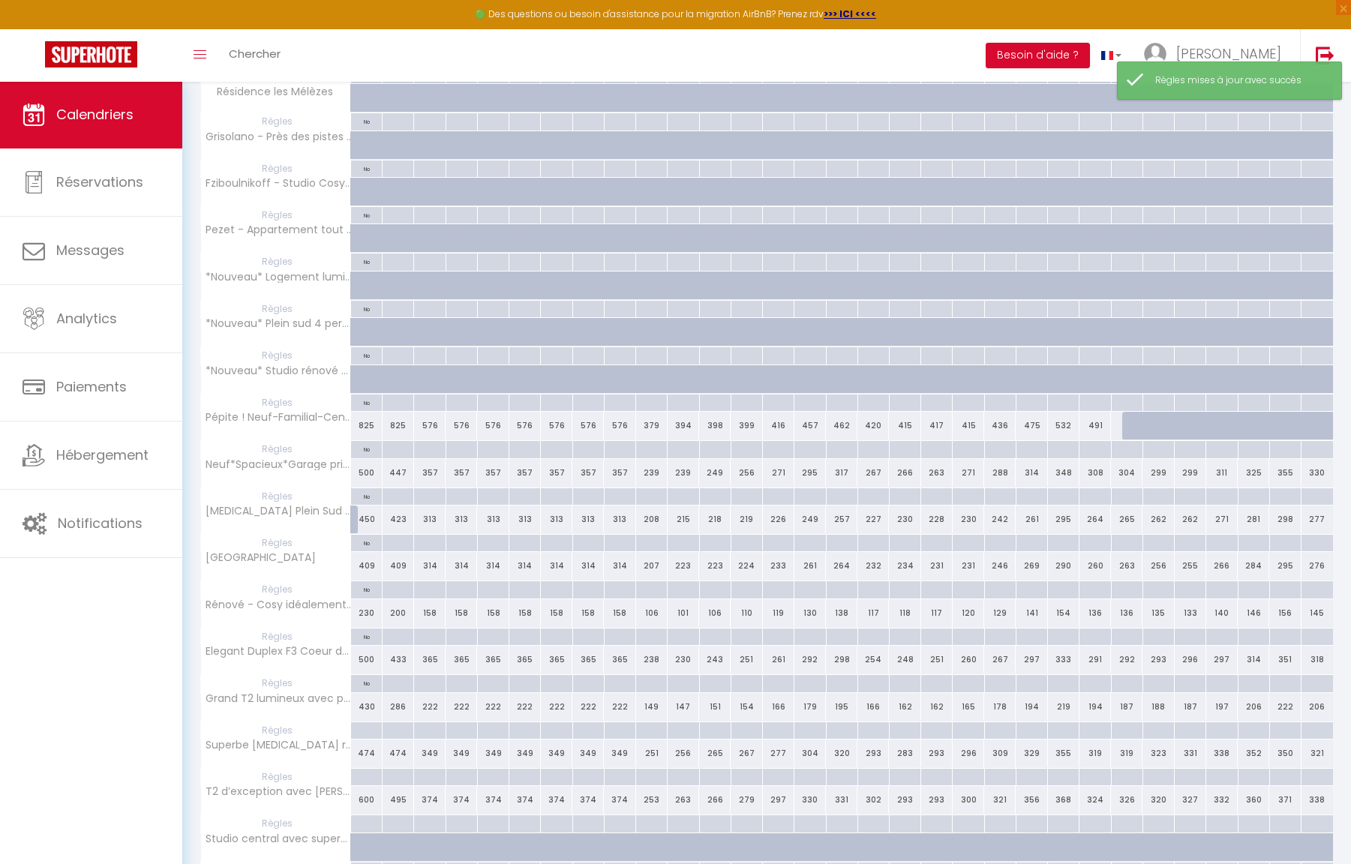
drag, startPoint x: 371, startPoint y: 725, endPoint x: 462, endPoint y: 713, distance: 92.4
click at [371, 725] on div at bounding box center [366, 730] width 32 height 17
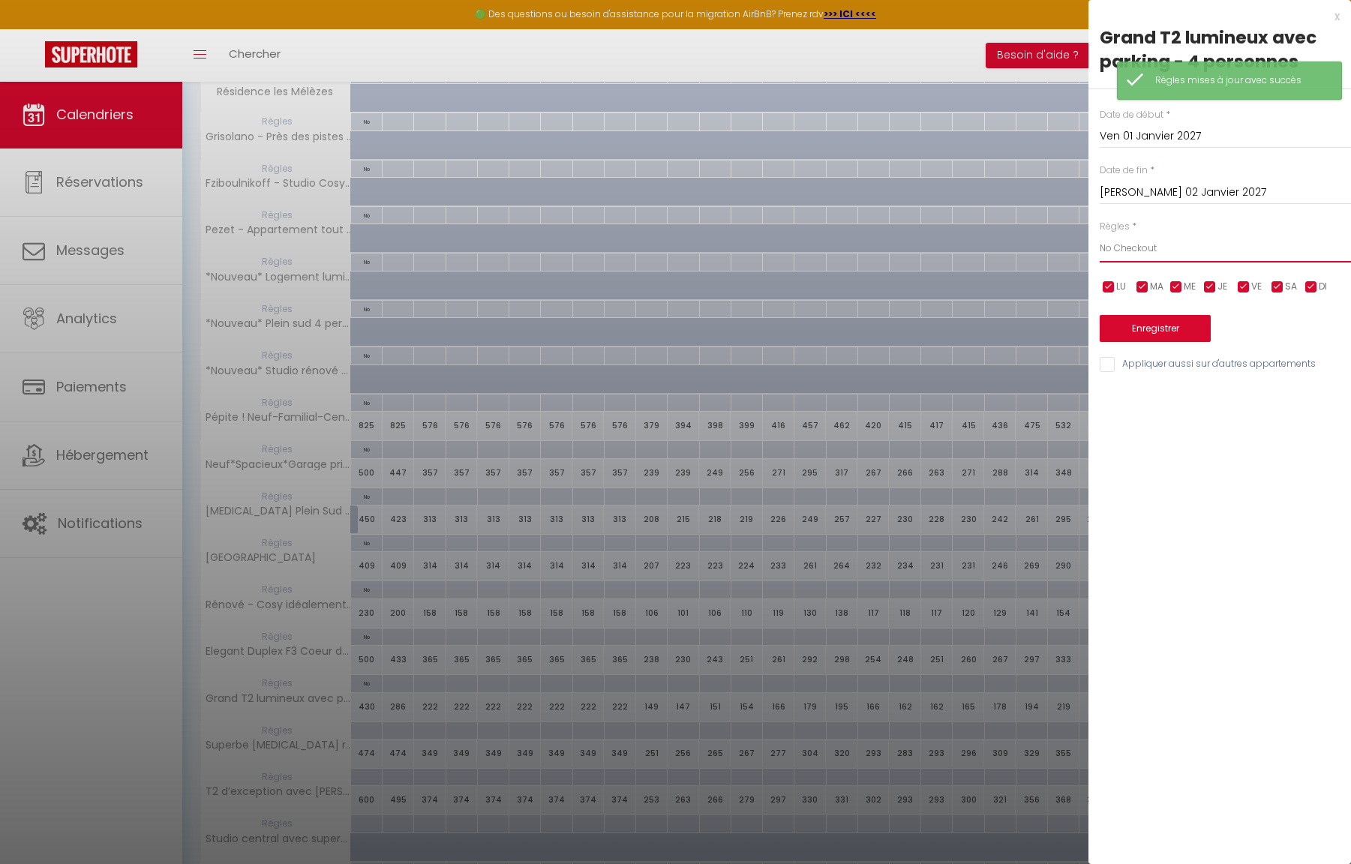
click at [1164, 332] on button "Enregistrer" at bounding box center [1155, 328] width 111 height 27
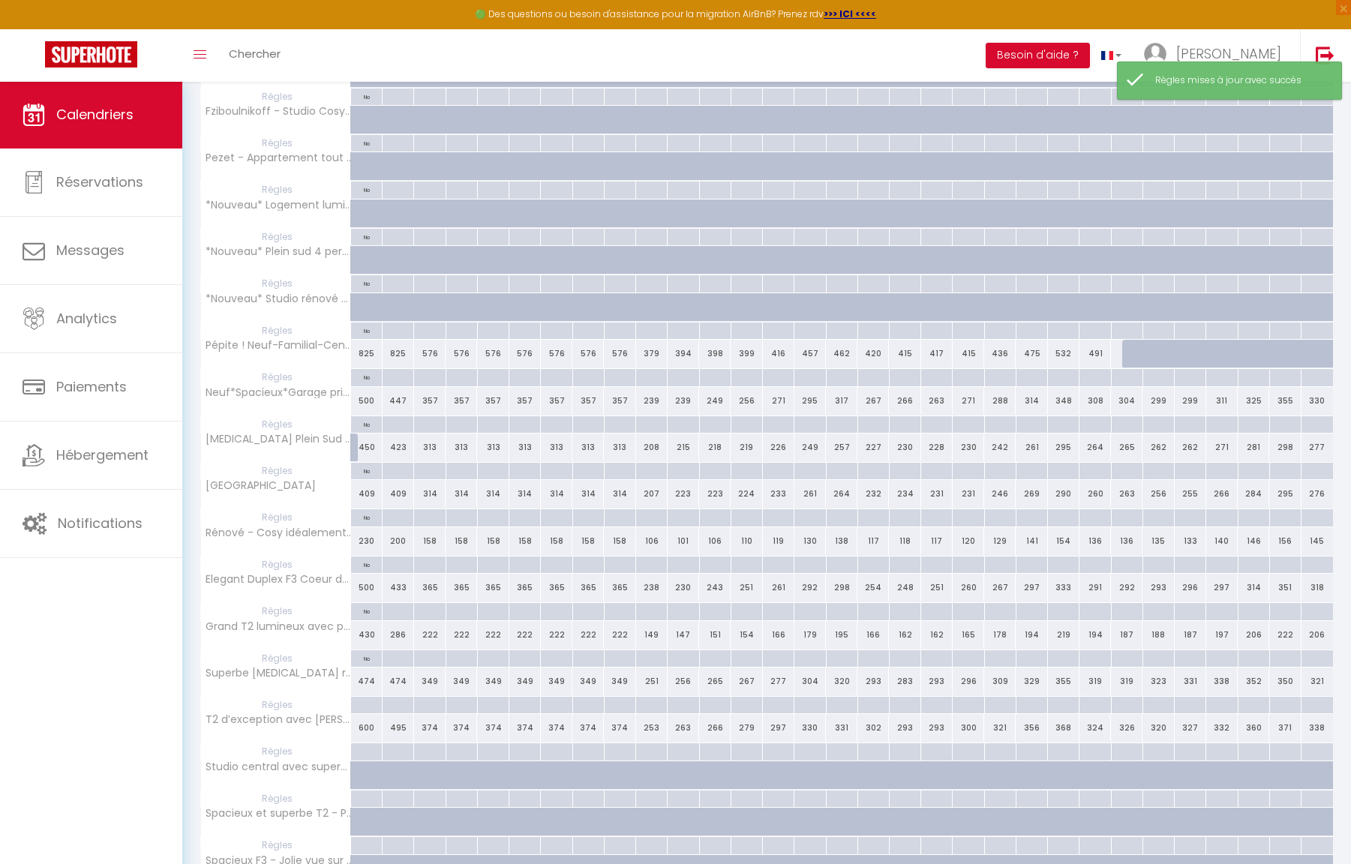
scroll to position [378, 0]
click at [373, 698] on div at bounding box center [366, 703] width 32 height 17
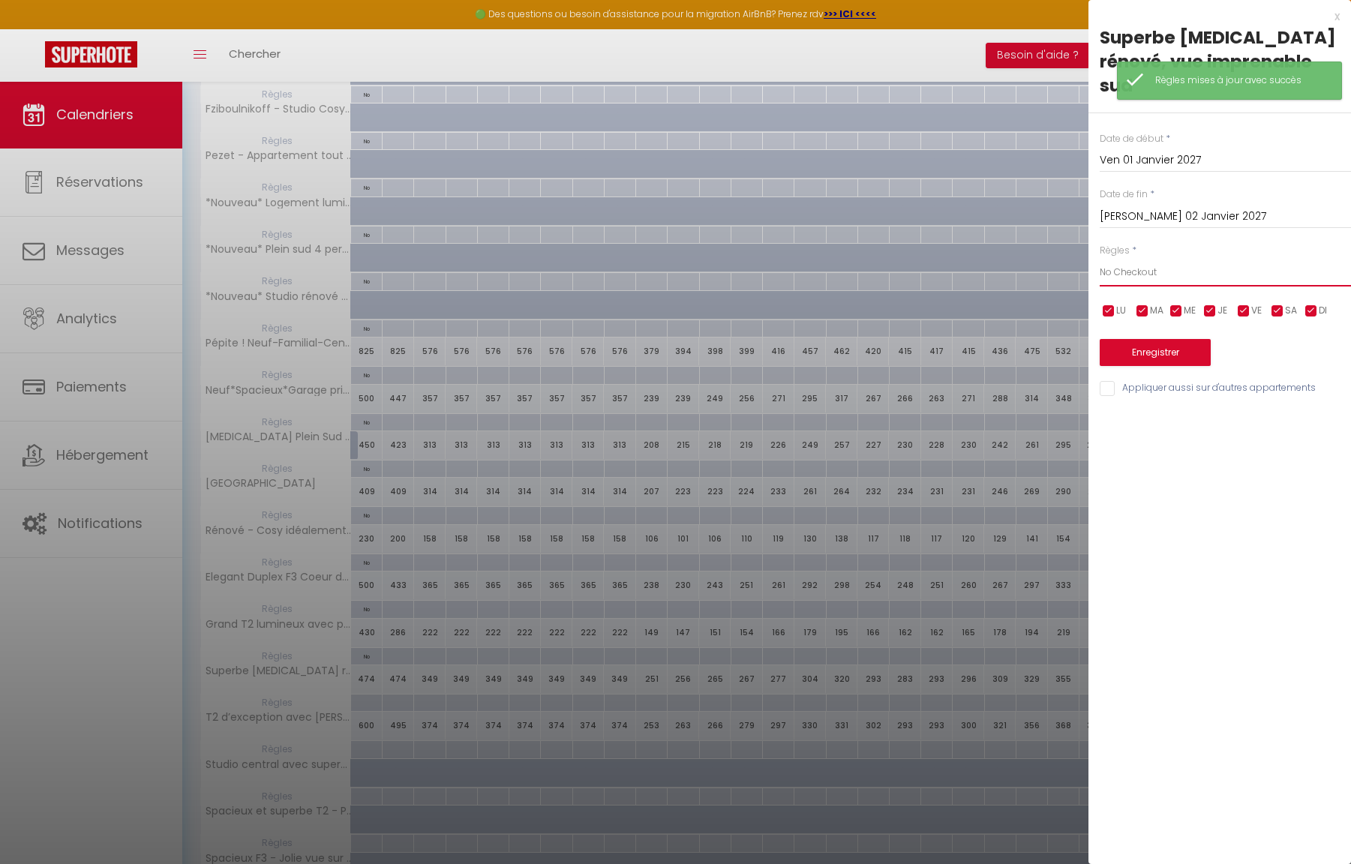
click at [1164, 339] on button "Enregistrer" at bounding box center [1155, 352] width 111 height 27
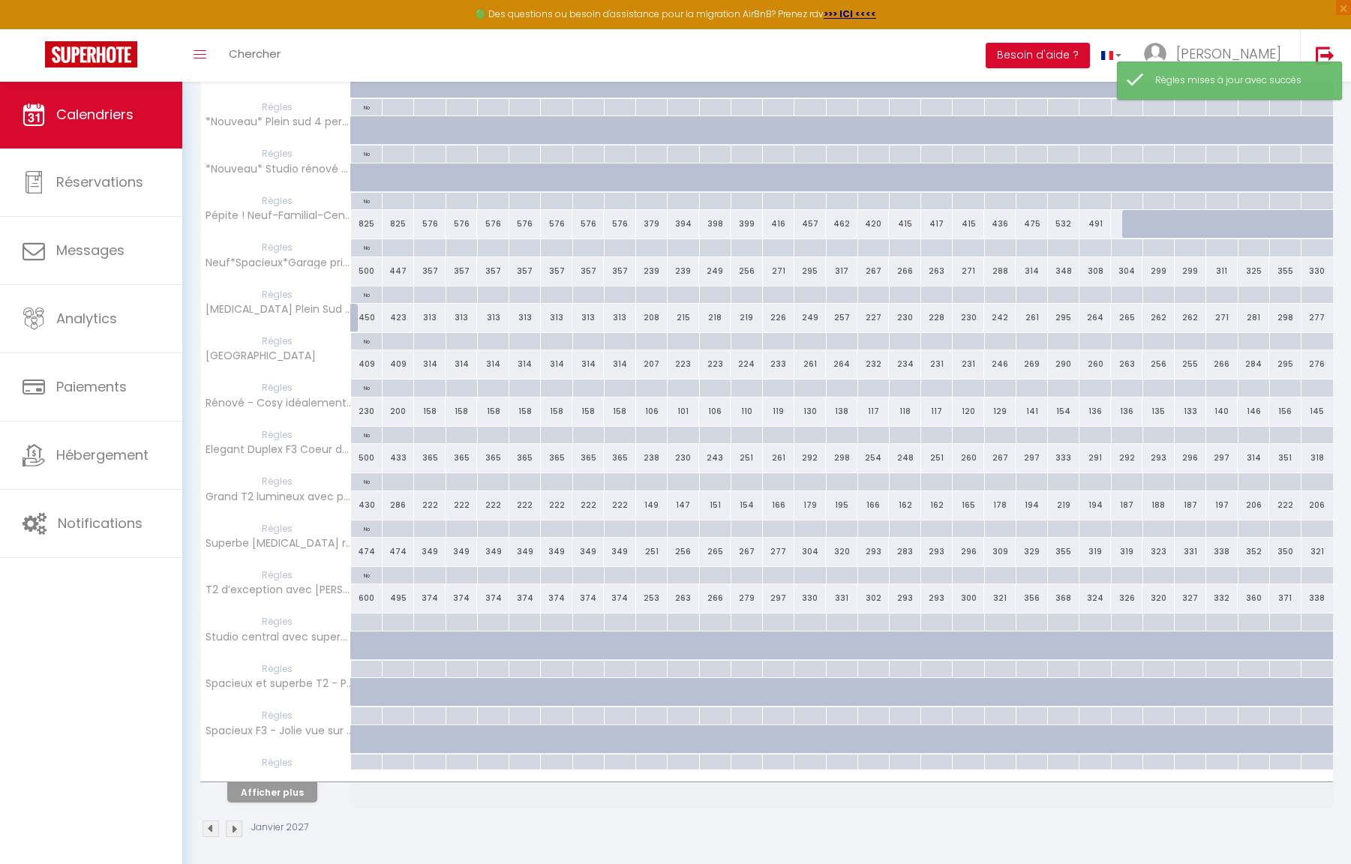
scroll to position [505, 0]
drag, startPoint x: 362, startPoint y: 614, endPoint x: 542, endPoint y: 571, distance: 185.2
click at [362, 614] on div at bounding box center [366, 622] width 32 height 17
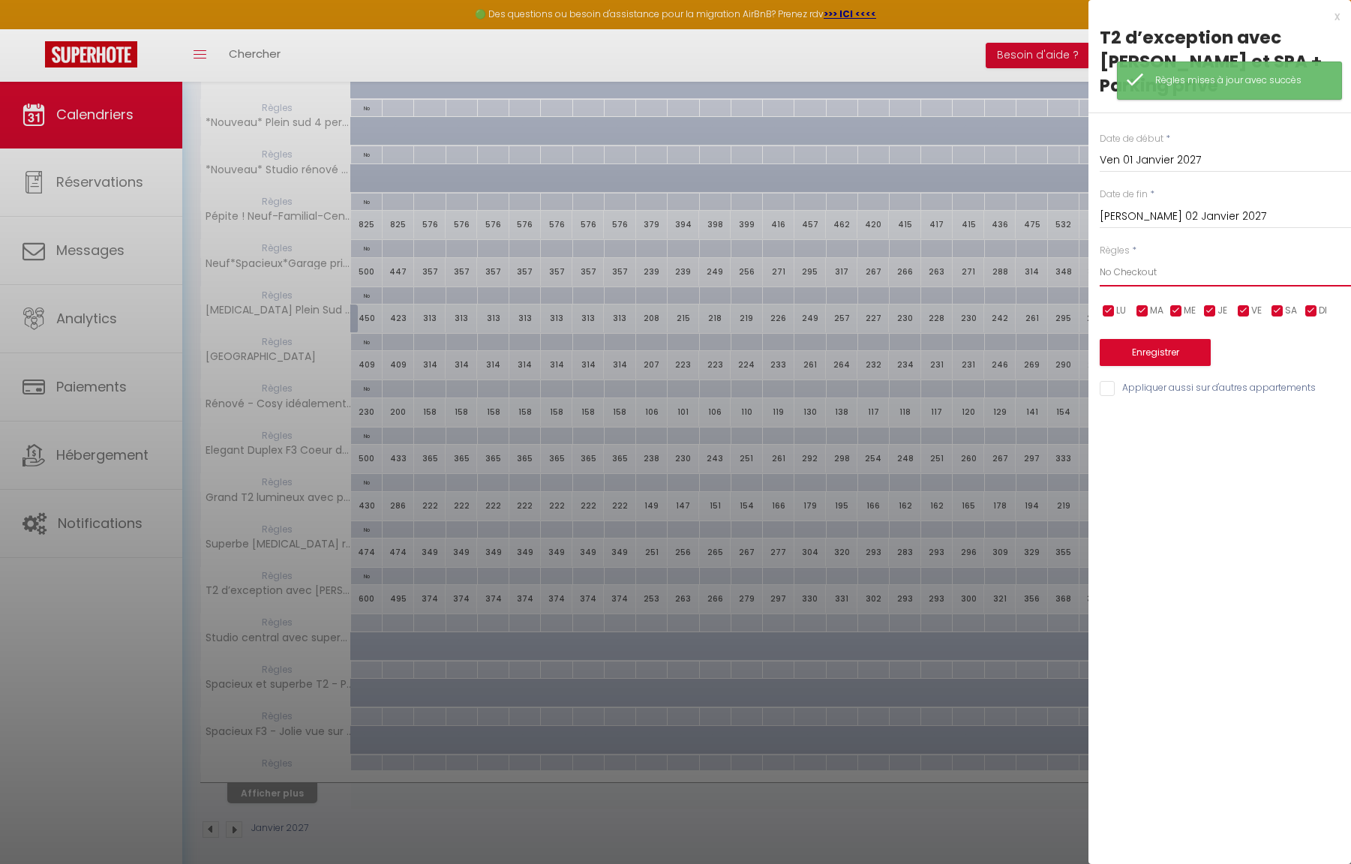
click at [1138, 350] on button "Enregistrer" at bounding box center [1155, 352] width 111 height 27
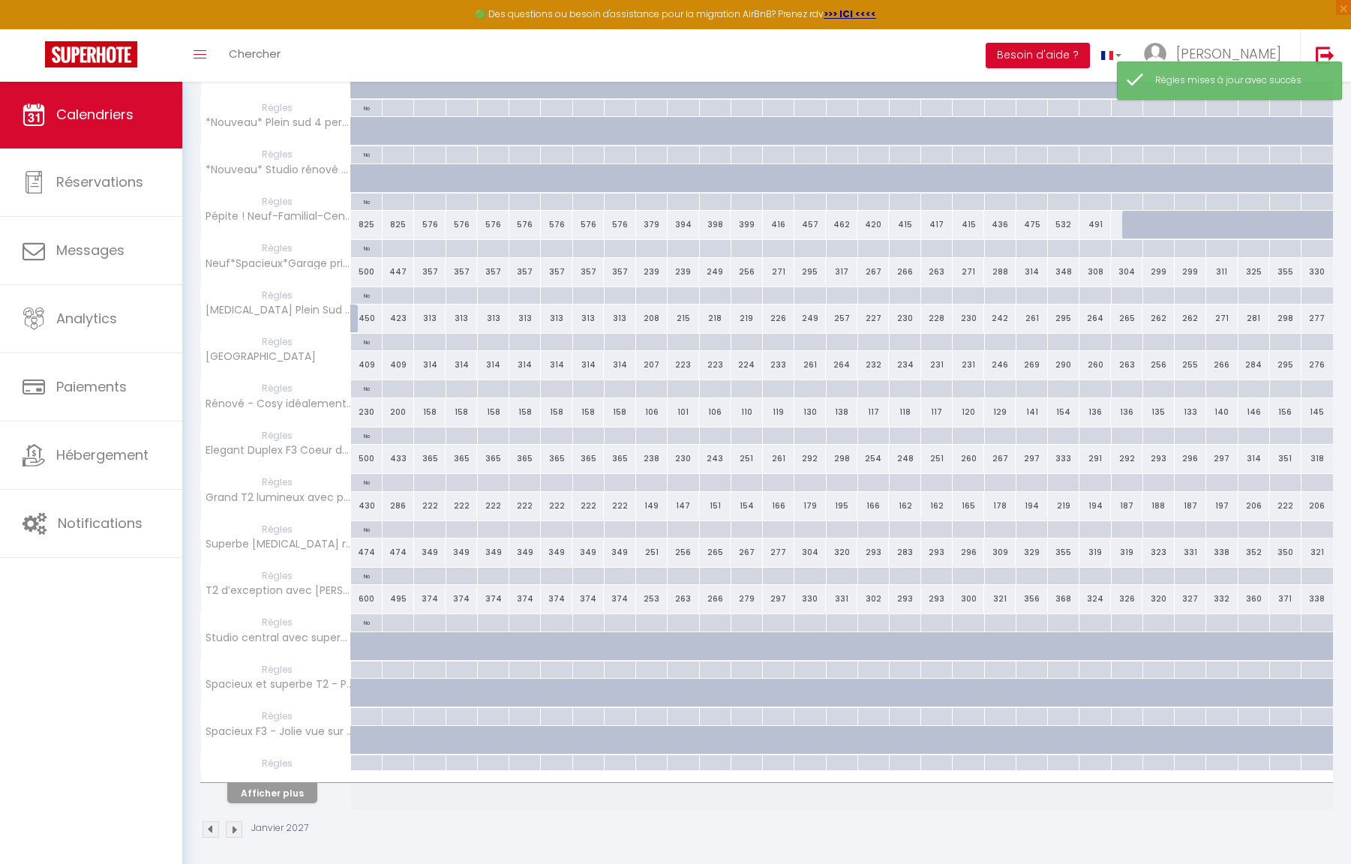
drag, startPoint x: 375, startPoint y: 663, endPoint x: 436, endPoint y: 653, distance: 61.5
click at [375, 663] on div at bounding box center [366, 670] width 32 height 17
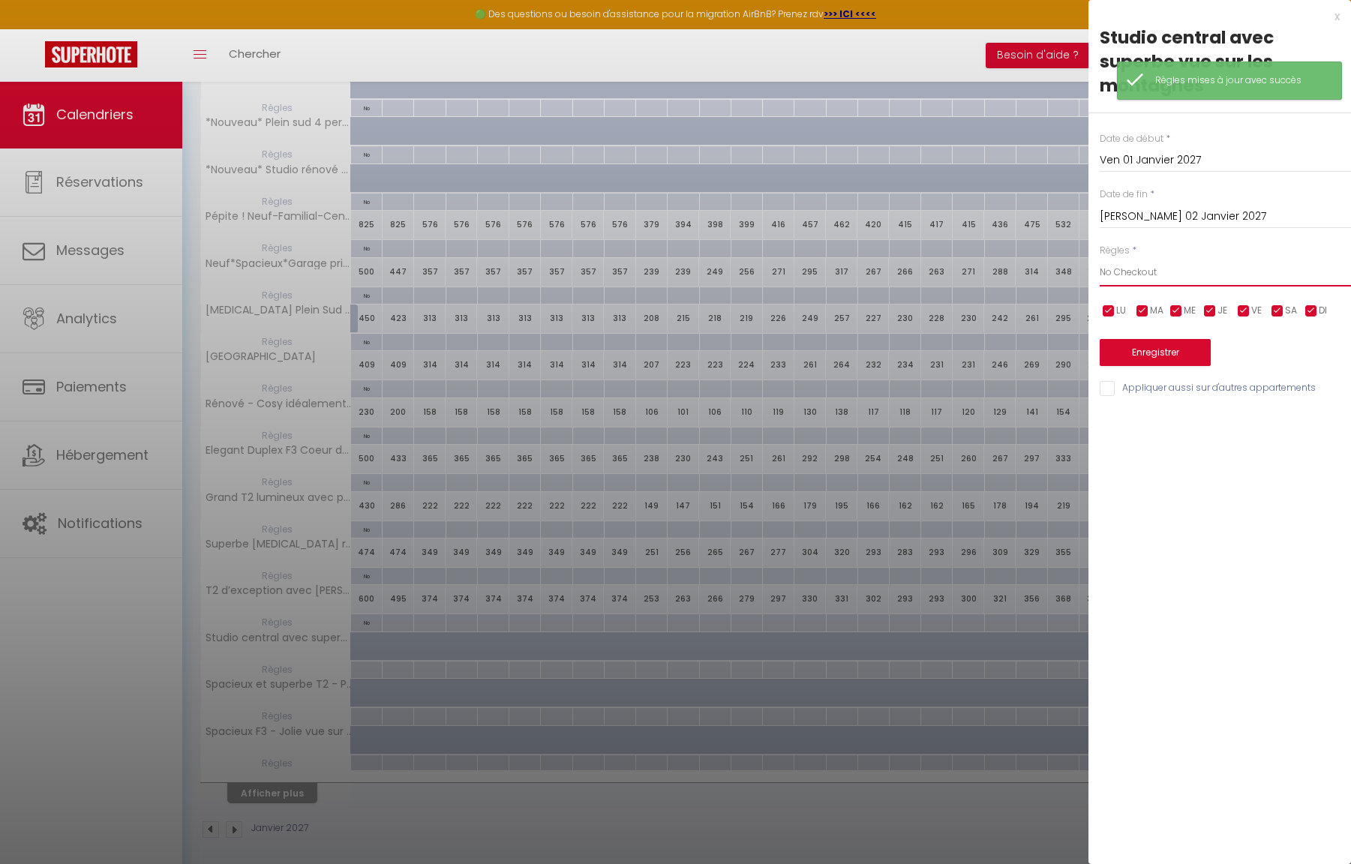
click at [1166, 344] on button "Enregistrer" at bounding box center [1155, 352] width 111 height 27
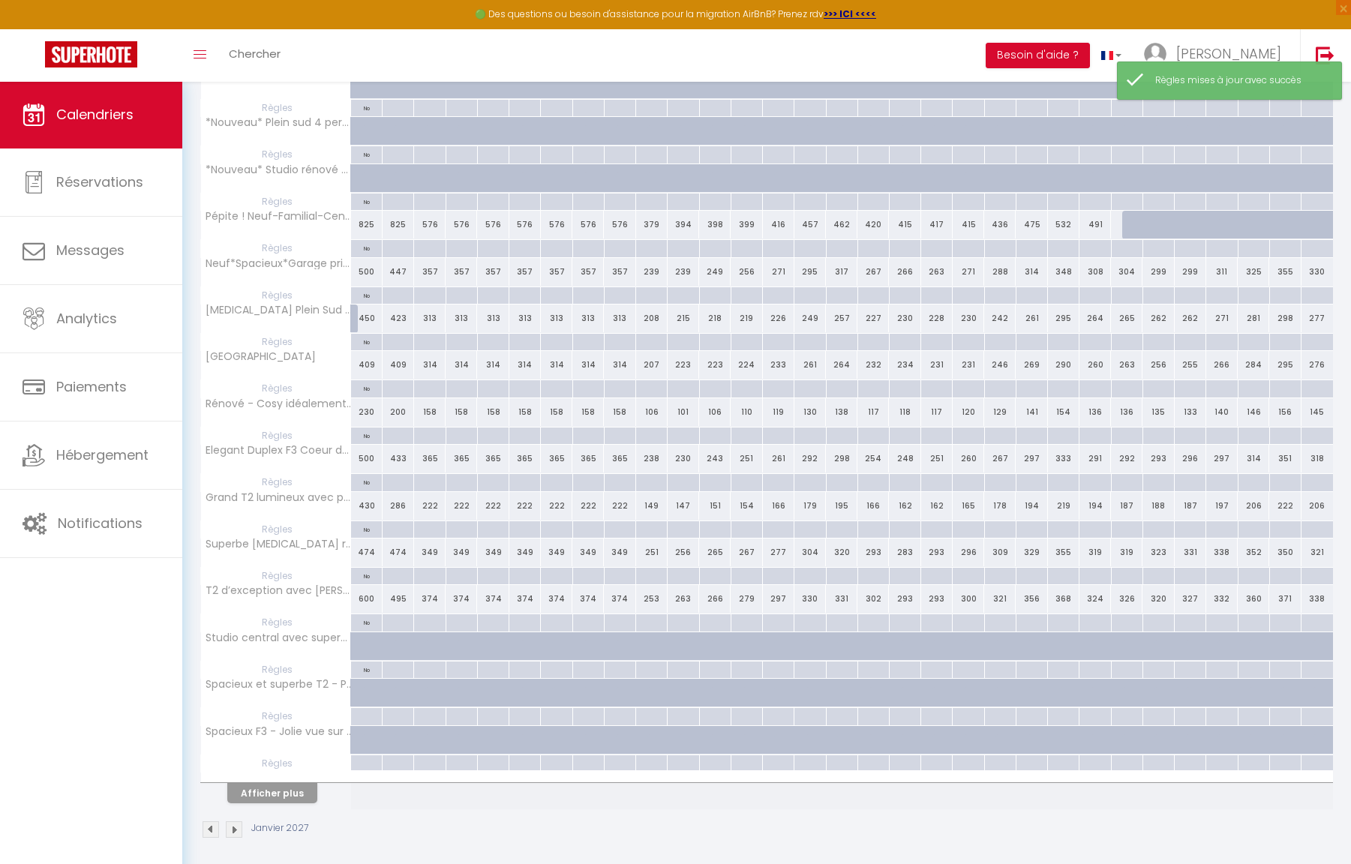
drag, startPoint x: 367, startPoint y: 705, endPoint x: 479, endPoint y: 676, distance: 116.3
click at [367, 708] on div at bounding box center [366, 716] width 32 height 17
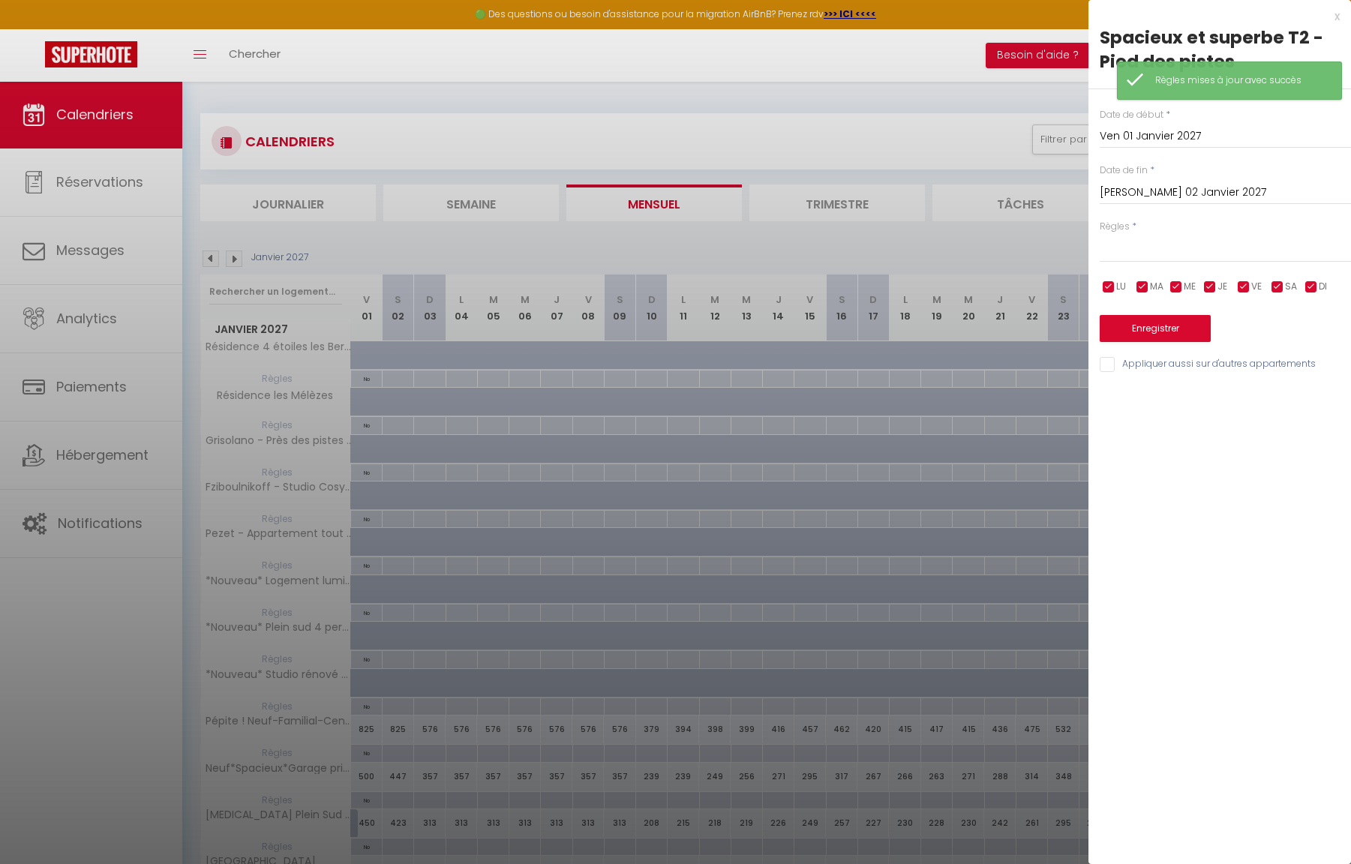
scroll to position [505, 0]
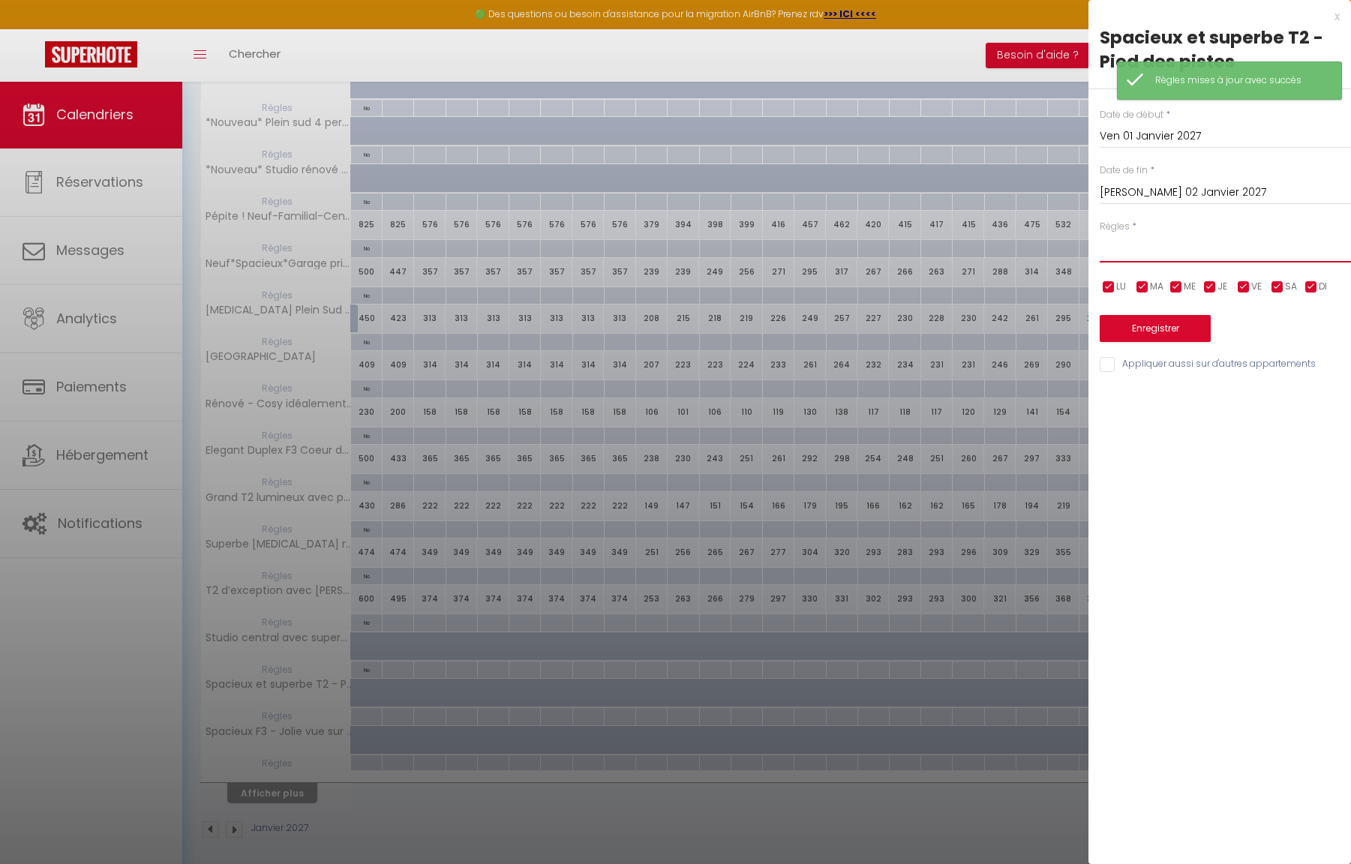
select select "2"
click at [1138, 326] on button "Enregistrer" at bounding box center [1155, 328] width 111 height 27
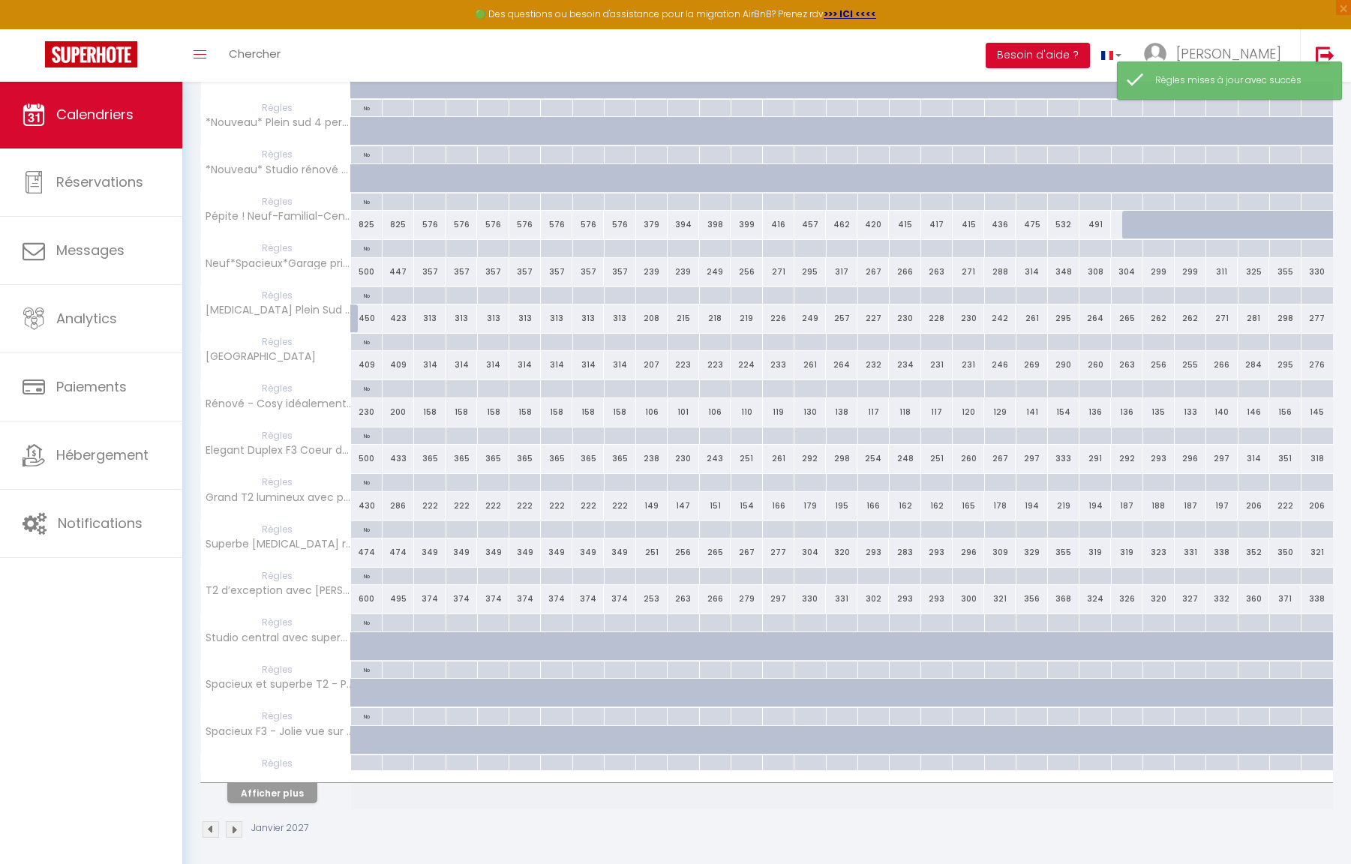
drag, startPoint x: 366, startPoint y: 761, endPoint x: 399, endPoint y: 757, distance: 33.3
click at [366, 761] on div at bounding box center [366, 763] width 32 height 17
type input "Ven 01 Janvier 2027"
type input "[PERSON_NAME] 02 Janvier 2027"
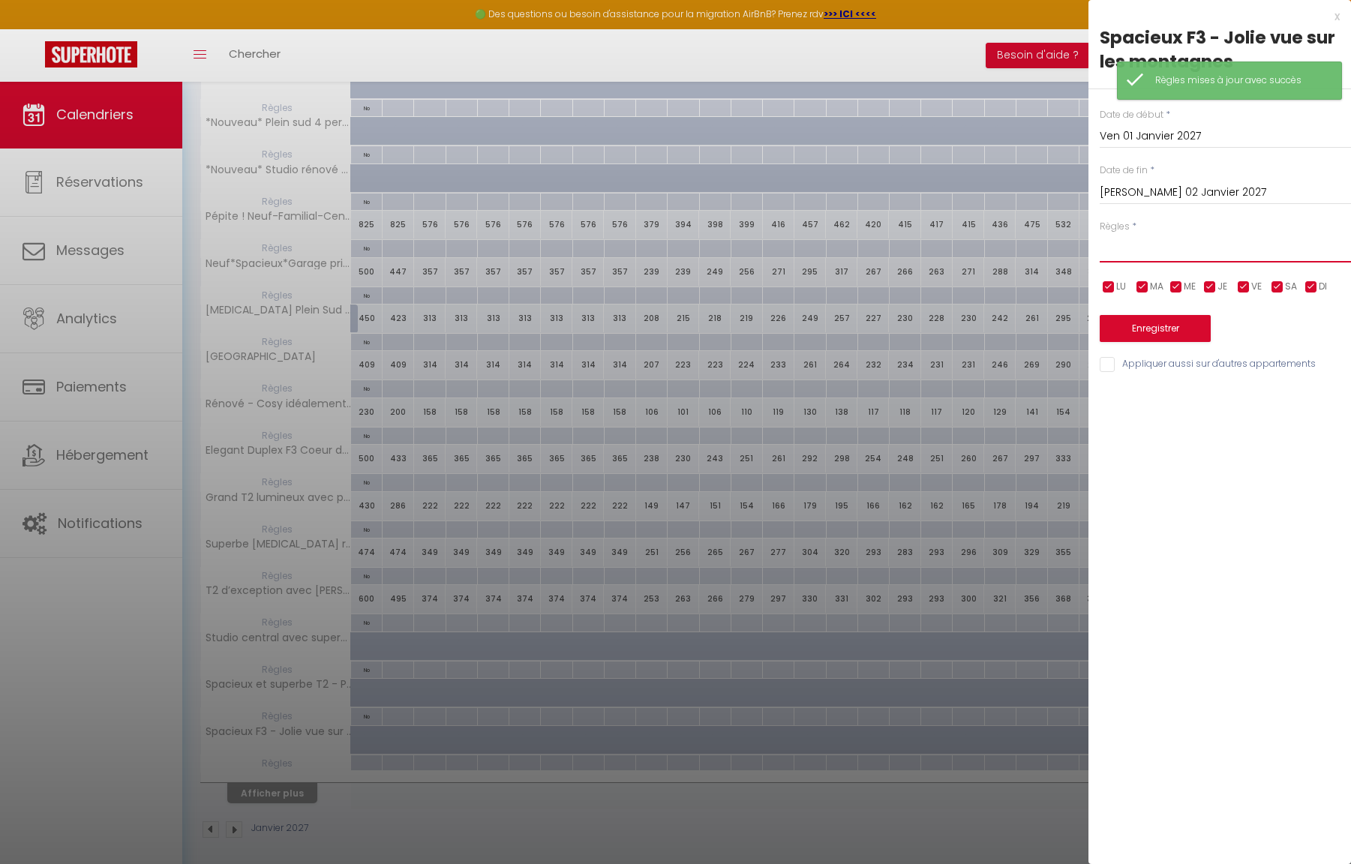
select select "2"
click at [1155, 326] on button "Enregistrer" at bounding box center [1155, 328] width 111 height 27
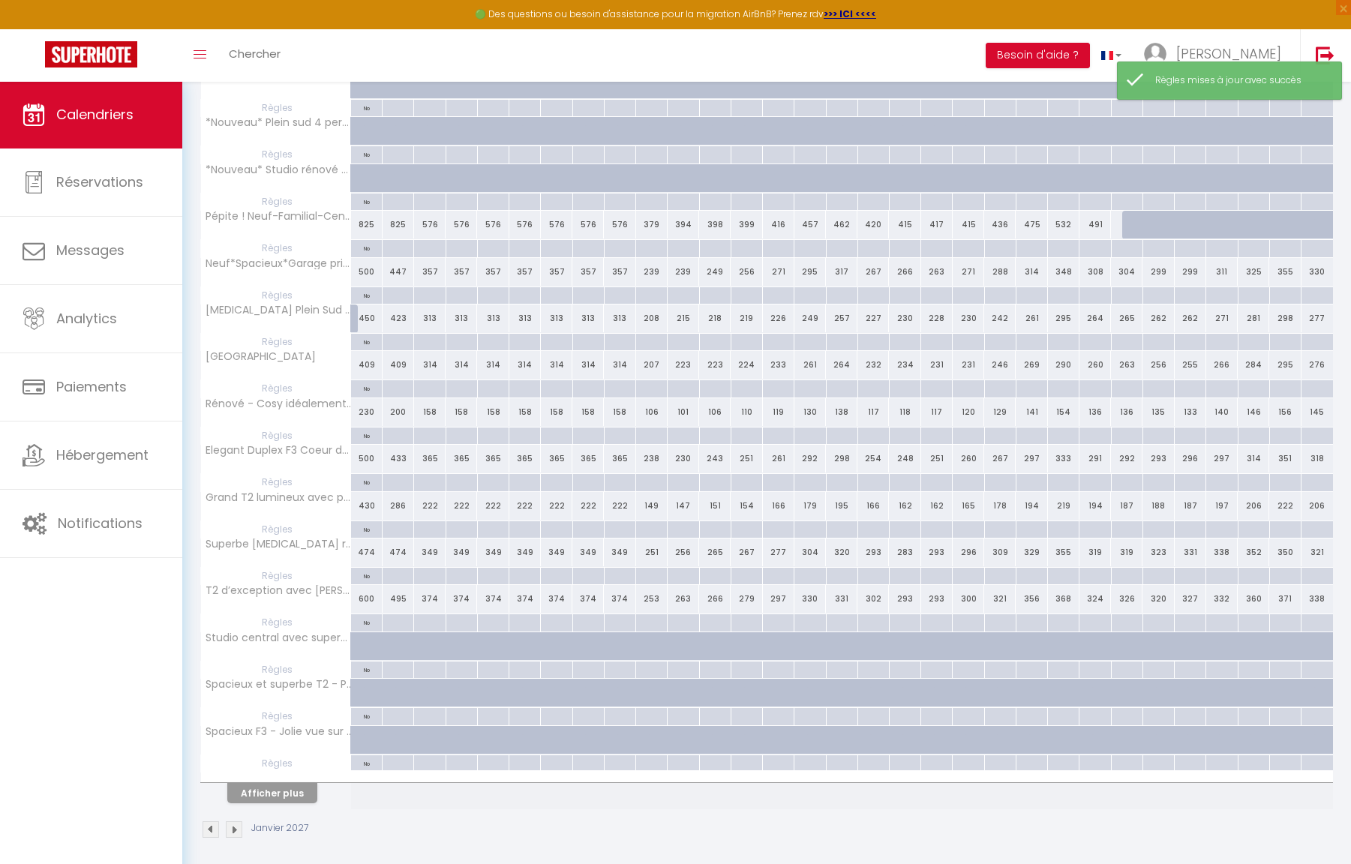
click at [210, 825] on img at bounding box center [211, 829] width 17 height 17
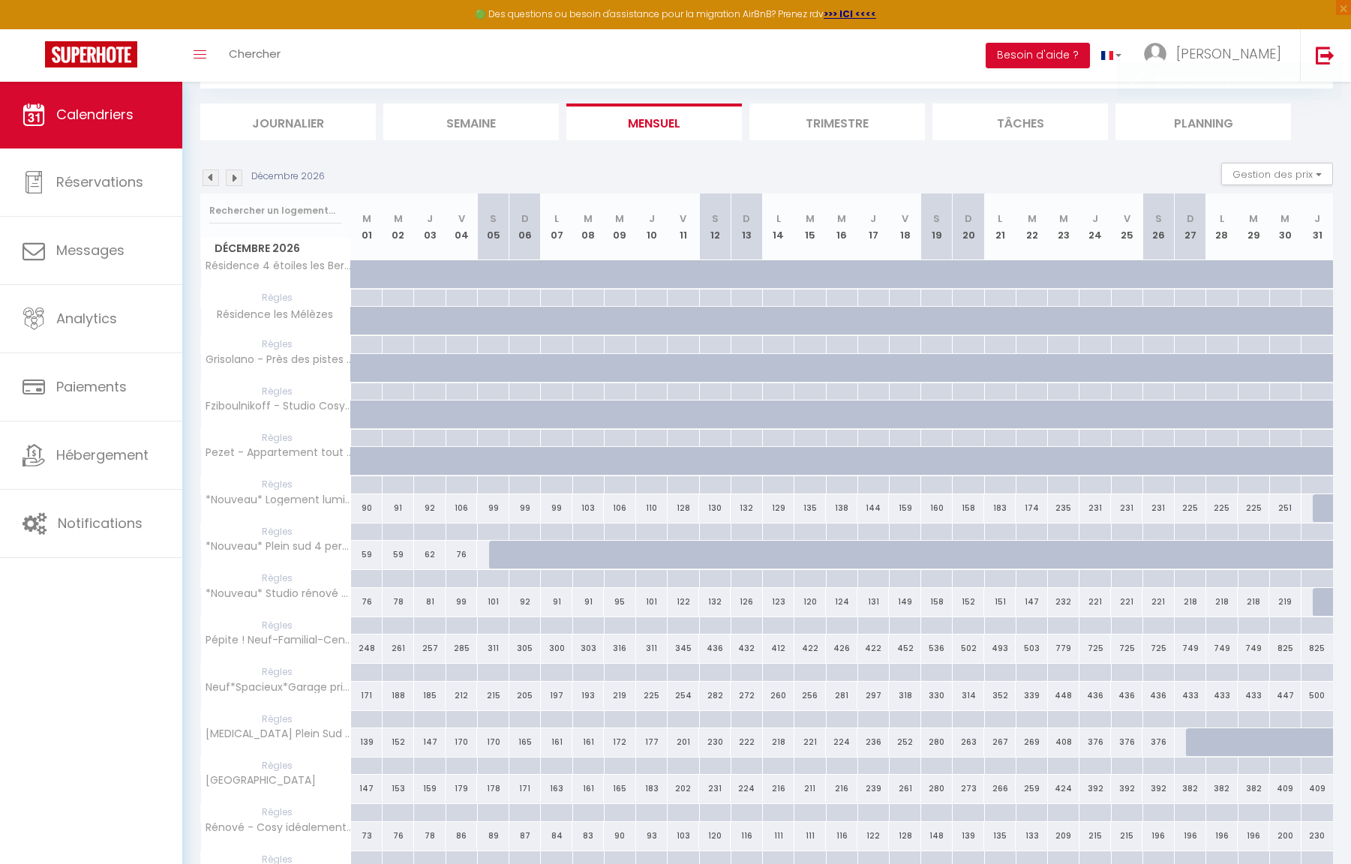
click at [1125, 301] on div at bounding box center [1127, 298] width 32 height 17
type input "Ven 25 Décembre 2026"
type input "[PERSON_NAME] 26 Décembre 2026"
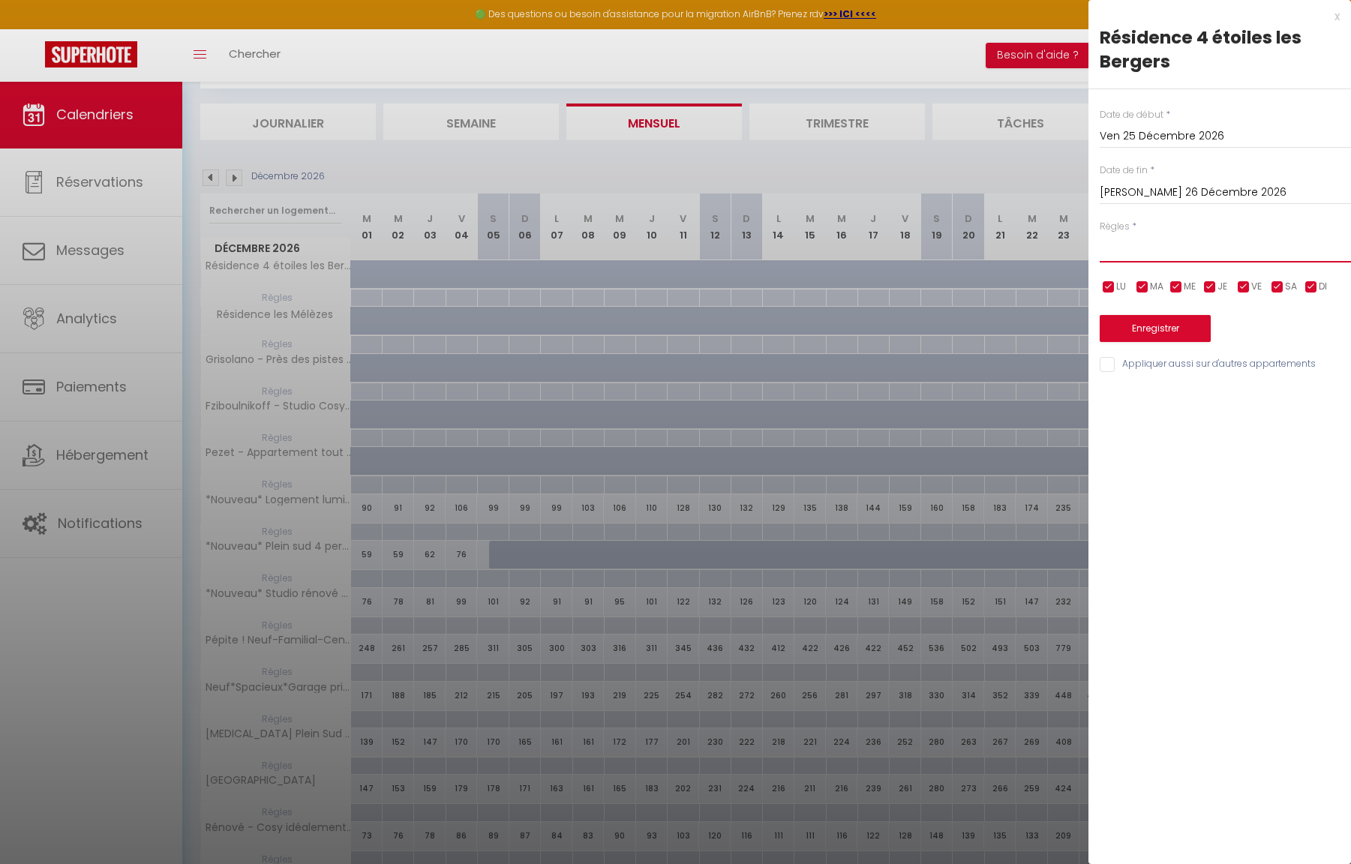
select select "2"
click at [1164, 362] on input "Appliquer aussi sur d'autres appartements" at bounding box center [1225, 364] width 251 height 15
checkbox input "true"
click at [1161, 329] on button "Enregistrer" at bounding box center [1155, 328] width 111 height 27
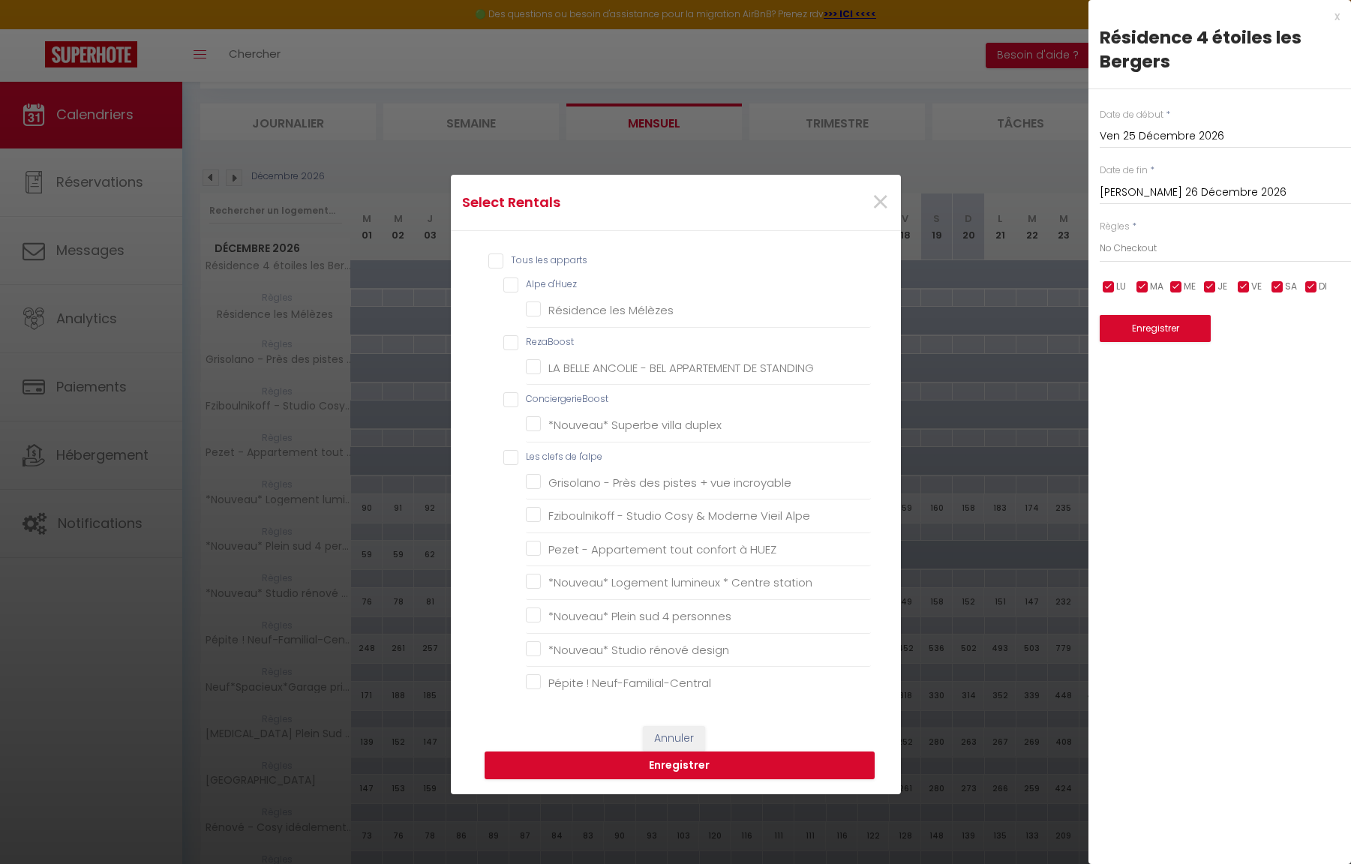
click at [505, 278] on d\'Huez "Alpe d'Huez" at bounding box center [687, 285] width 368 height 15
checkbox d\'Huez "true"
checkbox Mélèzes "true"
checkbox input "false"
checkbox STANDING "false"
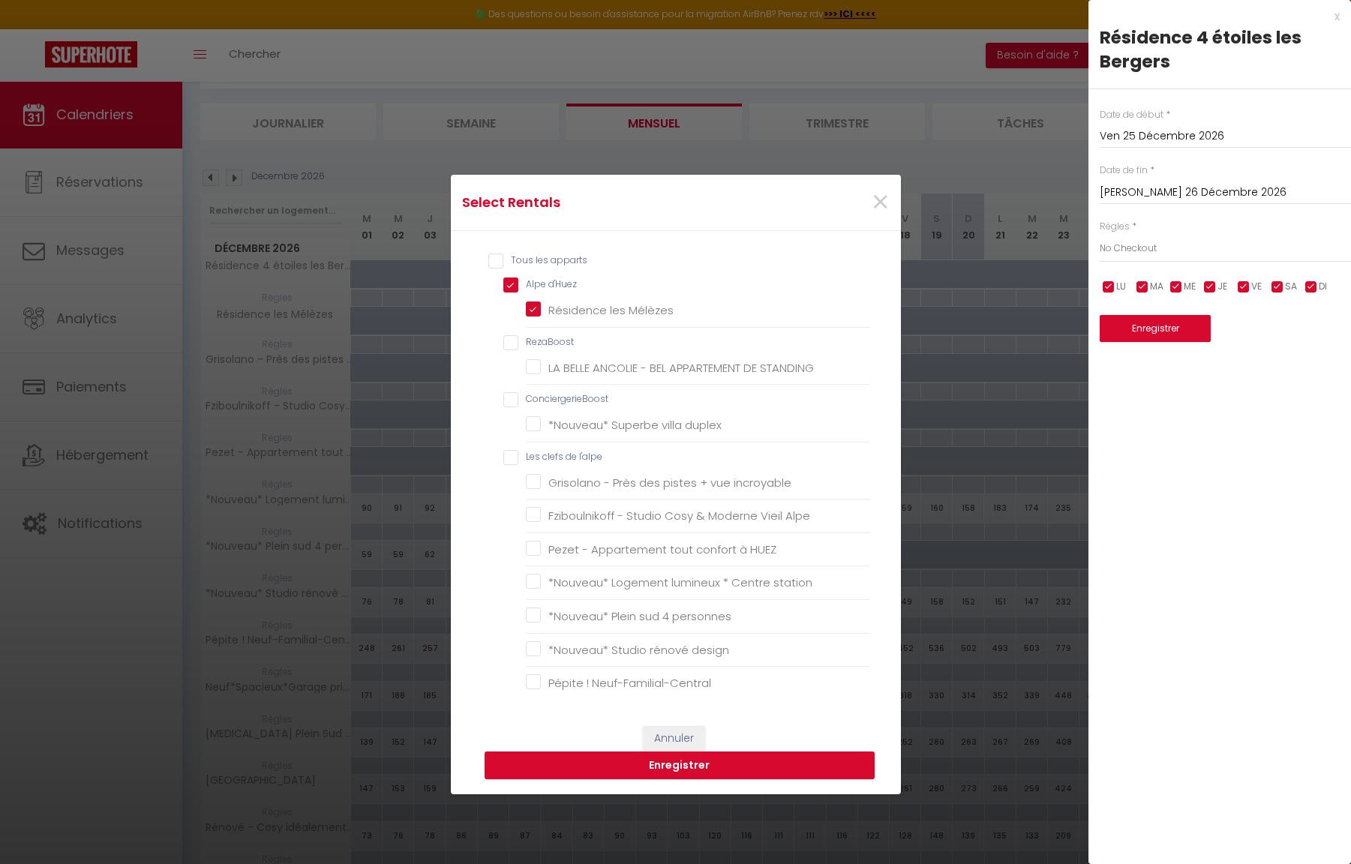
checkbox input "false"
checkbox duplex "false"
checkbox l\'alpe "false"
checkbox incroyable "false"
checkbox Alpe "false"
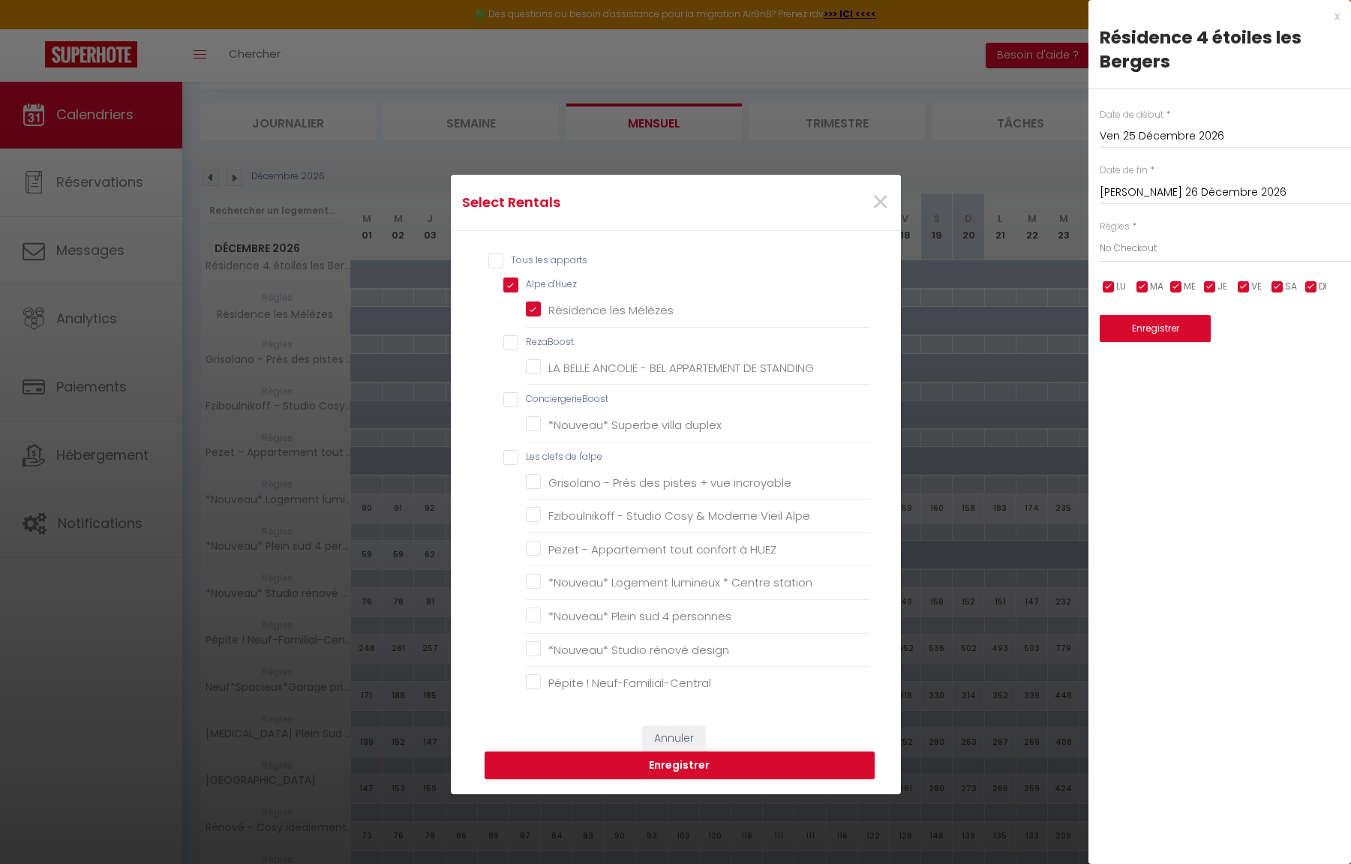
checkbox HUEZ "false"
checkbox station "false"
checkbox personnes "false"
checkbox design "false"
checkbox Neuf-Familial-Central "false"
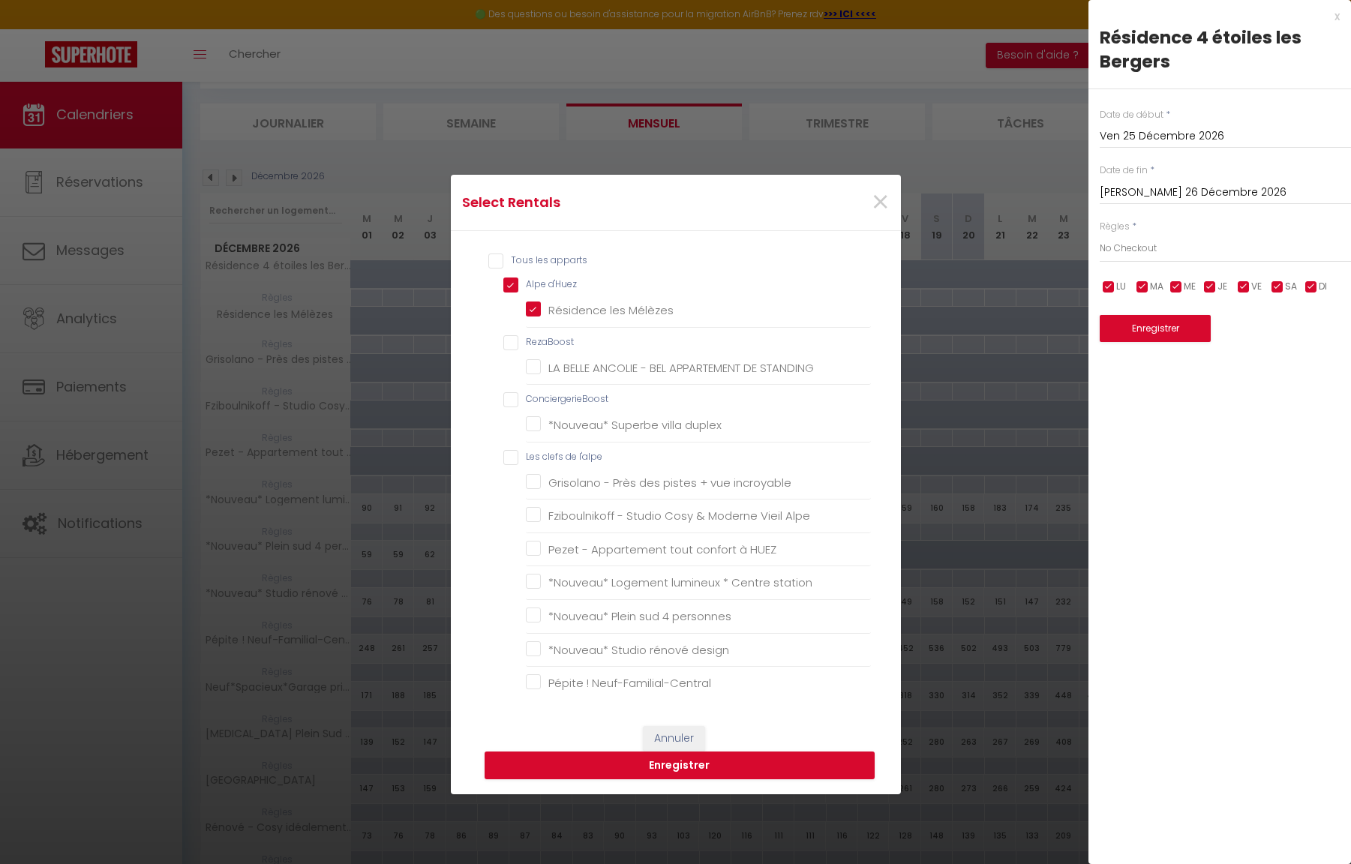
checkbox privé "false"
checkbox remontées "false"
checkbox station "false"
checkbox situé "false"
checkbox ville "false"
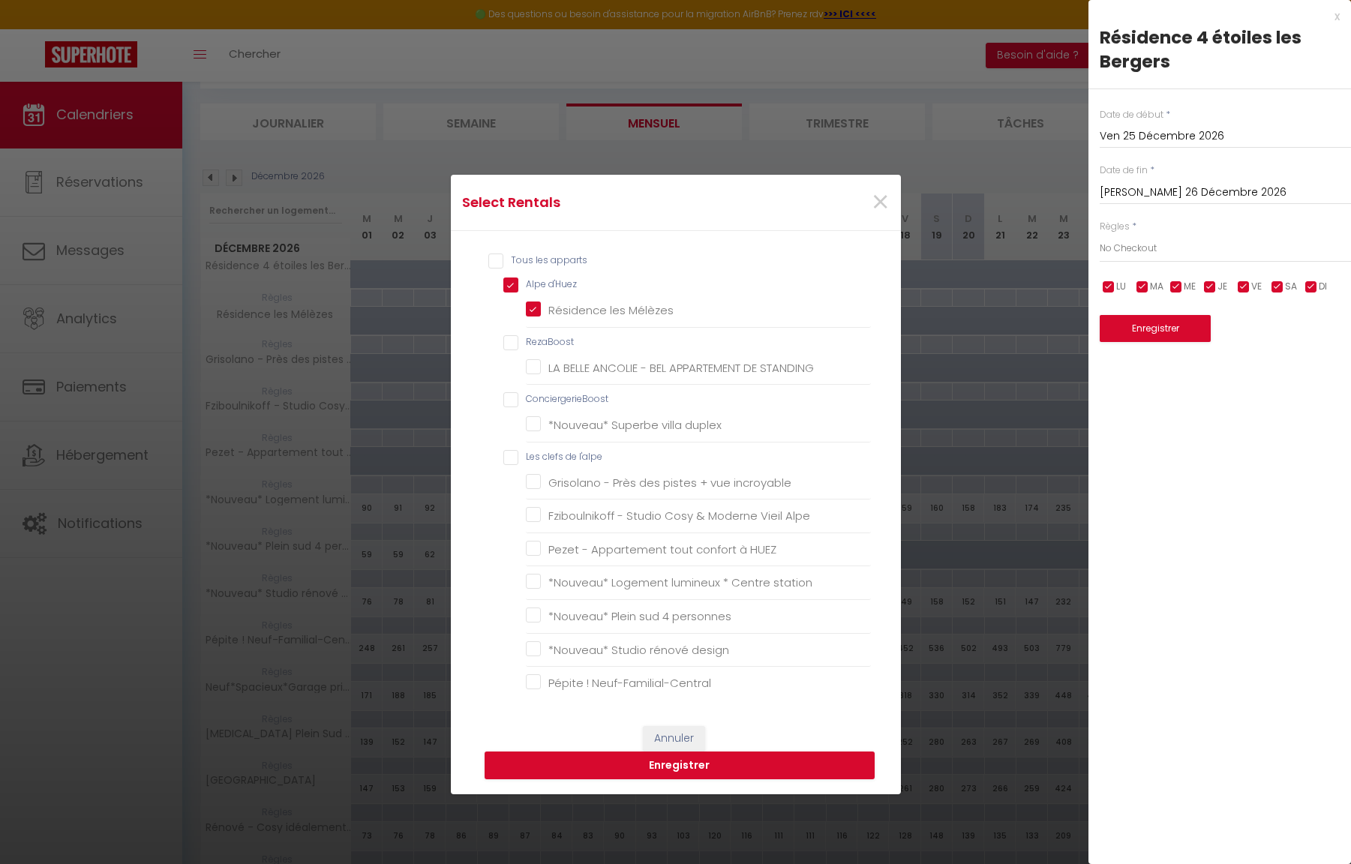
checkbox personnes "false"
checkbox sud "false"
checkbox privé "false"
checkbox montagnes "false"
checkbox pistes "false"
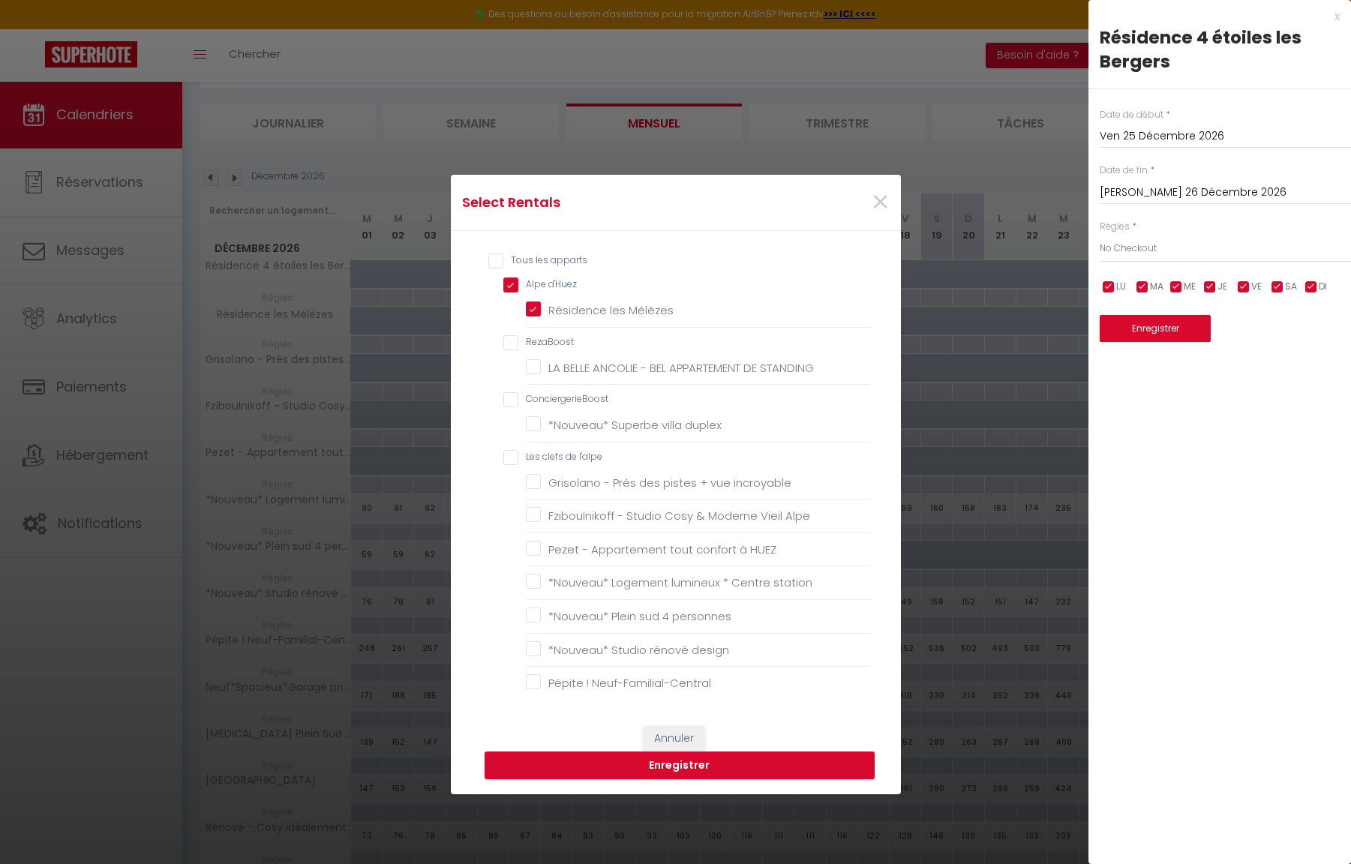
checkbox montagnes "false"
checkbox massif "false"
checkbox skis "false"
checkbox panorama "false"
checkbox garage "false"
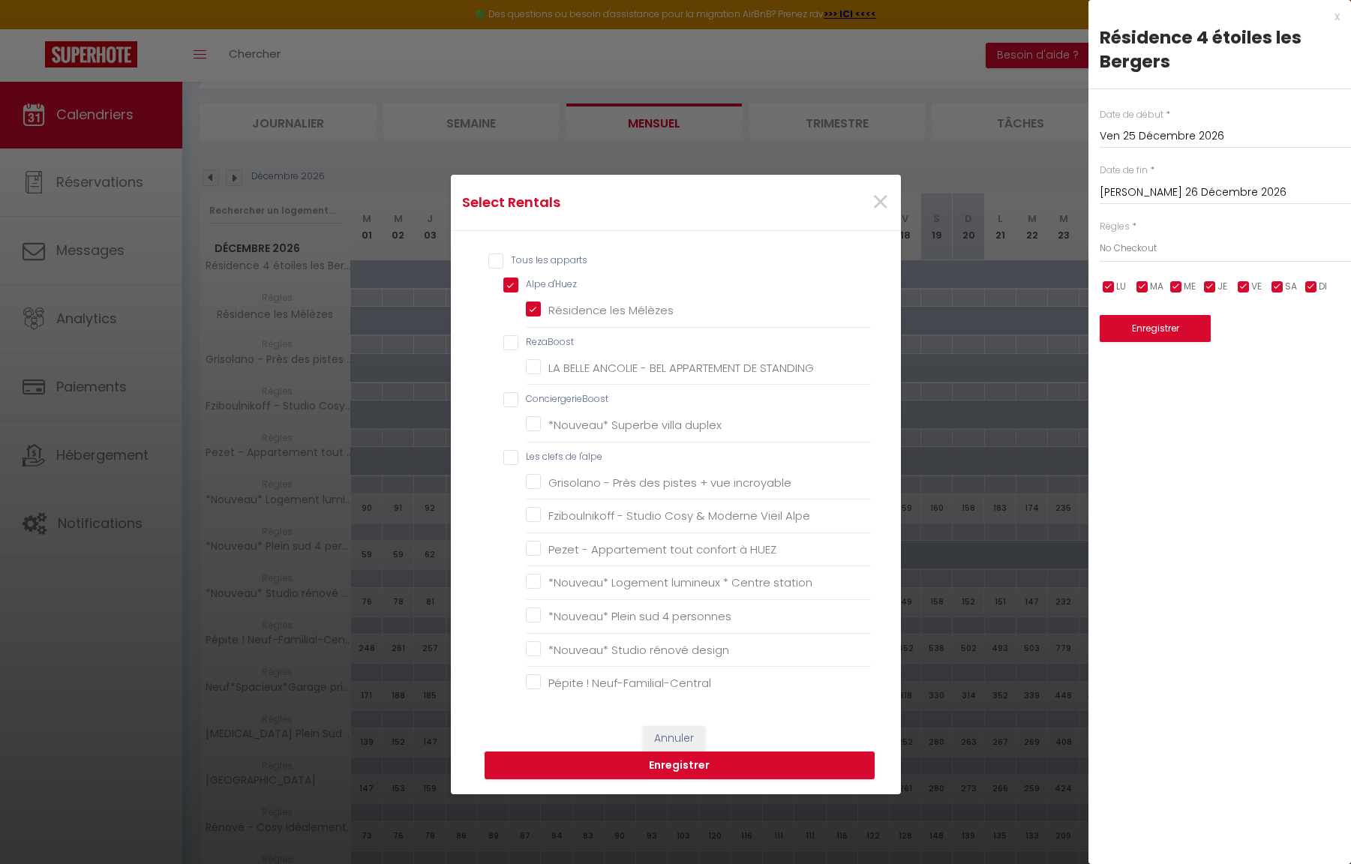
checkbox sud "false"
checkbox pistes "false"
checkbox station "false"
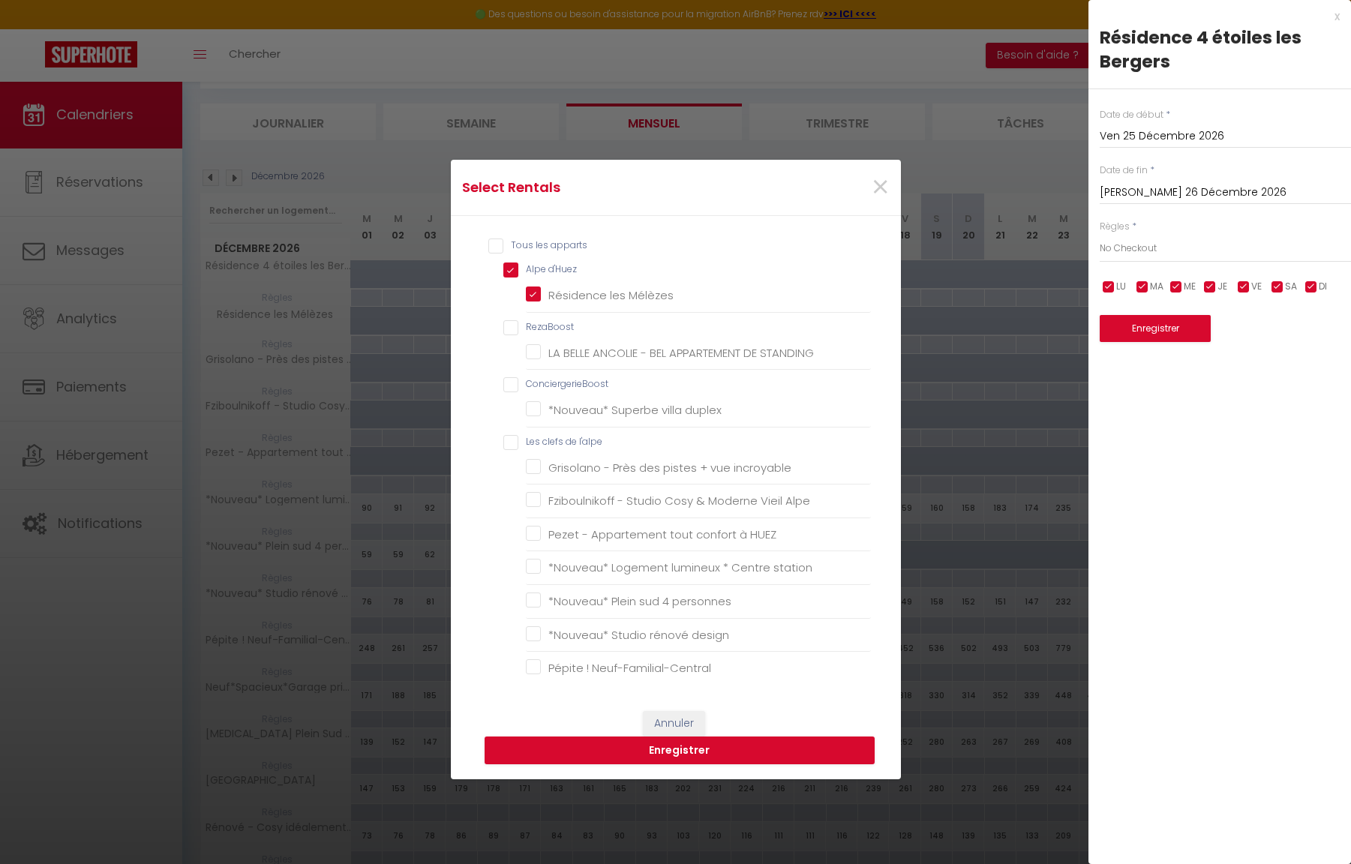
scroll to position [18, 0]
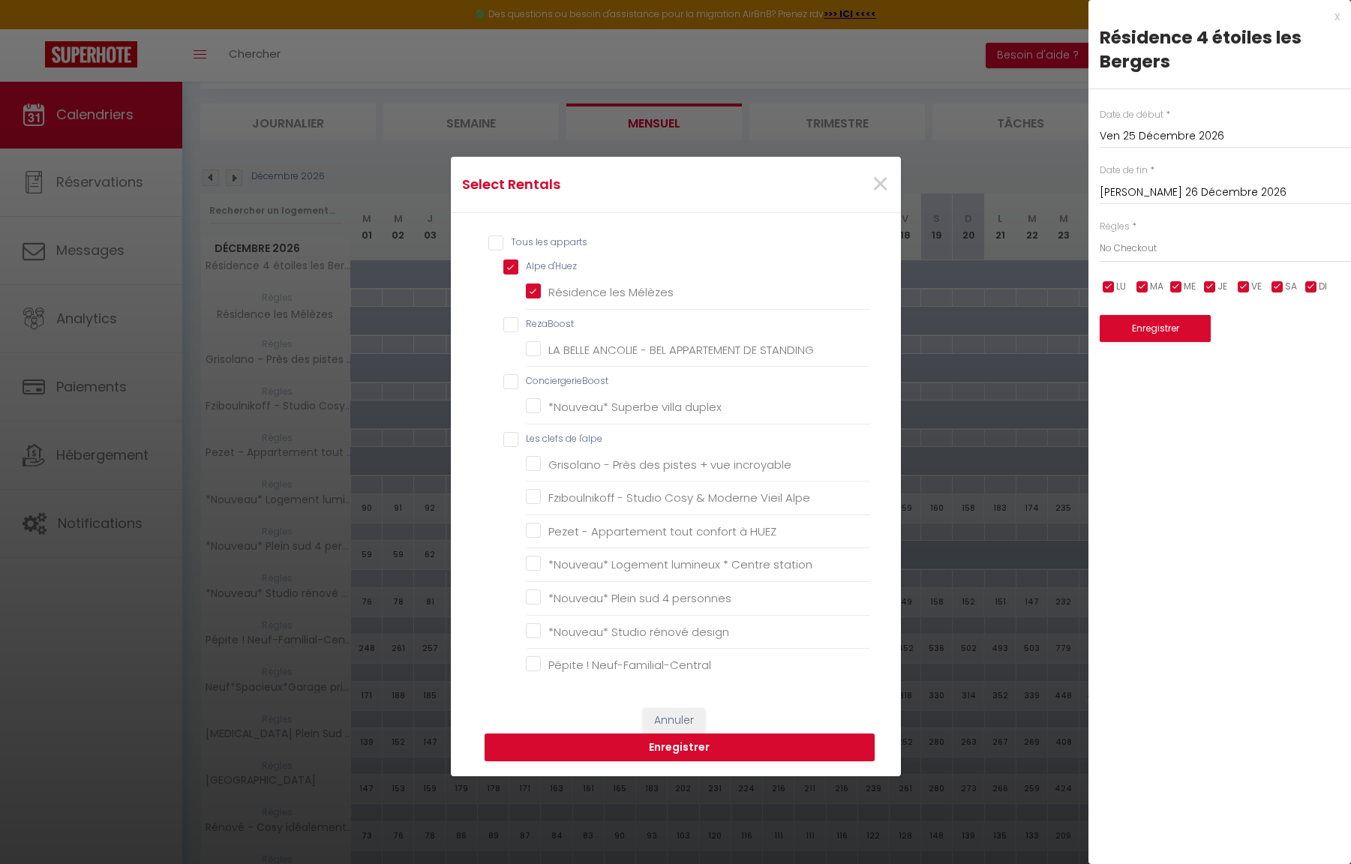
click at [644, 756] on button "Enregistrer" at bounding box center [680, 748] width 390 height 29
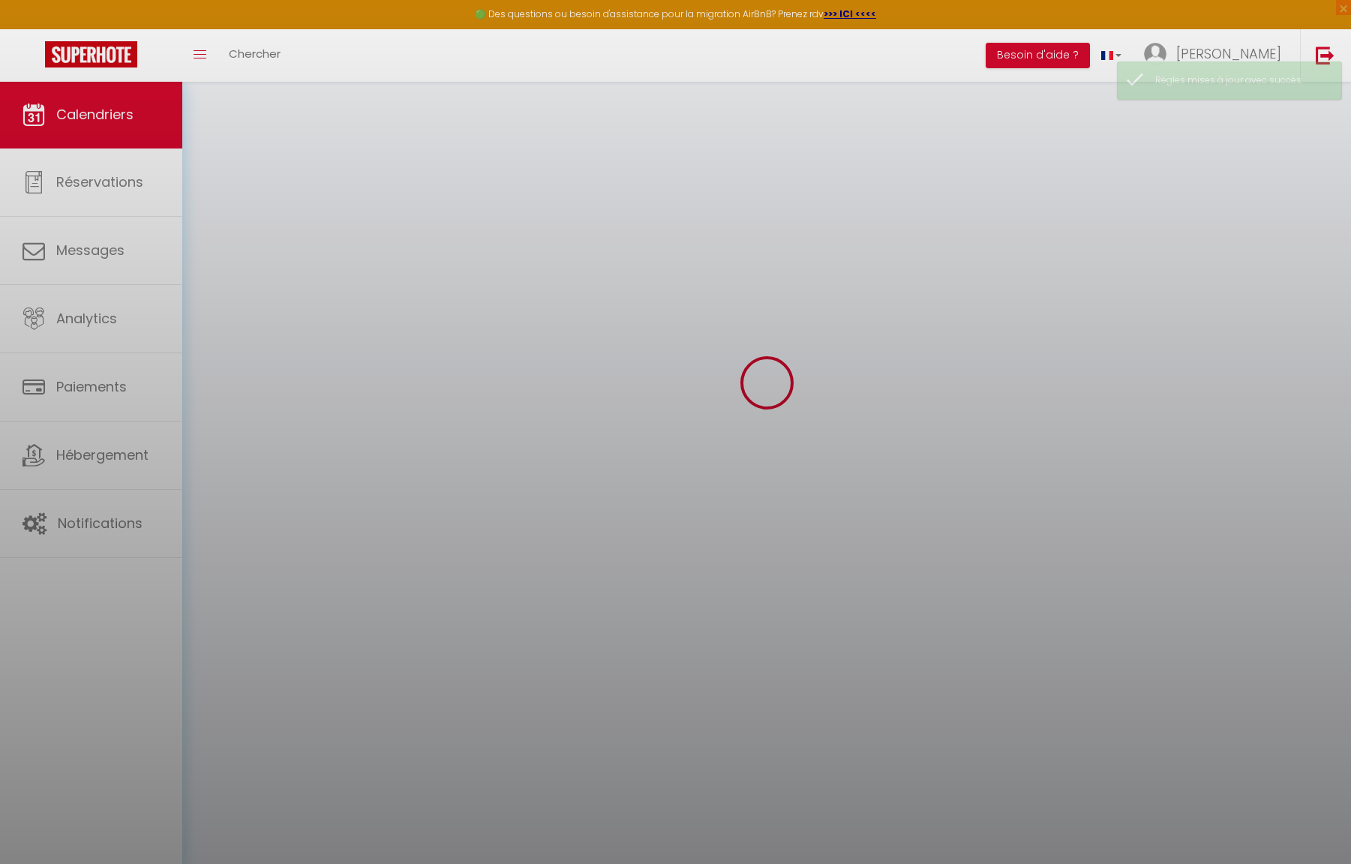
select select
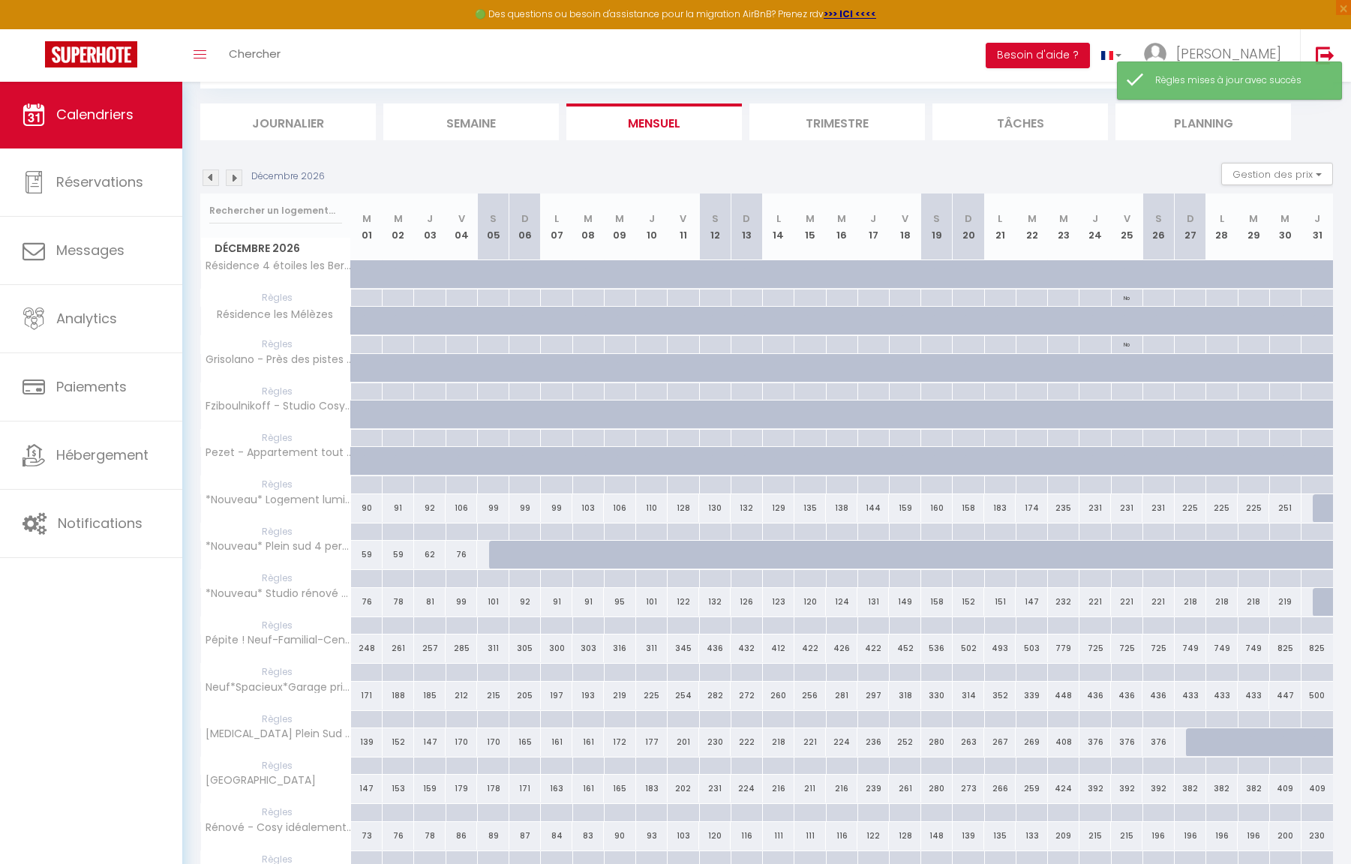
click at [1133, 393] on div at bounding box center [1127, 391] width 32 height 17
type input "Ven 25 Décembre 2026"
type input "[PERSON_NAME] 26 Décembre 2026"
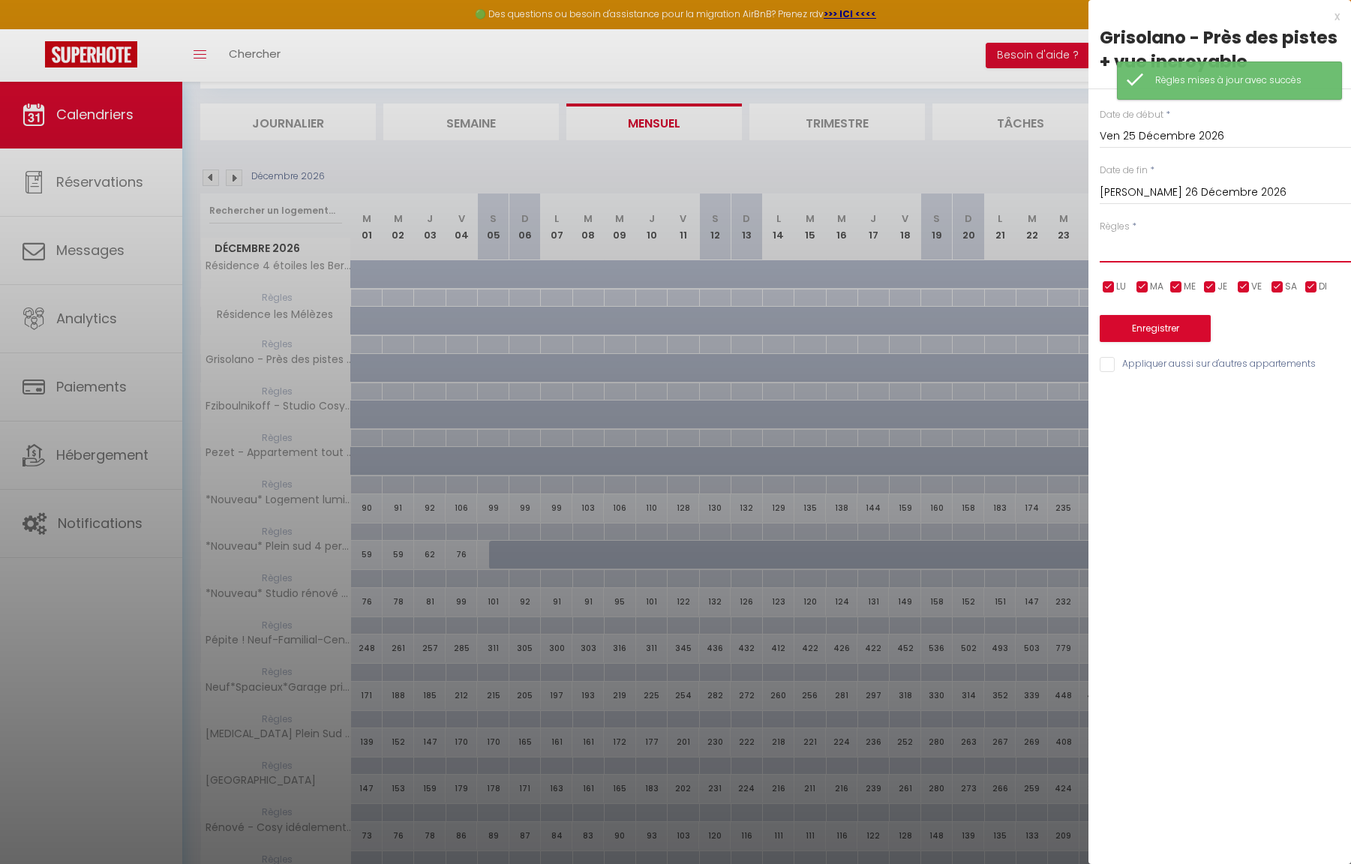
select select "2"
click at [1140, 359] on input "Appliquer aussi sur d'autres appartements" at bounding box center [1225, 364] width 251 height 15
checkbox input "true"
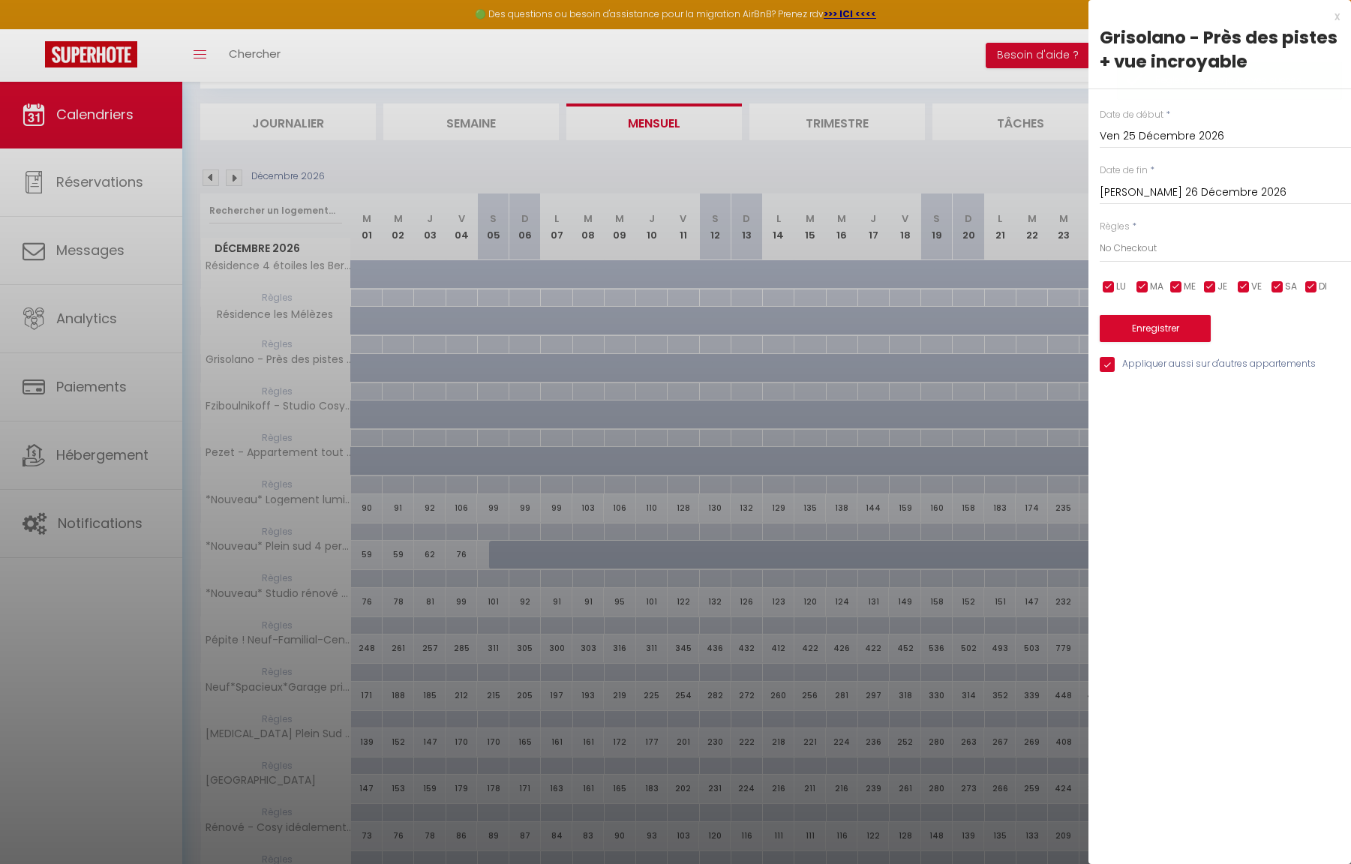
click at [1178, 329] on button "Enregistrer" at bounding box center [1155, 328] width 111 height 27
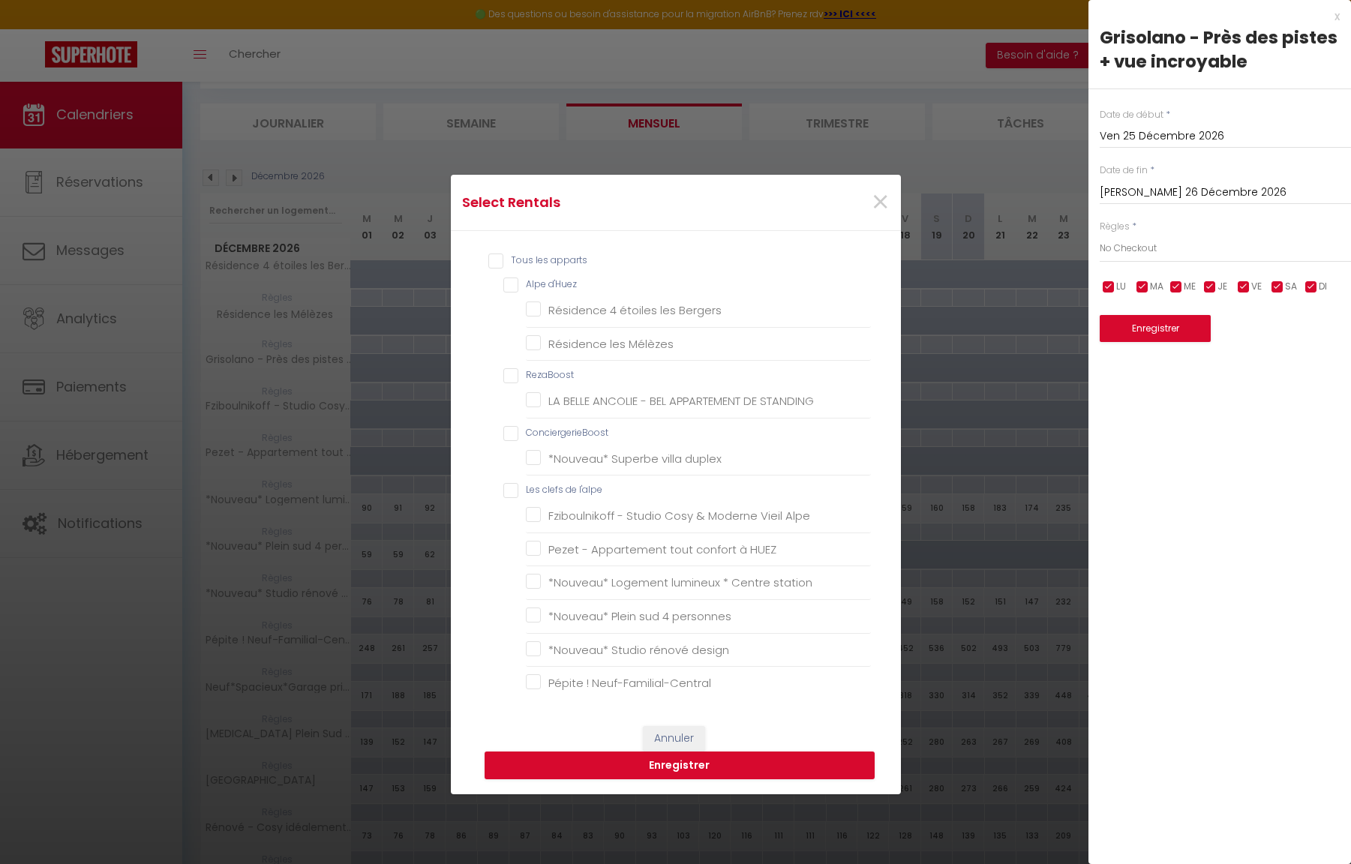
click at [570, 492] on l\'alpe "Les clefs de l'alpe" at bounding box center [687, 490] width 368 height 15
checkbox l\'alpe "true"
checkbox input "true"
checkbox d\'Huez "false"
checkbox Bergers "false"
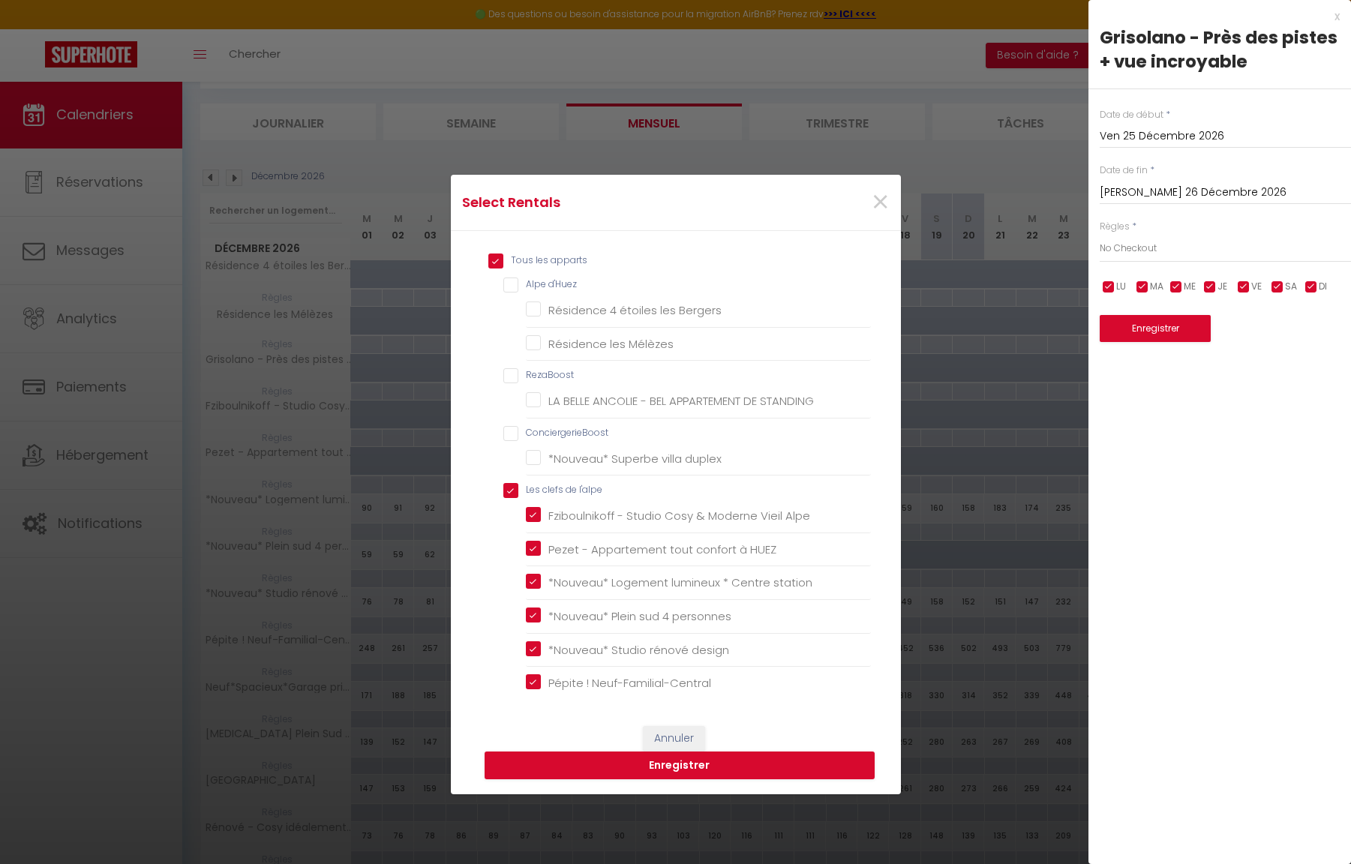
checkbox Mélèzes "false"
checkbox input "false"
checkbox STANDING "false"
checkbox input "false"
checkbox duplex "false"
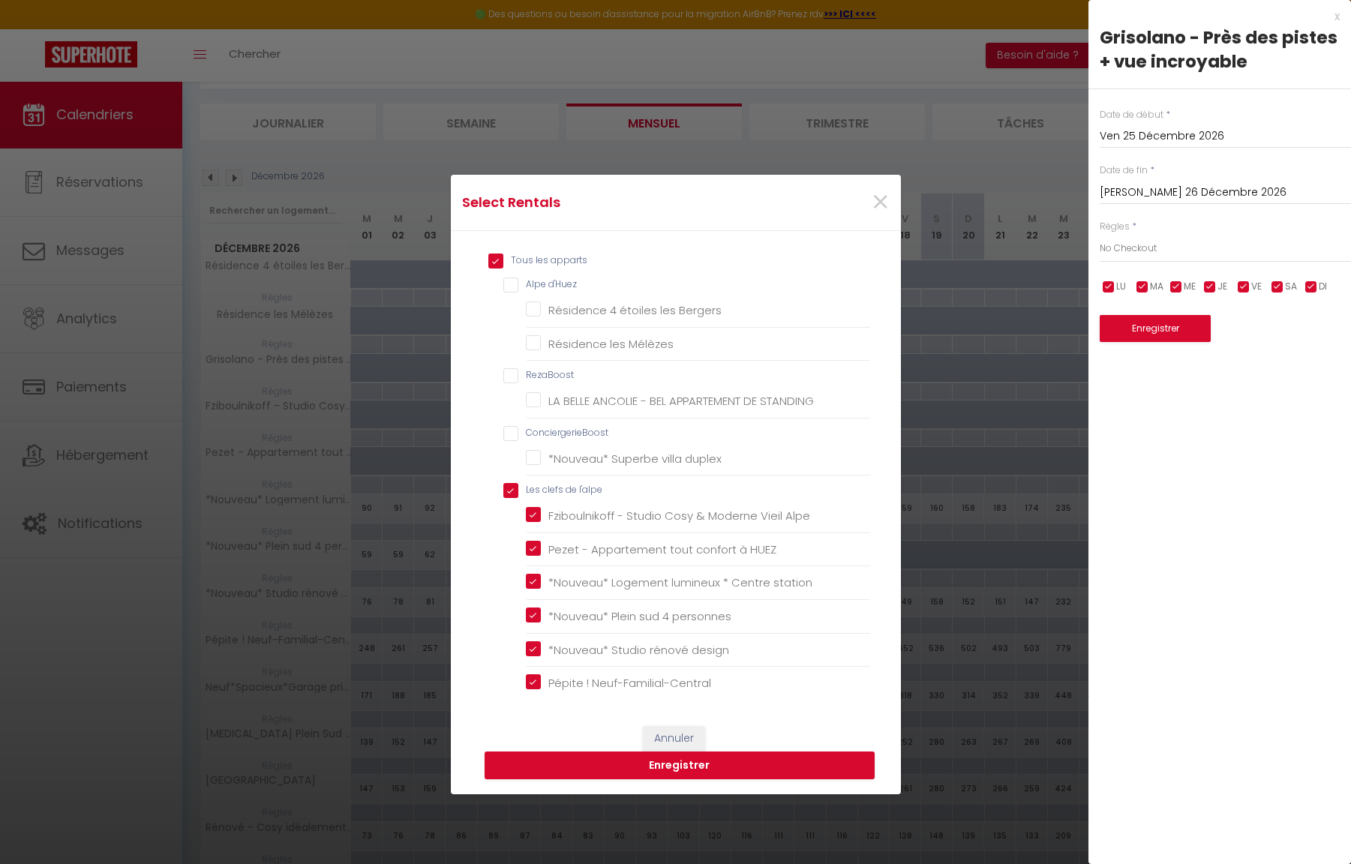
checkbox Alpe "true"
checkbox HUEZ "true"
checkbox station "true"
checkbox personnes "true"
checkbox design "true"
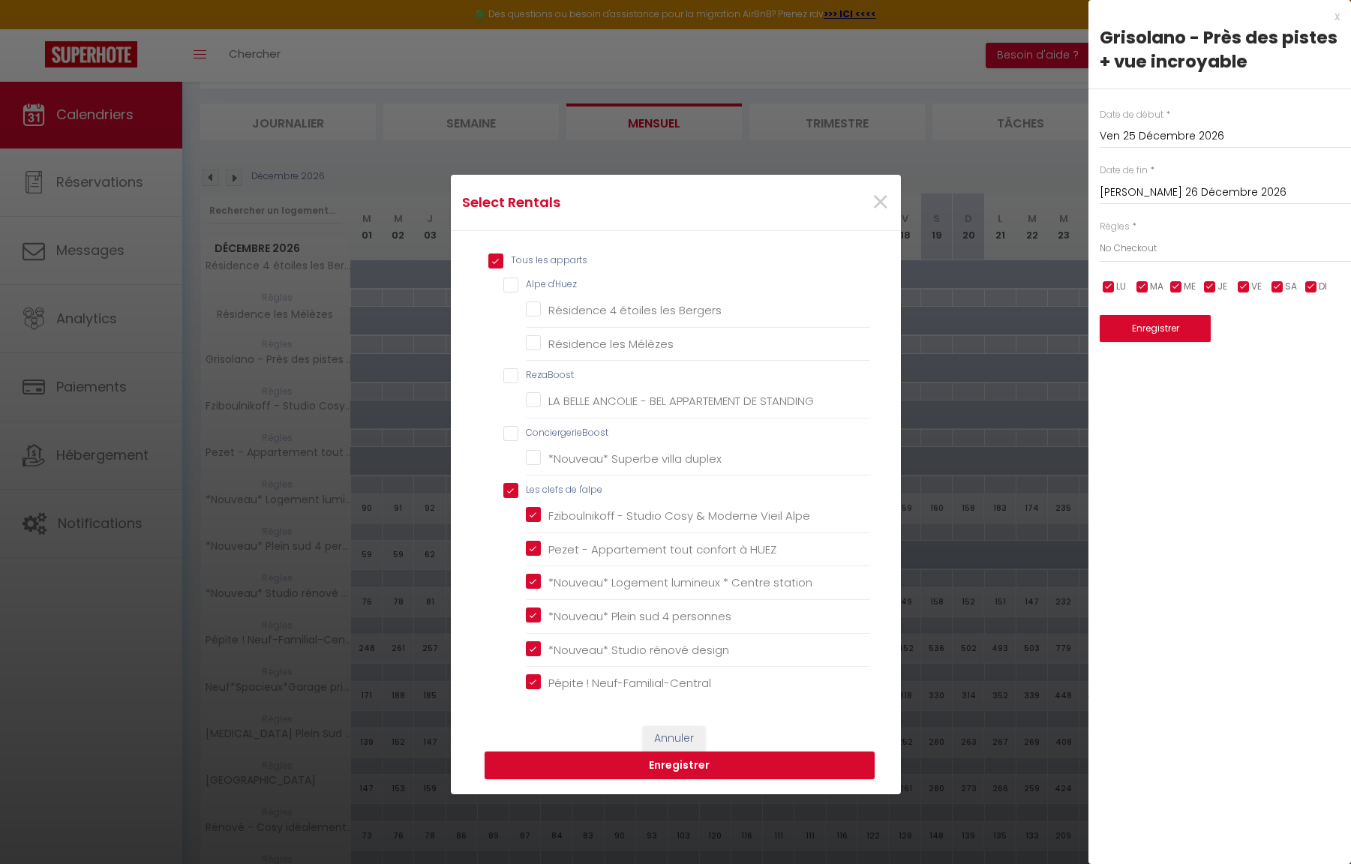
checkbox Neuf-Familial-Central "true"
checkbox privé "true"
checkbox remontées "true"
checkbox station "true"
checkbox situé "true"
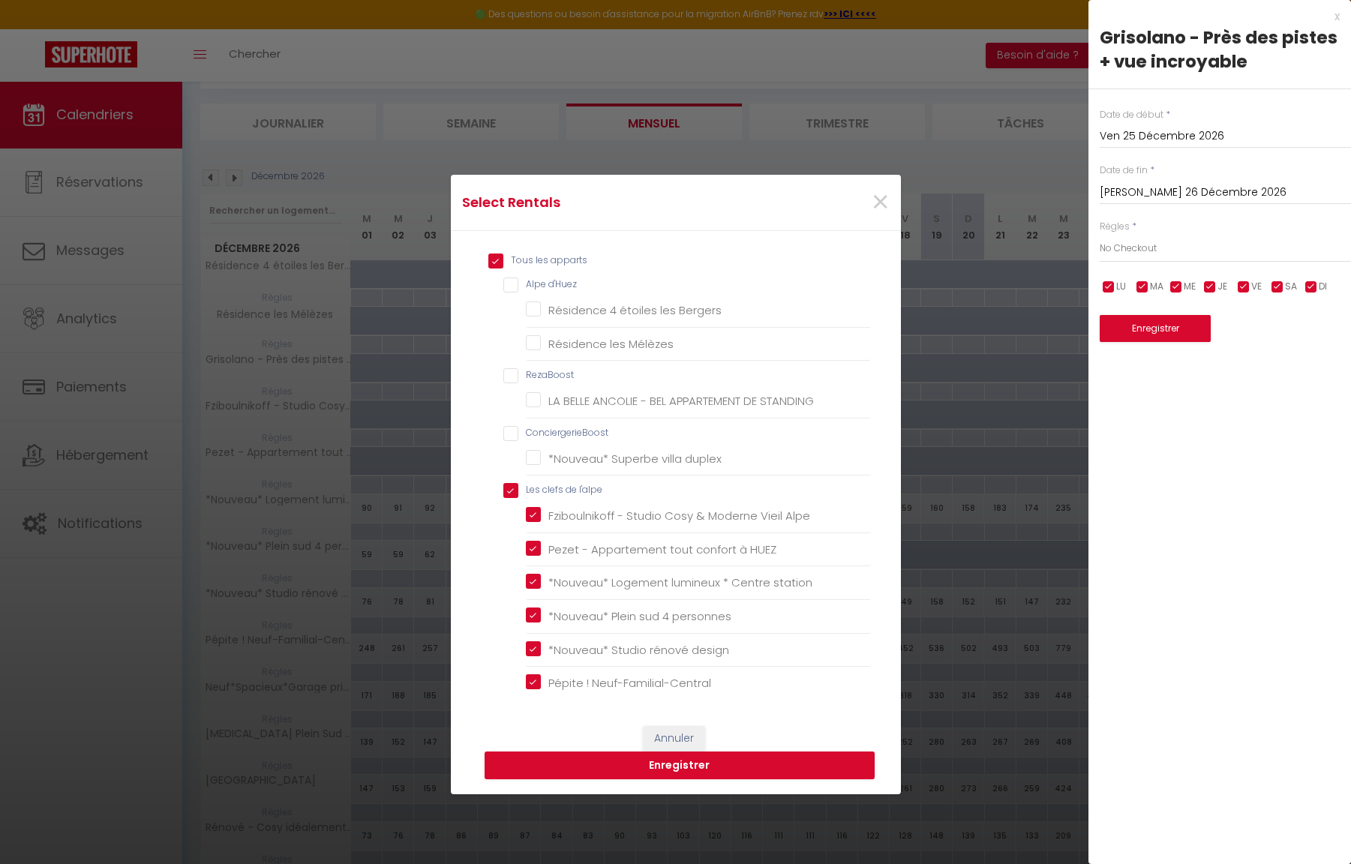
checkbox ville "true"
checkbox personnes "true"
checkbox sud "true"
checkbox privé "true"
checkbox montagnes "true"
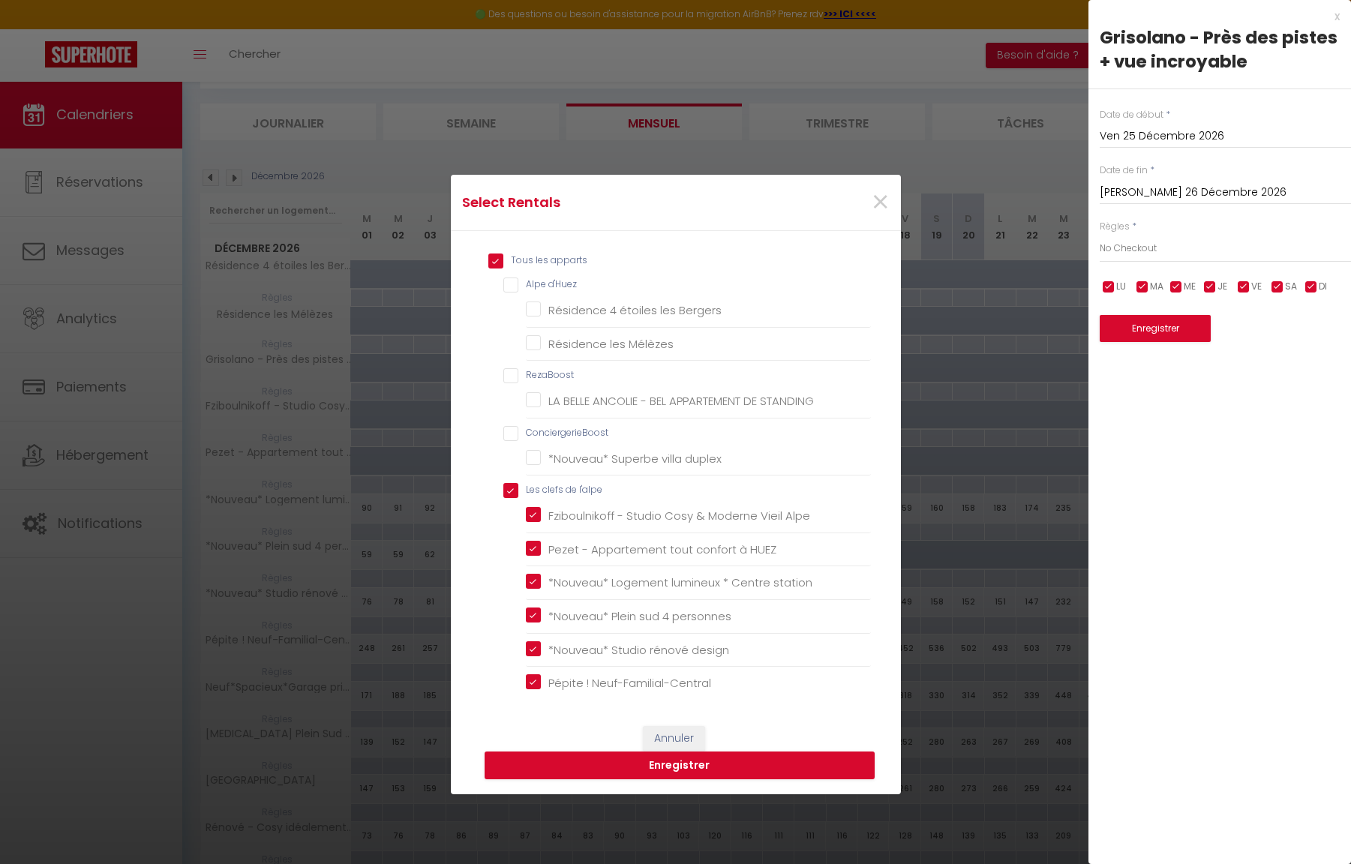
checkbox pistes "true"
checkbox montagnes "true"
checkbox massif "true"
checkbox skis "true"
checkbox panorama "true"
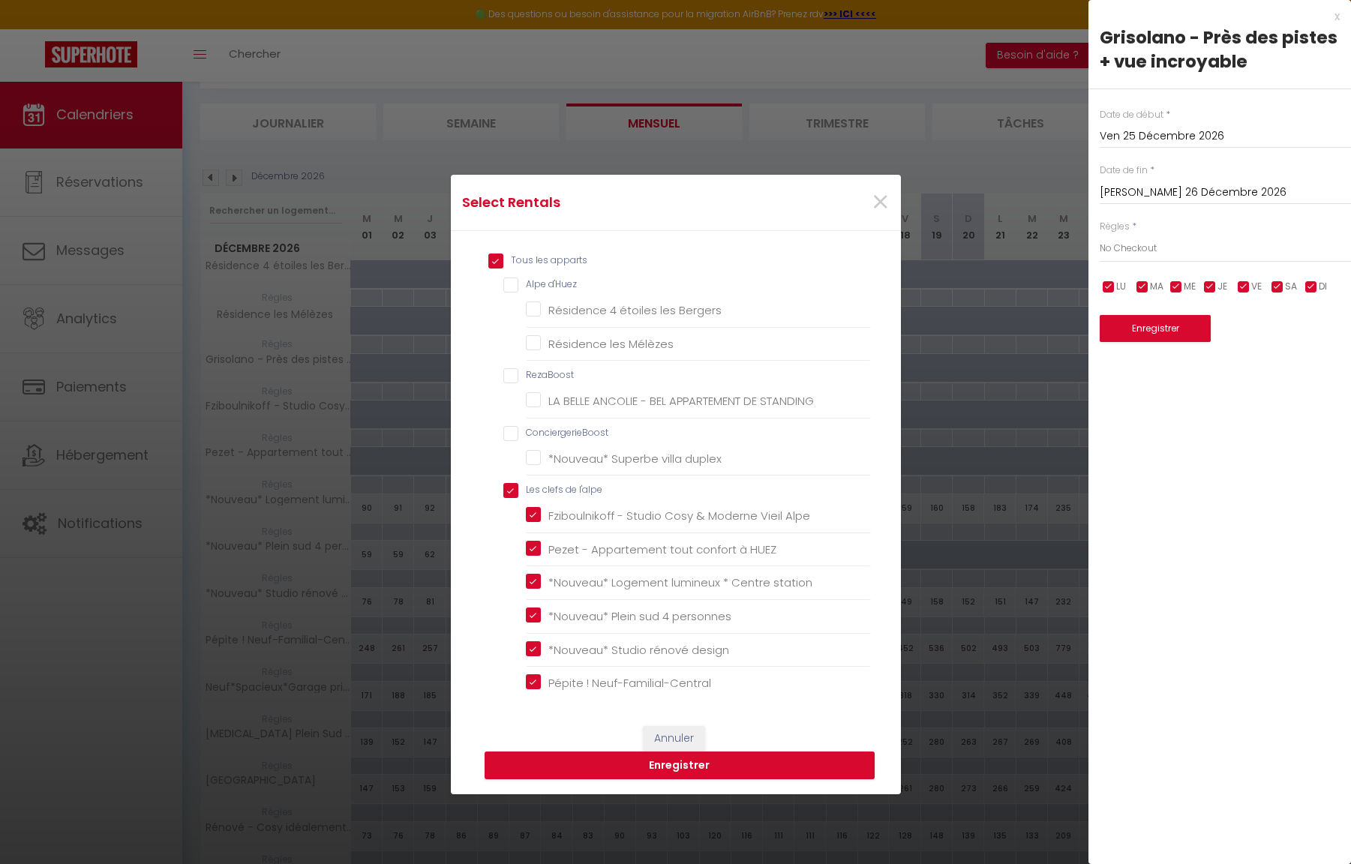
checkbox garage "true"
checkbox sud "true"
checkbox pistes "true"
checkbox station "true"
click at [694, 765] on button "Enregistrer" at bounding box center [680, 766] width 390 height 29
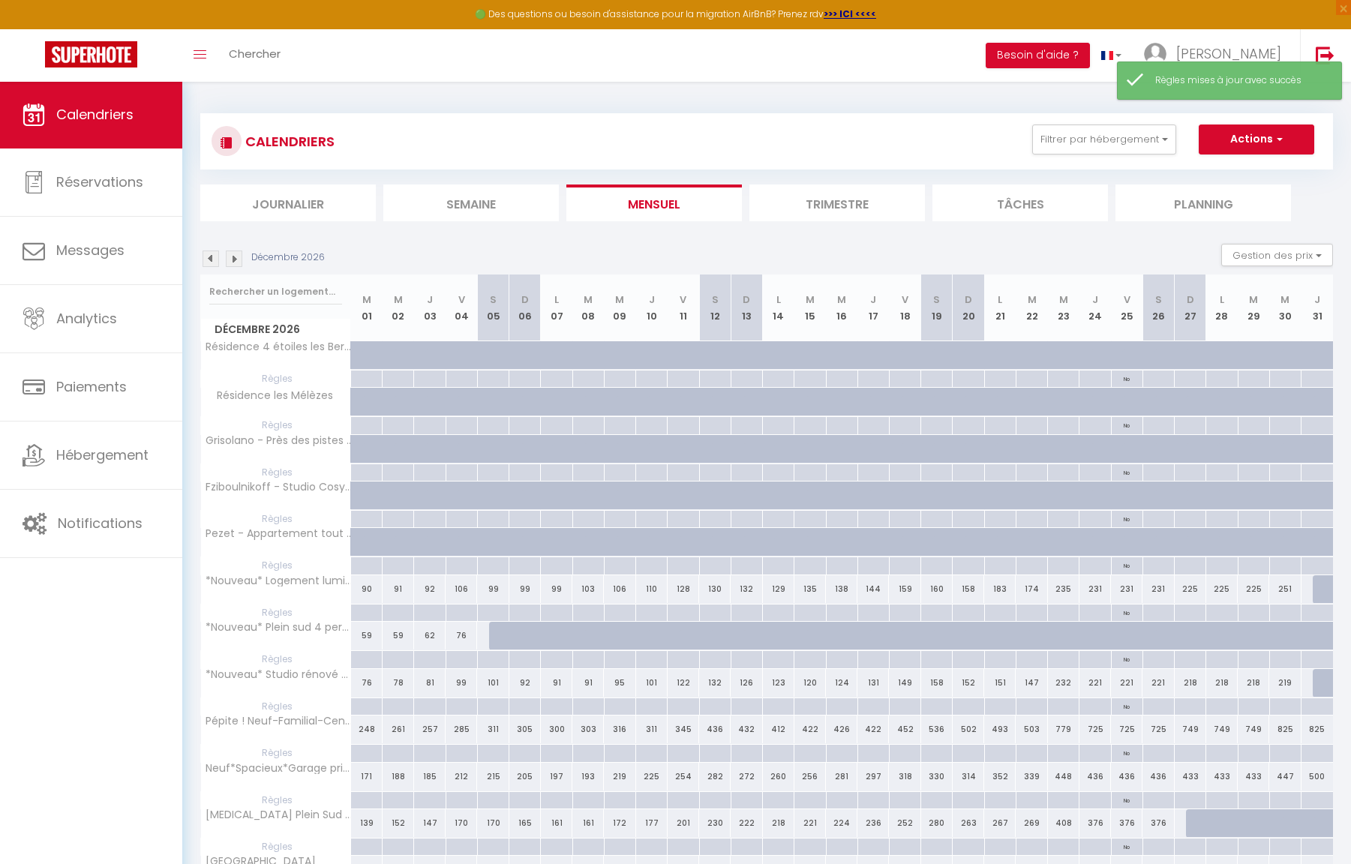
click at [204, 257] on img at bounding box center [211, 259] width 17 height 17
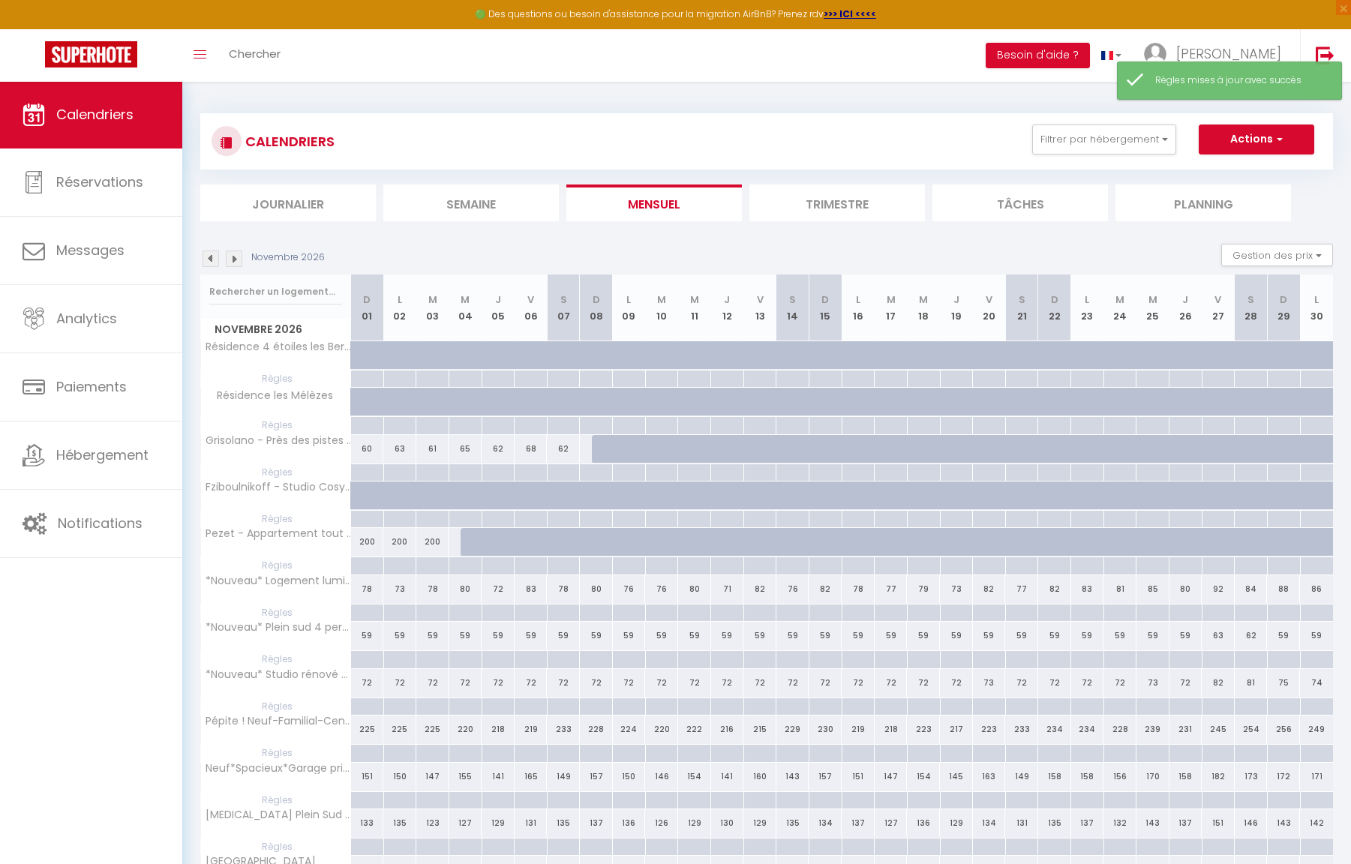
click at [208, 260] on img at bounding box center [211, 259] width 17 height 17
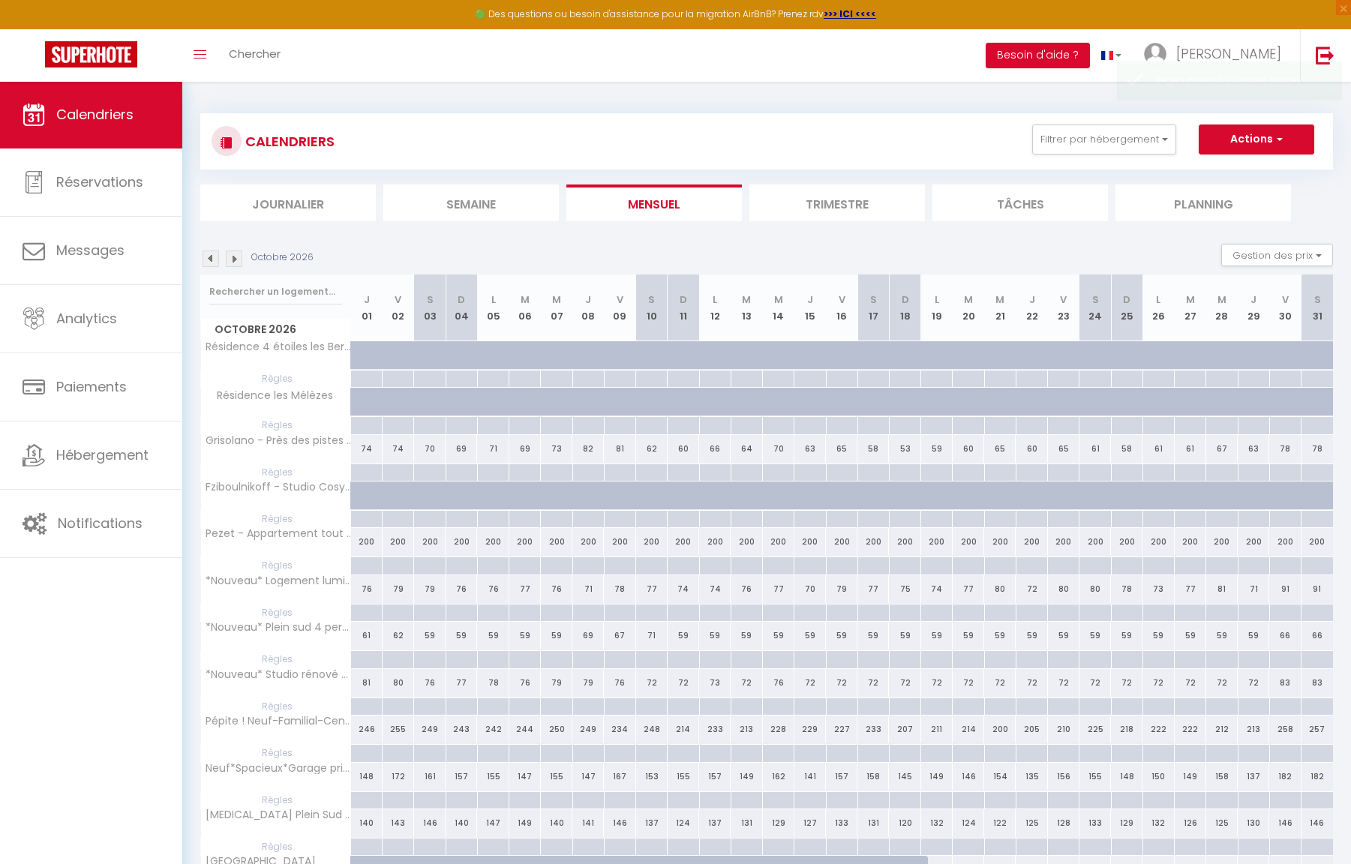
click at [208, 260] on img at bounding box center [211, 259] width 17 height 17
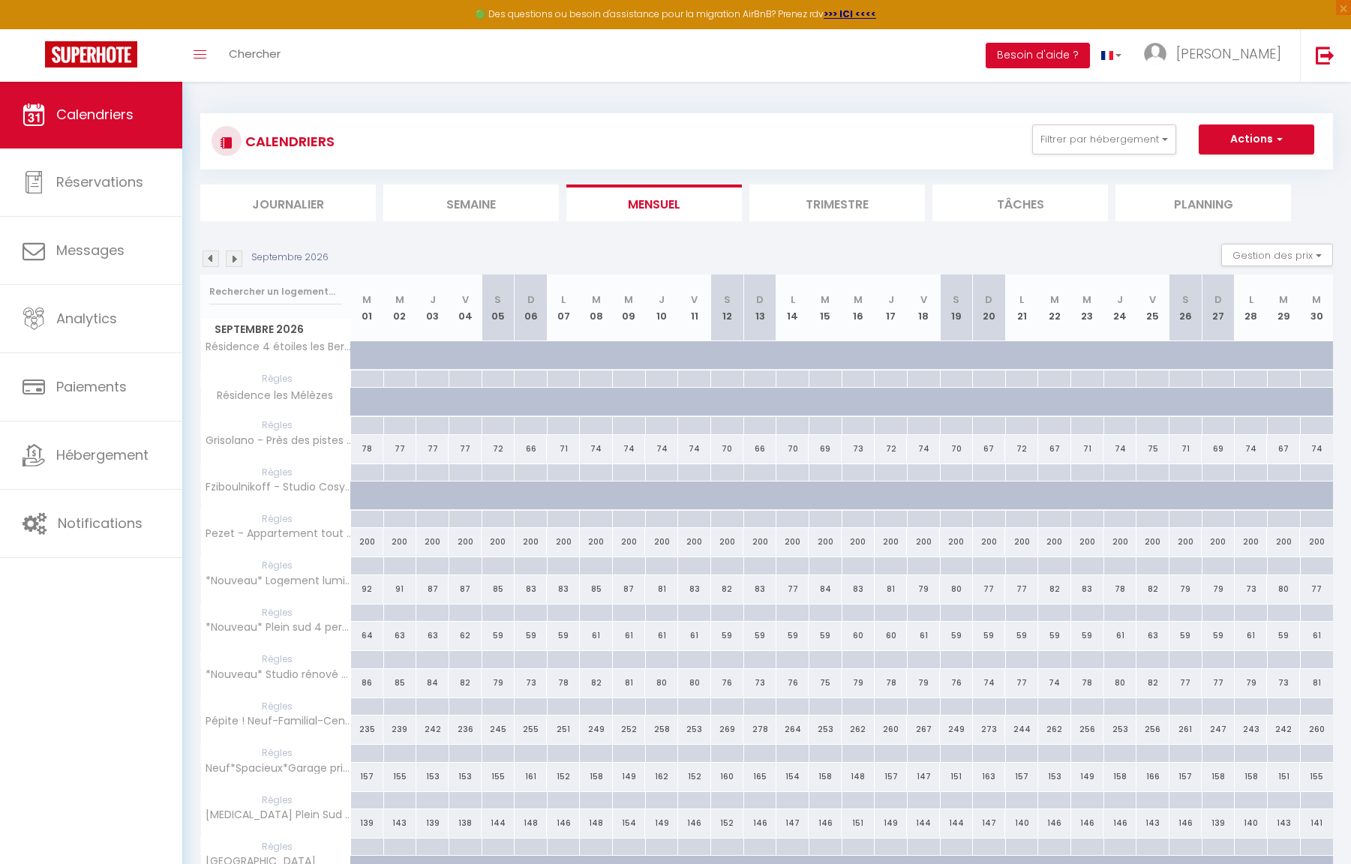
click at [208, 260] on img at bounding box center [211, 259] width 17 height 17
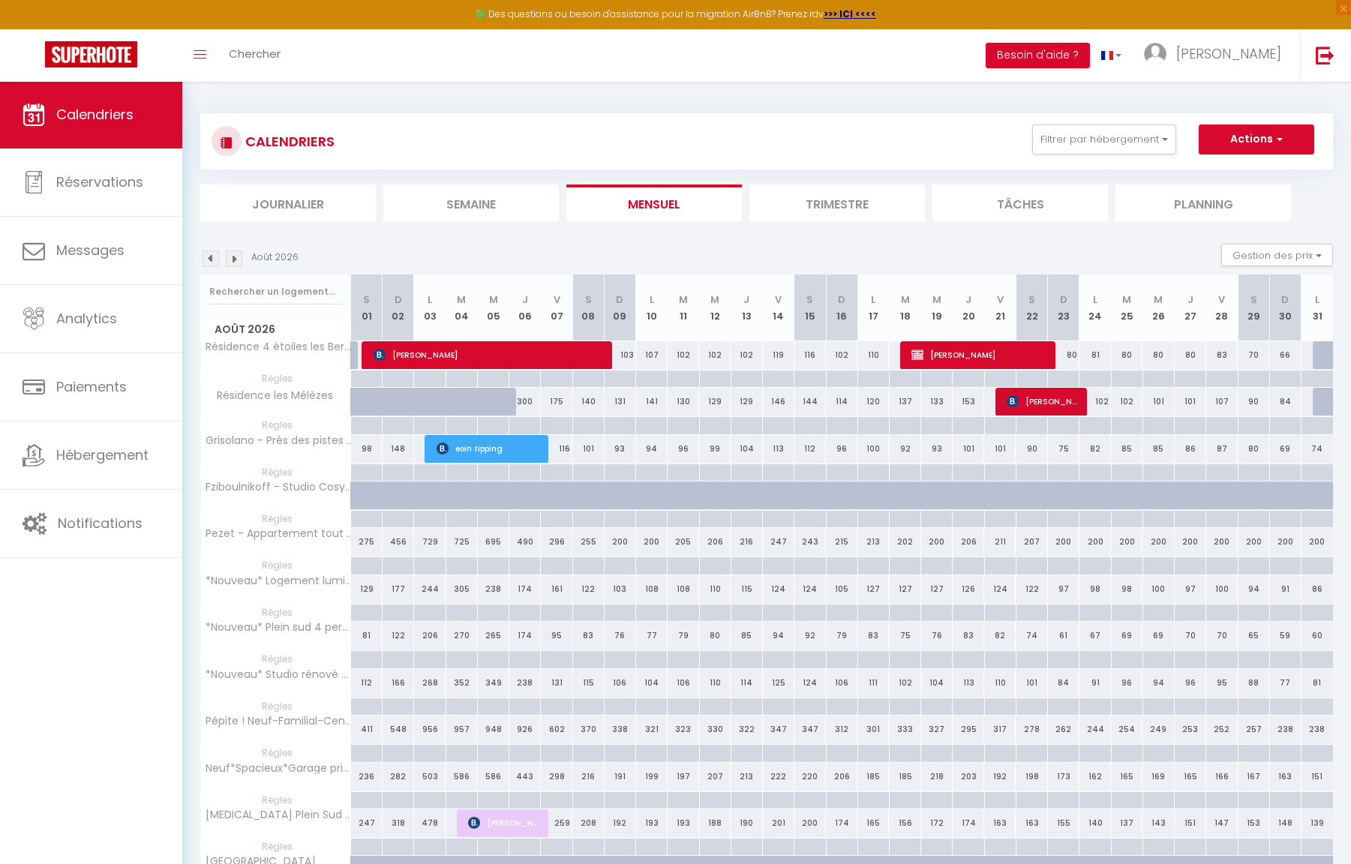
click at [208, 260] on img at bounding box center [211, 259] width 17 height 17
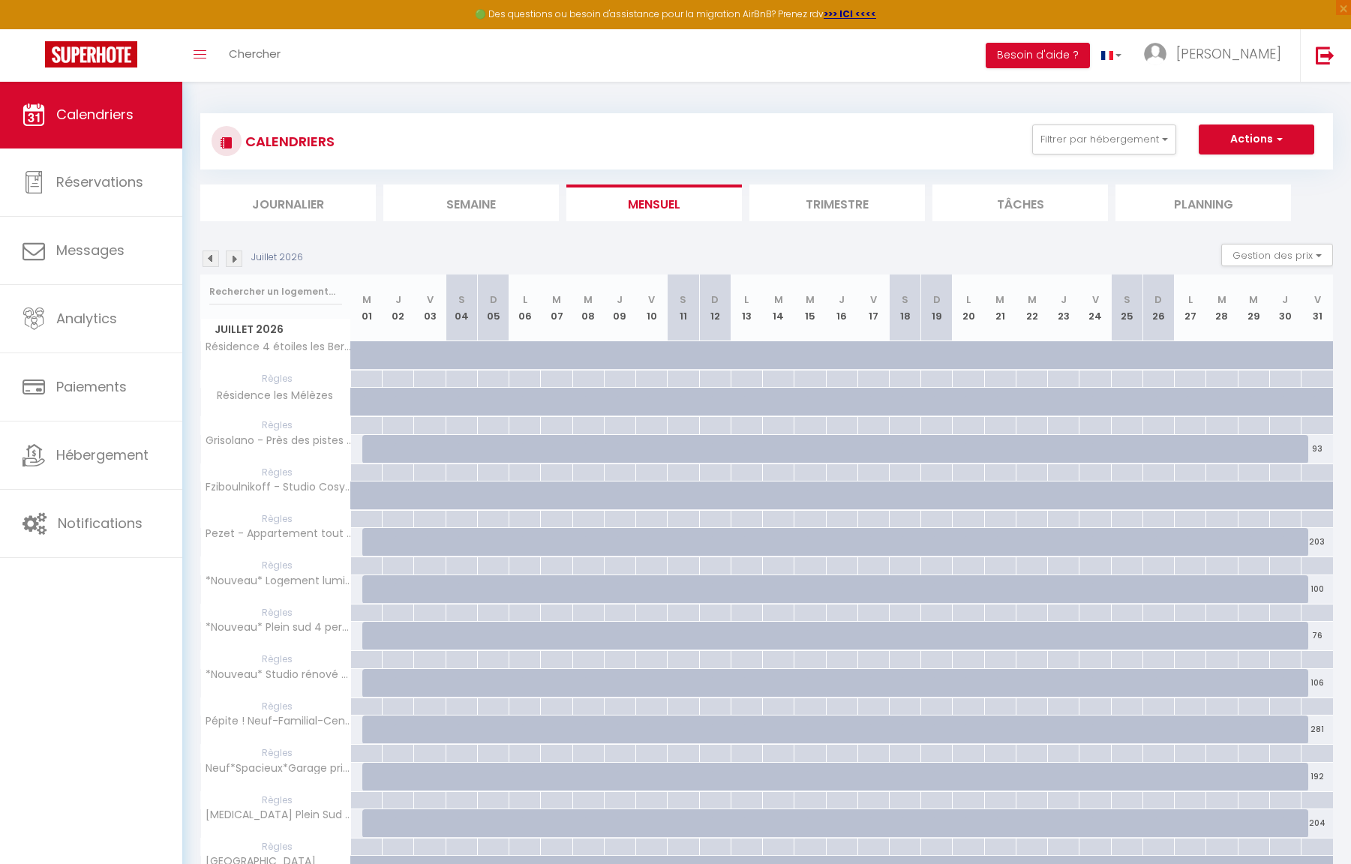
click at [208, 260] on img at bounding box center [211, 259] width 17 height 17
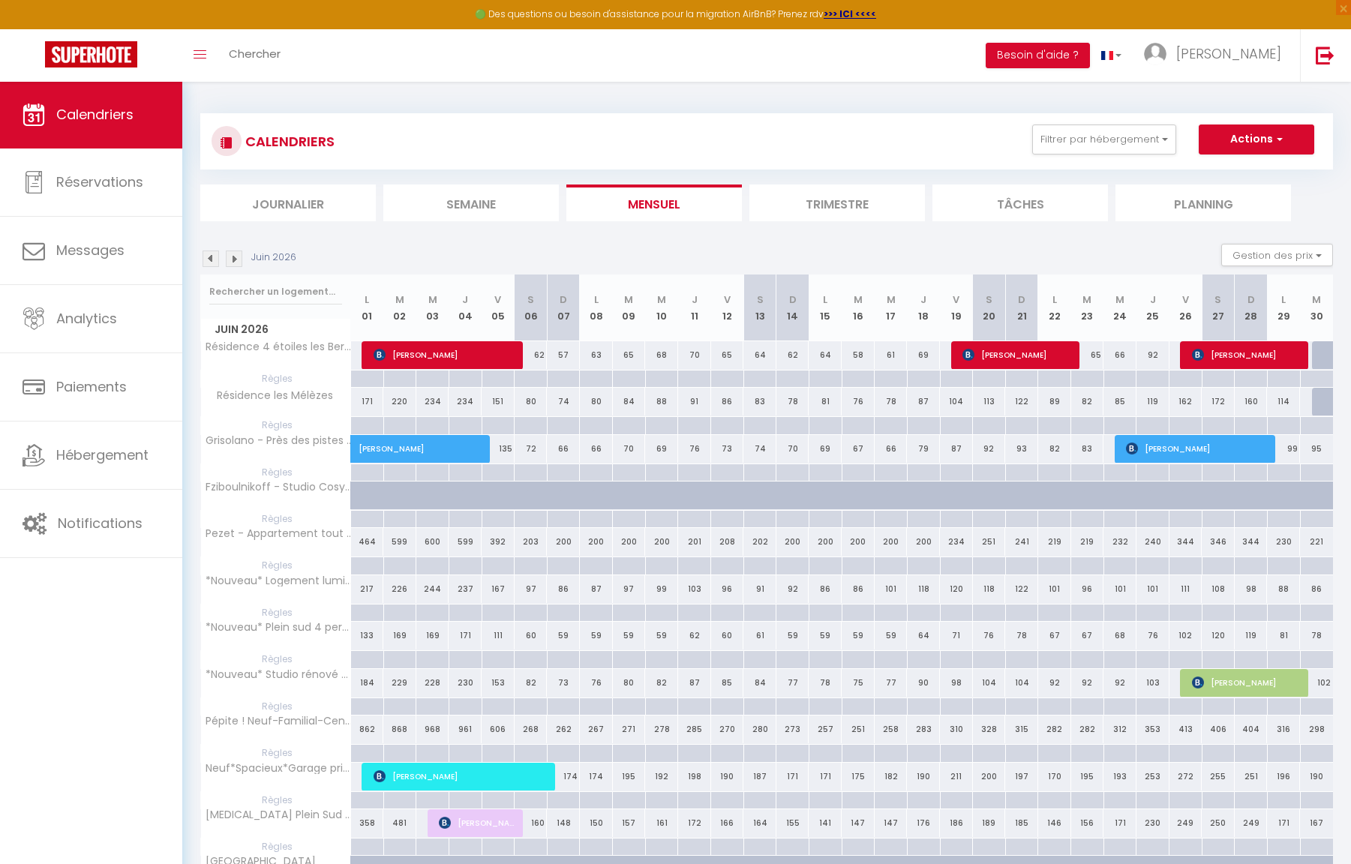
click at [208, 260] on img at bounding box center [211, 259] width 17 height 17
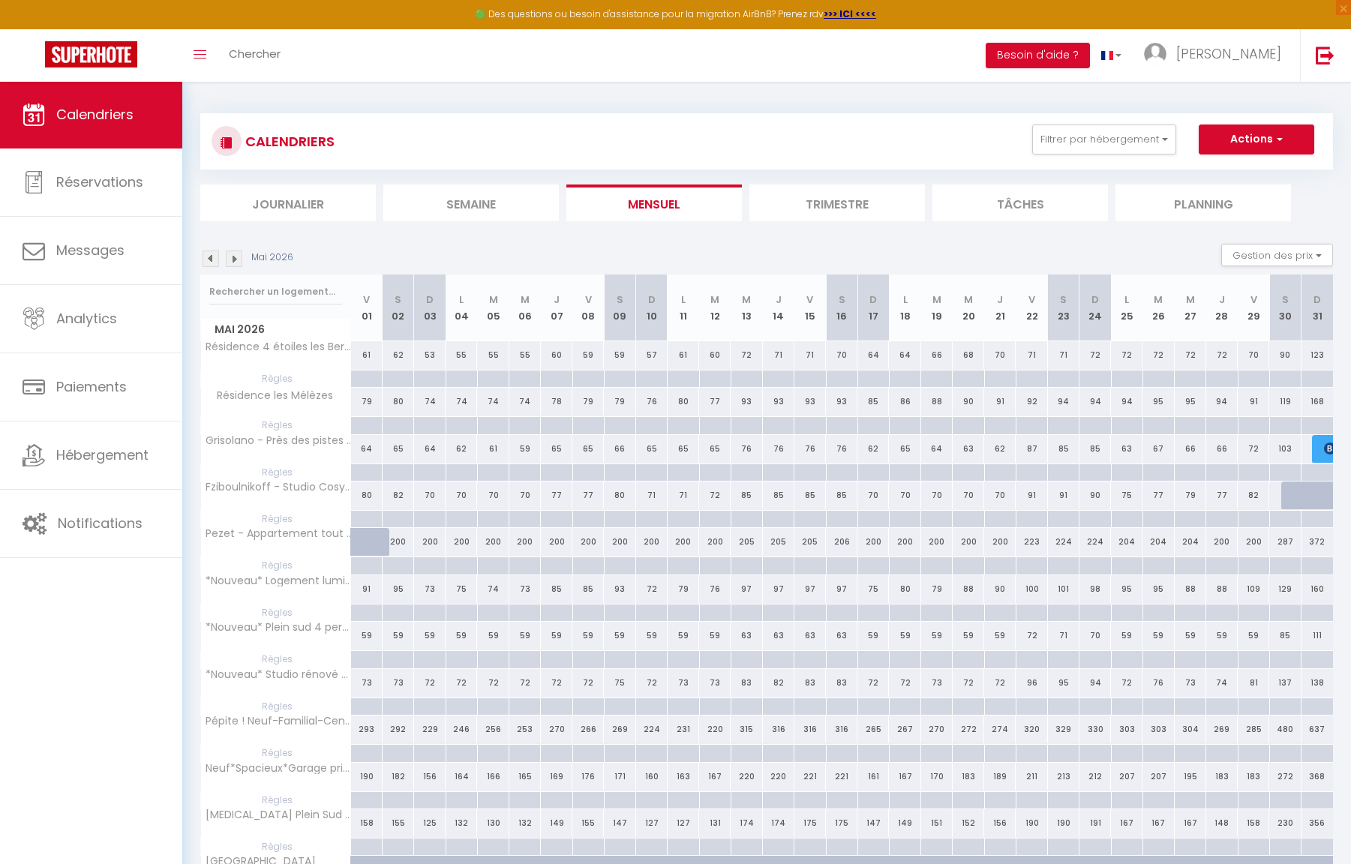
click at [208, 260] on img at bounding box center [211, 259] width 17 height 17
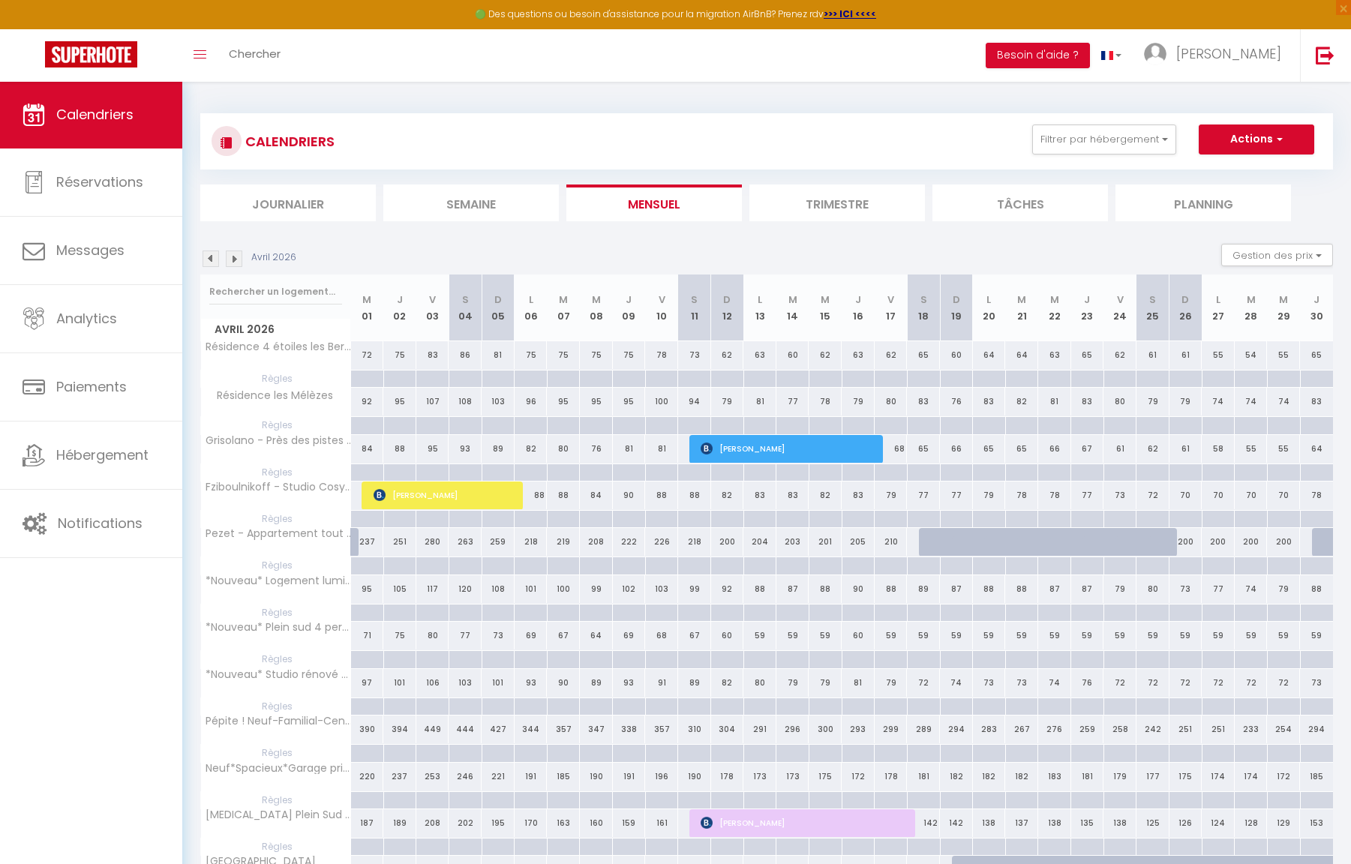
click at [208, 260] on img at bounding box center [211, 259] width 17 height 17
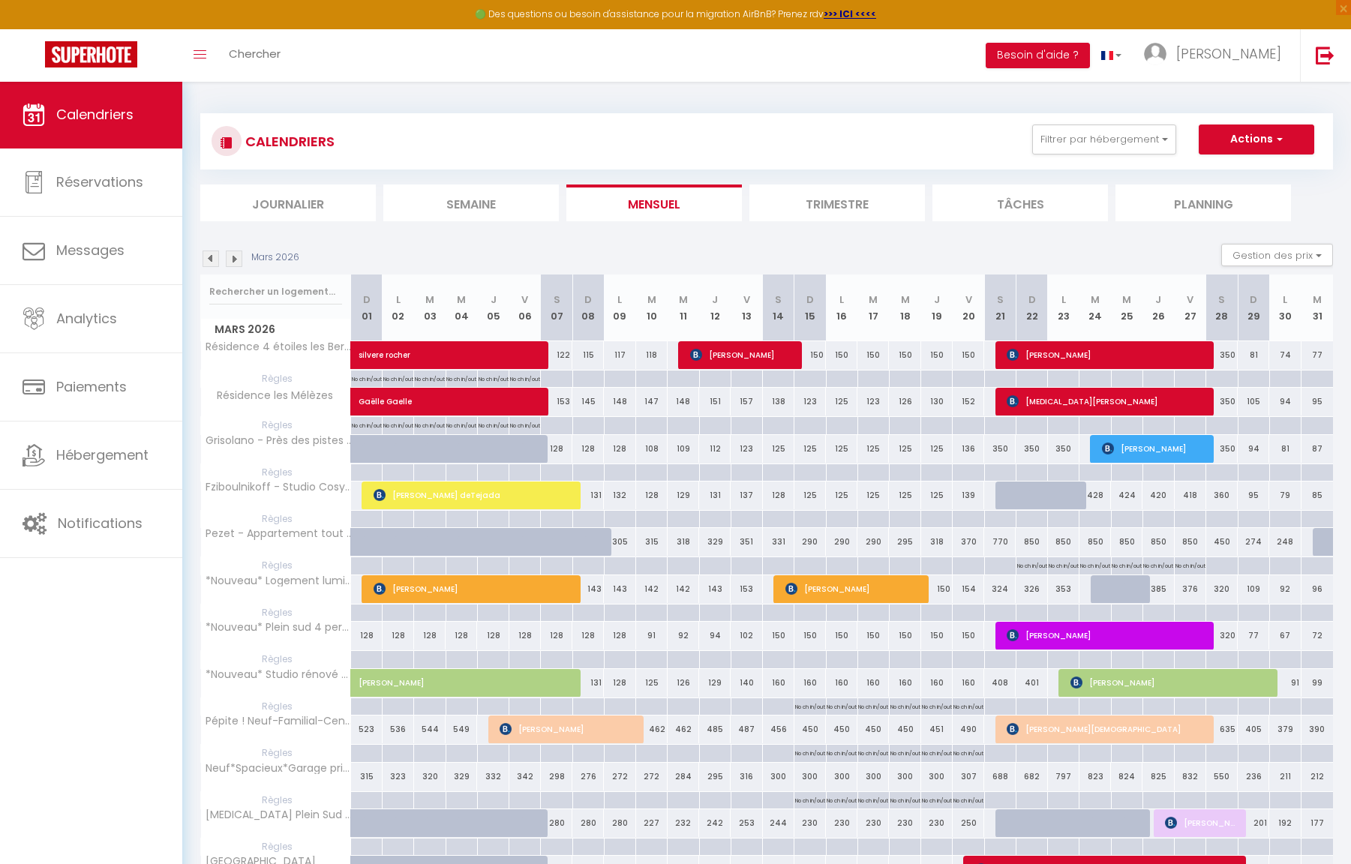
click at [208, 260] on img at bounding box center [211, 259] width 17 height 17
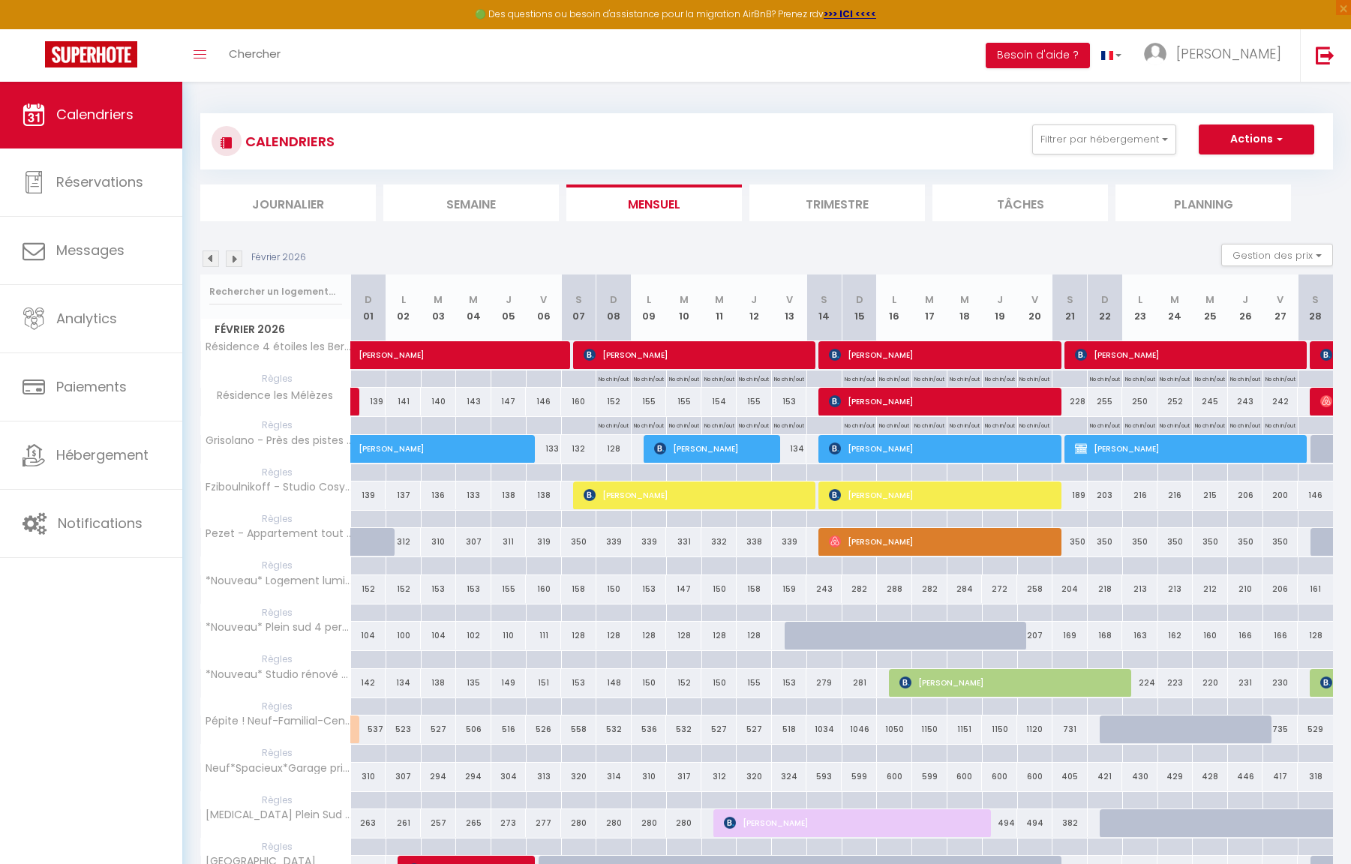
click at [372, 377] on div at bounding box center [367, 379] width 35 height 17
type input "Dim 01 Février 2026"
type input "Lun 02 Février 2026"
select select
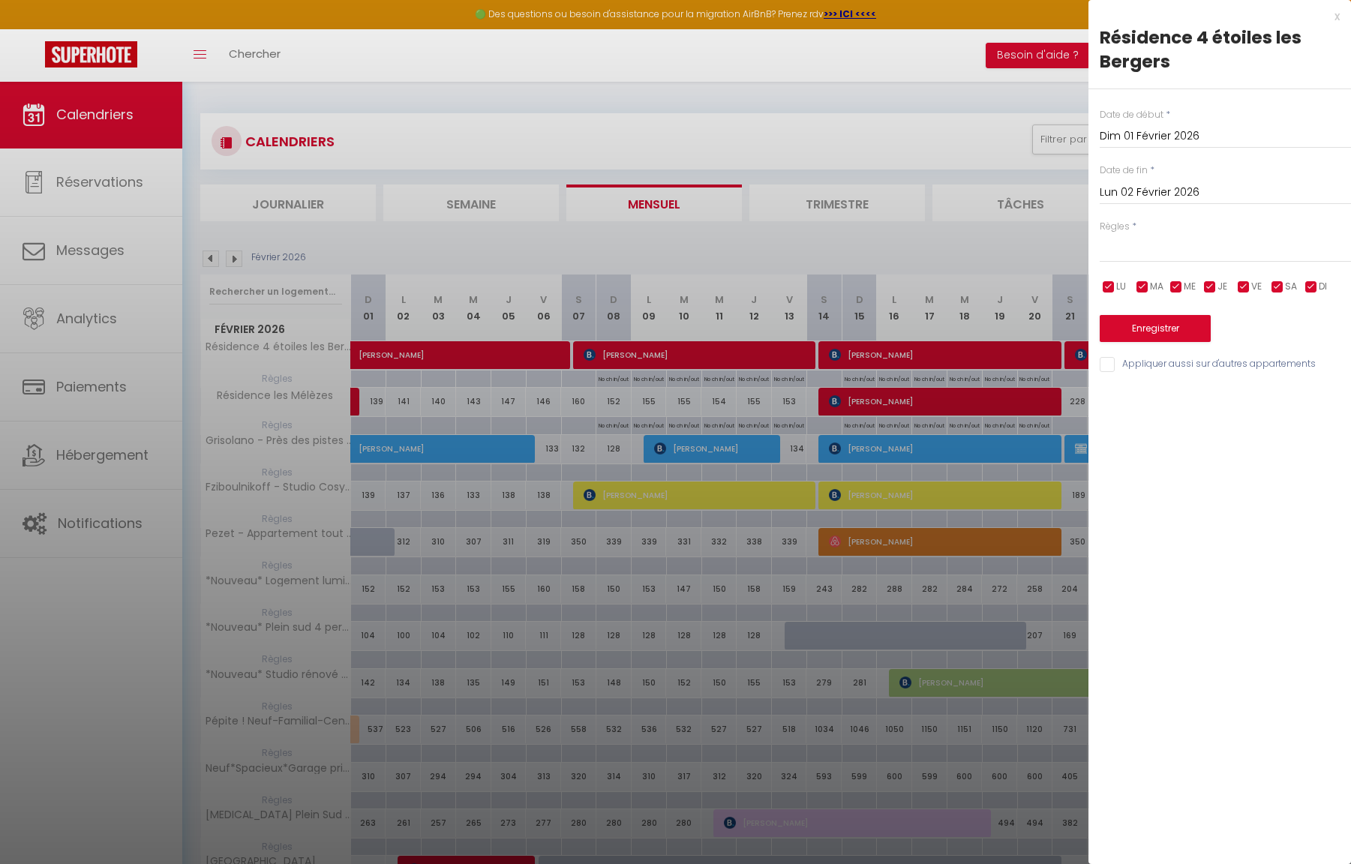
click at [851, 238] on div at bounding box center [675, 432] width 1351 height 864
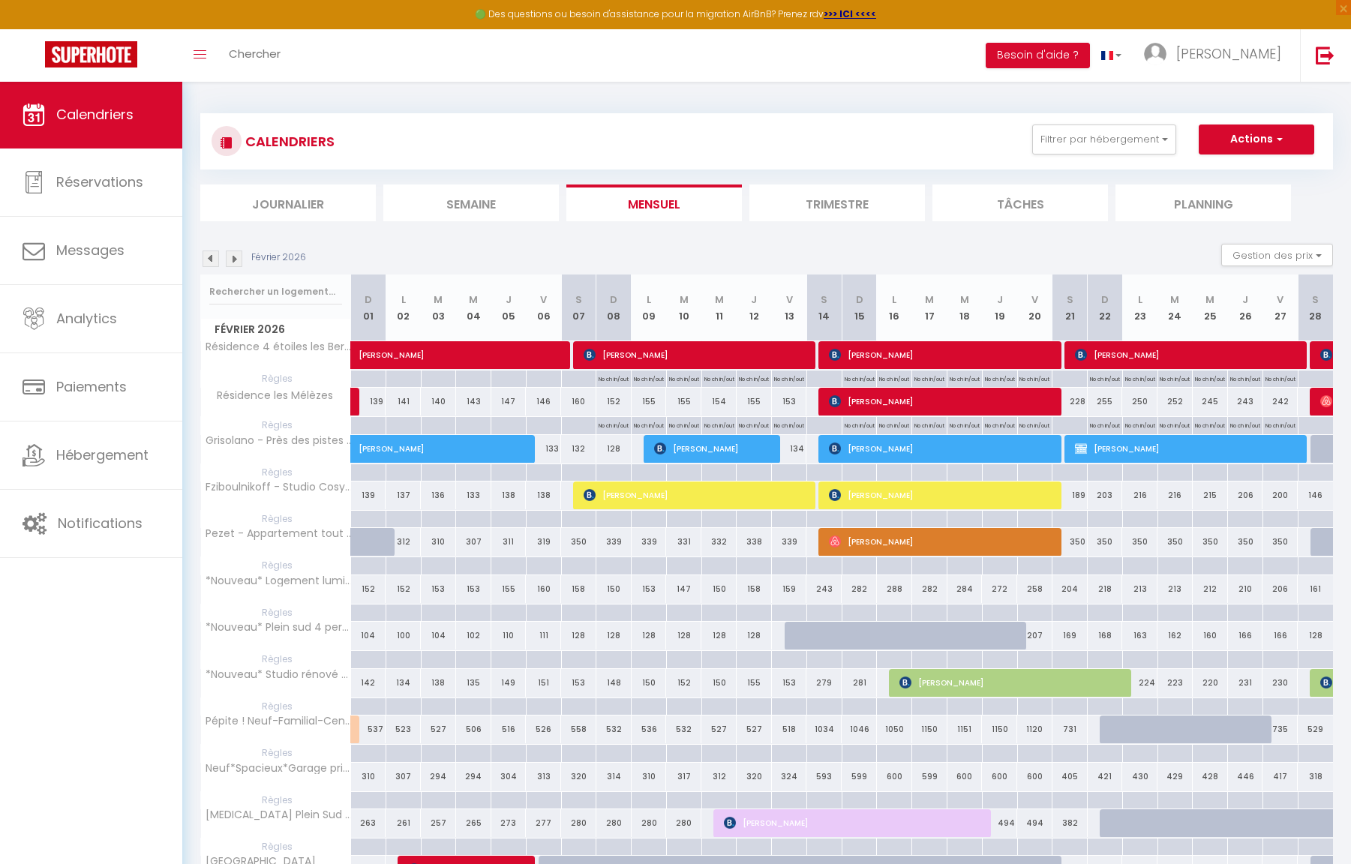
click at [212, 254] on img at bounding box center [211, 259] width 17 height 17
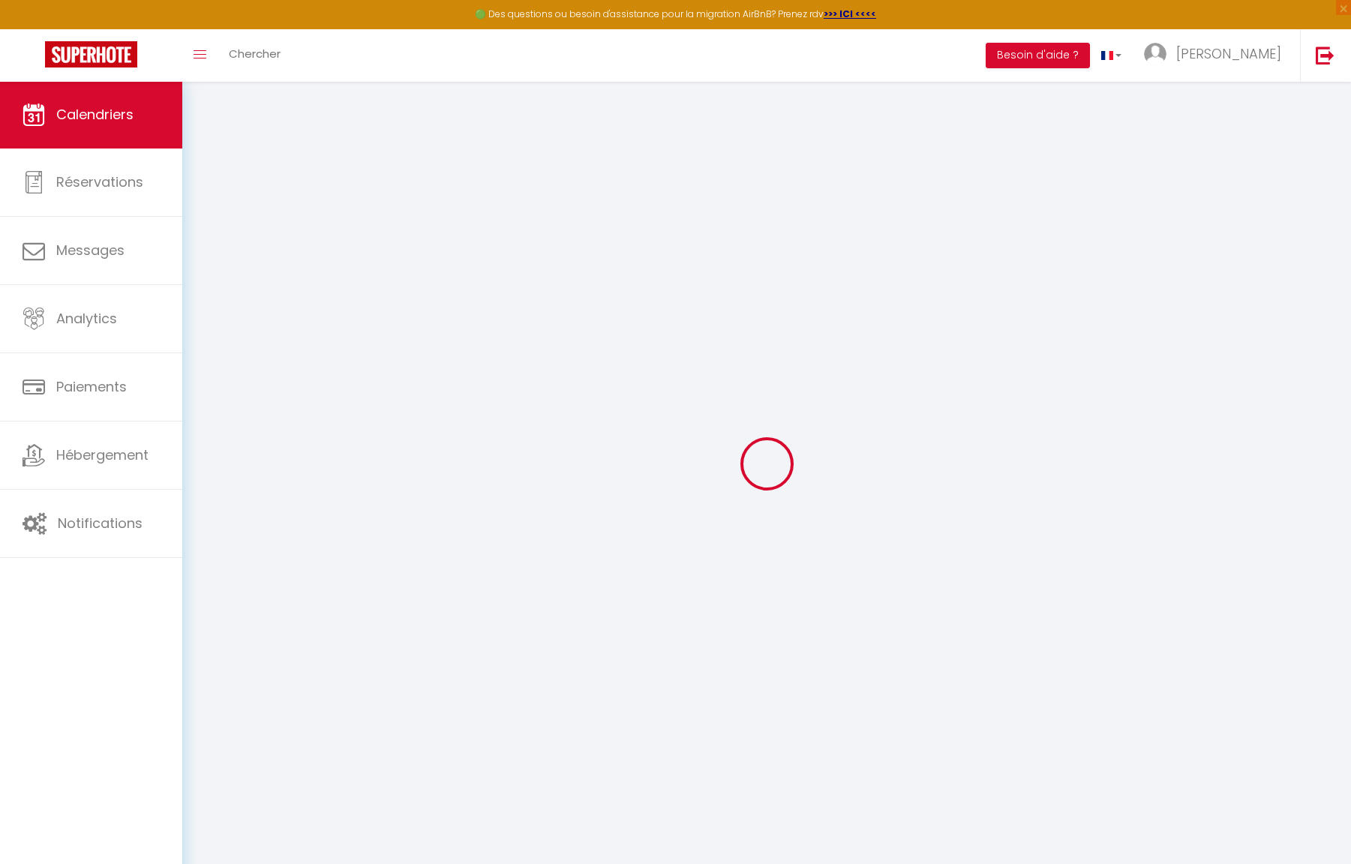
select select
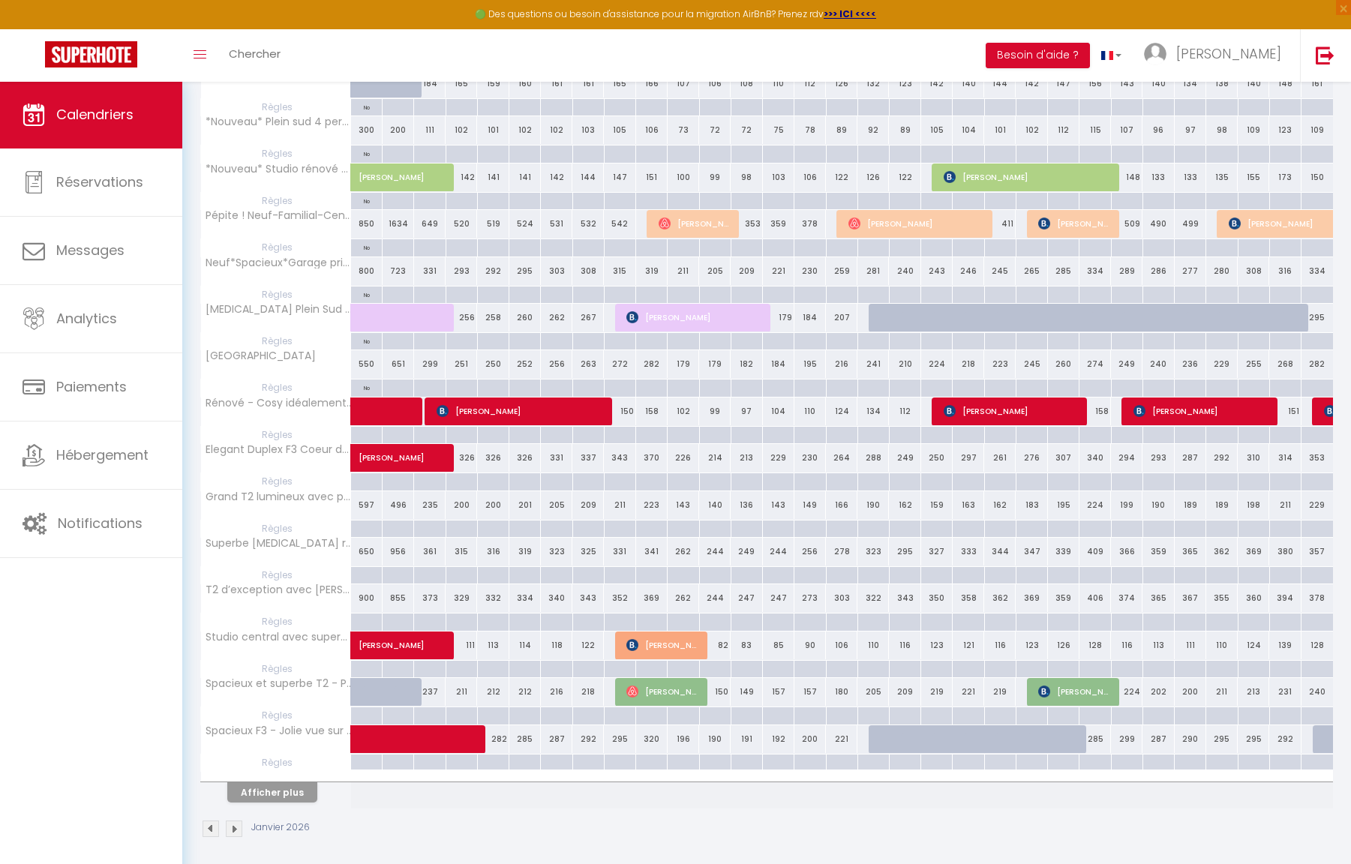
scroll to position [505, 0]
click at [371, 430] on div at bounding box center [366, 436] width 32 height 17
type input "Jeu 01 Janvier 2026"
type input "Ven 02 Janvier 2026"
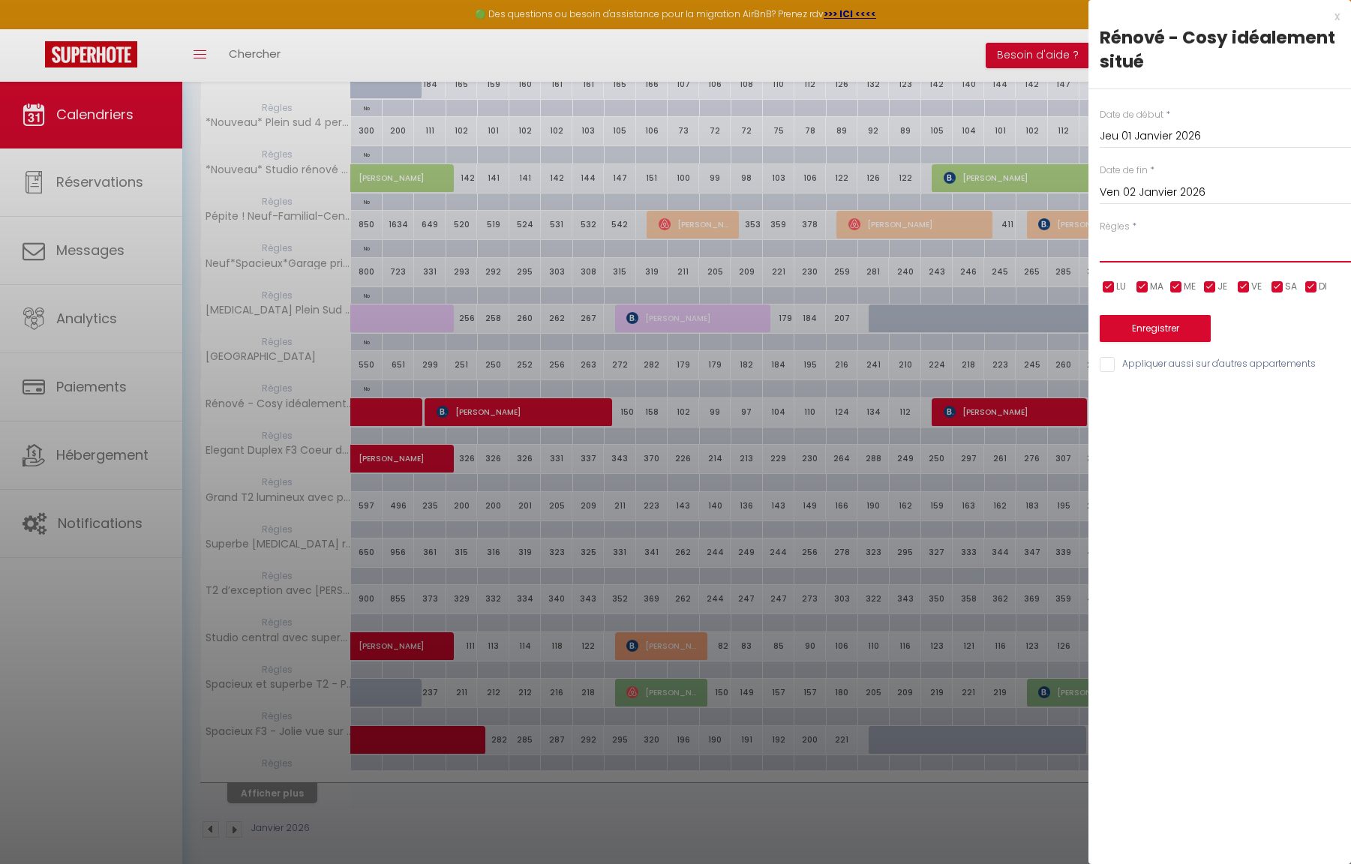
select select "2"
click at [1151, 368] on input "Appliquer aussi sur d'autres appartements" at bounding box center [1225, 364] width 251 height 15
checkbox input "true"
click at [1158, 333] on button "Enregistrer" at bounding box center [1155, 328] width 111 height 27
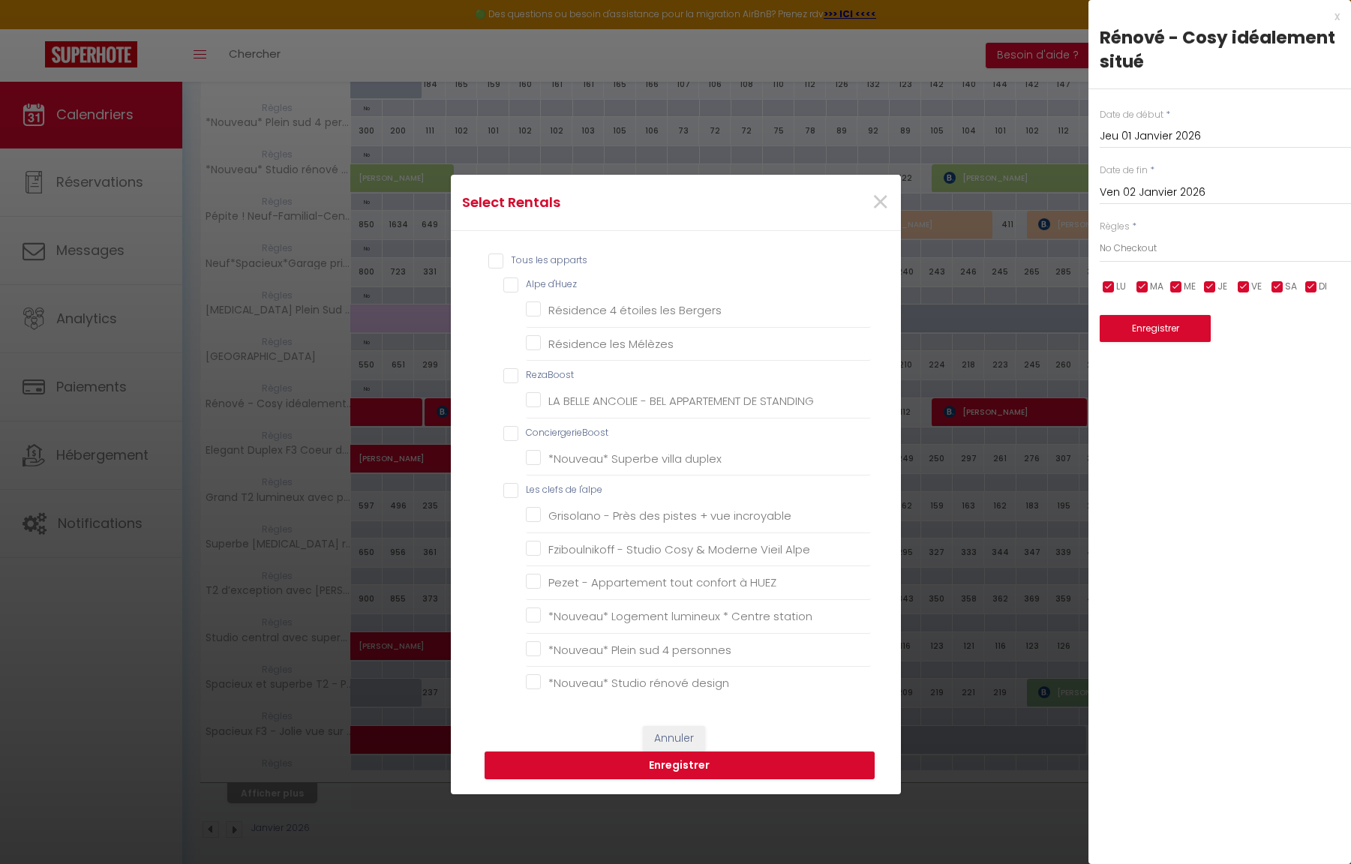
click at [509, 494] on l\'alpe "Les clefs de l'alpe" at bounding box center [687, 490] width 368 height 15
checkbox l\'alpe "true"
checkbox input "true"
checkbox d\'Huez "false"
checkbox Bergers "false"
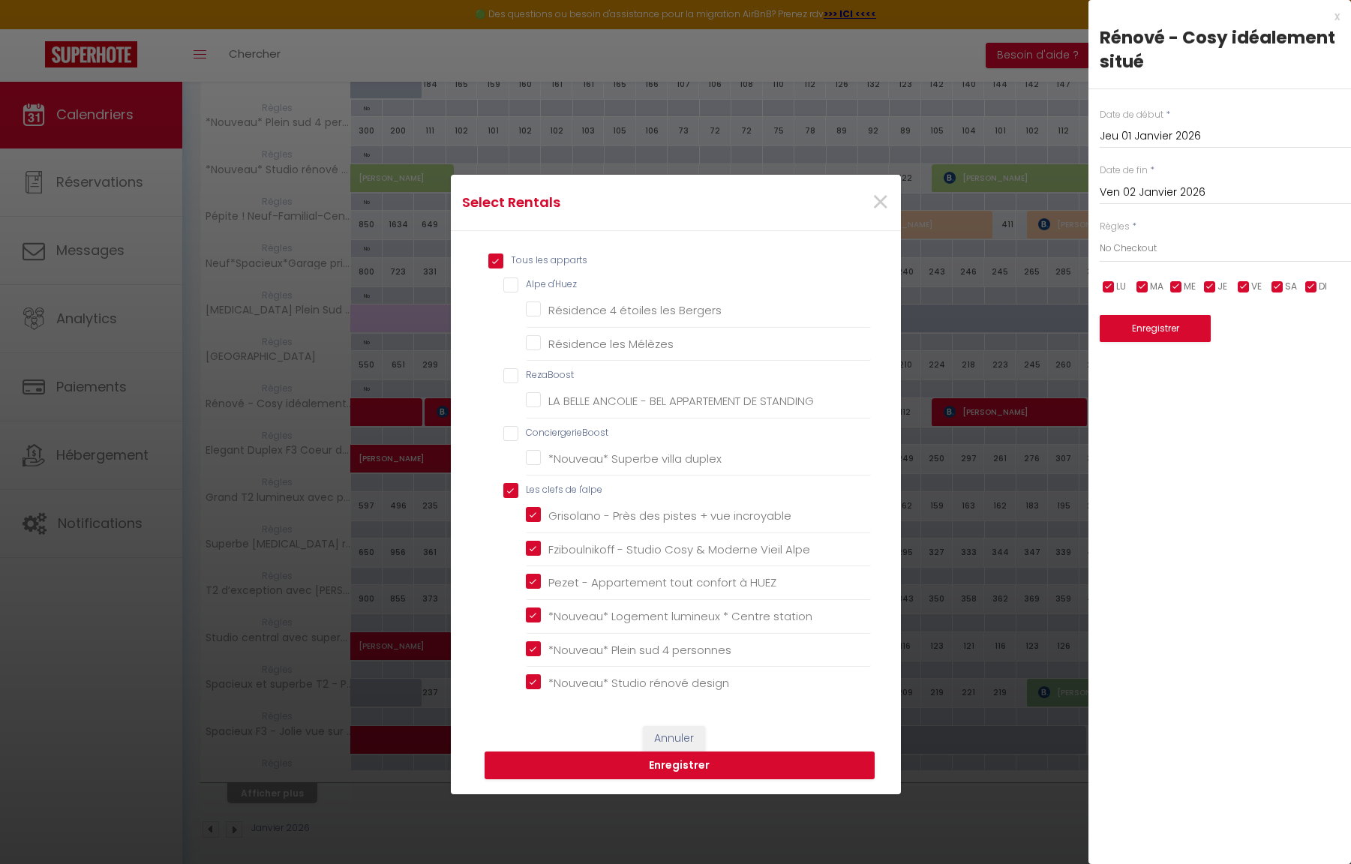
checkbox Mélèzes "false"
checkbox input "false"
checkbox STANDING "false"
checkbox input "false"
checkbox duplex "false"
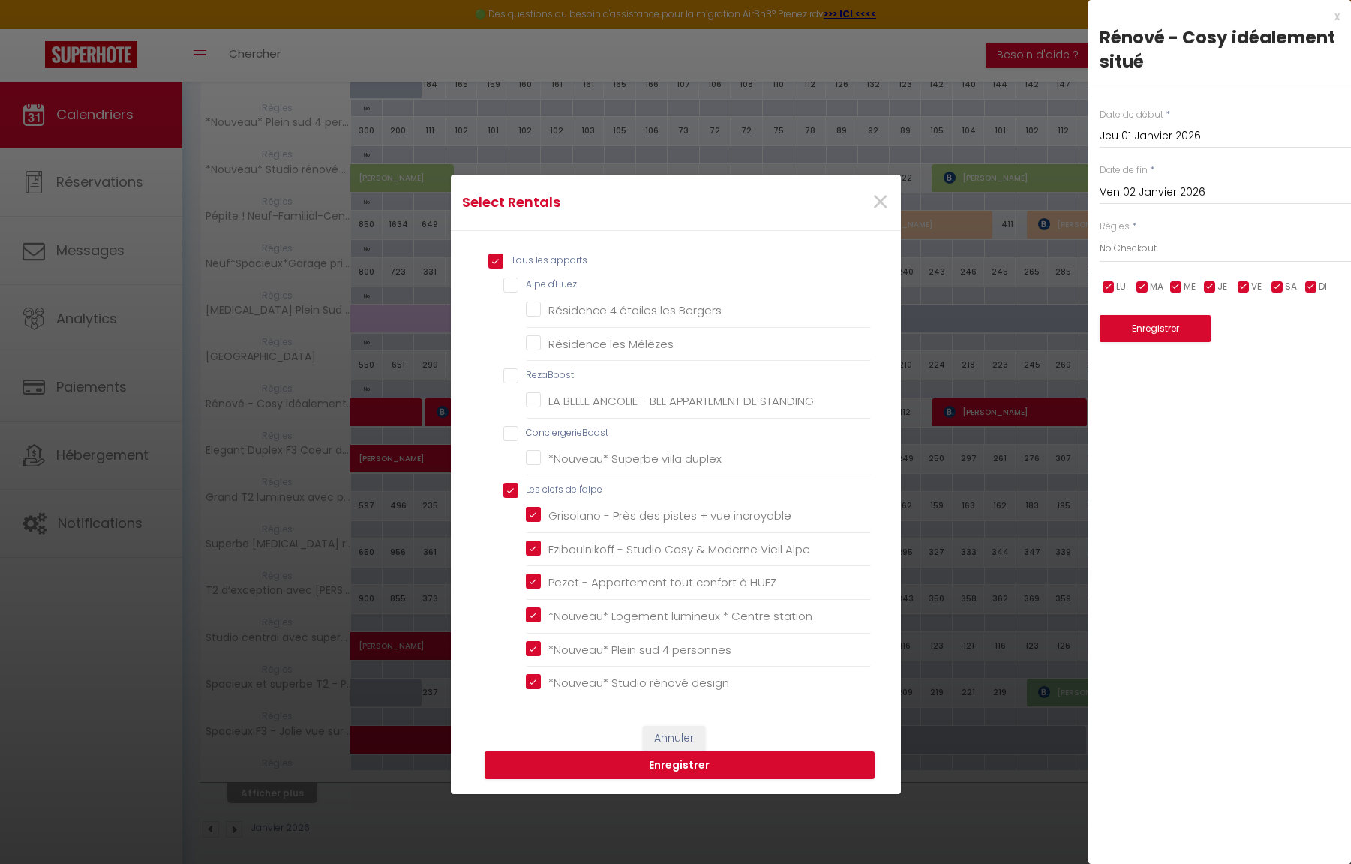
checkbox incroyable "true"
checkbox Alpe "true"
checkbox HUEZ "true"
checkbox station "true"
checkbox personnes "true"
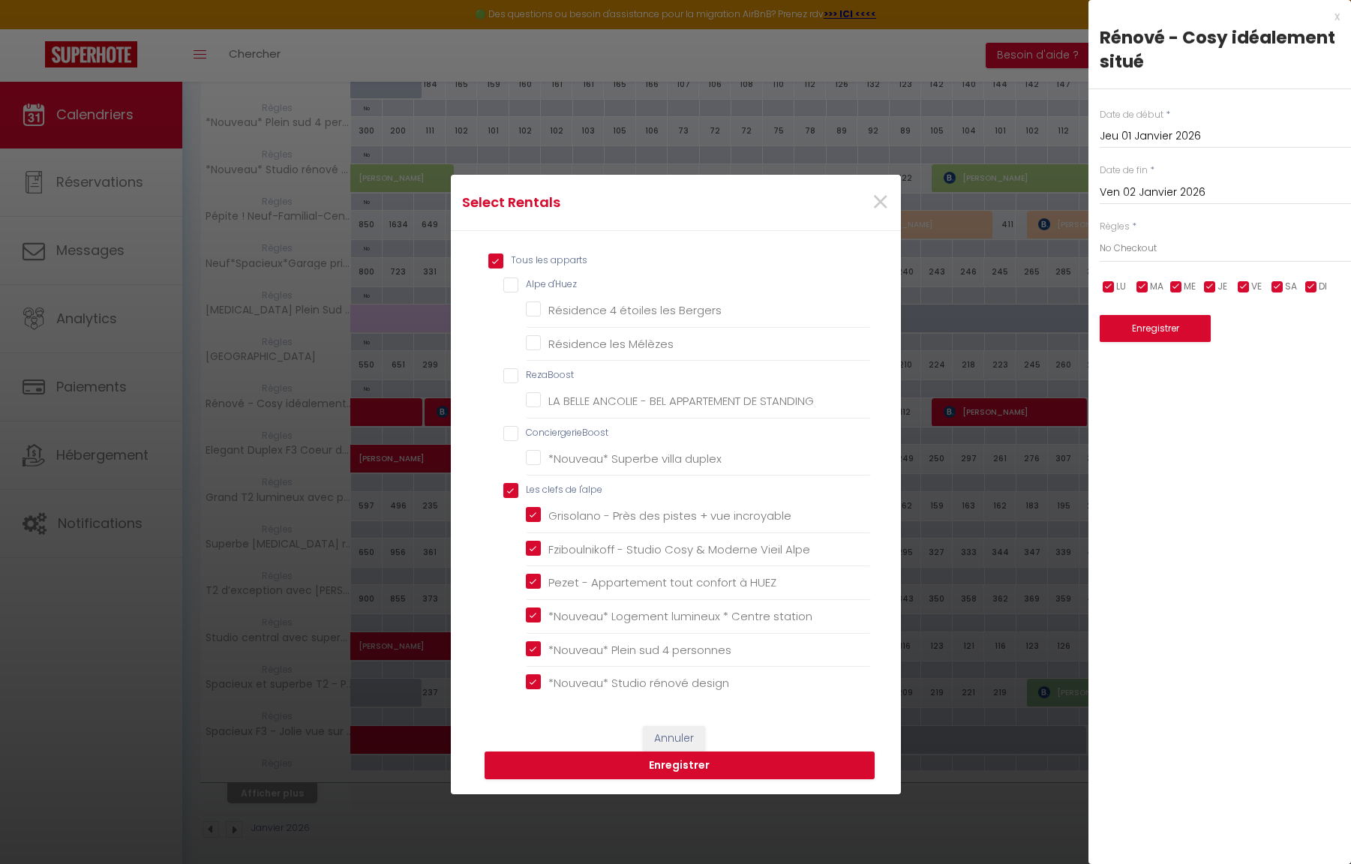
checkbox design "true"
checkbox Neuf-Familial-Central "true"
checkbox privé "true"
checkbox remontées "true"
checkbox station "true"
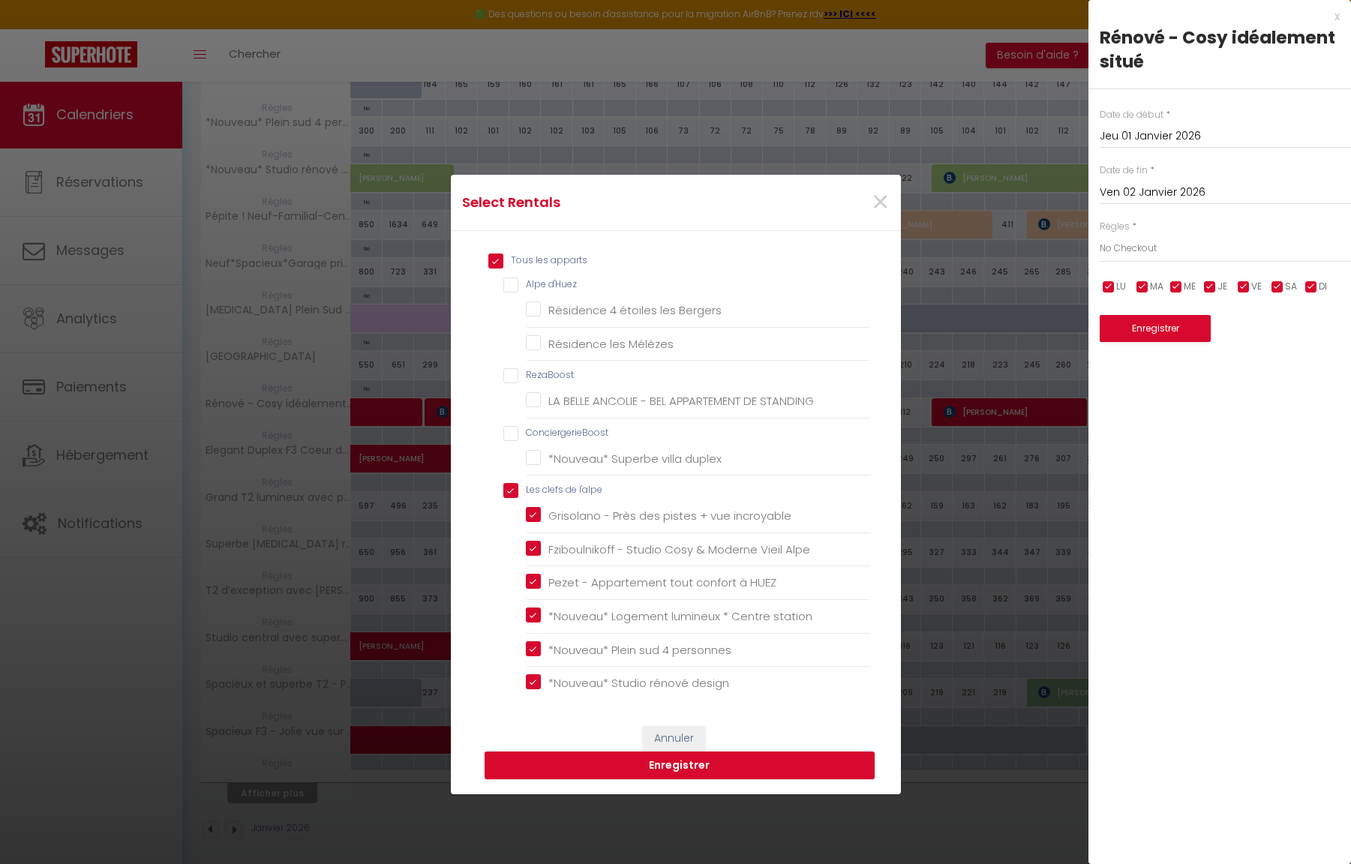
checkbox ville "true"
checkbox personnes "true"
checkbox sud "true"
checkbox privé "true"
checkbox montagnes "true"
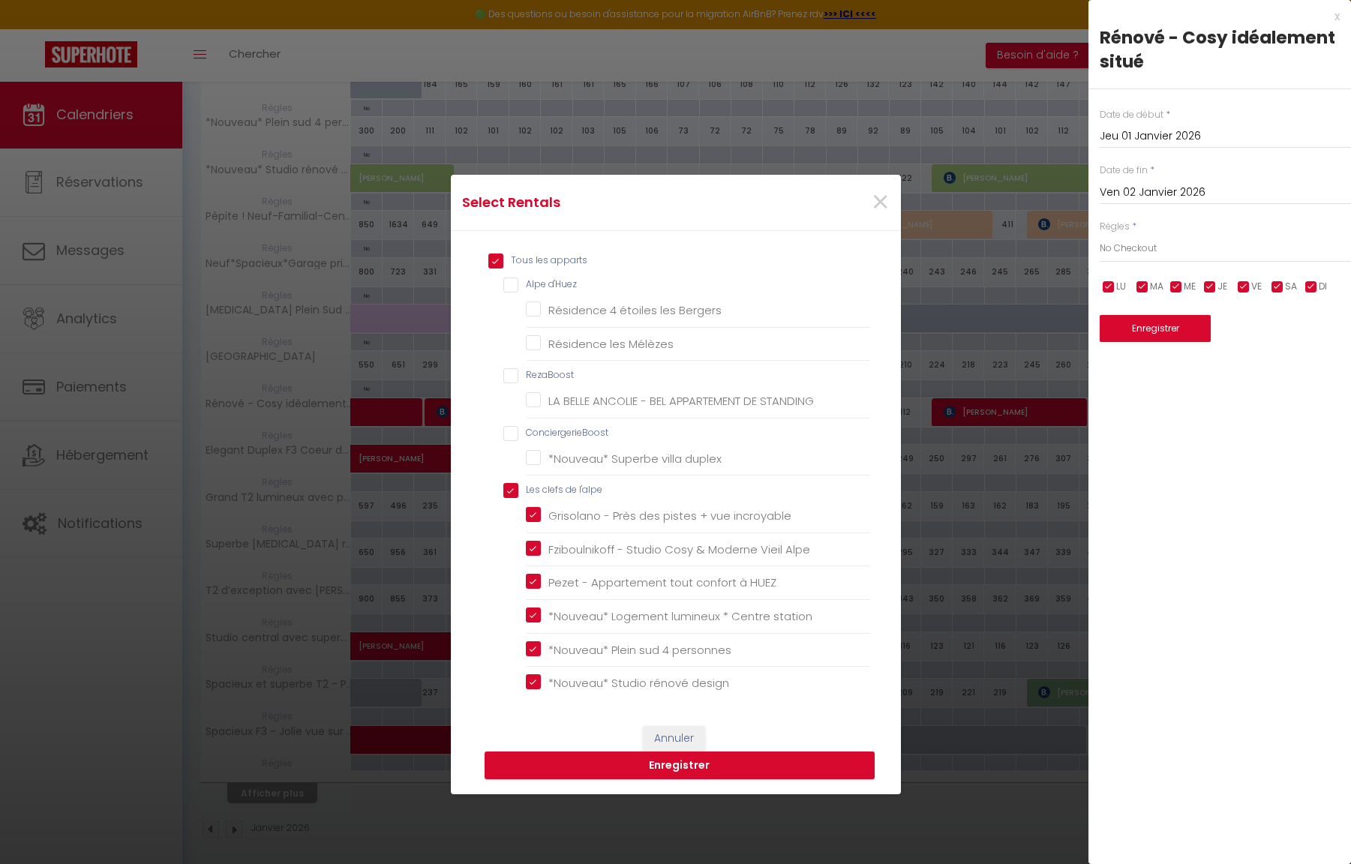
checkbox pistes "true"
checkbox montagnes "true"
checkbox massif "true"
checkbox skis "true"
checkbox panorama "true"
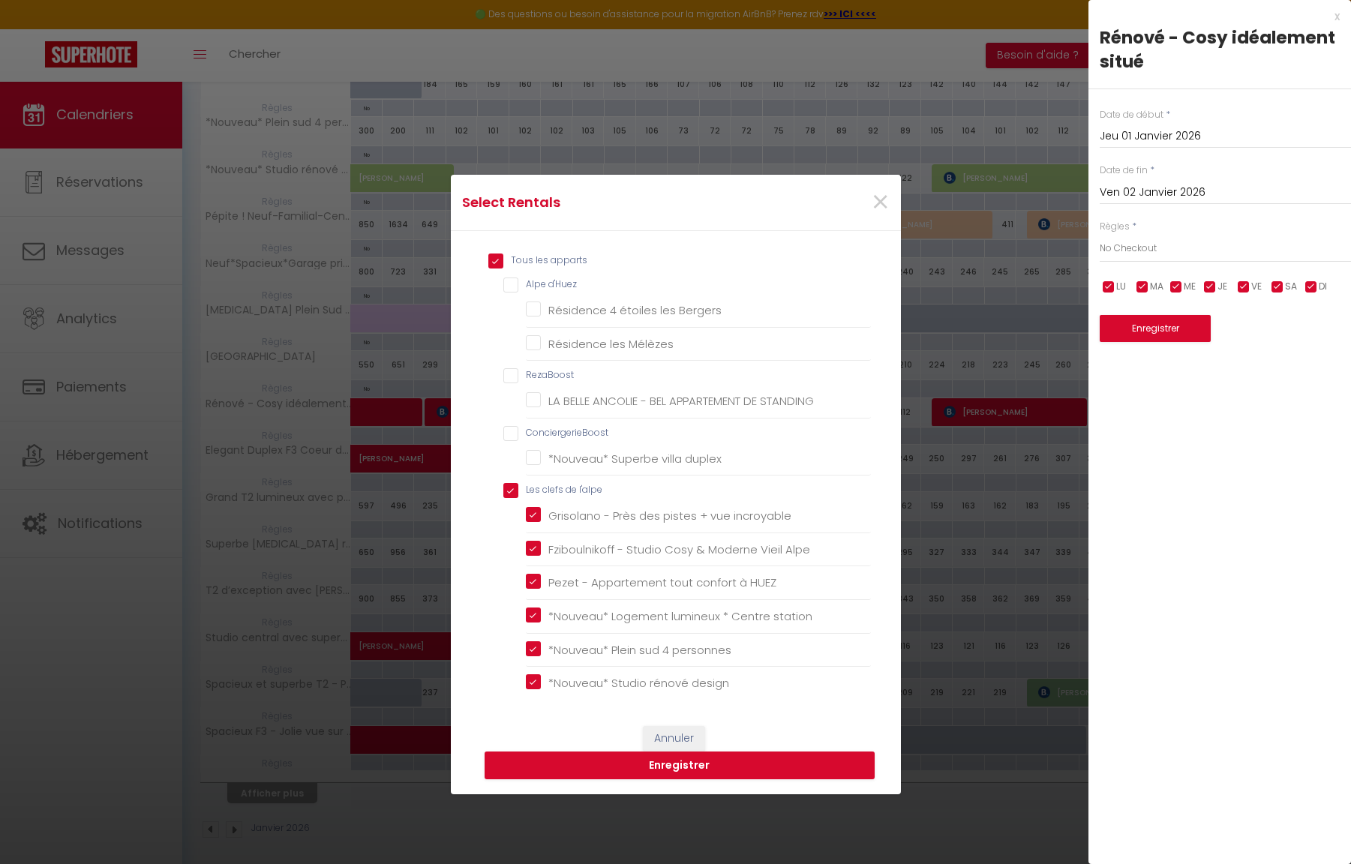
checkbox garage "true"
checkbox sud "true"
checkbox pistes "true"
checkbox station "true"
click at [683, 764] on button "Enregistrer" at bounding box center [680, 766] width 390 height 29
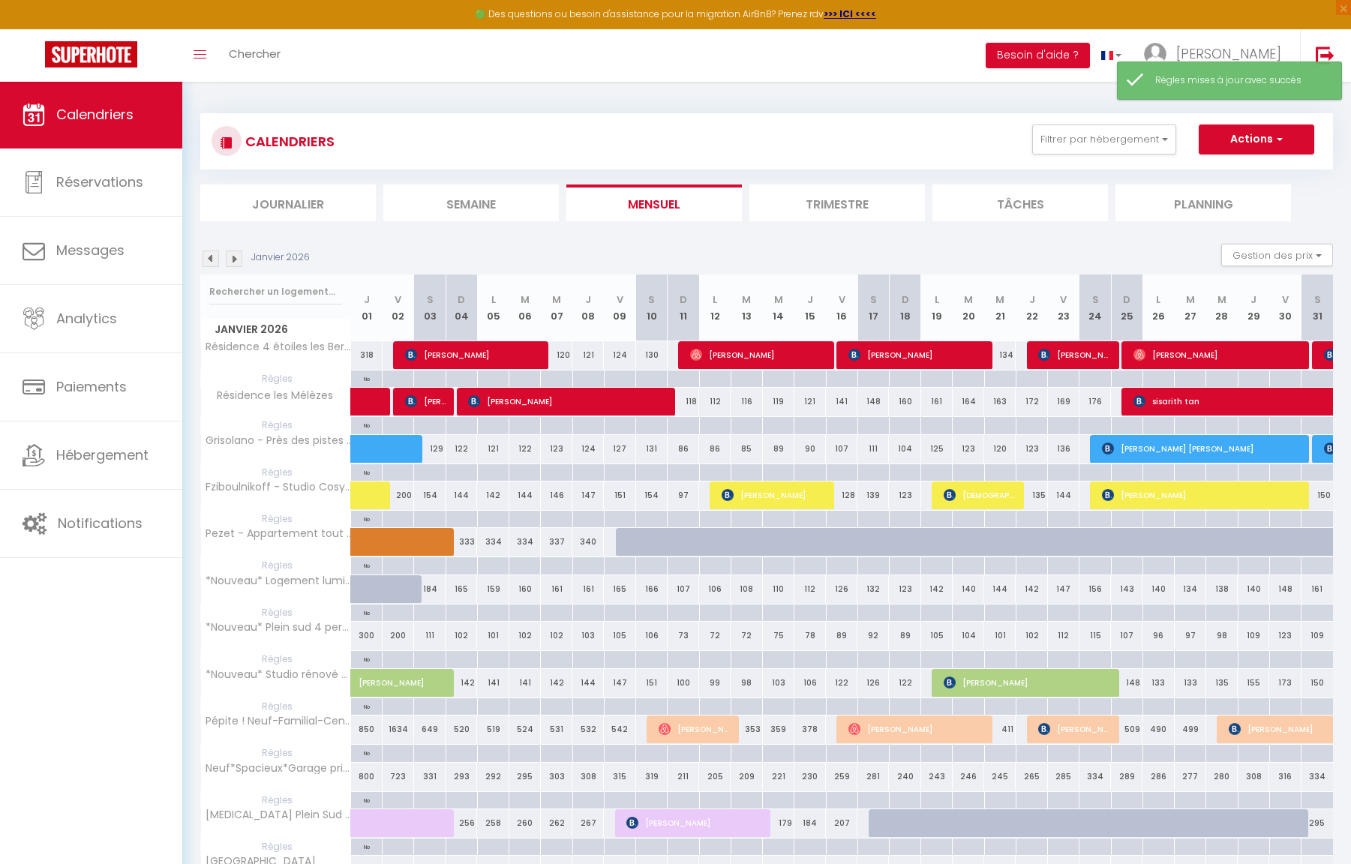
scroll to position [0, 0]
click at [212, 258] on img at bounding box center [211, 259] width 17 height 17
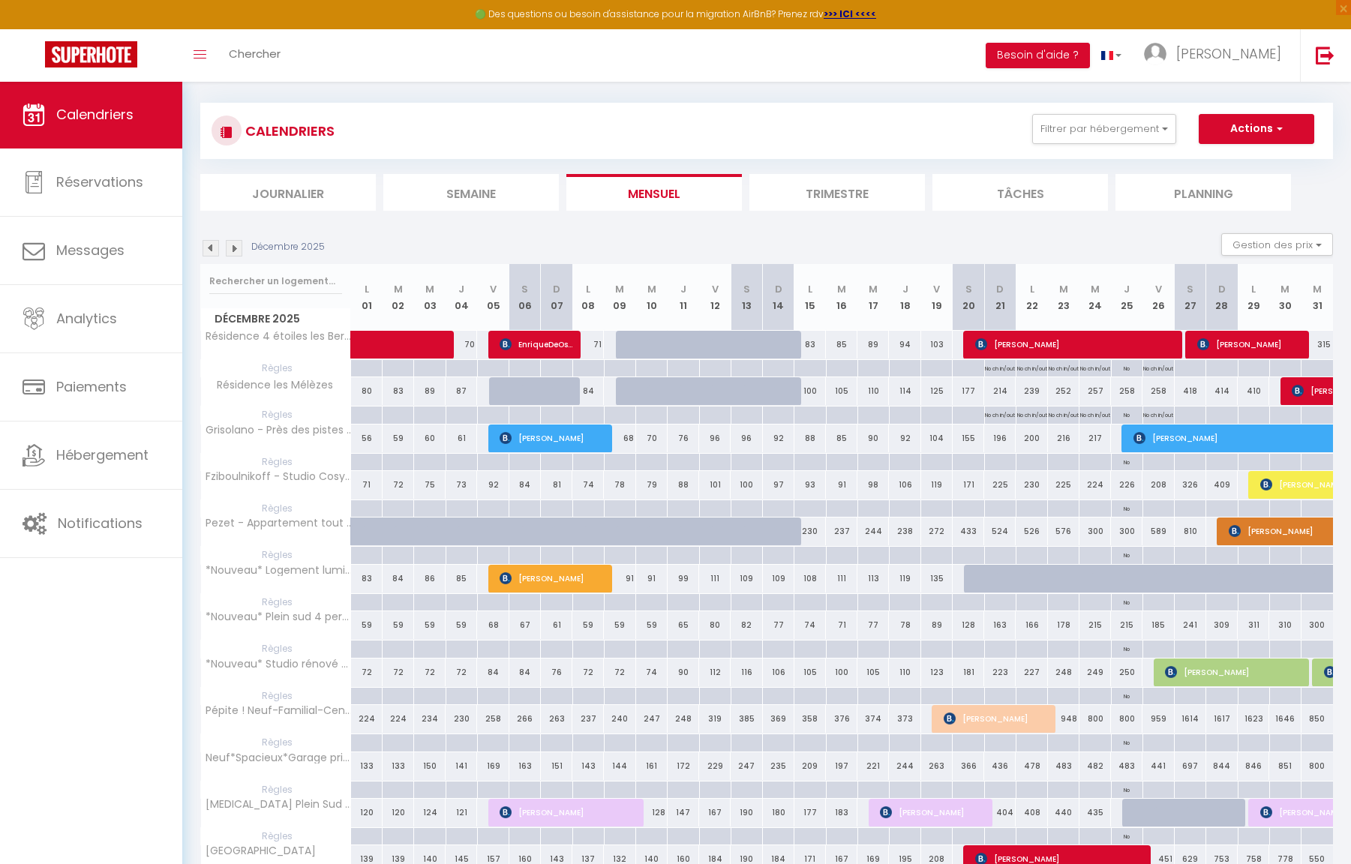
scroll to position [9, 0]
